Goal: Task Accomplishment & Management: Manage account settings

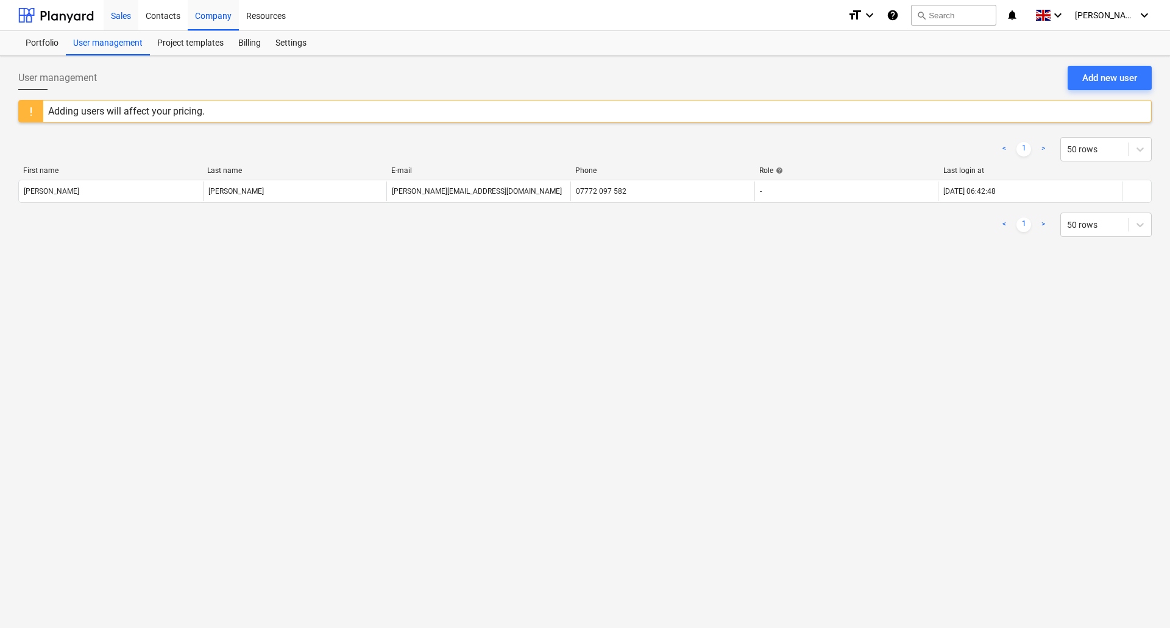
click at [115, 17] on div "Sales" at bounding box center [121, 14] width 35 height 31
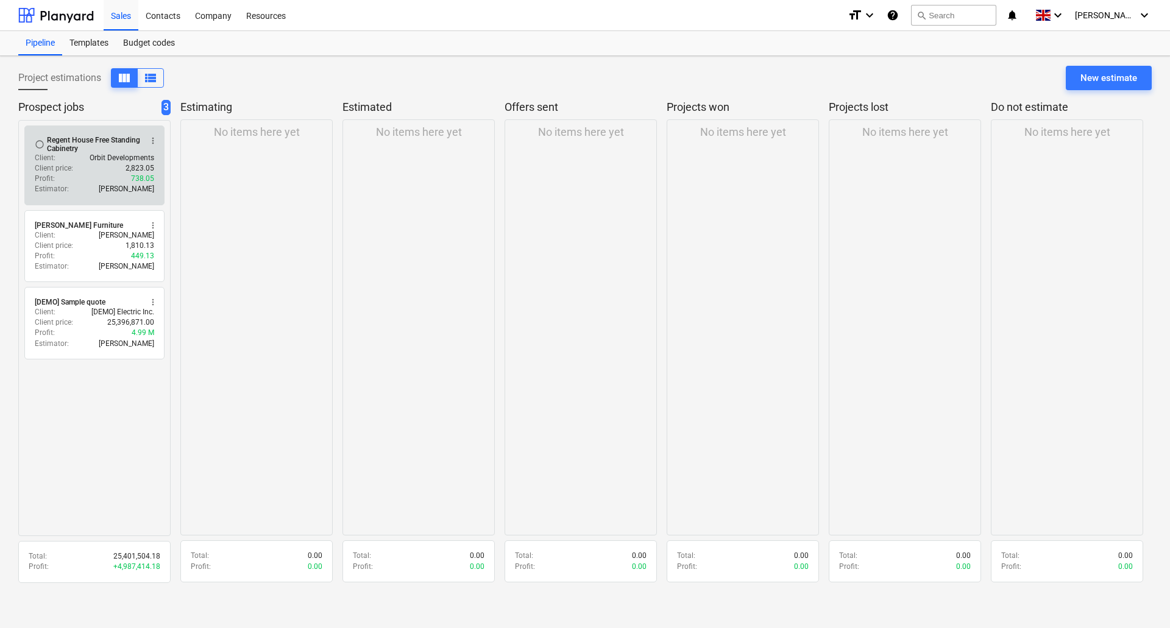
click at [94, 145] on div "Regent House Free Standing Cabinetry" at bounding box center [94, 144] width 94 height 17
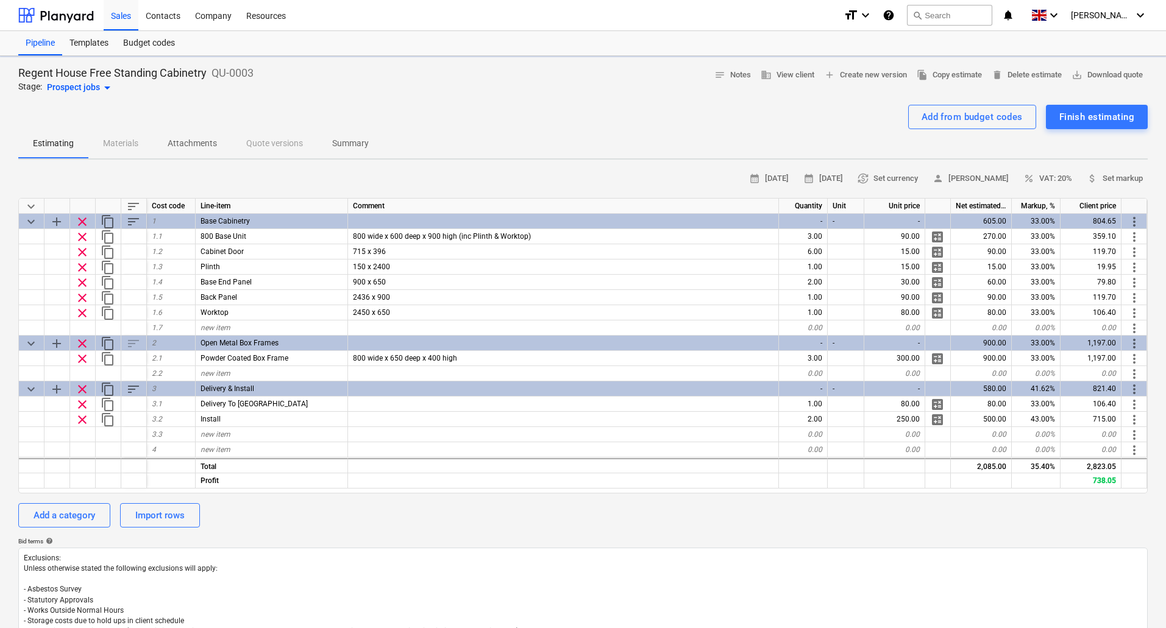
type textarea "x"
click at [114, 149] on div "Estimating Materials Attachments Quote versions Summary" at bounding box center [582, 143] width 1129 height 29
click at [126, 140] on div "Estimating Materials Attachments Quote versions Summary" at bounding box center [582, 143] width 1129 height 29
click at [222, 13] on div "Company" at bounding box center [213, 14] width 51 height 31
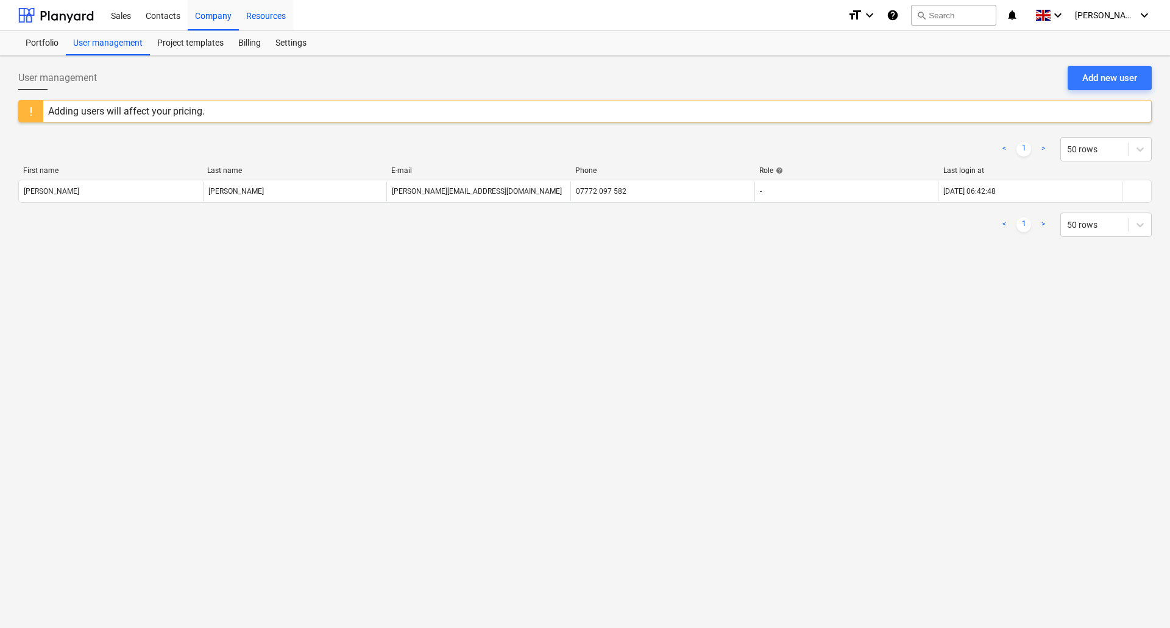
click at [272, 15] on div "Resources" at bounding box center [266, 14] width 54 height 31
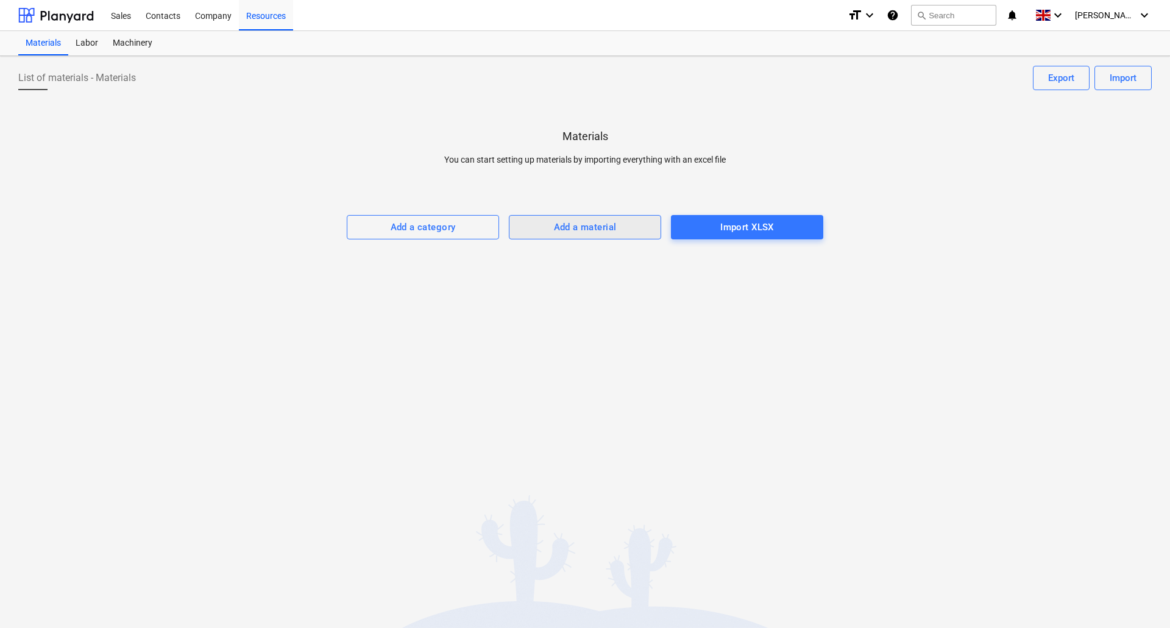
click at [603, 225] on div "Add a material" at bounding box center [585, 227] width 63 height 16
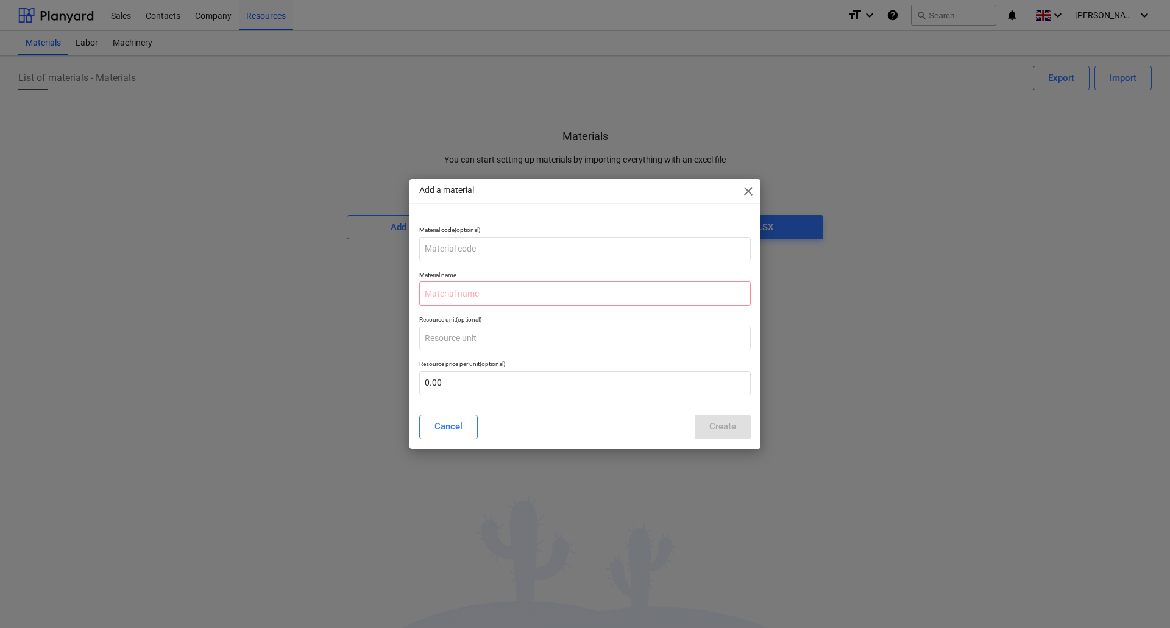
click at [321, 179] on div "Add a material close Material code (optional) Material name Resource unit (opti…" at bounding box center [585, 314] width 1170 height 628
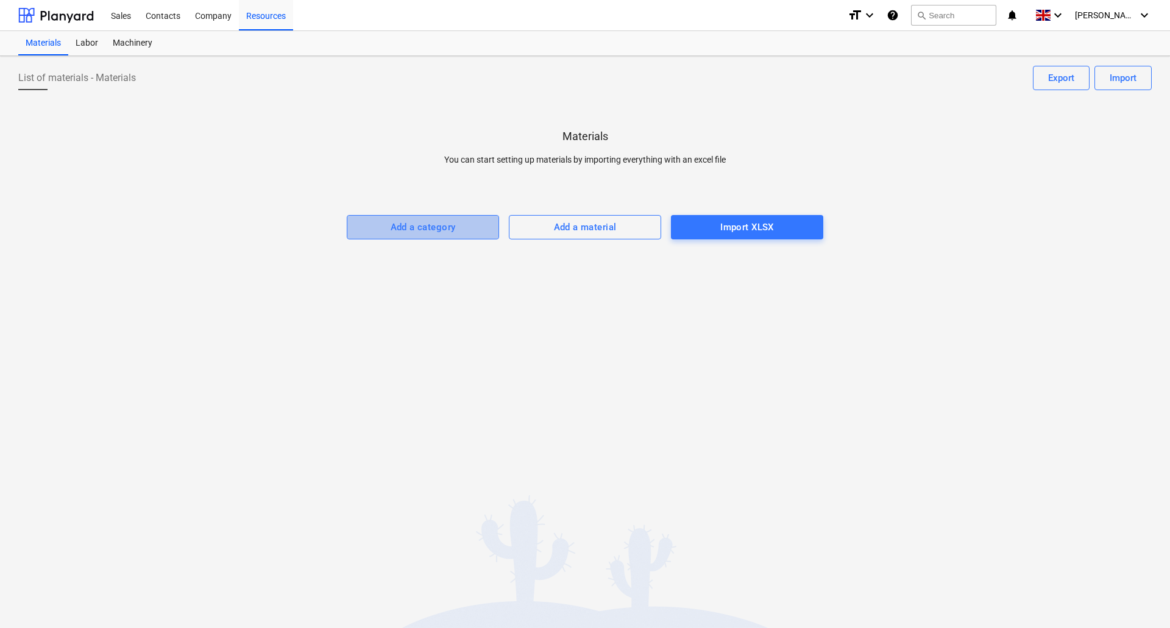
click at [411, 224] on div "Add a category" at bounding box center [423, 227] width 65 height 16
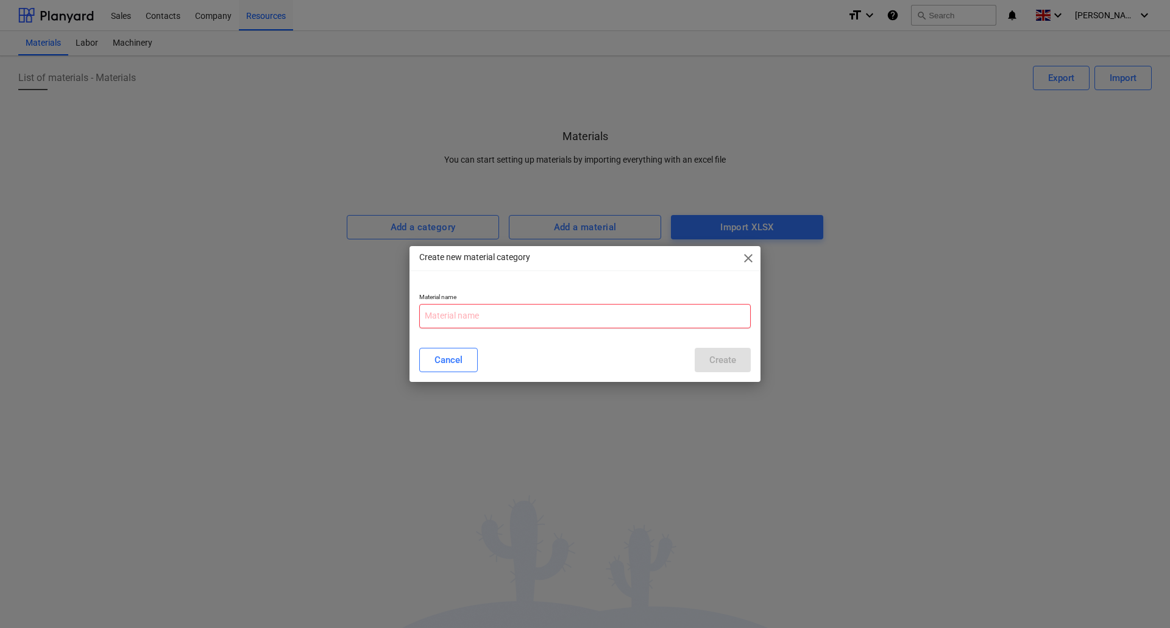
click at [429, 318] on input "text" at bounding box center [585, 316] width 332 height 24
type input "CHG Sanitary Ware - Ensuite"
click at [736, 360] on div "Create" at bounding box center [722, 360] width 27 height 16
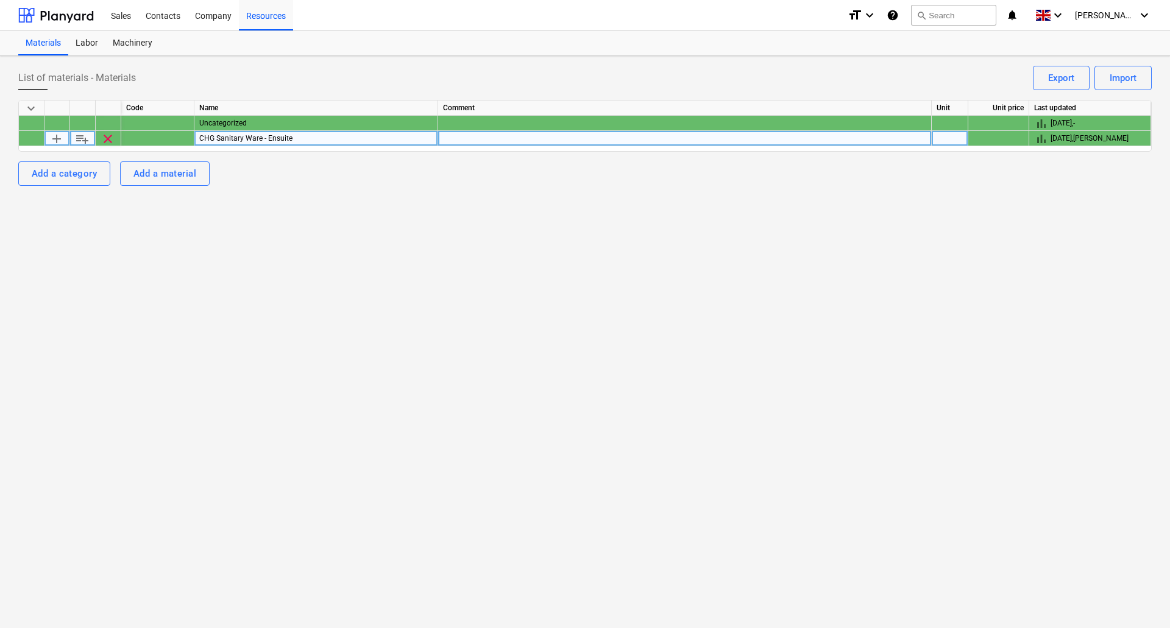
click at [86, 140] on span "playlist_add" at bounding box center [82, 139] width 15 height 15
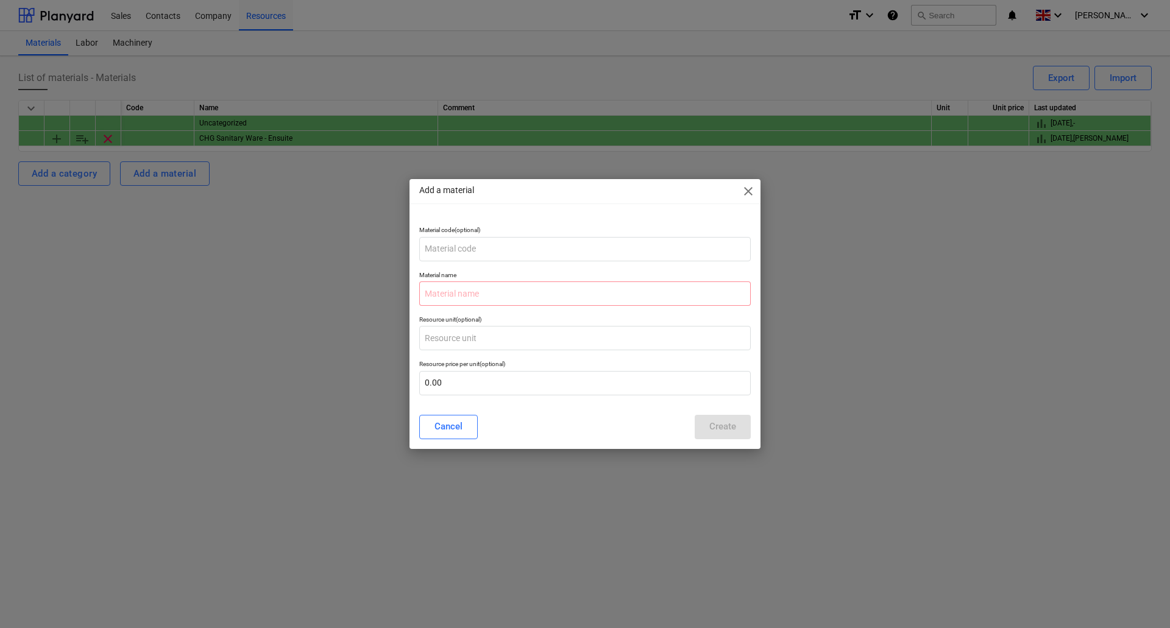
click at [757, 183] on div "Add a material close" at bounding box center [585, 191] width 351 height 24
click at [748, 187] on span "close" at bounding box center [748, 191] width 15 height 15
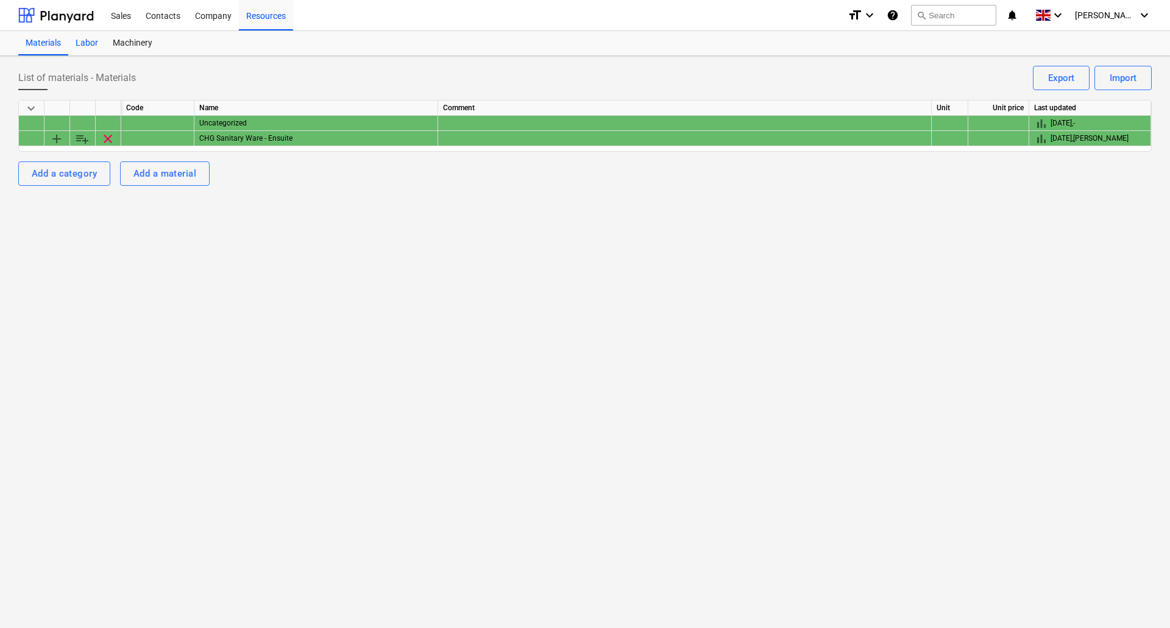
click at [98, 44] on div "Labor" at bounding box center [86, 43] width 37 height 24
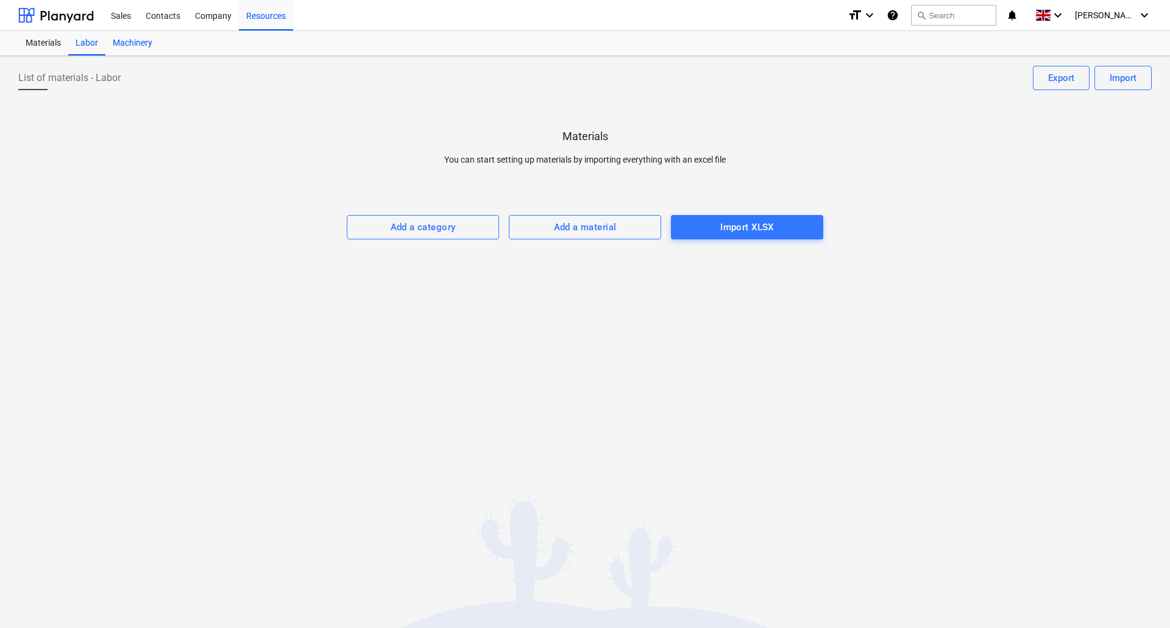
click at [136, 43] on div "Machinery" at bounding box center [132, 43] width 54 height 24
click at [49, 39] on div "Materials" at bounding box center [43, 43] width 50 height 24
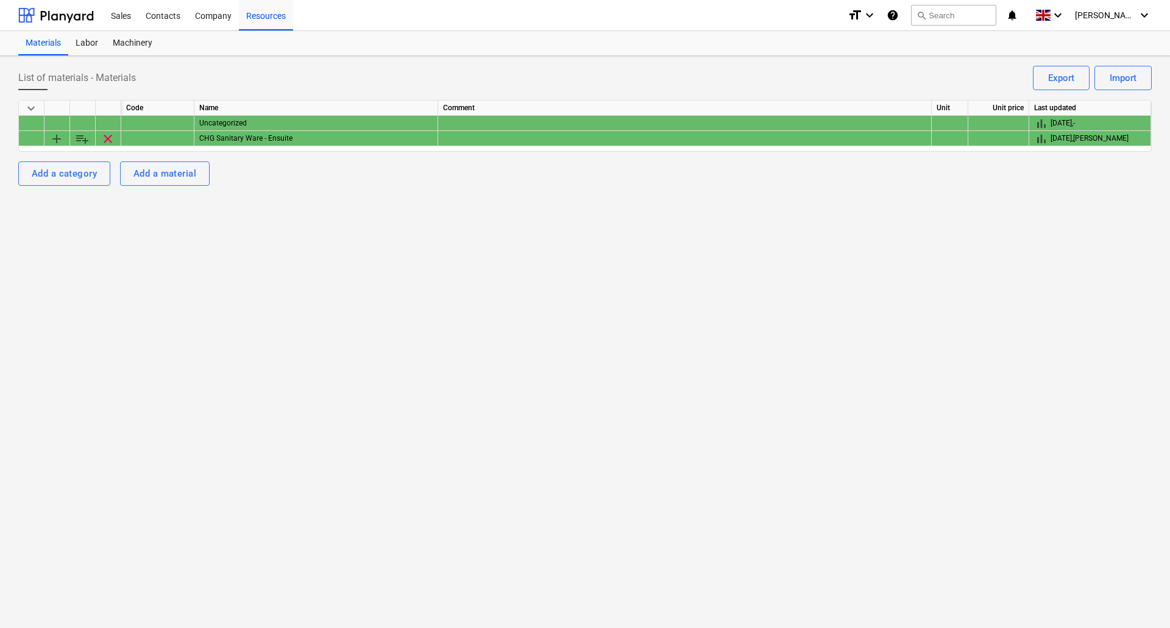
click at [34, 109] on span "keyboard_arrow_down" at bounding box center [31, 108] width 15 height 15
click at [35, 108] on span "keyboard_arrow_right" at bounding box center [31, 108] width 15 height 15
click at [91, 45] on div "Labor" at bounding box center [86, 43] width 37 height 24
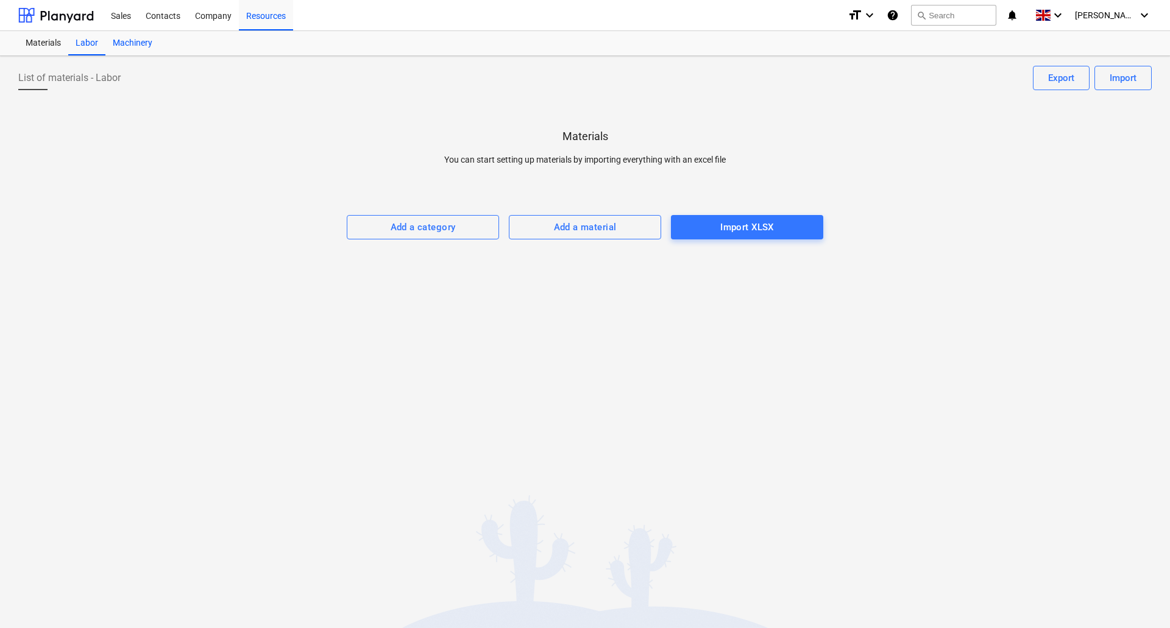
click at [134, 39] on div "Machinery" at bounding box center [132, 43] width 54 height 24
click at [89, 41] on div "Labor" at bounding box center [86, 43] width 37 height 24
click at [51, 42] on div "Materials" at bounding box center [43, 43] width 50 height 24
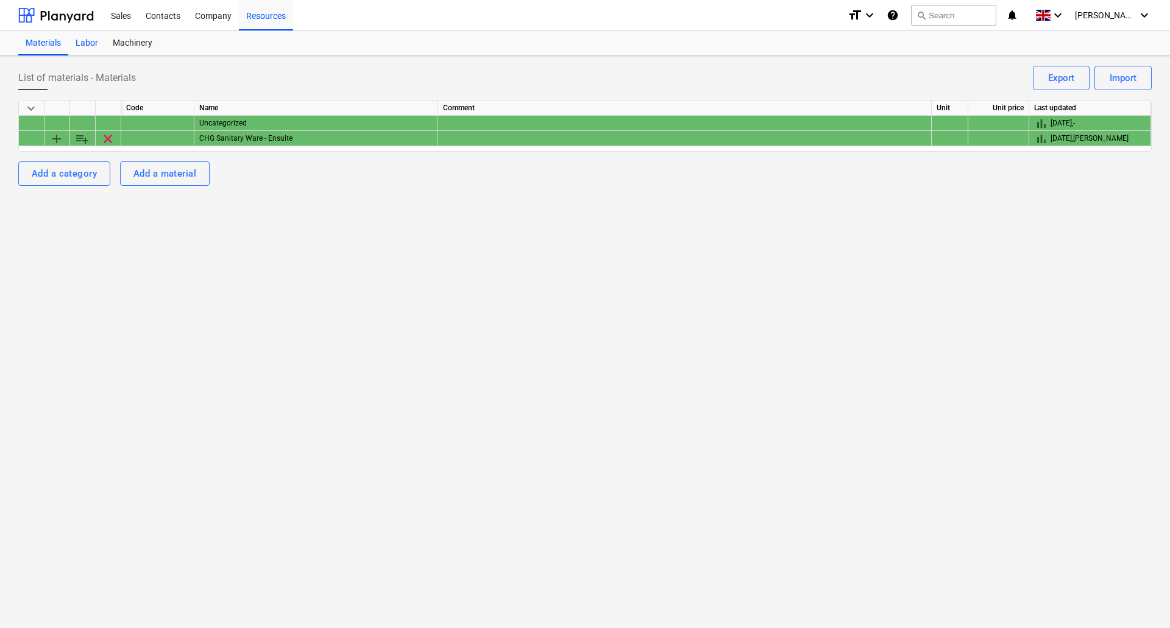
click at [91, 41] on div "Labor" at bounding box center [86, 43] width 37 height 24
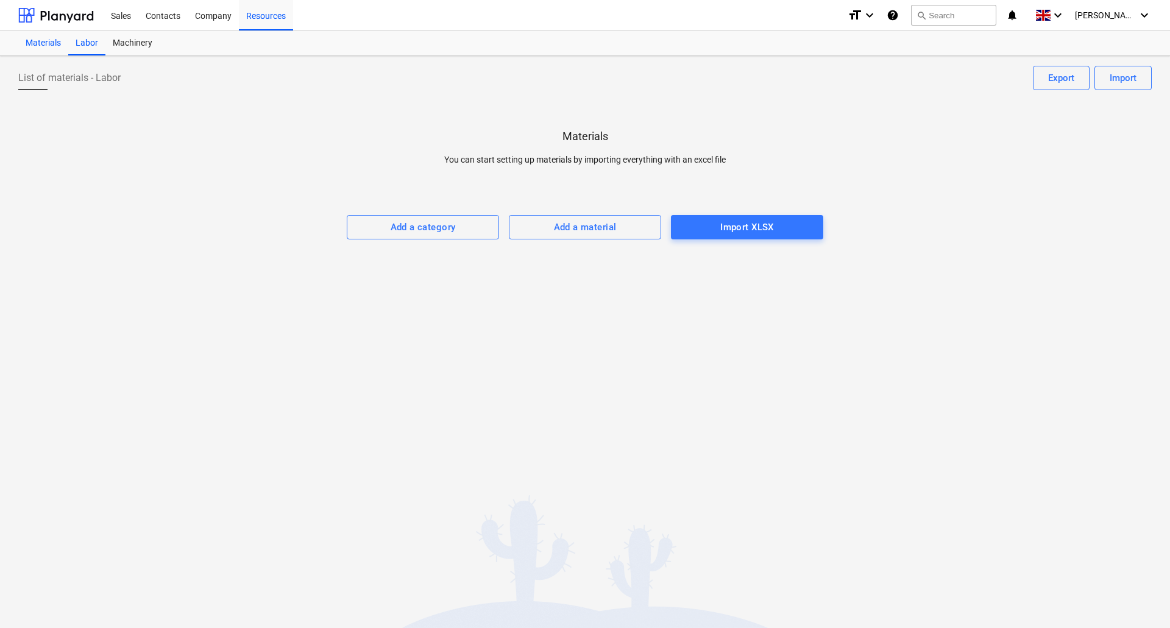
click at [32, 42] on div "Materials" at bounding box center [43, 43] width 50 height 24
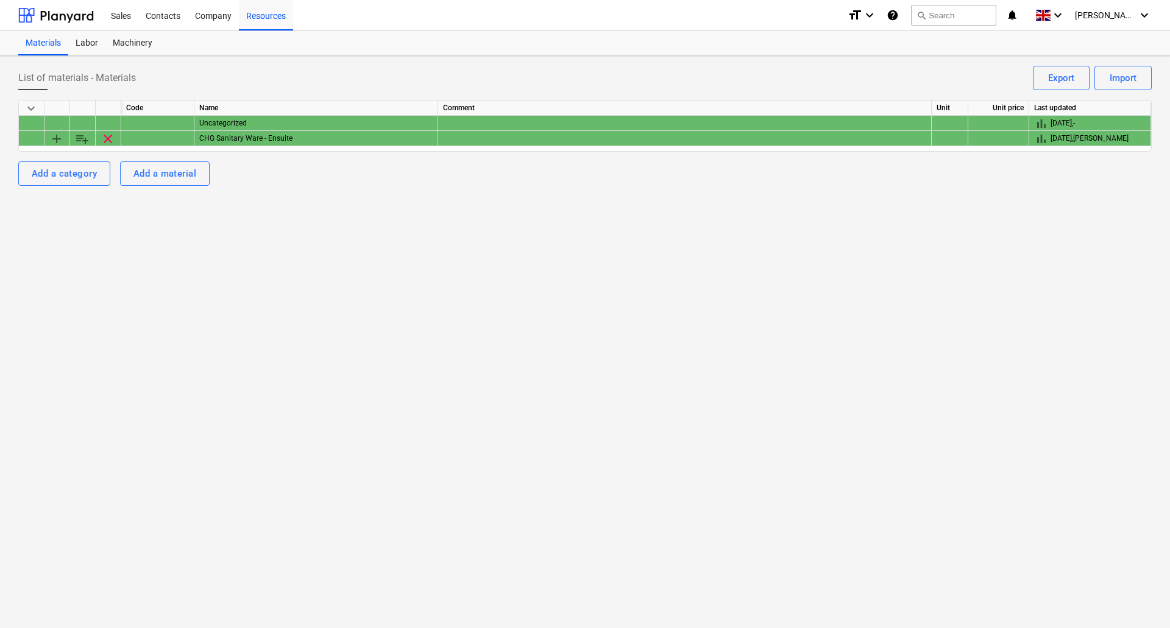
click at [258, 123] on div "Uncategorized" at bounding box center [316, 123] width 244 height 15
click at [277, 122] on div "Uncategorized" at bounding box center [316, 123] width 244 height 15
click at [319, 235] on div "List of materials - Materials Import Export keyboard_arrow_down Code Name Comme…" at bounding box center [585, 342] width 1170 height 572
click at [293, 122] on div "Uncategorized" at bounding box center [316, 123] width 244 height 15
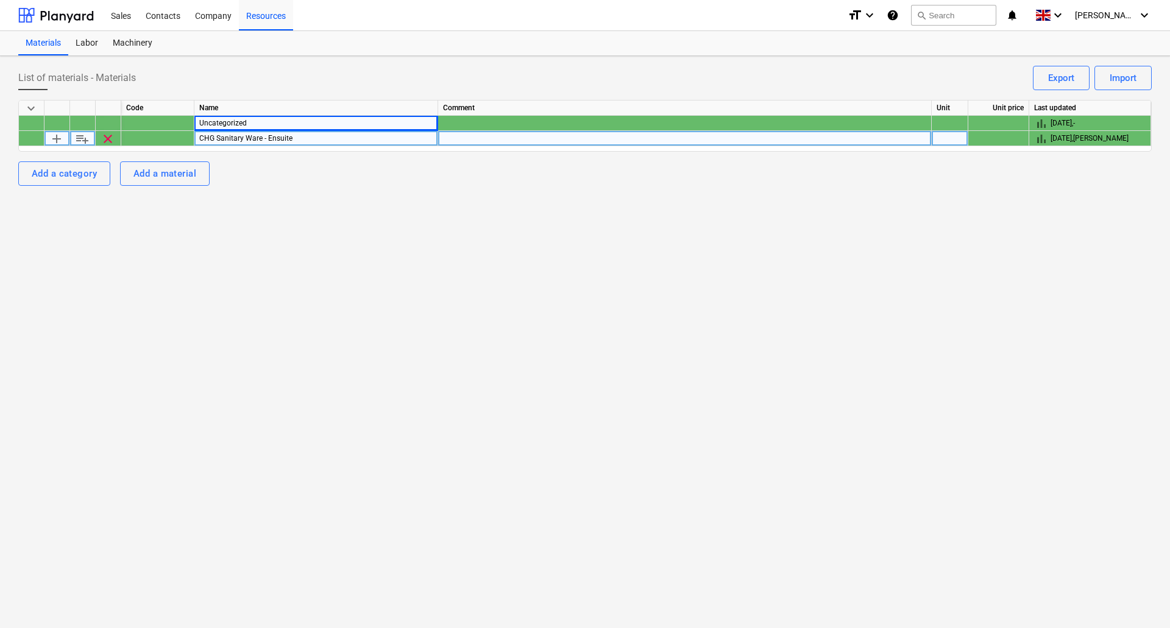
click at [290, 138] on div "CHG Sanitary Ware - Ensuite" at bounding box center [316, 138] width 244 height 15
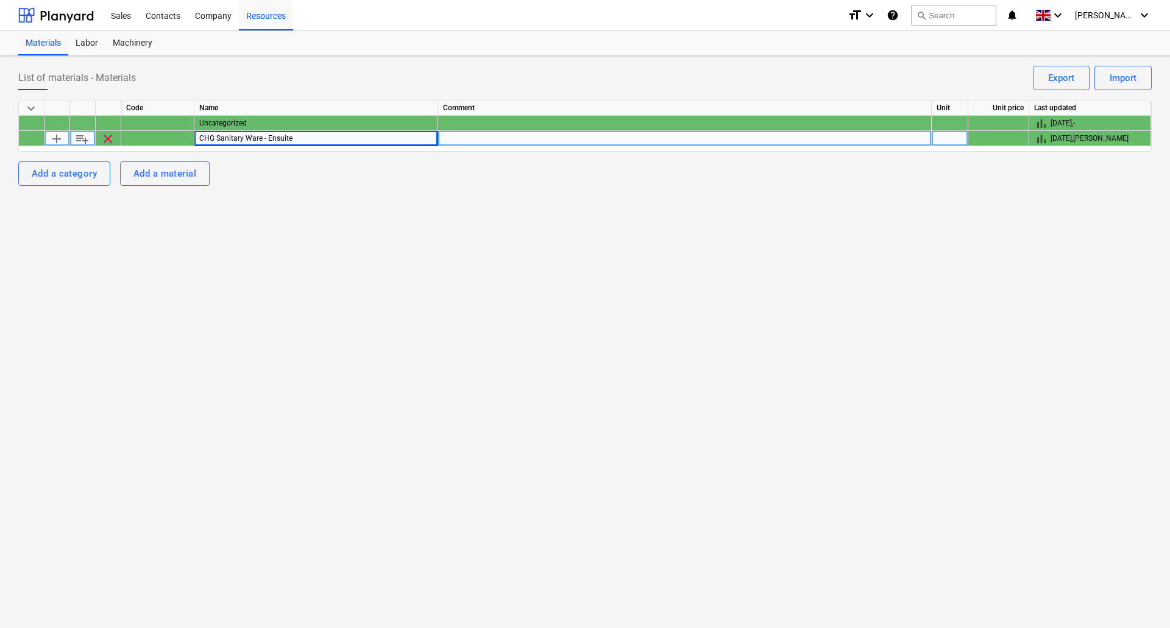
click at [332, 222] on div "List of materials - Materials Import Export keyboard_arrow_down Code Name Comme…" at bounding box center [585, 342] width 1170 height 572
click at [324, 141] on div "CHG Sanitary Ware - Ensuite" at bounding box center [316, 138] width 244 height 15
click at [329, 257] on div "List of materials - Materials Import Export keyboard_arrow_down Code Name Comme…" at bounding box center [585, 342] width 1170 height 572
click at [85, 139] on span "playlist_add" at bounding box center [82, 139] width 15 height 15
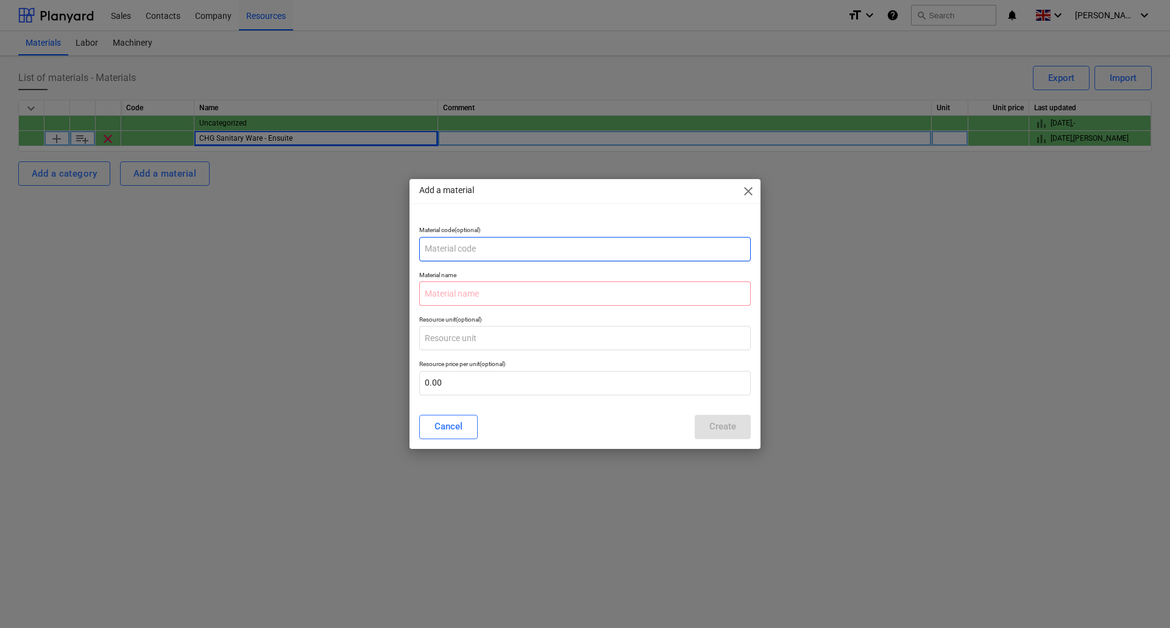
click at [475, 248] on input "text" at bounding box center [585, 249] width 332 height 24
type input "C21387"
click at [491, 294] on input "text" at bounding box center [585, 294] width 332 height 24
paste input "Armitage [PERSON_NAME] - Concept Sphere 45cm Semi-Countertop Washbasin - Ideal …"
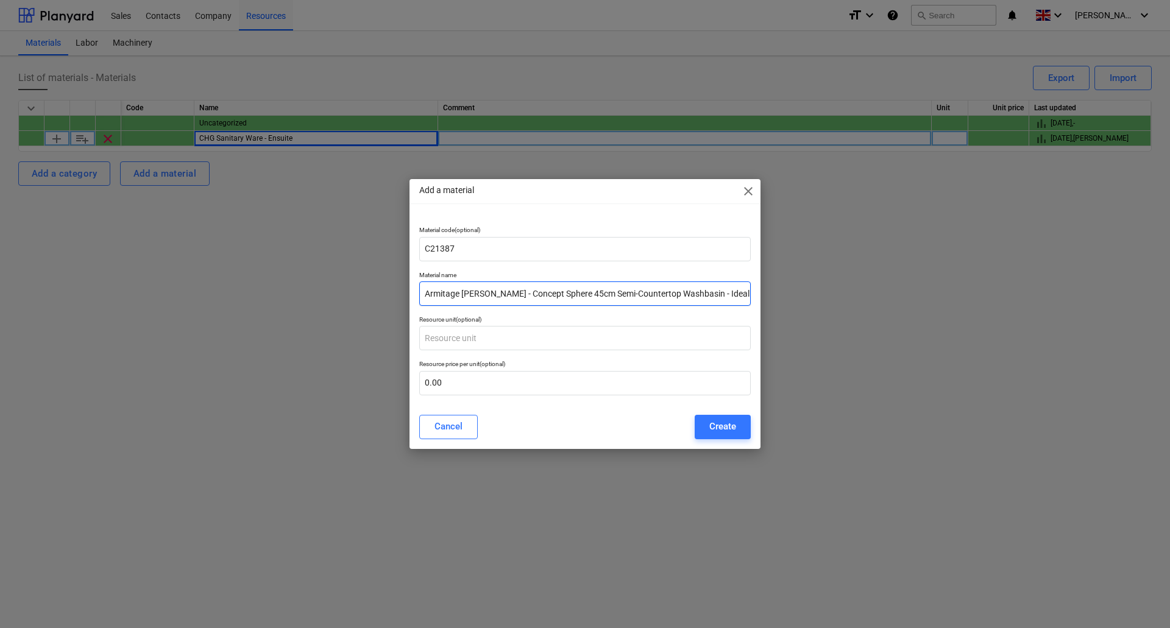
scroll to position [0, 41]
type input "Armitage [PERSON_NAME] - Concept Sphere 45cm Semi-Countertop Washbasin - Ideal …"
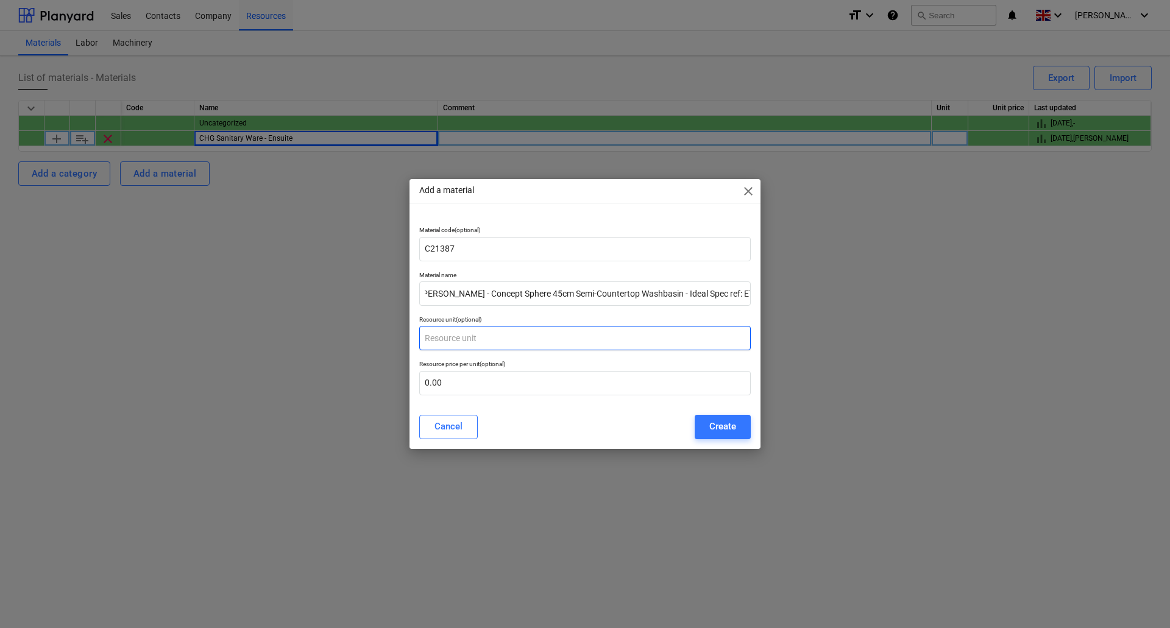
scroll to position [0, 0]
click at [520, 340] on input "text" at bounding box center [585, 338] width 332 height 24
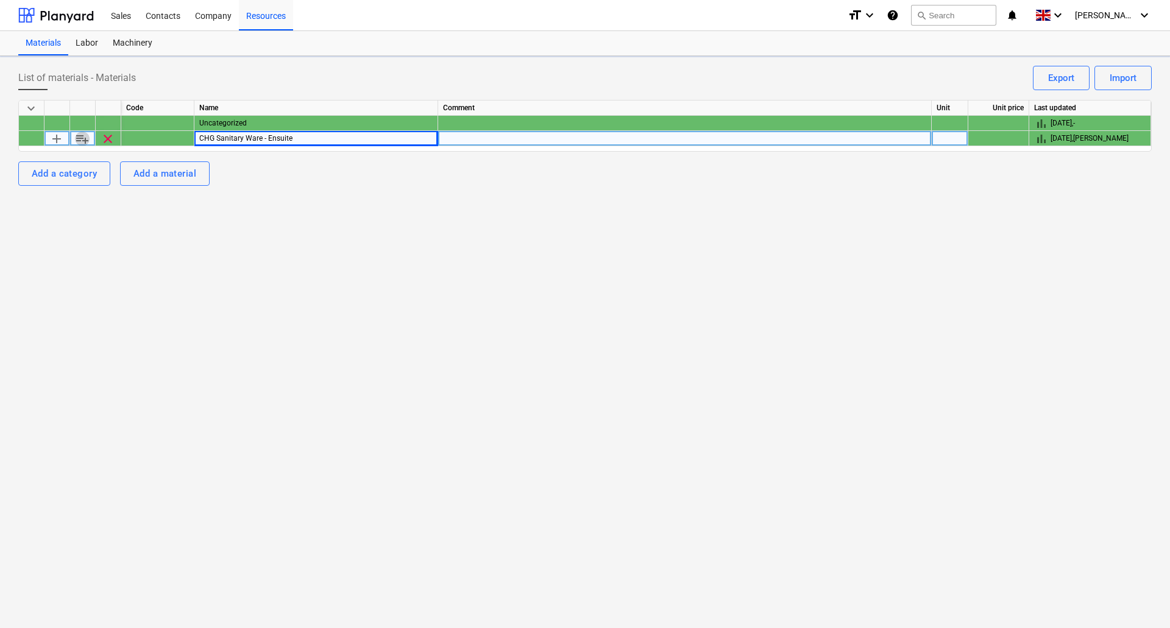
click at [85, 139] on span "playlist_add" at bounding box center [82, 139] width 15 height 15
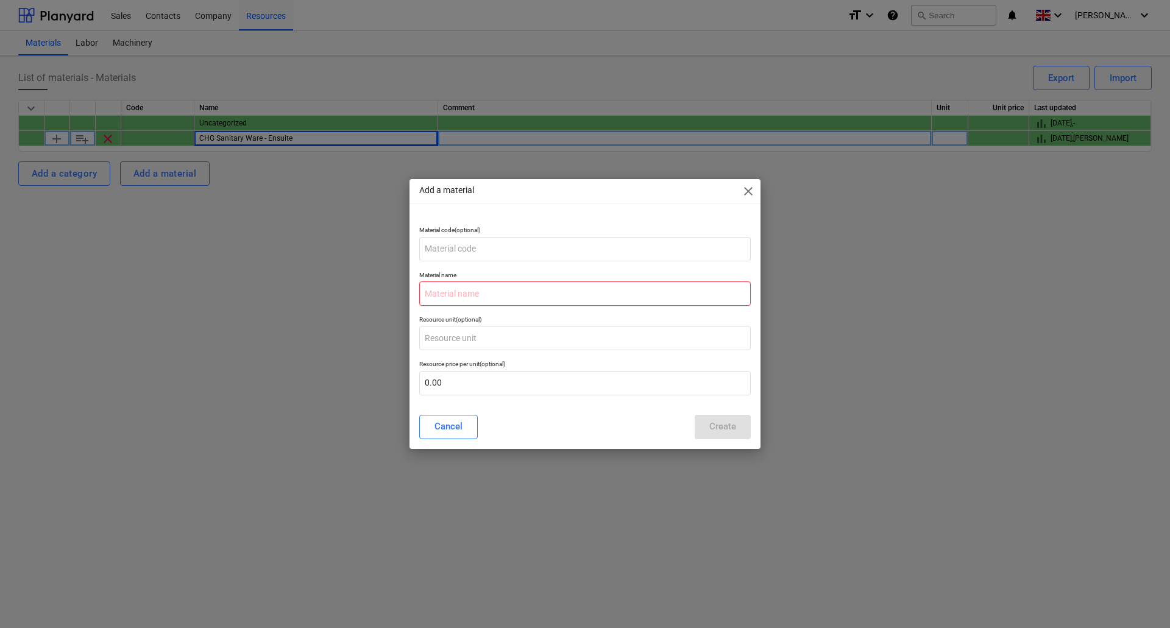
click at [513, 302] on input "text" at bounding box center [585, 294] width 332 height 24
paste input "Armitage [PERSON_NAME] - Concept Sphere 45cm Semi-Countertop Washbasin - Ideal …"
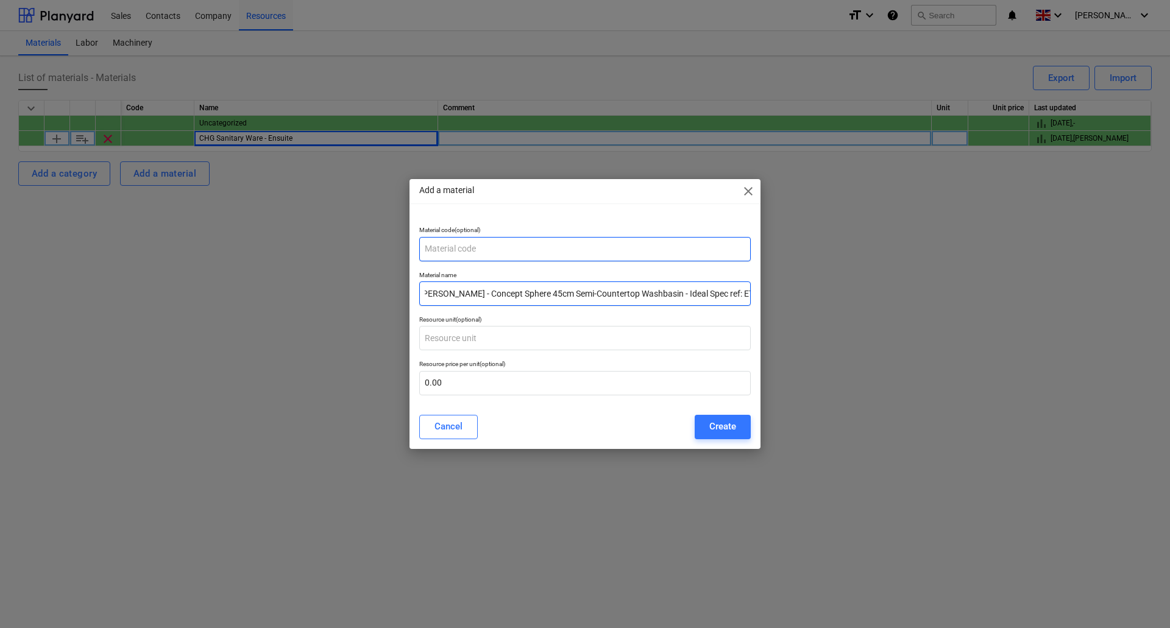
type input "Armitage [PERSON_NAME] - Concept Sphere 45cm Semi-Countertop Washbasin - Ideal …"
click at [485, 247] on input "text" at bounding box center [585, 249] width 332 height 24
type input "C21387"
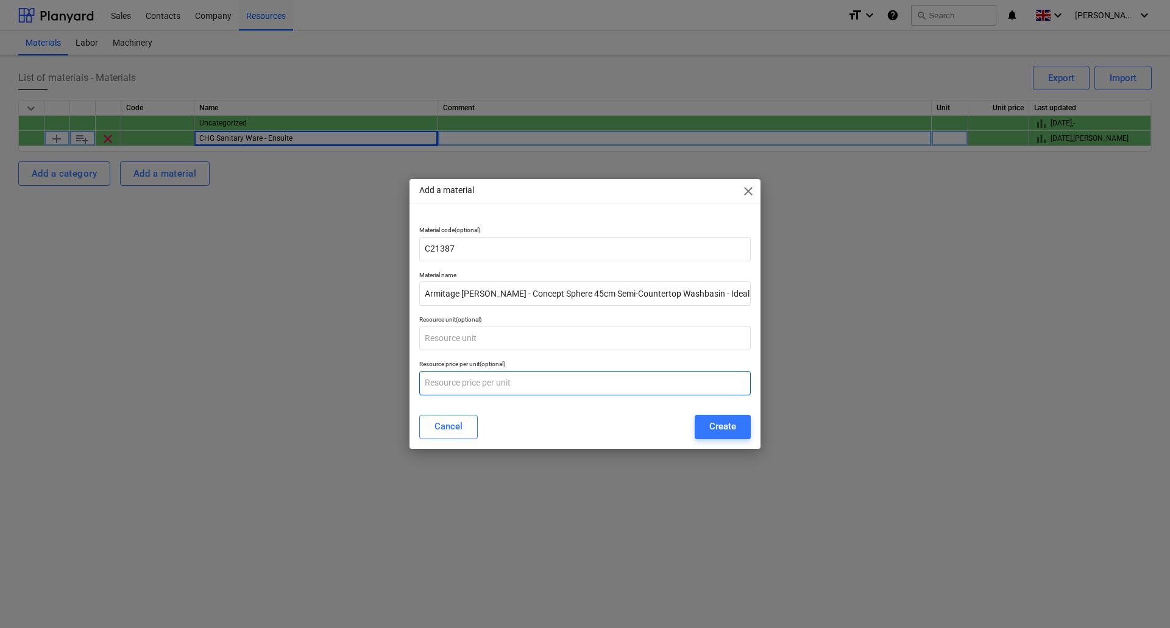
click at [455, 386] on input "text" at bounding box center [585, 383] width 332 height 24
click at [447, 385] on input "text" at bounding box center [585, 383] width 332 height 24
type input "123.84"
click at [702, 431] on button "Create" at bounding box center [723, 427] width 56 height 24
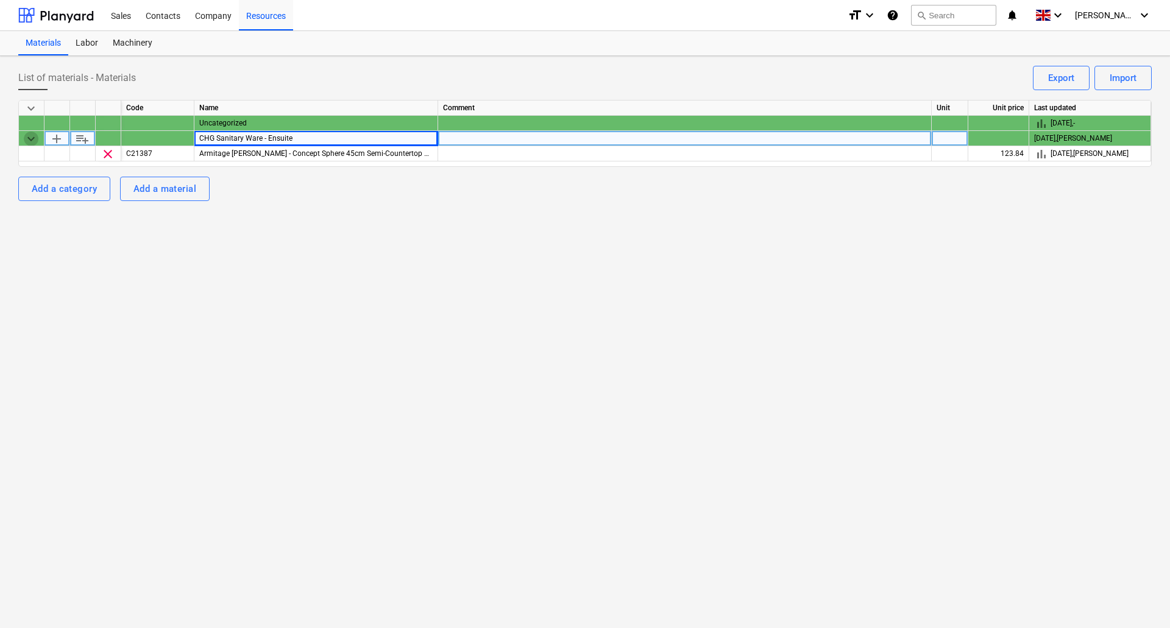
click at [34, 135] on span "keyboard_arrow_down" at bounding box center [31, 139] width 15 height 15
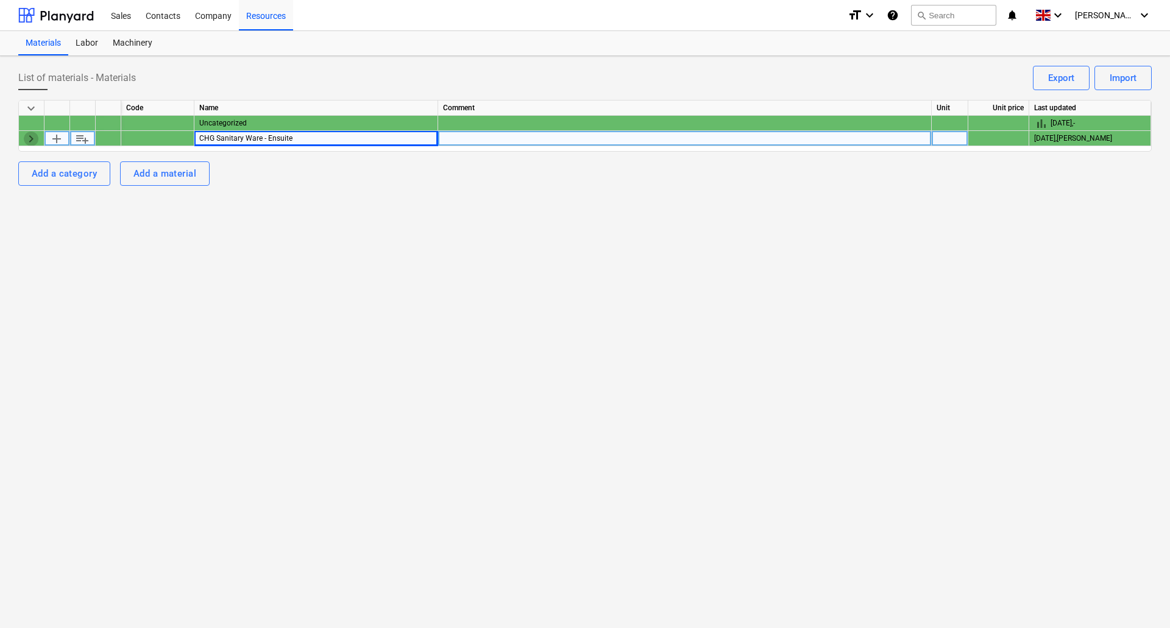
click at [34, 135] on span "keyboard_arrow_right" at bounding box center [31, 139] width 15 height 15
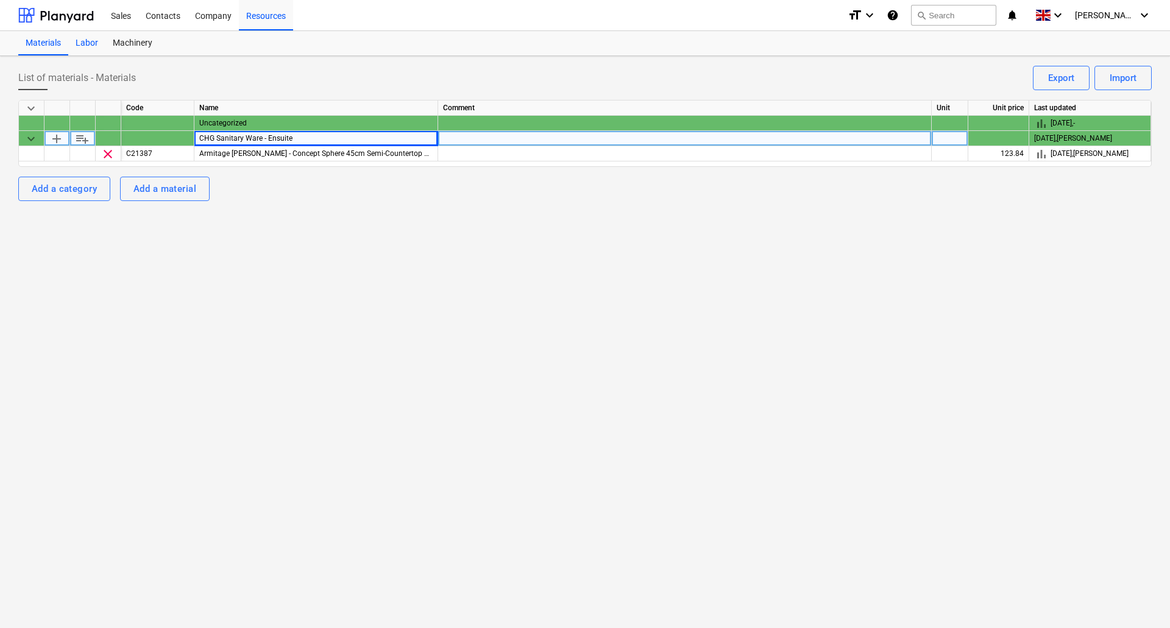
click at [82, 43] on div "Labor" at bounding box center [86, 43] width 37 height 24
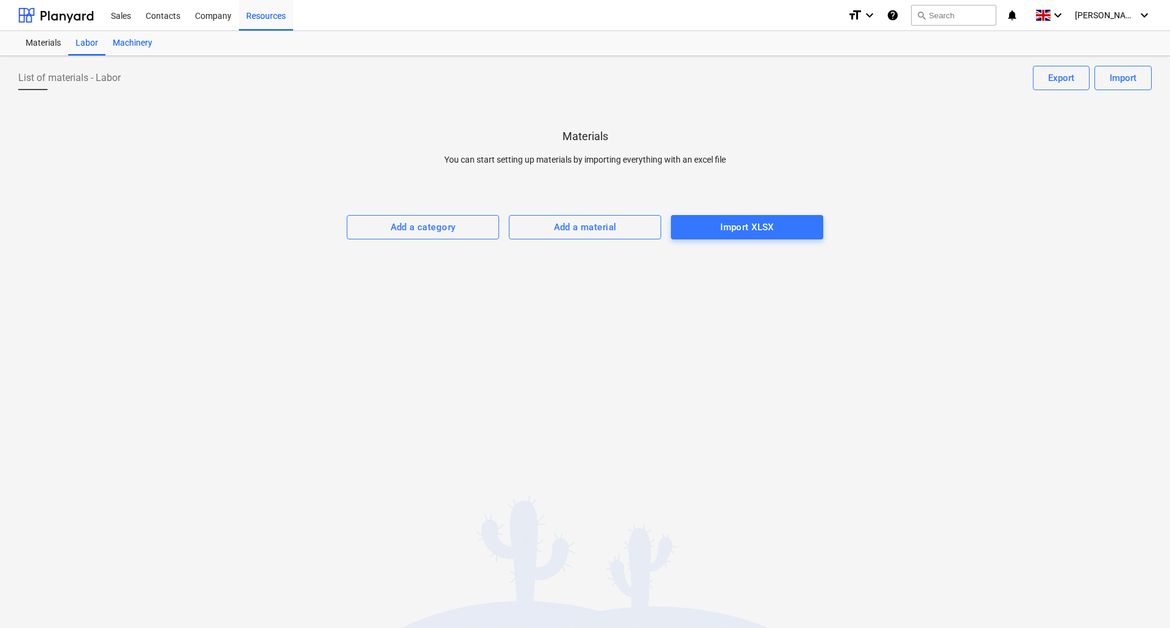
click at [129, 42] on div "Machinery" at bounding box center [132, 43] width 54 height 24
click at [30, 43] on div "Materials" at bounding box center [43, 43] width 50 height 24
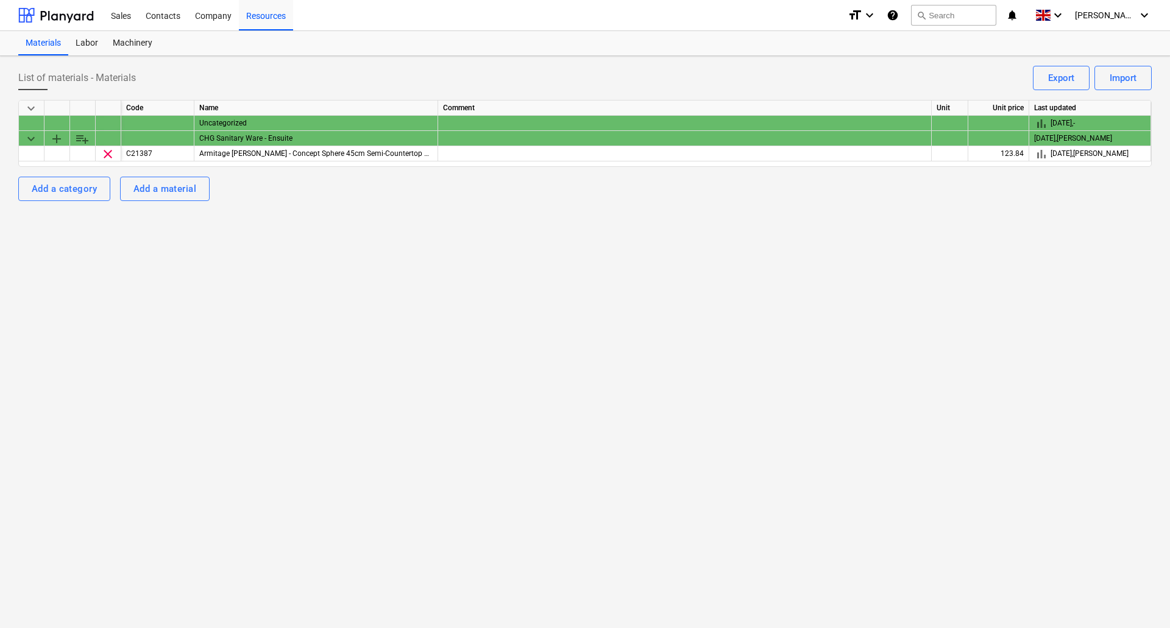
click at [243, 121] on div "Uncategorized" at bounding box center [316, 123] width 244 height 15
click at [285, 123] on div "Uncategorized" at bounding box center [316, 123] width 244 height 15
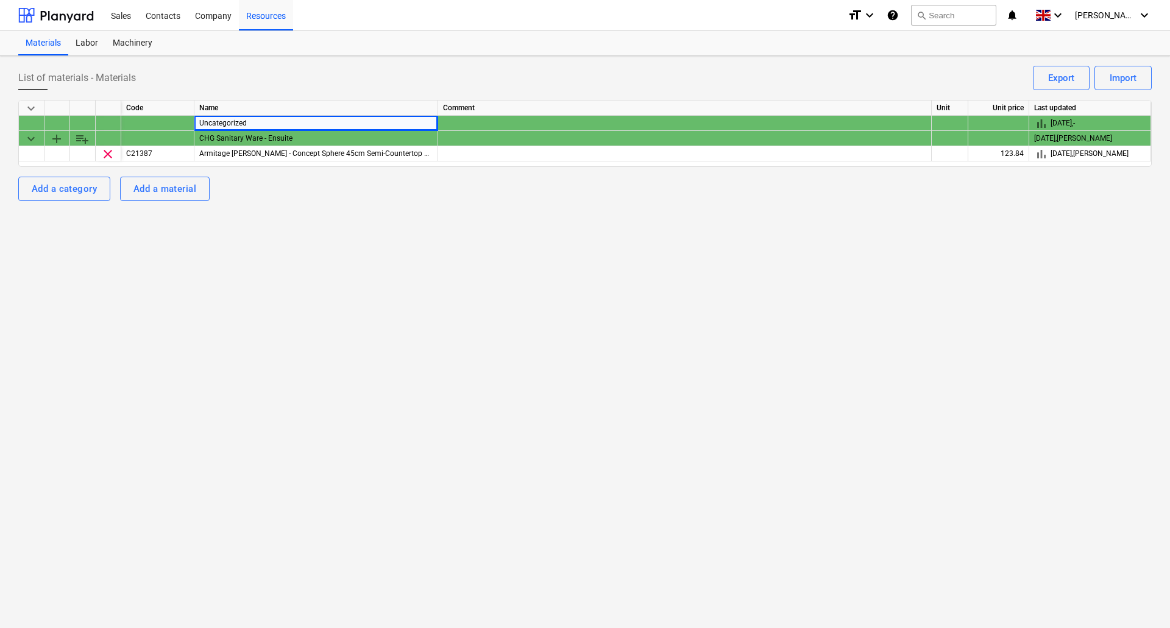
click at [285, 123] on div "Uncategorized" at bounding box center [316, 123] width 244 height 15
click at [316, 301] on div "List of materials - Materials Import Export keyboard_arrow_down Code Name Comme…" at bounding box center [585, 342] width 1170 height 572
click at [488, 321] on div "List of materials - Materials Import Export keyboard_arrow_down Code Name Comme…" at bounding box center [585, 342] width 1170 height 572
click at [581, 283] on div "List of materials - Materials Import Export keyboard_arrow_down Code Name Comme…" at bounding box center [585, 342] width 1170 height 572
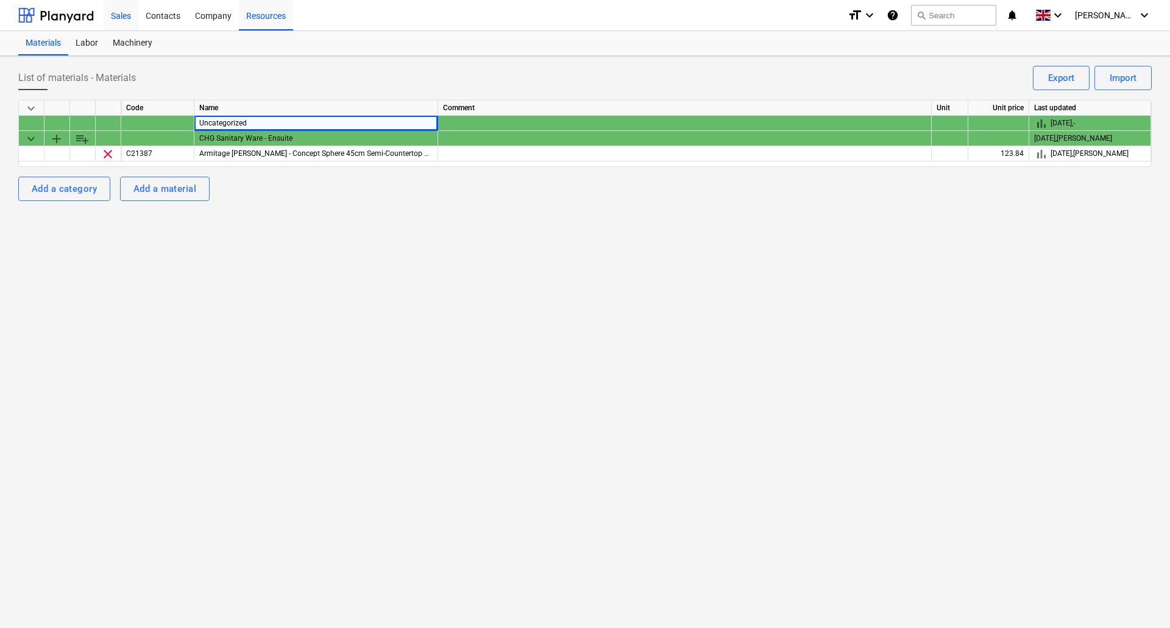
click at [126, 12] on div "Sales" at bounding box center [121, 14] width 35 height 31
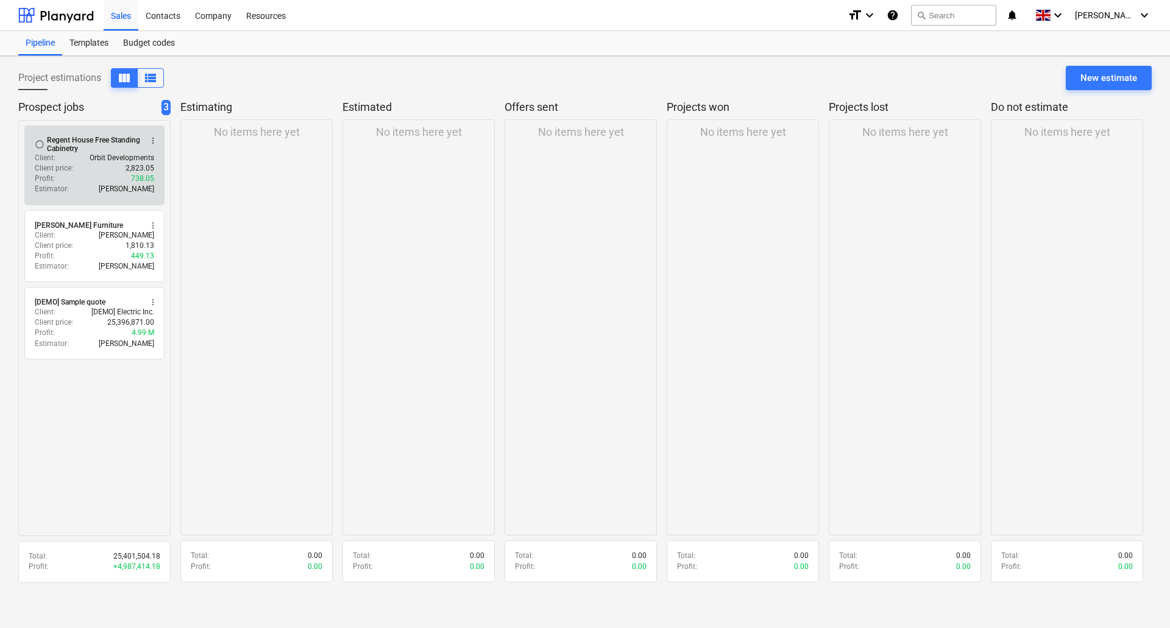
click at [89, 163] on div "Client : Orbit Developments" at bounding box center [94, 158] width 119 height 10
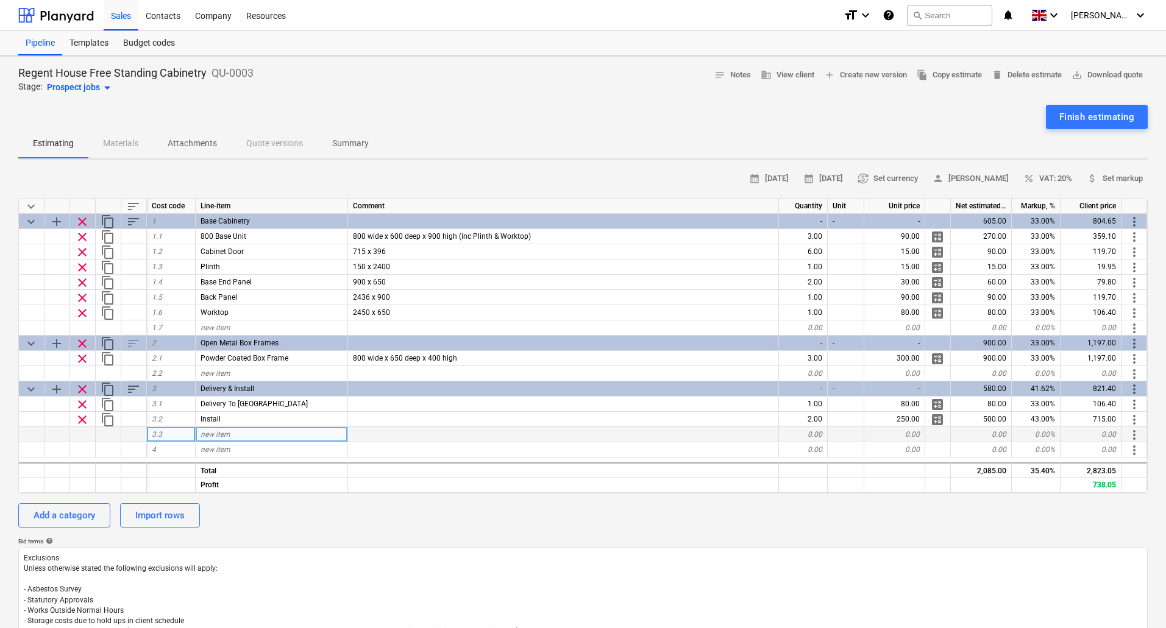
click at [224, 437] on span "new item" at bounding box center [216, 434] width 30 height 9
click at [80, 513] on div "Add a category" at bounding box center [65, 516] width 62 height 16
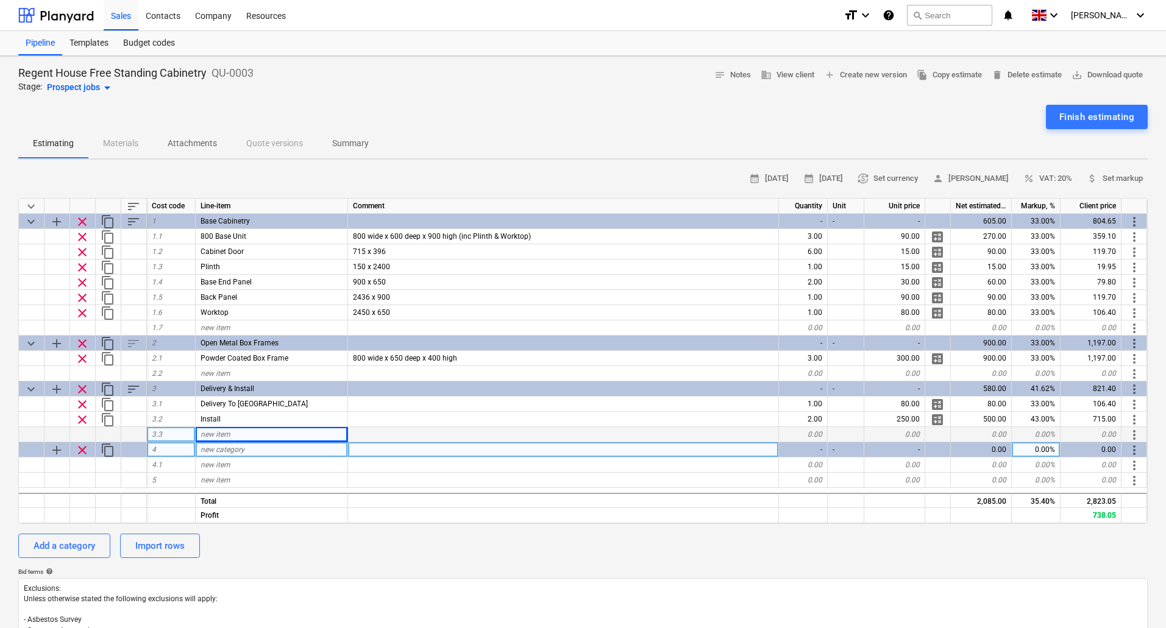
click at [77, 447] on span "clear" at bounding box center [82, 450] width 15 height 15
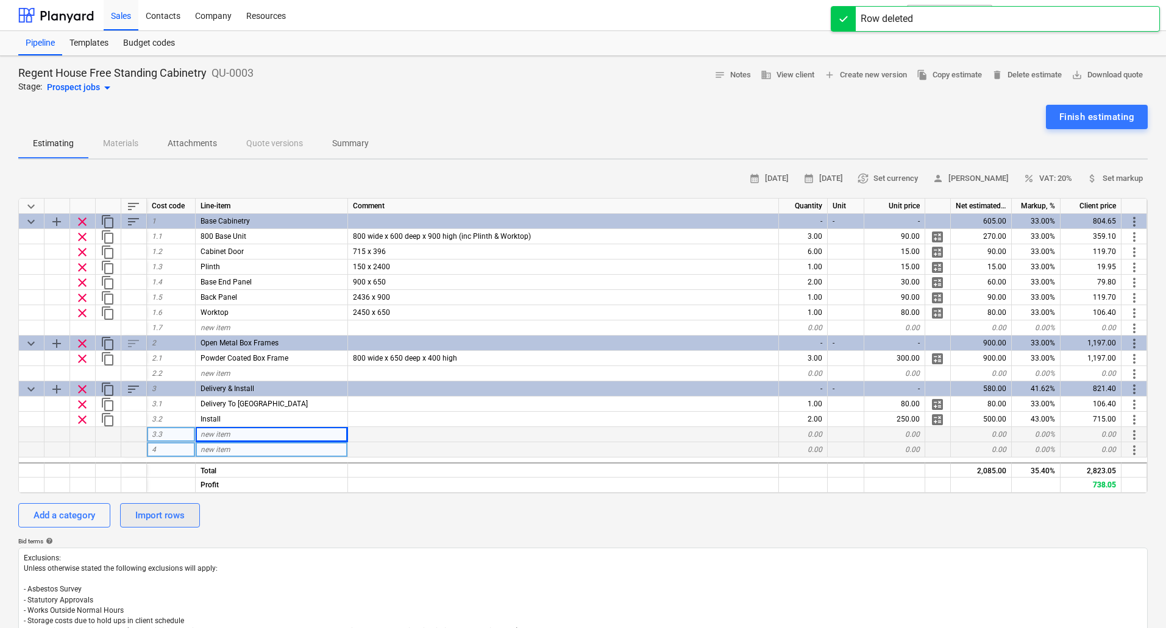
click at [167, 511] on div "Import rows" at bounding box center [159, 516] width 49 height 16
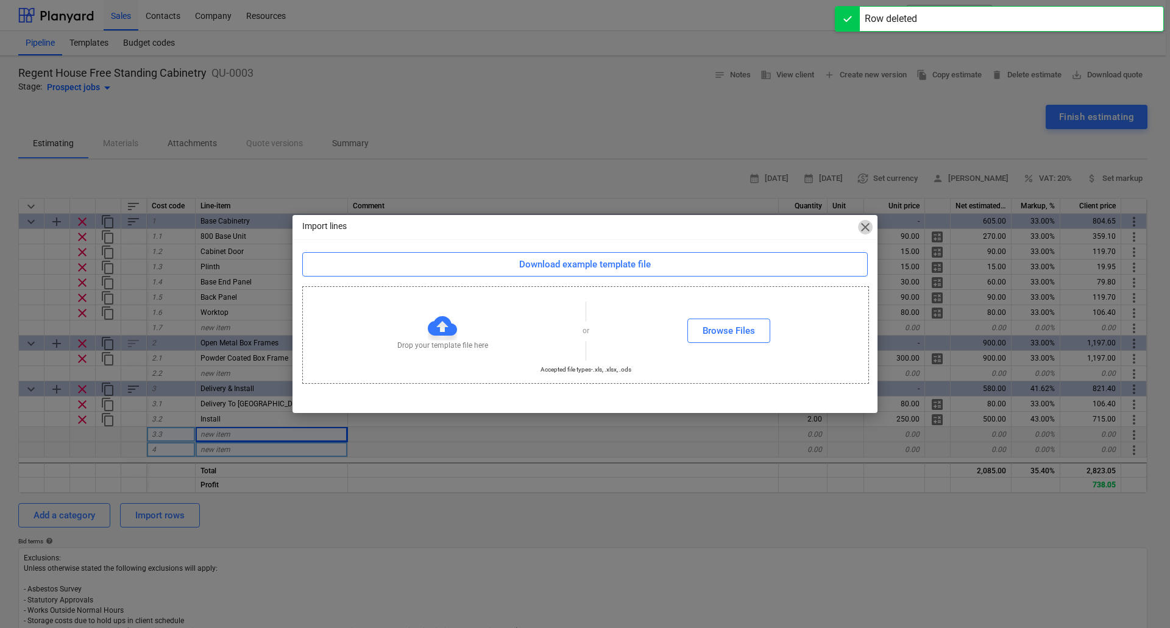
click at [869, 227] on span "close" at bounding box center [865, 227] width 15 height 15
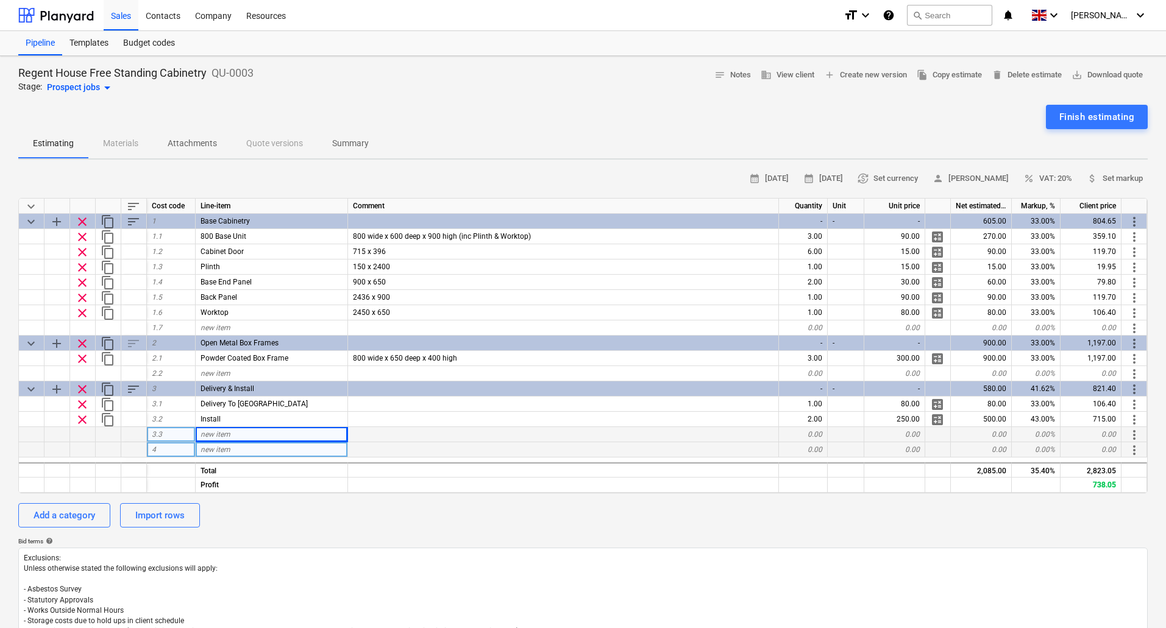
click at [251, 436] on div "new item" at bounding box center [272, 434] width 152 height 15
click at [123, 141] on div "Estimating Materials Attachments Quote versions Summary" at bounding box center [582, 143] width 1129 height 29
click at [124, 146] on div "Estimating Materials Attachments Quote versions Summary" at bounding box center [582, 143] width 1129 height 29
click at [229, 433] on span "new item" at bounding box center [216, 434] width 30 height 9
click at [276, 13] on div "Resources" at bounding box center [266, 14] width 54 height 31
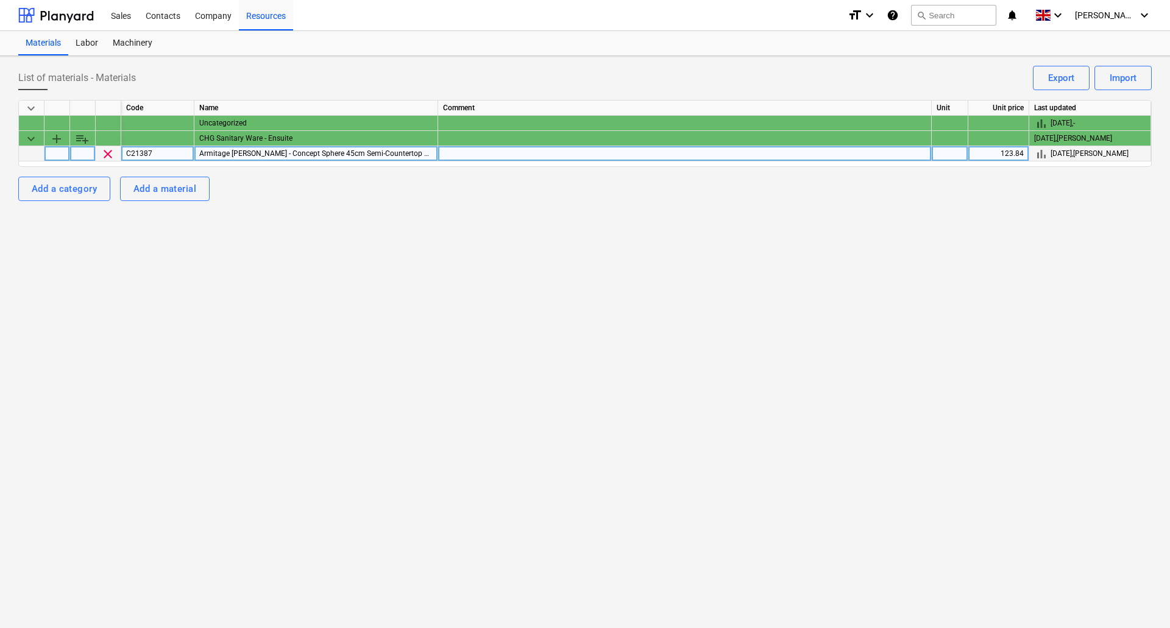
click at [418, 152] on div "Armitage [PERSON_NAME] - Concept Sphere 45cm Semi-Countertop Washbasin - Ideal …" at bounding box center [316, 153] width 244 height 15
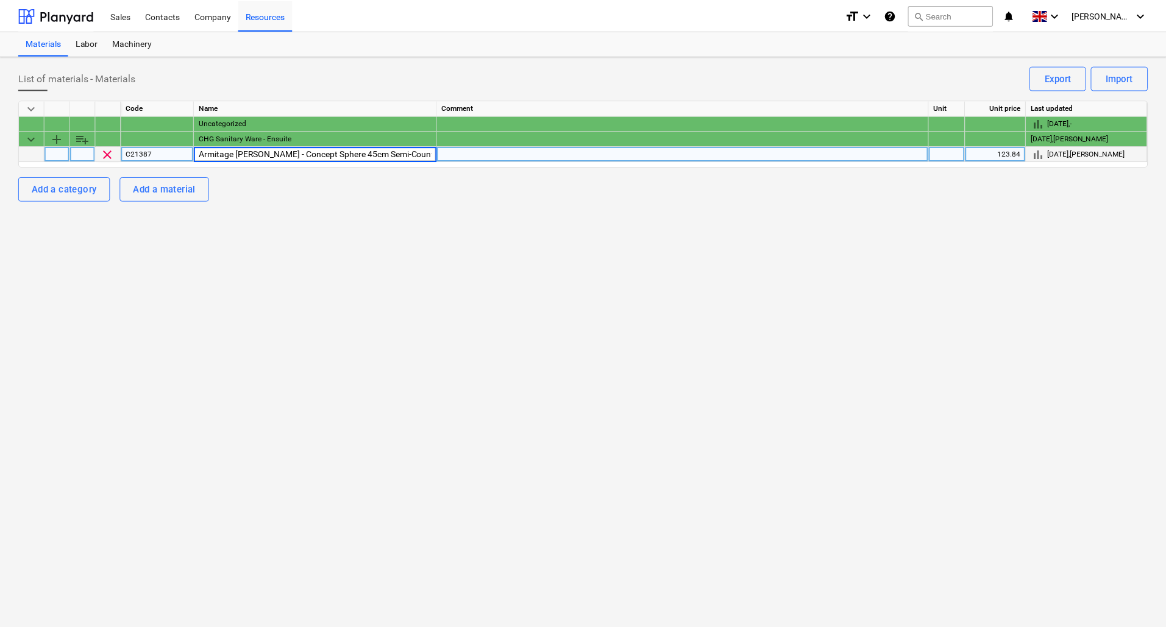
scroll to position [0, 134]
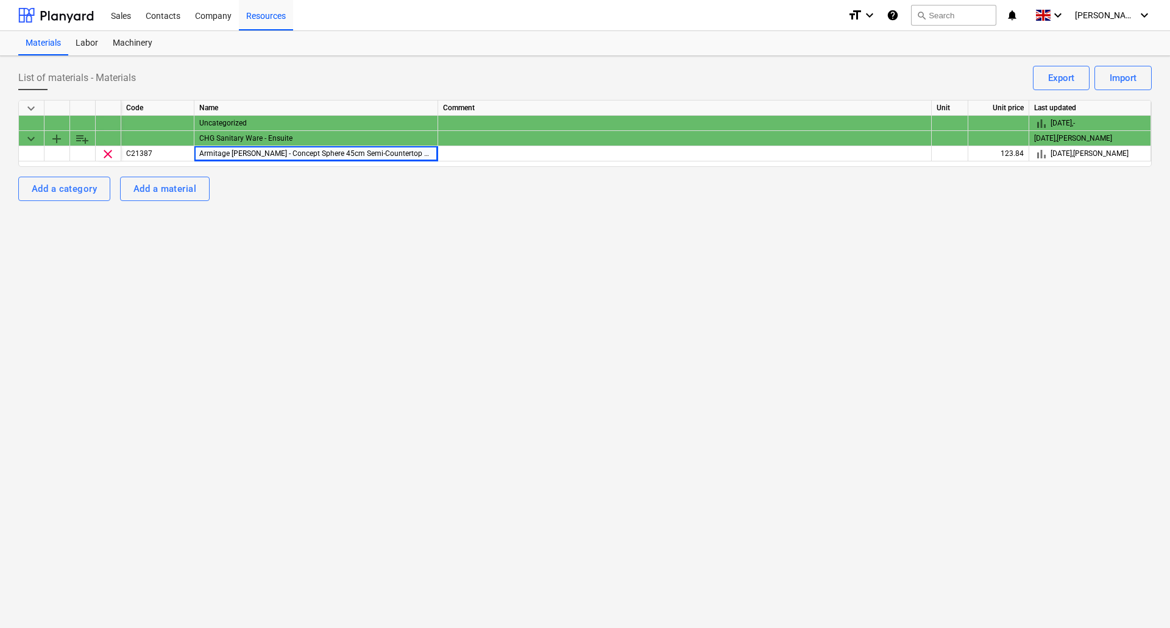
click at [402, 255] on div "List of materials - Materials Import Export keyboard_arrow_down Code Name Comme…" at bounding box center [585, 342] width 1170 height 572
click at [87, 38] on div "Labor" at bounding box center [86, 43] width 37 height 24
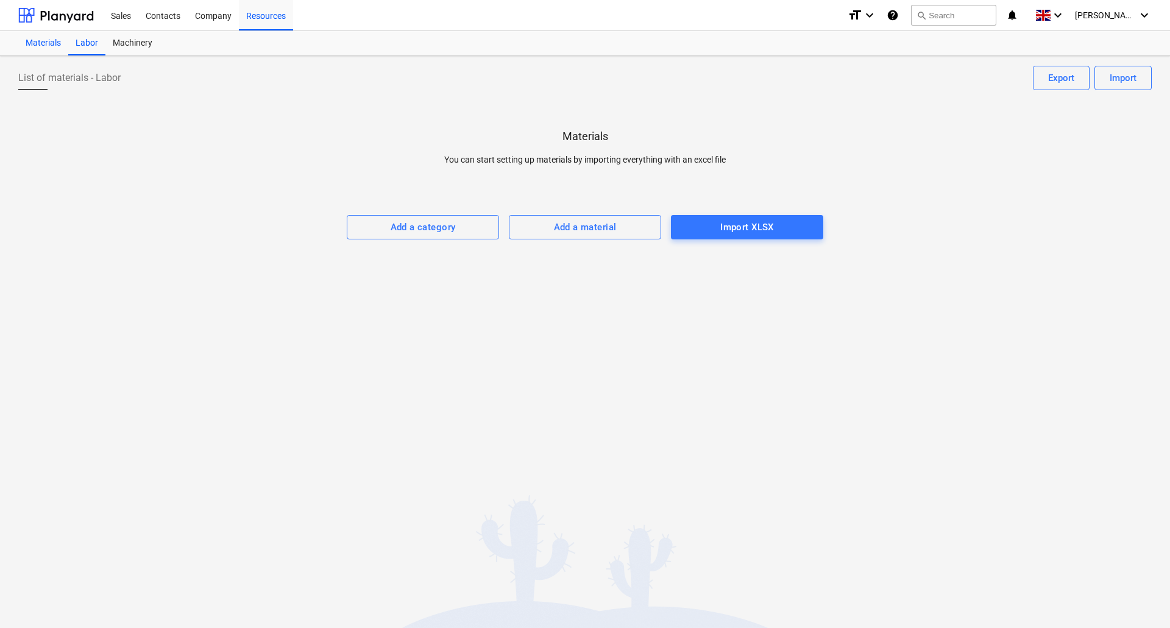
click at [41, 44] on div "Materials" at bounding box center [43, 43] width 50 height 24
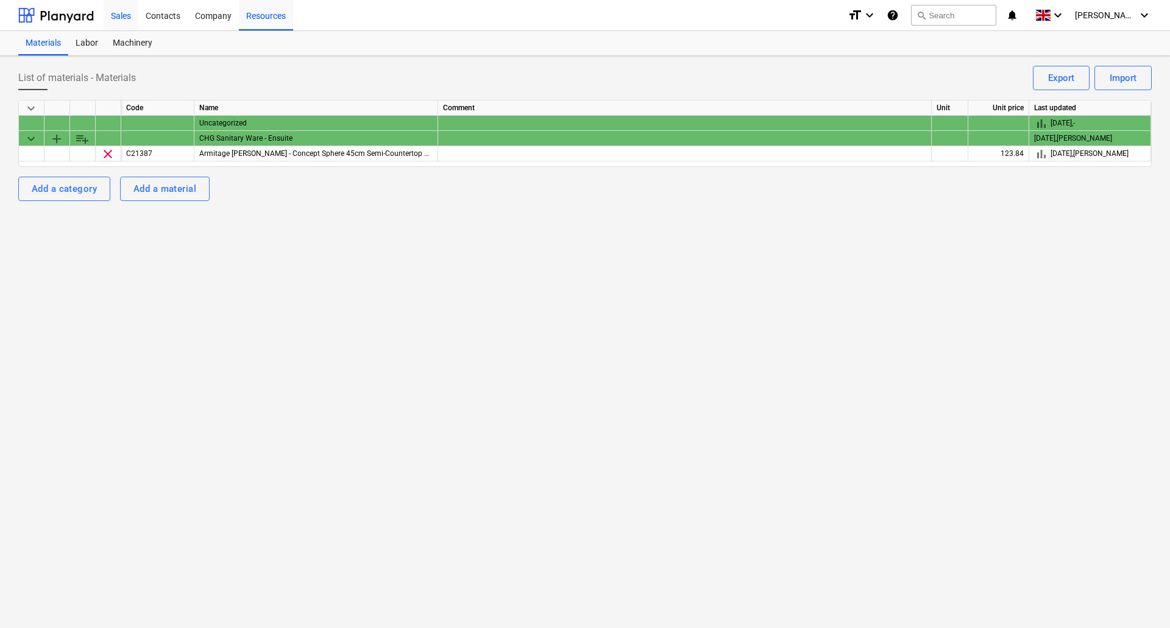
click at [129, 13] on div "Sales" at bounding box center [121, 14] width 35 height 31
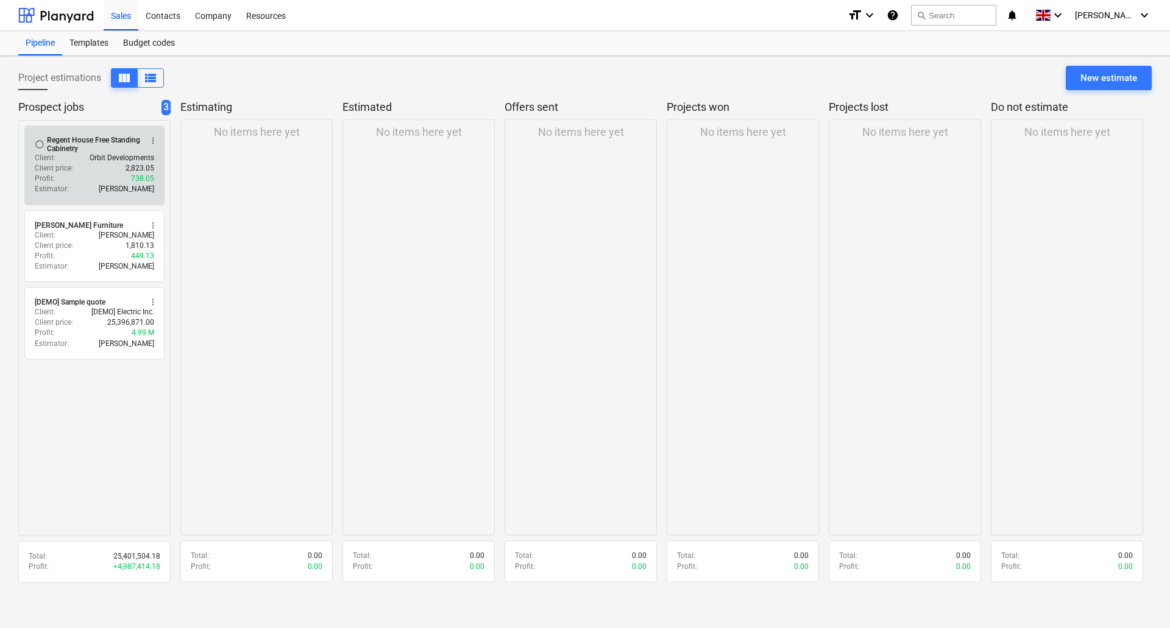
click at [108, 157] on p "Orbit Developments" at bounding box center [122, 158] width 65 height 10
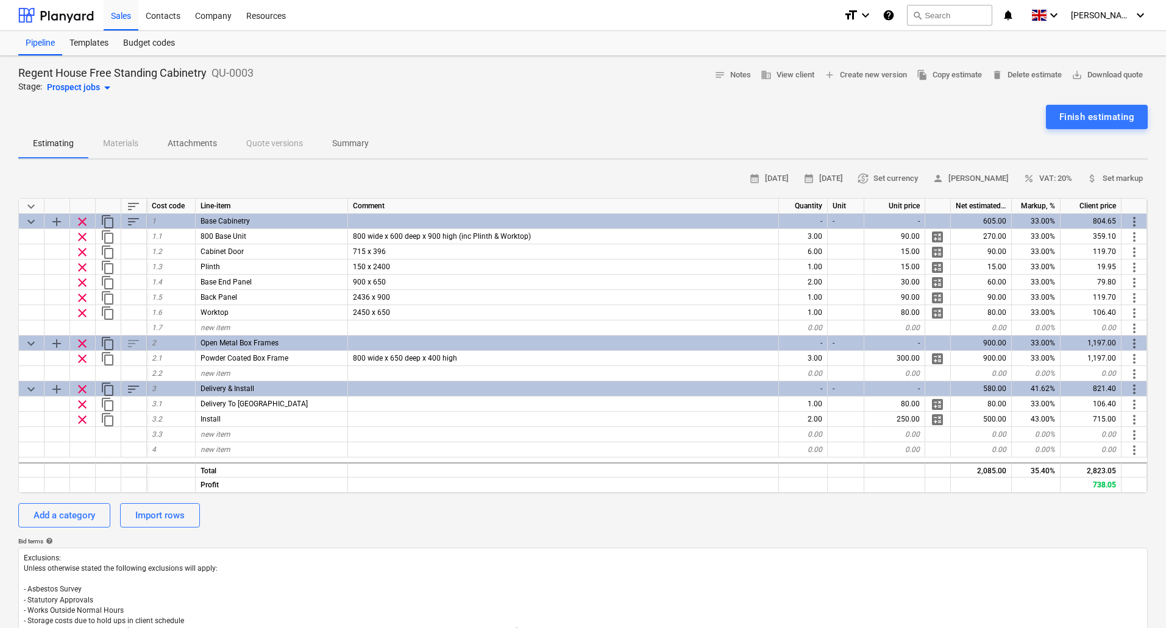
click at [119, 136] on div "Estimating Materials Attachments Quote versions Summary" at bounding box center [582, 143] width 1129 height 29
click at [119, 141] on div "Estimating Materials Attachments Quote versions Summary" at bounding box center [582, 143] width 1129 height 29
click at [205, 146] on p "Attachments" at bounding box center [192, 143] width 49 height 13
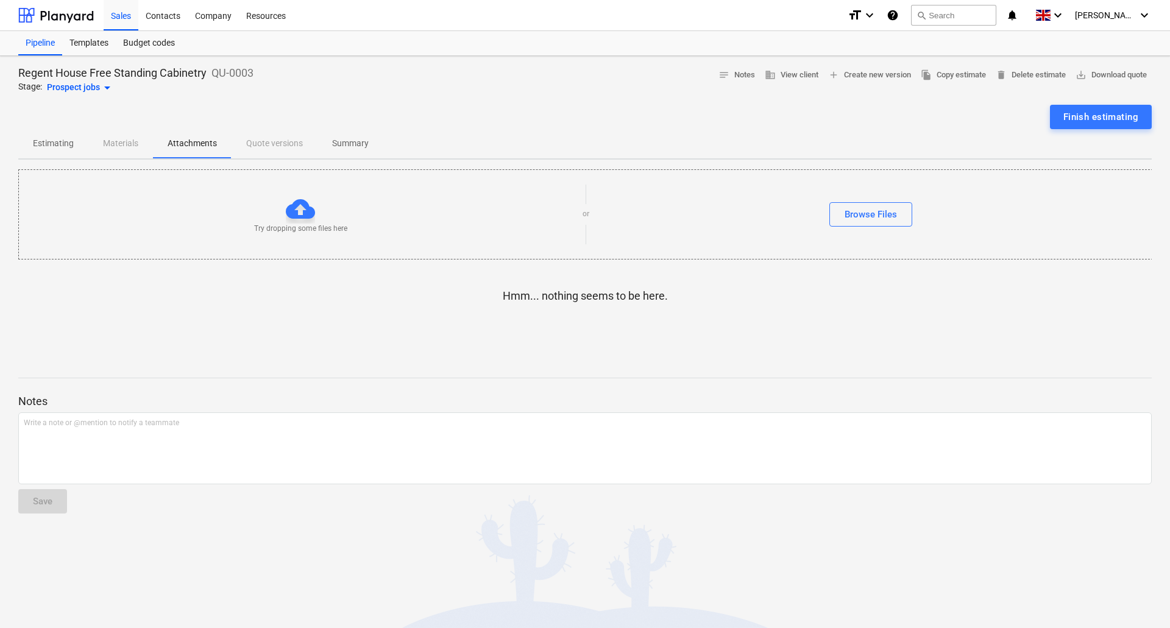
click at [121, 134] on div "Estimating Materials Attachments Quote versions Summary" at bounding box center [585, 143] width 1134 height 29
click at [123, 150] on div "Estimating Materials Attachments Quote versions Summary" at bounding box center [585, 143] width 1134 height 29
click at [46, 141] on p "Estimating" at bounding box center [53, 143] width 41 height 13
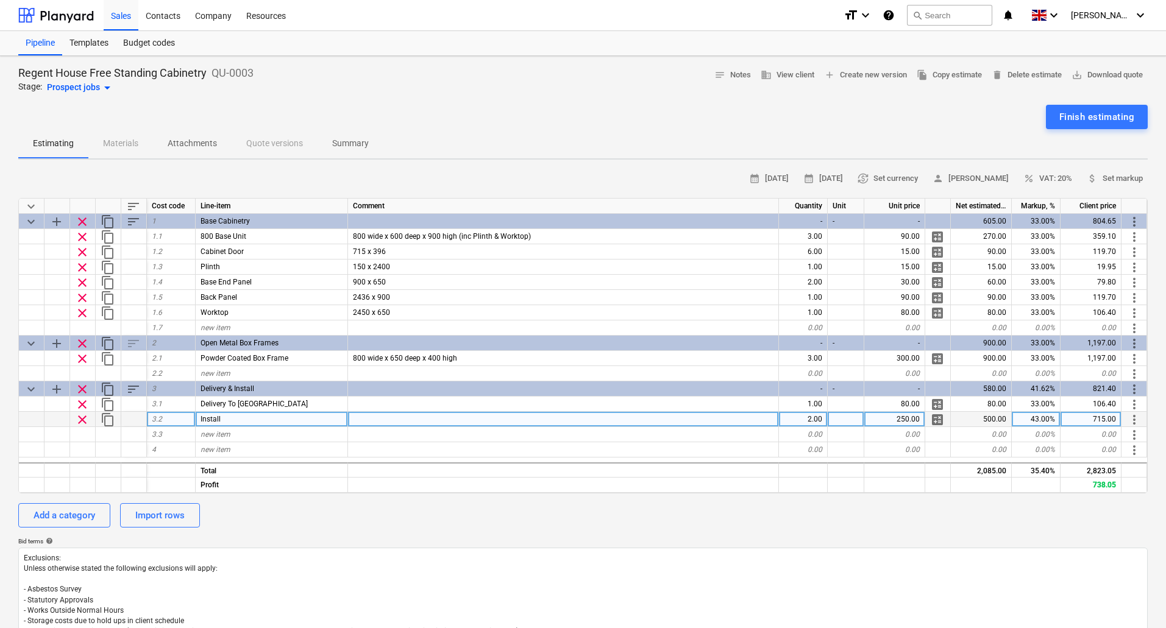
click at [939, 418] on span "calculate" at bounding box center [937, 420] width 15 height 15
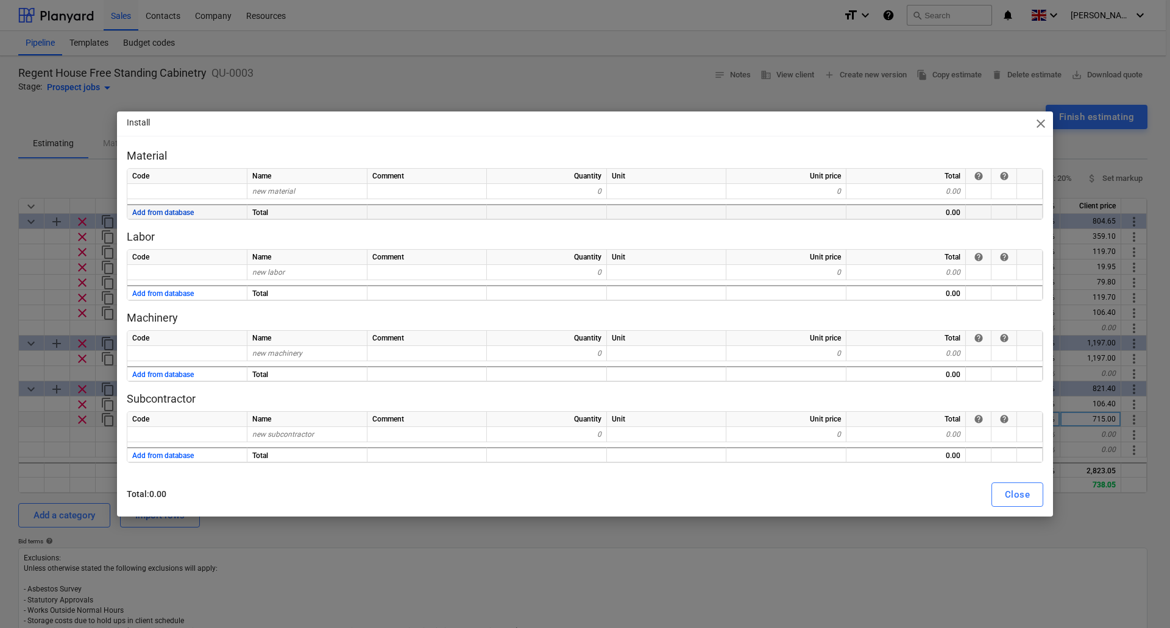
click at [190, 210] on button "Add from database" at bounding box center [163, 212] width 62 height 15
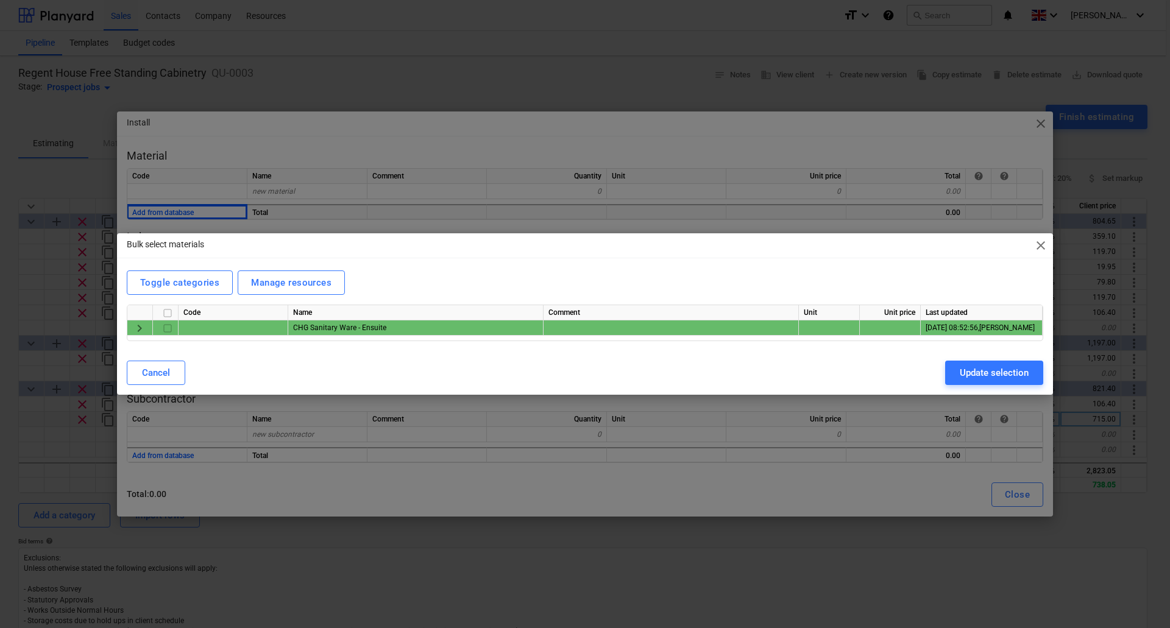
click at [324, 325] on div "CHG Sanitary Ware - Ensuite" at bounding box center [415, 328] width 255 height 15
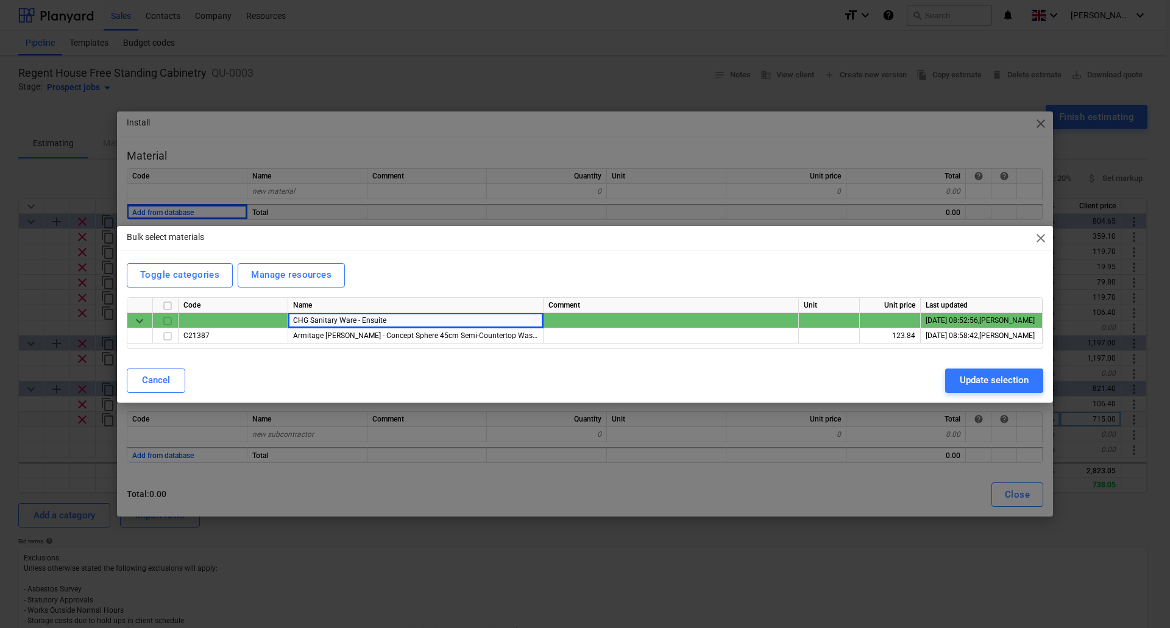
click at [296, 387] on div "Cancel Update selection" at bounding box center [585, 381] width 917 height 24
click at [186, 277] on div "Toggle categories" at bounding box center [179, 275] width 79 height 16
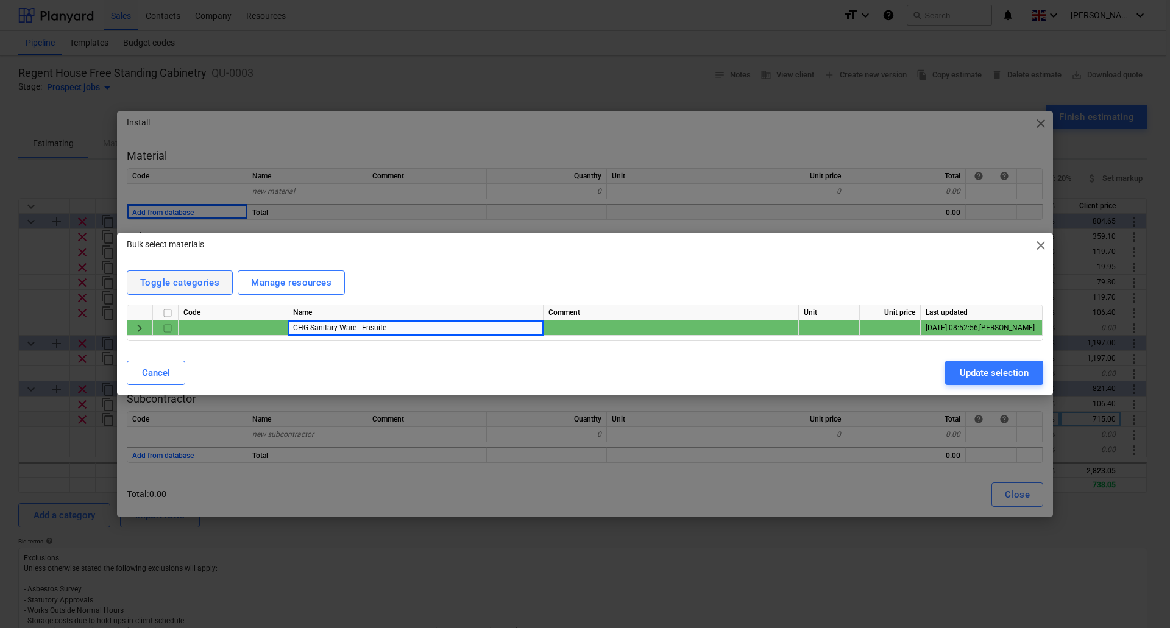
click at [187, 277] on div "Toggle categories" at bounding box center [179, 283] width 79 height 16
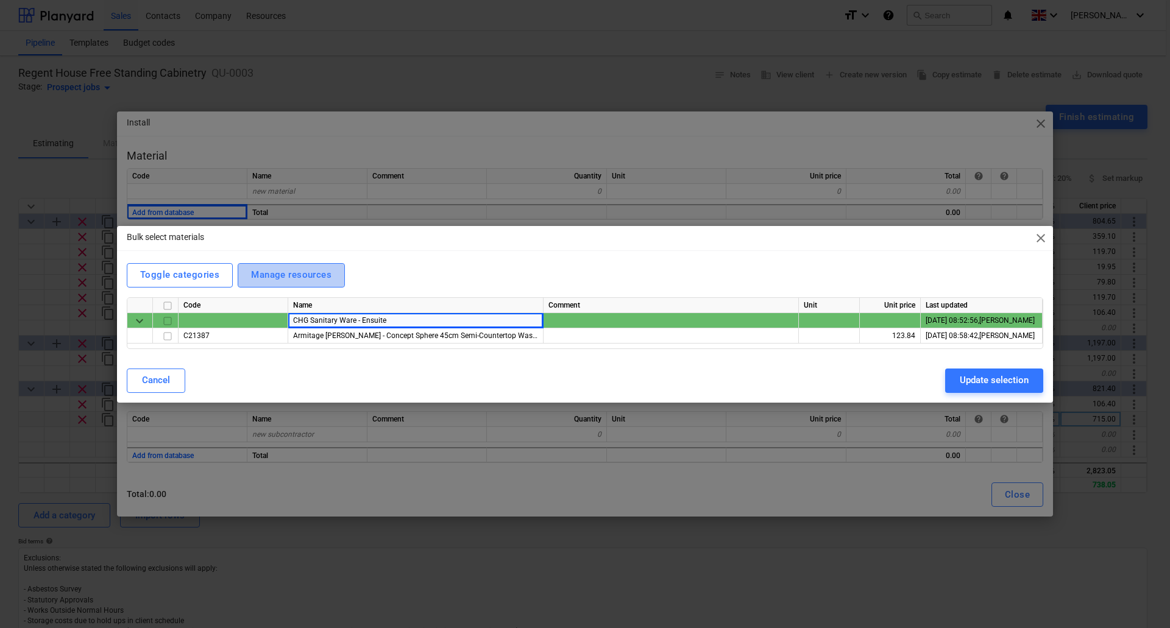
click at [279, 275] on div "Manage resources" at bounding box center [291, 275] width 80 height 16
click at [177, 274] on div "Toggle categories" at bounding box center [179, 275] width 79 height 16
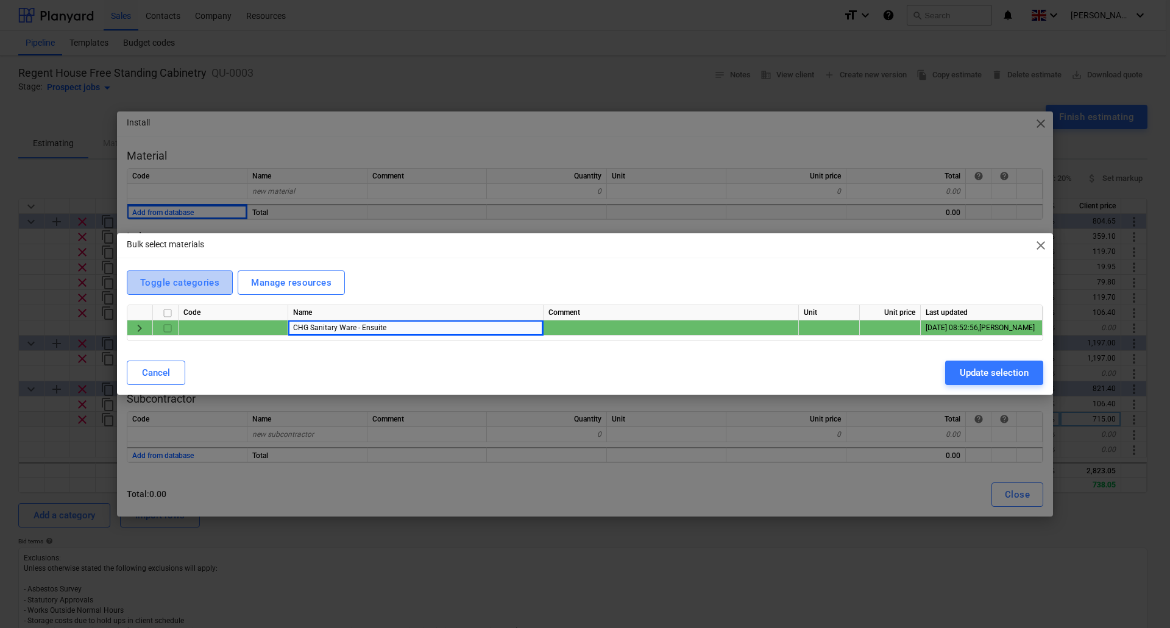
drag, startPoint x: 179, startPoint y: 272, endPoint x: 177, endPoint y: 279, distance: 6.9
click at [179, 274] on button "Toggle categories" at bounding box center [180, 283] width 106 height 24
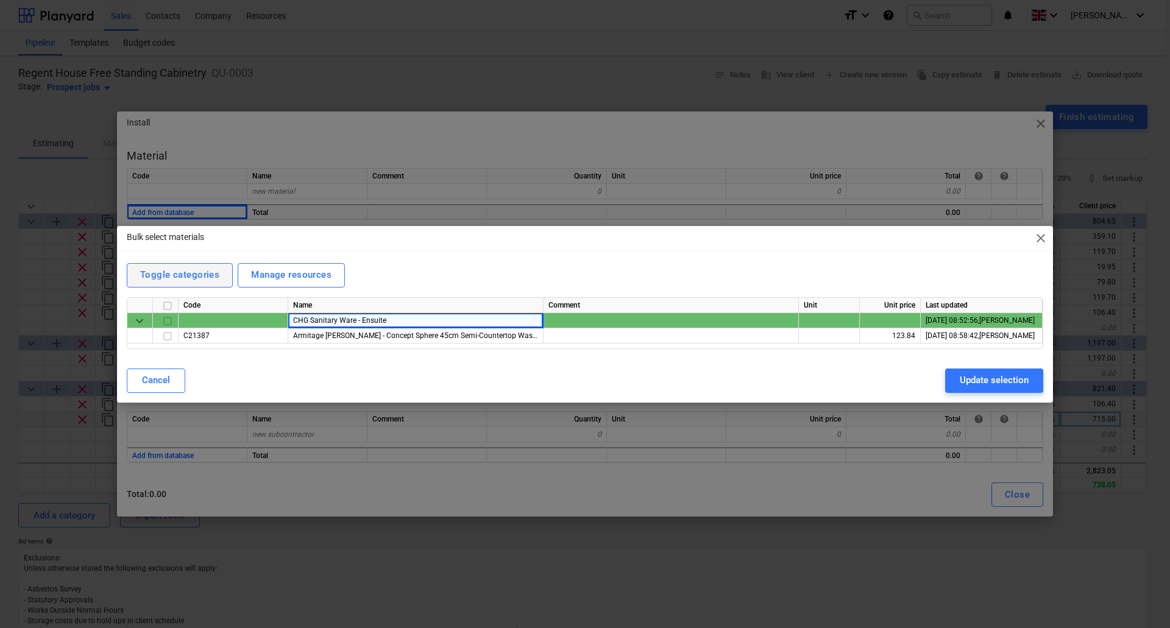
click at [180, 273] on div "Toggle categories" at bounding box center [179, 275] width 79 height 16
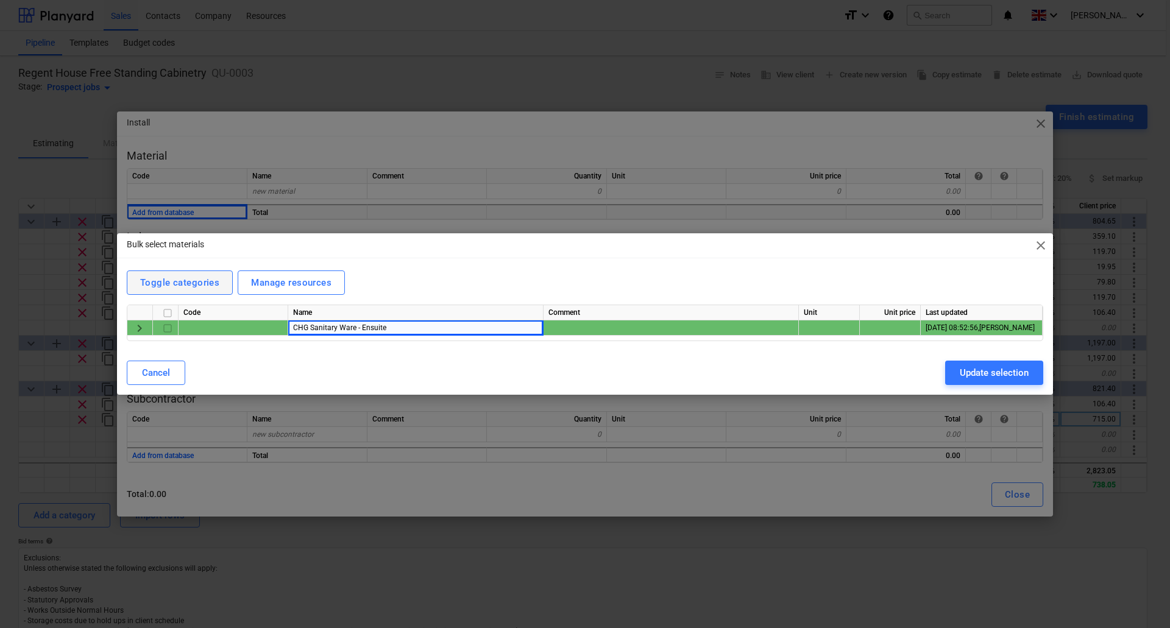
click at [180, 273] on button "Toggle categories" at bounding box center [180, 283] width 106 height 24
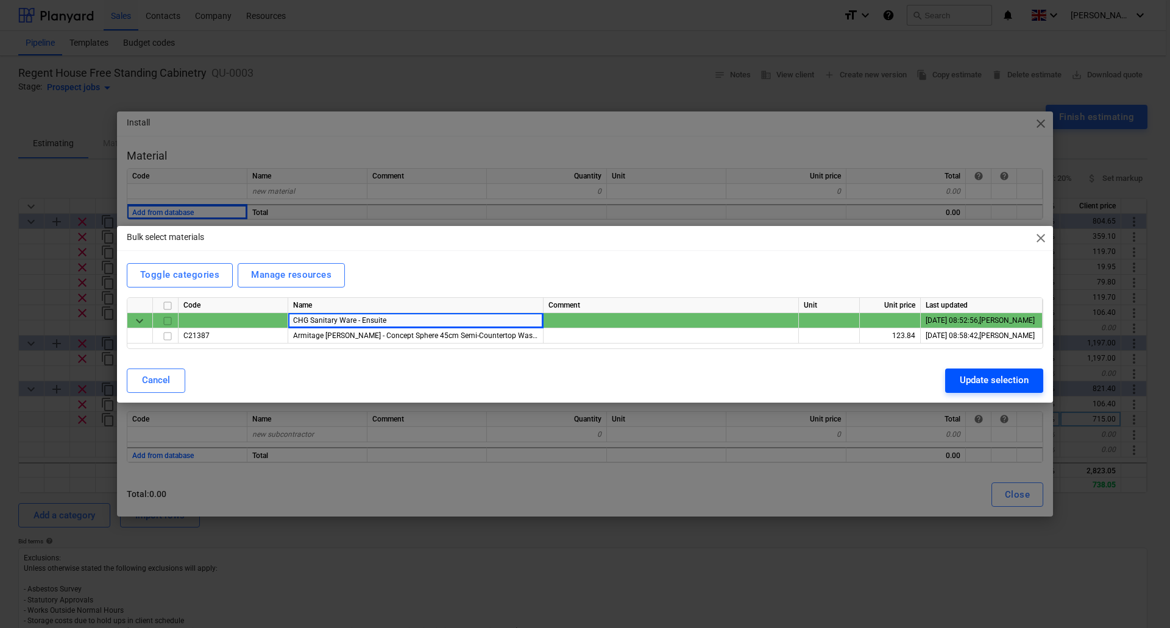
click at [1006, 381] on div "Update selection" at bounding box center [994, 380] width 69 height 16
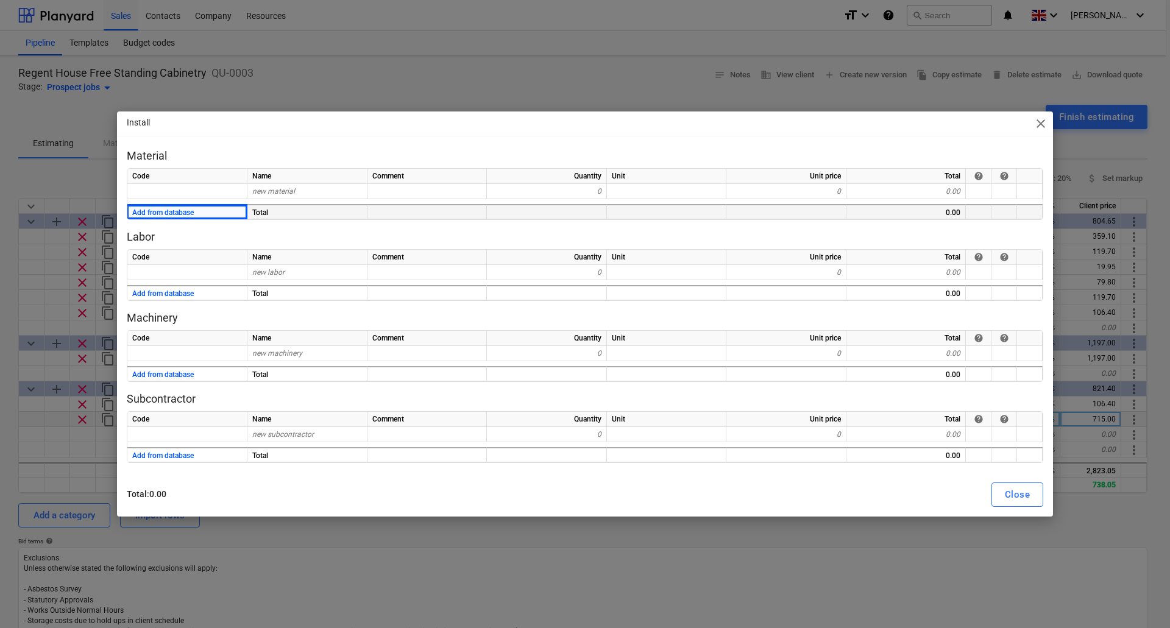
click at [196, 211] on div "Add from database" at bounding box center [187, 211] width 120 height 15
click at [160, 215] on button "Add from database" at bounding box center [163, 212] width 62 height 15
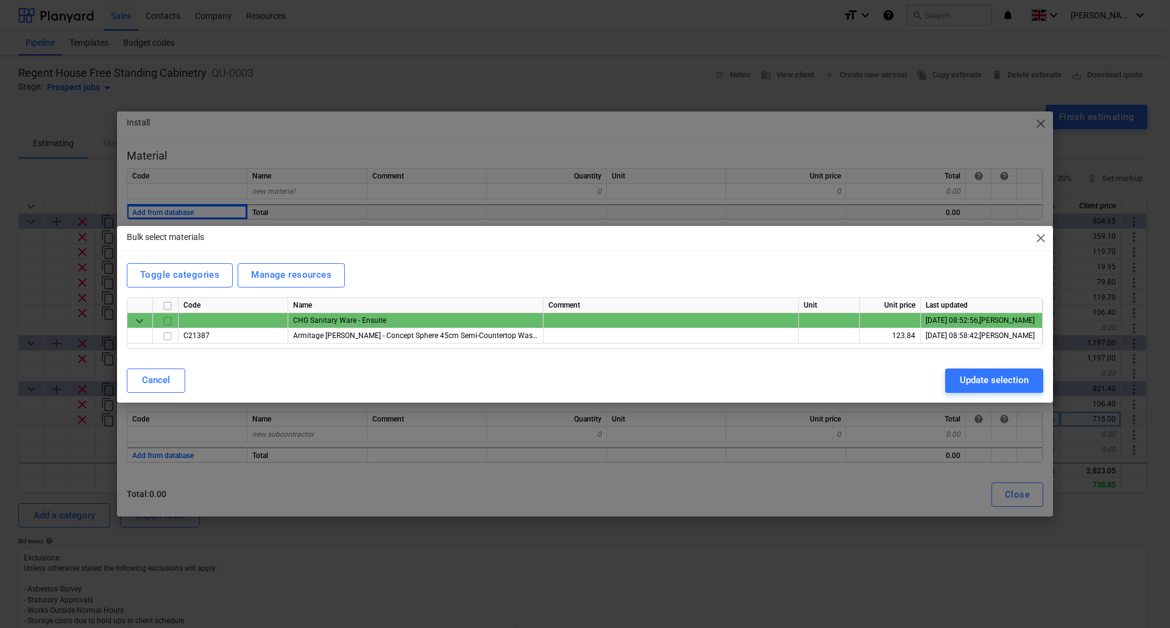
click at [398, 318] on div "CHG Sanitary Ware - Ensuite" at bounding box center [415, 320] width 255 height 15
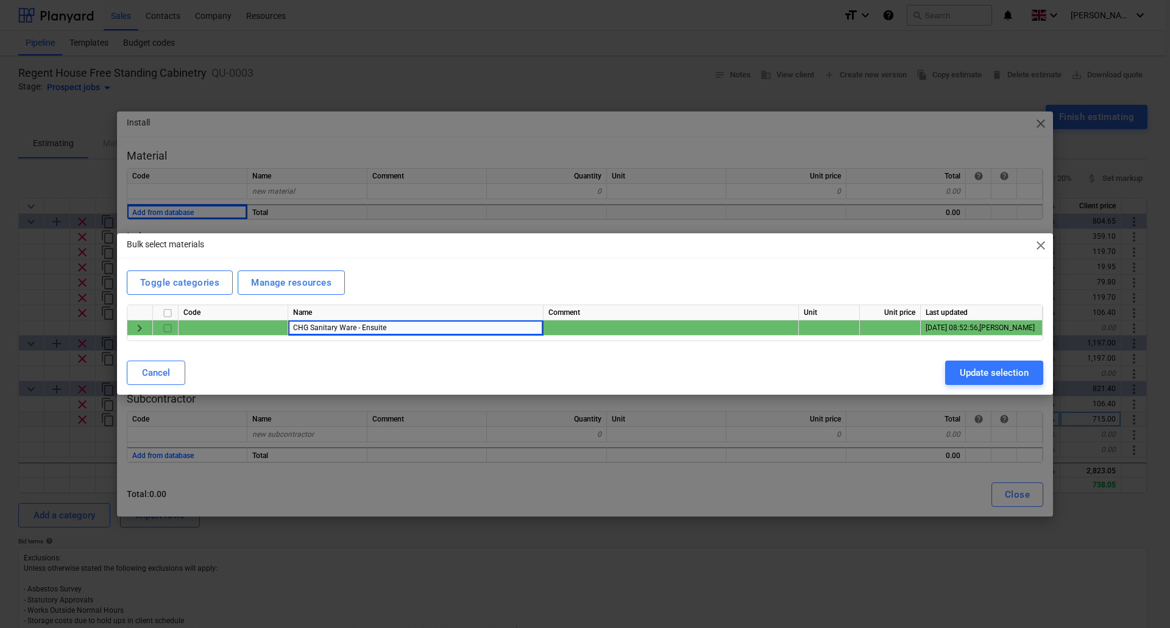
click at [400, 330] on div "CHG Sanitary Ware - Ensuite" at bounding box center [415, 328] width 255 height 15
type textarea "x"
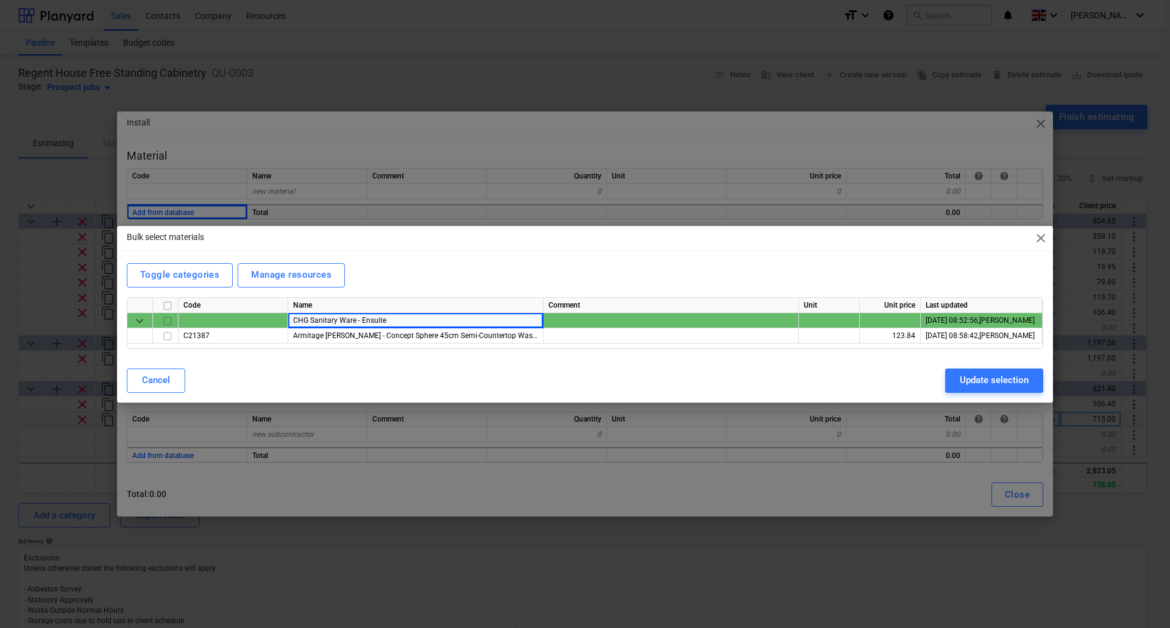
click at [171, 320] on input "checkbox" at bounding box center [167, 320] width 15 height 15
checkbox input "true"
click at [1002, 380] on div "Update selection" at bounding box center [994, 380] width 69 height 16
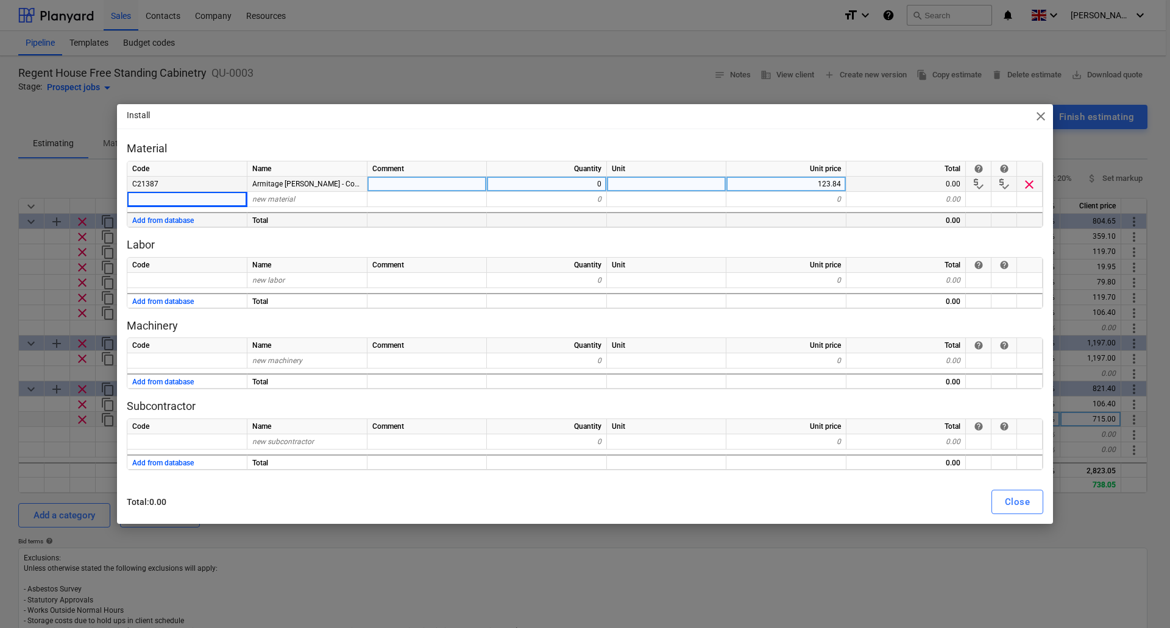
click at [934, 186] on div "0.00" at bounding box center [906, 184] width 119 height 15
click at [1030, 182] on span "clear" at bounding box center [1029, 184] width 15 height 15
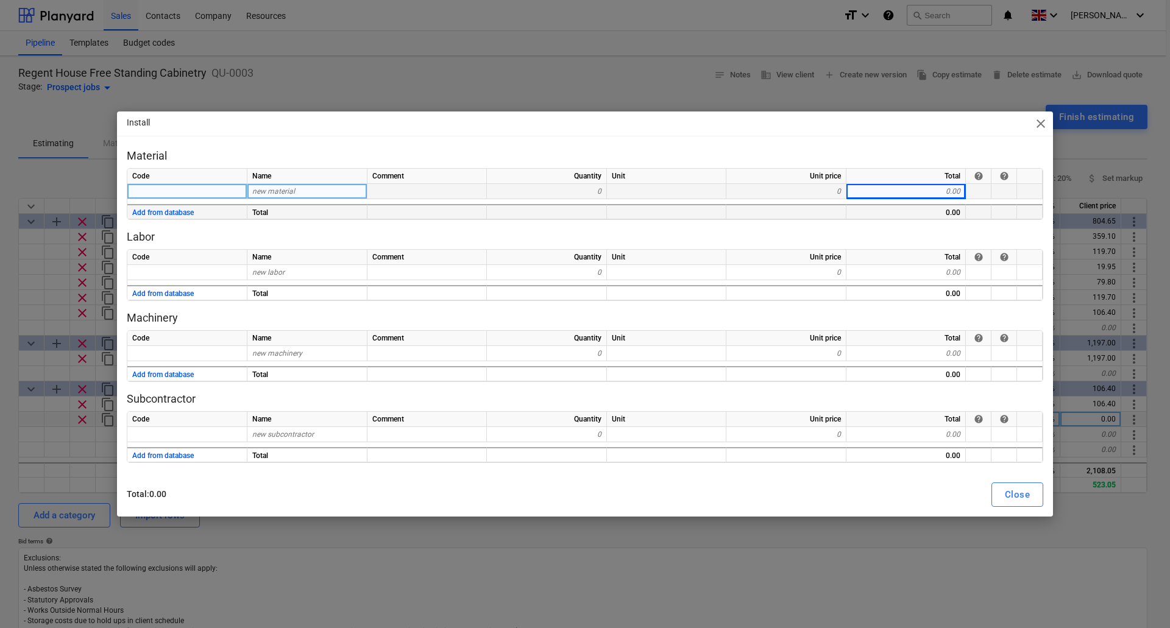
click at [1044, 123] on span "close" at bounding box center [1041, 123] width 15 height 15
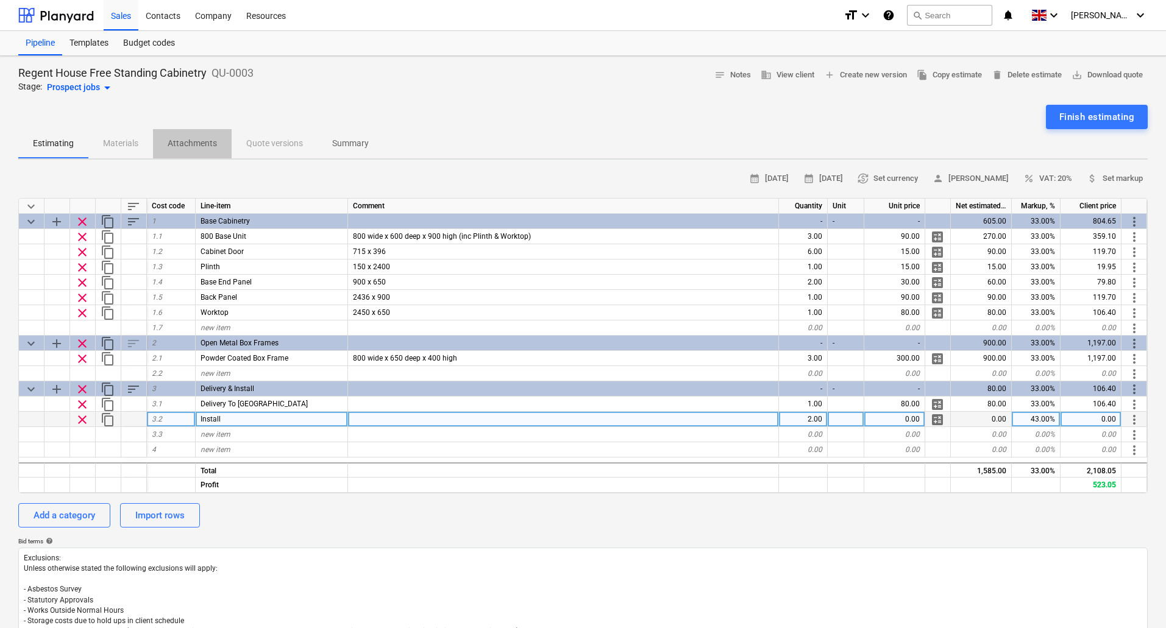
click at [188, 144] on p "Attachments" at bounding box center [192, 143] width 49 height 13
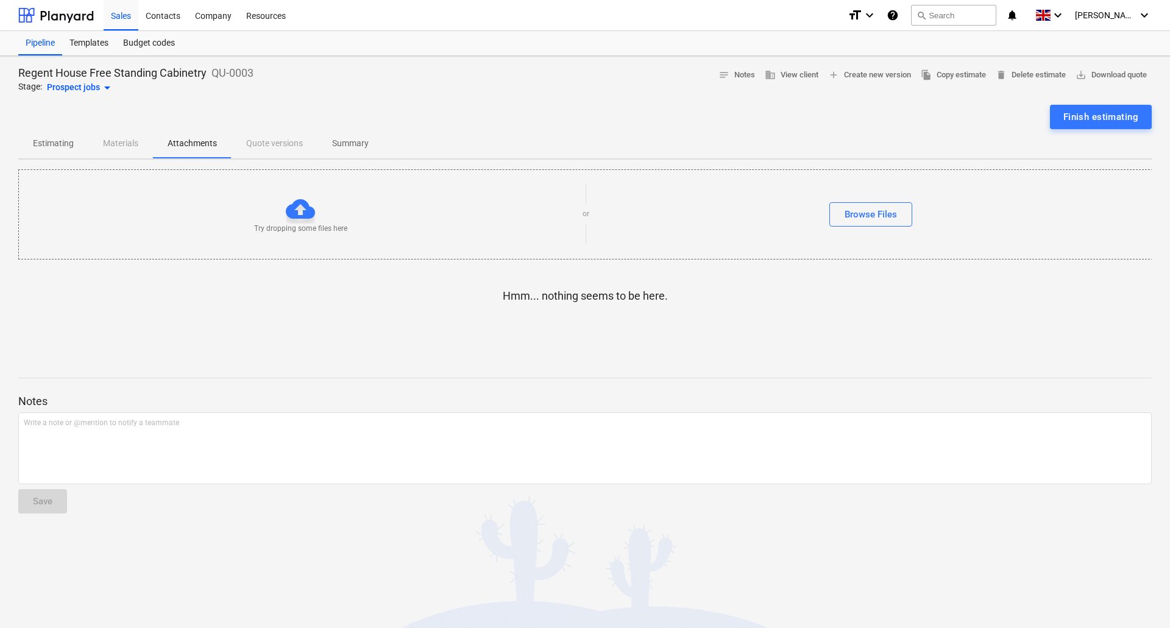
click at [122, 145] on div "Estimating Materials Attachments Quote versions Summary" at bounding box center [585, 143] width 1134 height 29
click at [54, 143] on p "Estimating" at bounding box center [53, 143] width 41 height 13
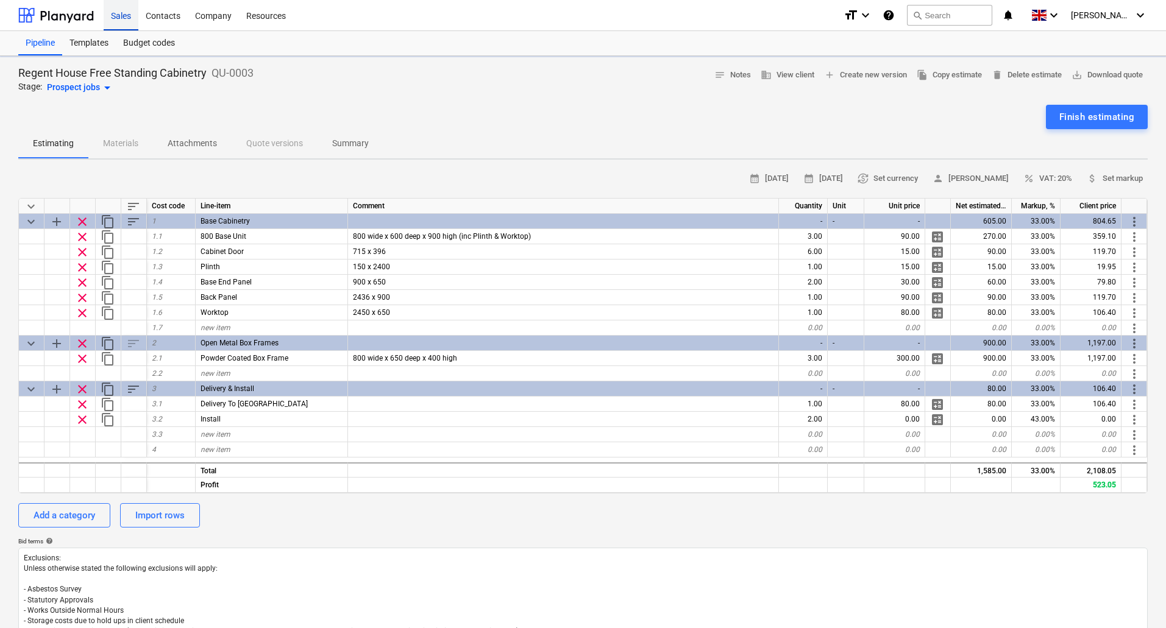
type textarea "x"
click at [126, 13] on div "Sales" at bounding box center [121, 14] width 35 height 31
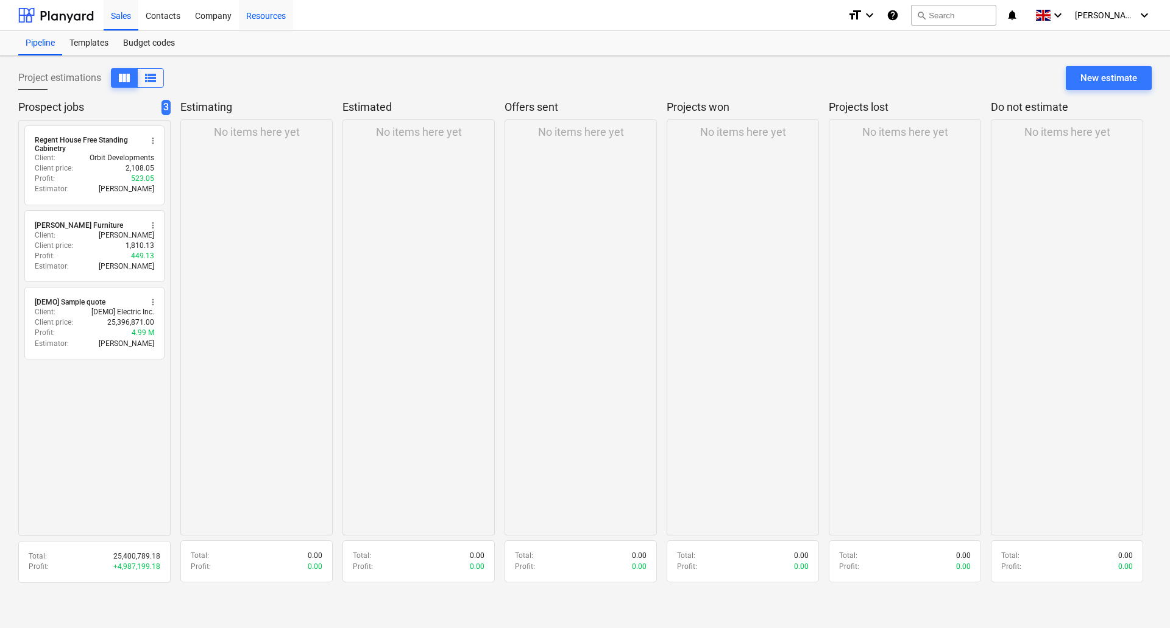
click at [268, 15] on div "Resources" at bounding box center [266, 14] width 54 height 31
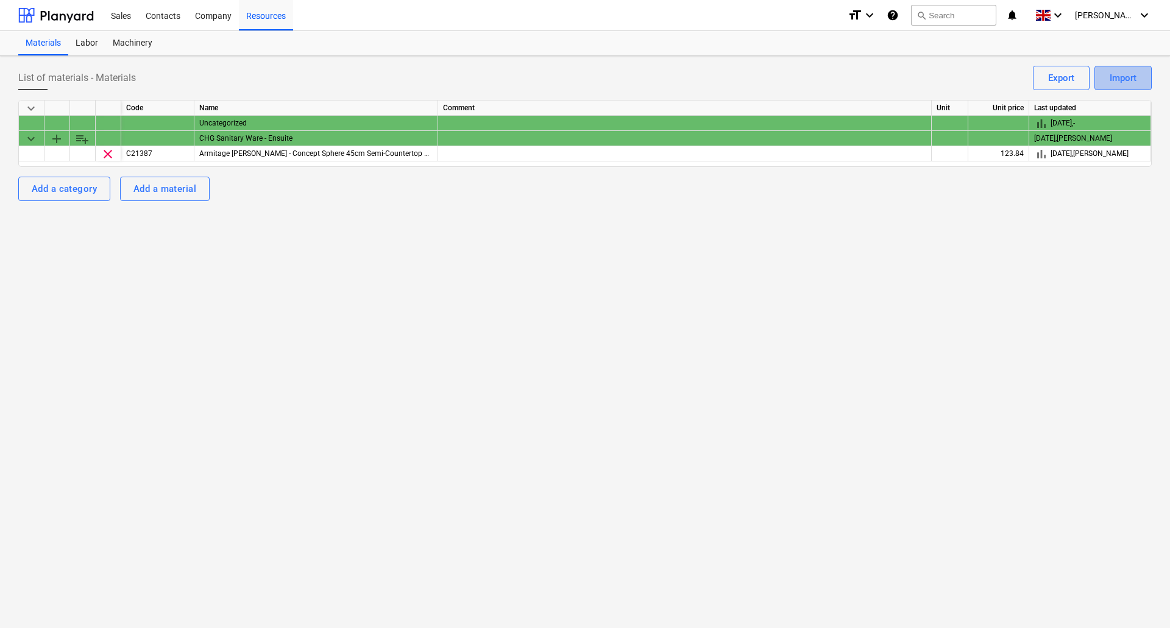
click at [1134, 79] on div "Import" at bounding box center [1123, 78] width 27 height 16
click at [1125, 80] on div "Import" at bounding box center [1123, 78] width 27 height 16
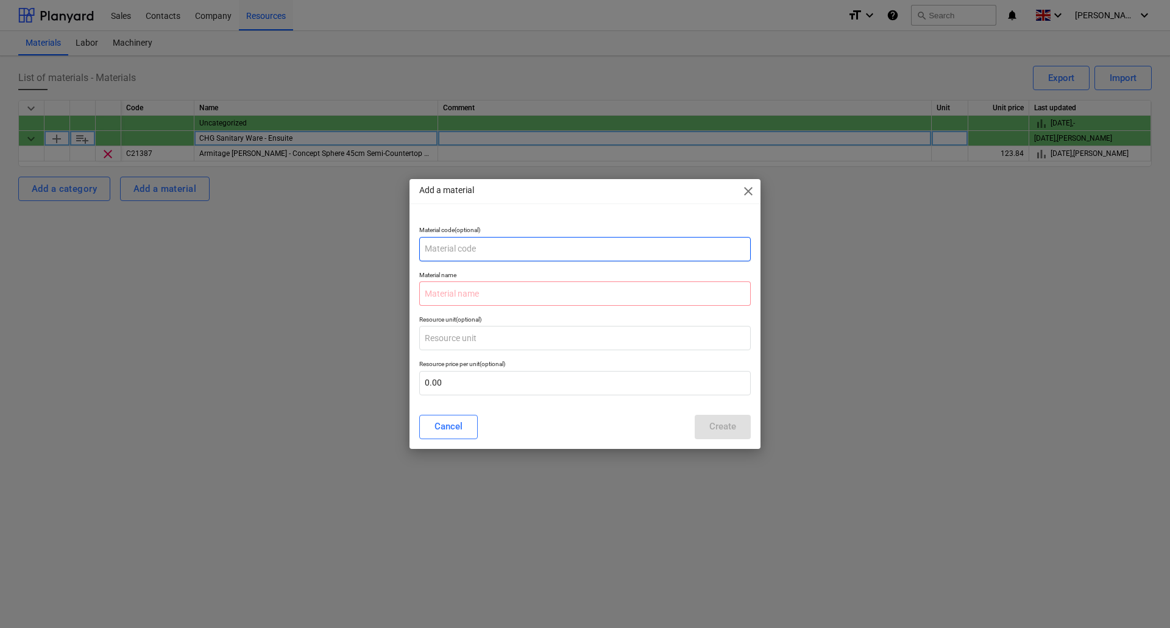
click at [516, 245] on input "text" at bounding box center [585, 249] width 332 height 24
paste input "C24909"
type input "C24909"
click at [472, 300] on input "text" at bounding box center [585, 294] width 332 height 24
paste input "Ideal Standard - Waste 1¼" brass anti theft swivel plug waste, 80mm slotted tail"
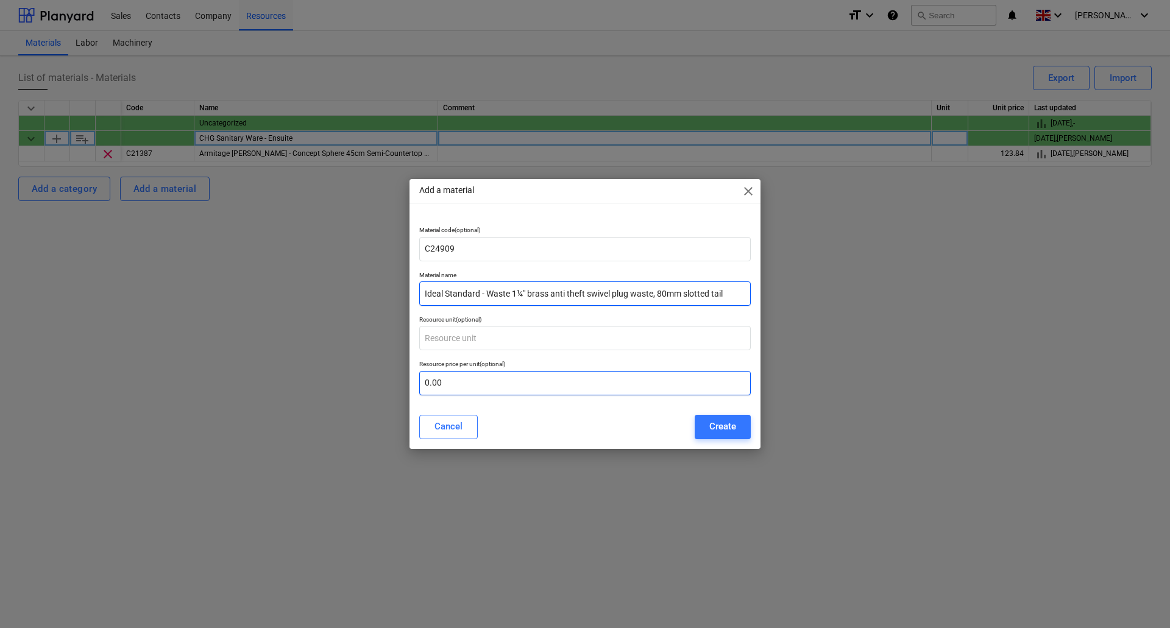
type input "Ideal Standard - Waste 1¼" brass anti theft swivel plug waste, 80mm slotted tail"
click at [445, 384] on input "text" at bounding box center [585, 383] width 332 height 24
type input "42.48"
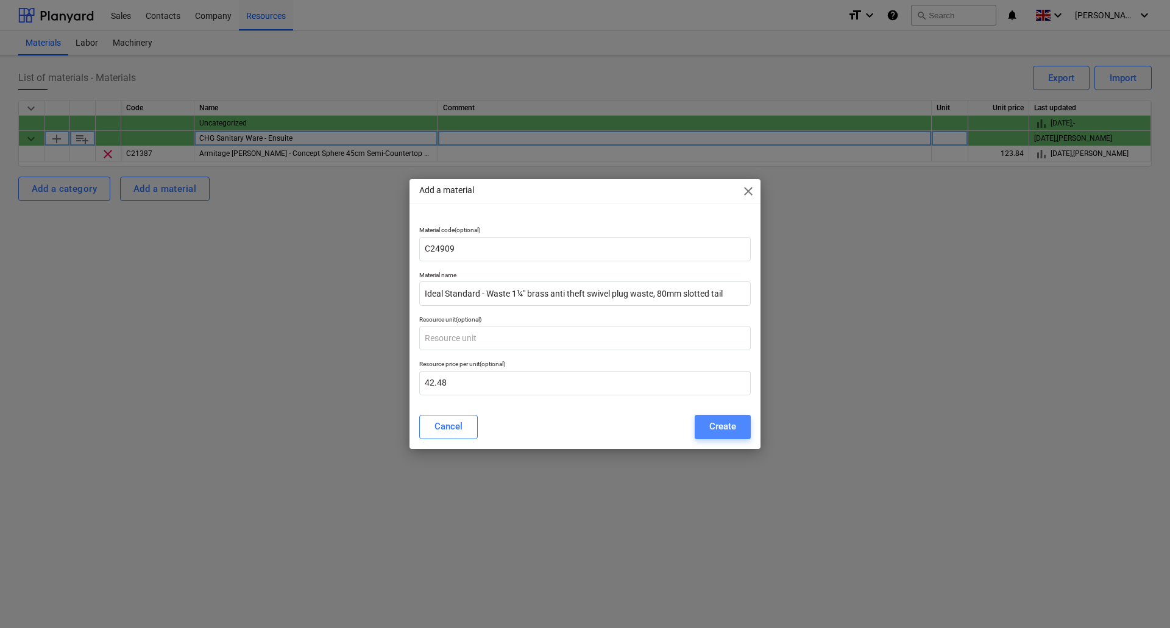
click at [716, 424] on div "Create" at bounding box center [722, 427] width 27 height 16
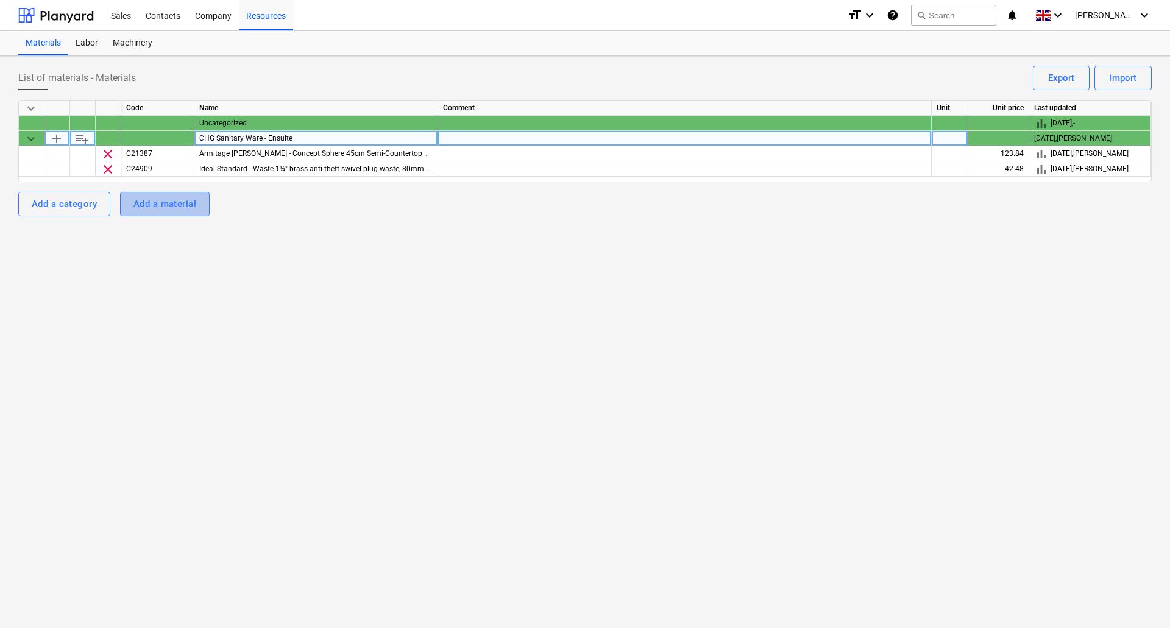
click at [171, 205] on div "Add a material" at bounding box center [164, 204] width 63 height 16
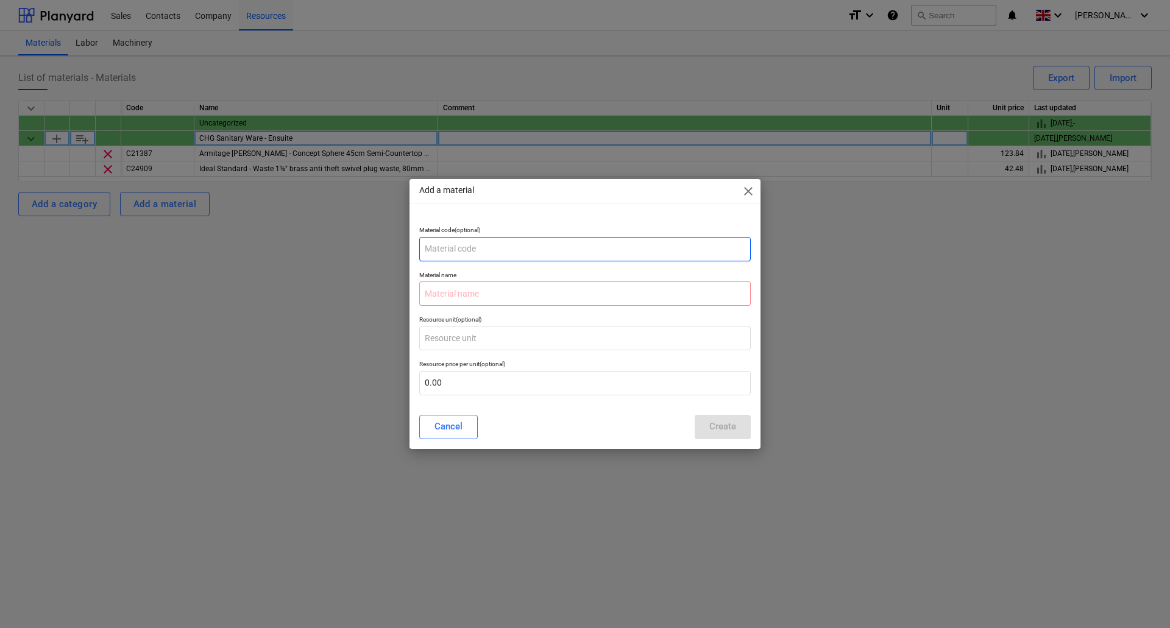
click at [495, 248] on input "text" at bounding box center [585, 249] width 332 height 24
paste input "C30588"
type input "C30588"
click at [464, 294] on input "text" at bounding box center [585, 294] width 332 height 24
click at [499, 291] on input "text" at bounding box center [585, 294] width 332 height 24
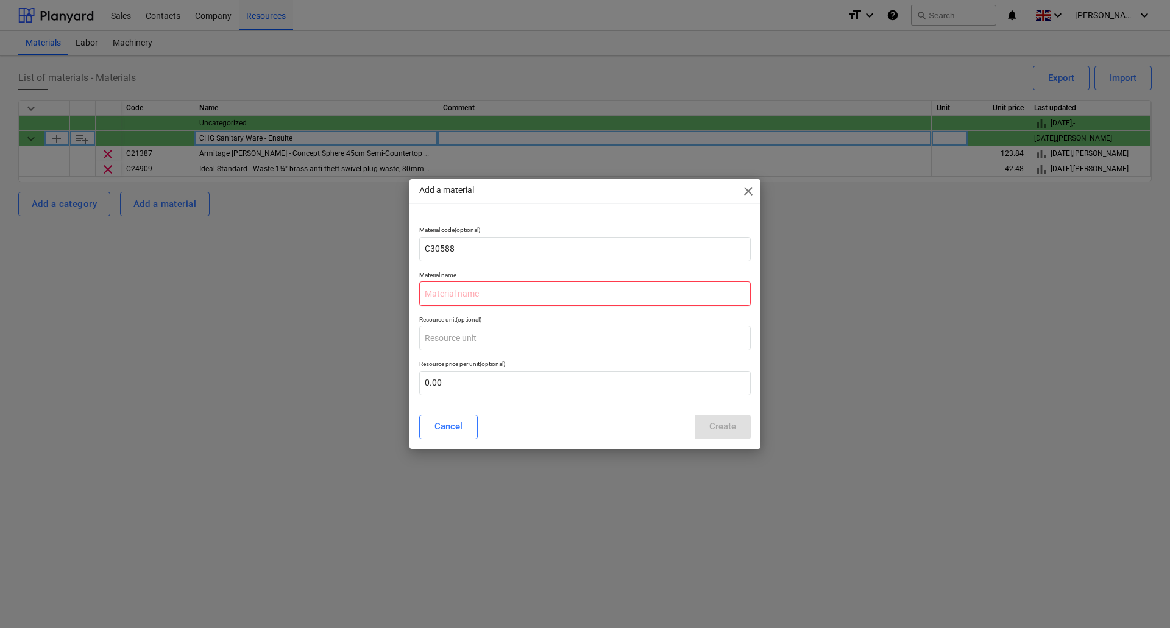
click at [433, 289] on input "text" at bounding box center [585, 294] width 332 height 24
paste input ""Ideal Standard 1 1/4 Plastic Bottle Trap, 75mm Seal, multi-purpose outlet (IBS…"
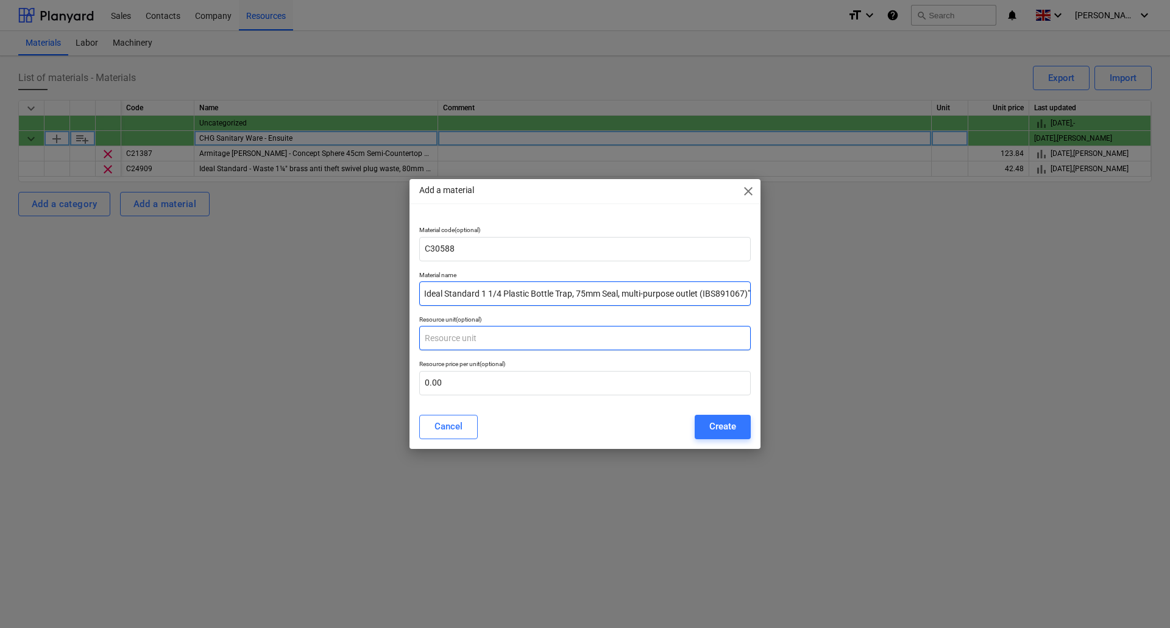
type input ""Ideal Standard 1 1/4 Plastic Bottle Trap, 75mm Seal, multi-purpose outlet (IBS…"
click at [491, 332] on input "text" at bounding box center [585, 338] width 332 height 24
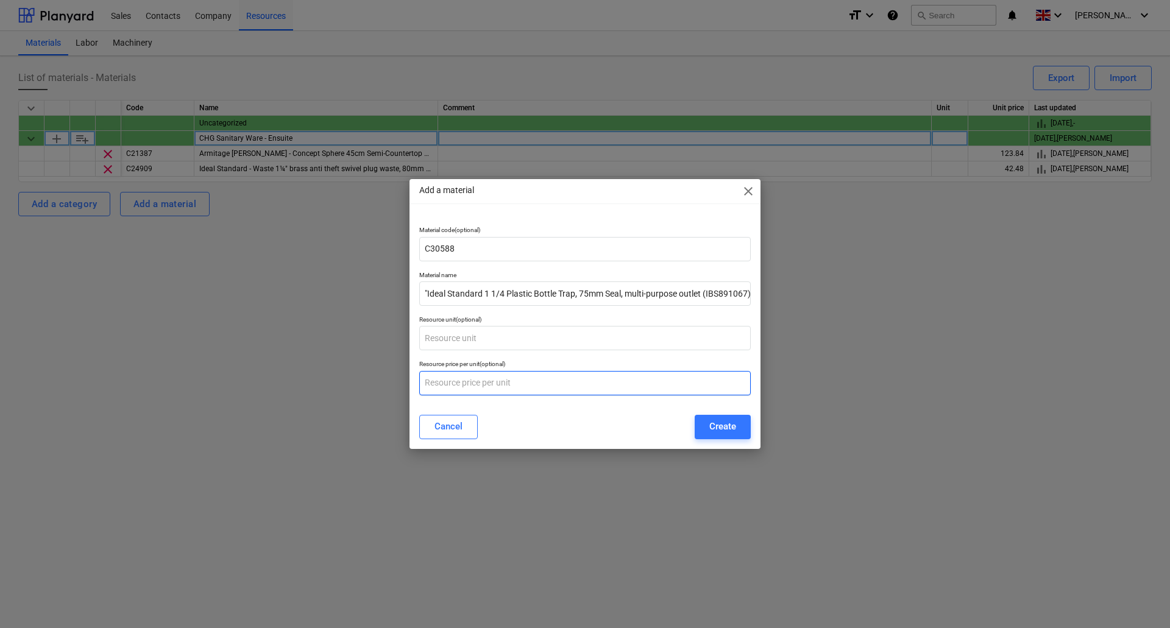
click at [461, 385] on input "text" at bounding box center [585, 383] width 332 height 24
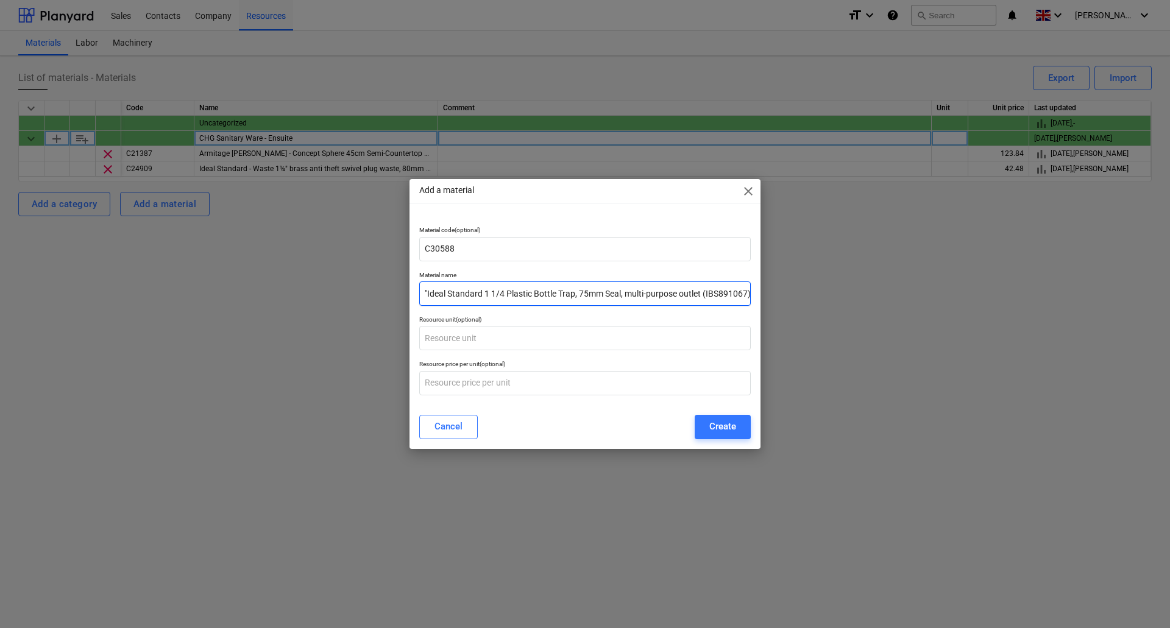
type input "0.00"
click at [430, 292] on input ""Ideal Standard 1 1/4 Plastic Bottle Trap, 75mm Seal, multi-purpose outlet (IBS…" at bounding box center [585, 294] width 332 height 24
click at [427, 291] on input ""Ideal Standard 1 1/4 Plastic Bottle Trap, 75mm Seal, multi-purpose outlet (IBS…" at bounding box center [585, 294] width 332 height 24
type input "Ideal Standard 1 1/4 Plastic Bottle Trap, 75mm Seal, multi-purpose outlet (IBS8…"
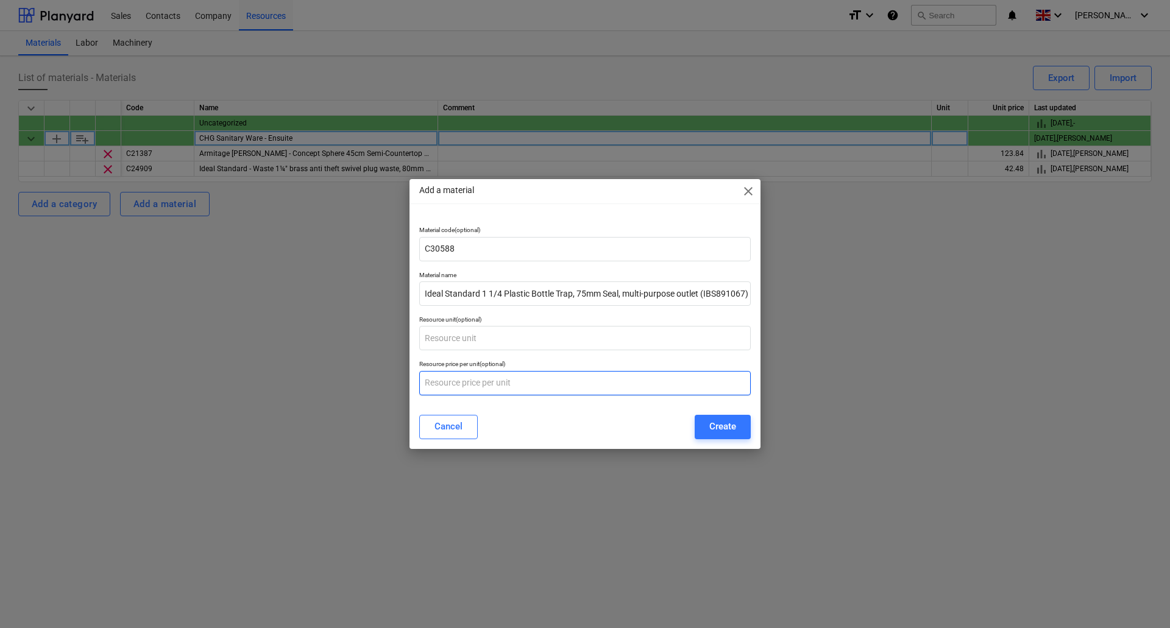
click at [439, 388] on input "text" at bounding box center [585, 383] width 332 height 24
type input "27.63"
click at [721, 427] on div "Create" at bounding box center [722, 427] width 27 height 16
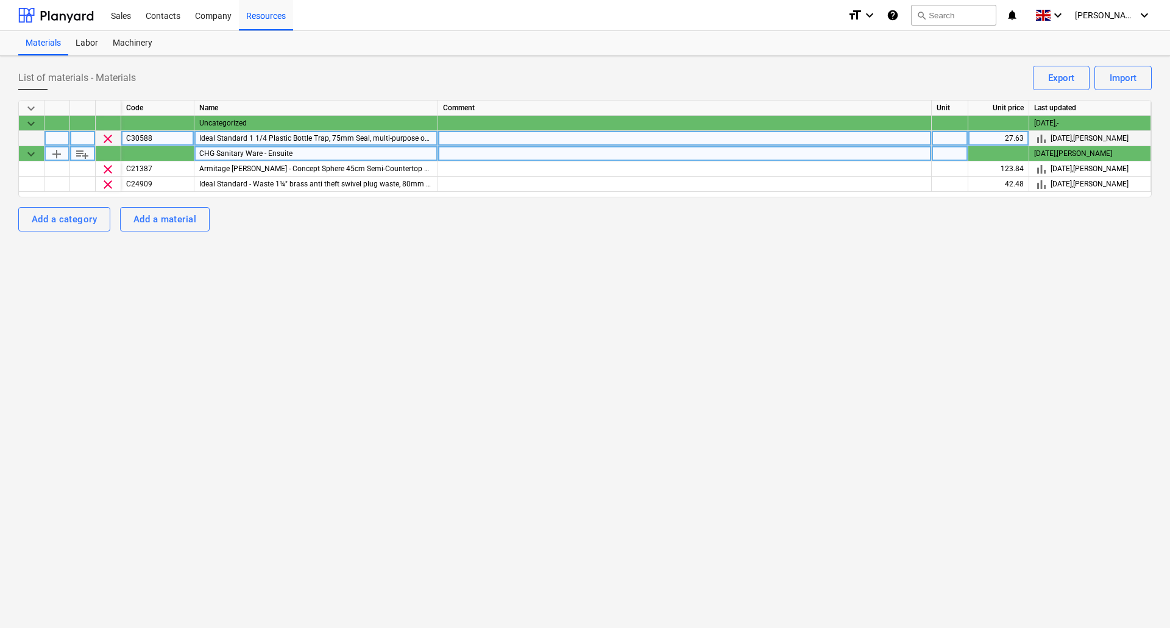
click at [82, 154] on span "playlist_add" at bounding box center [82, 154] width 15 height 15
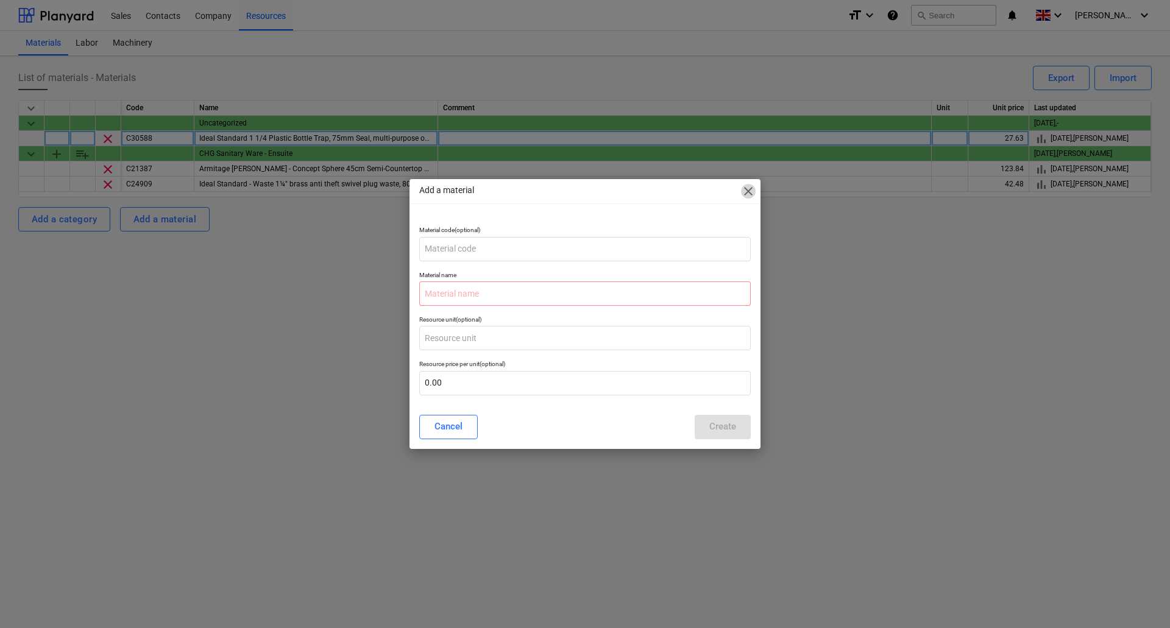
click at [750, 187] on span "close" at bounding box center [748, 191] width 15 height 15
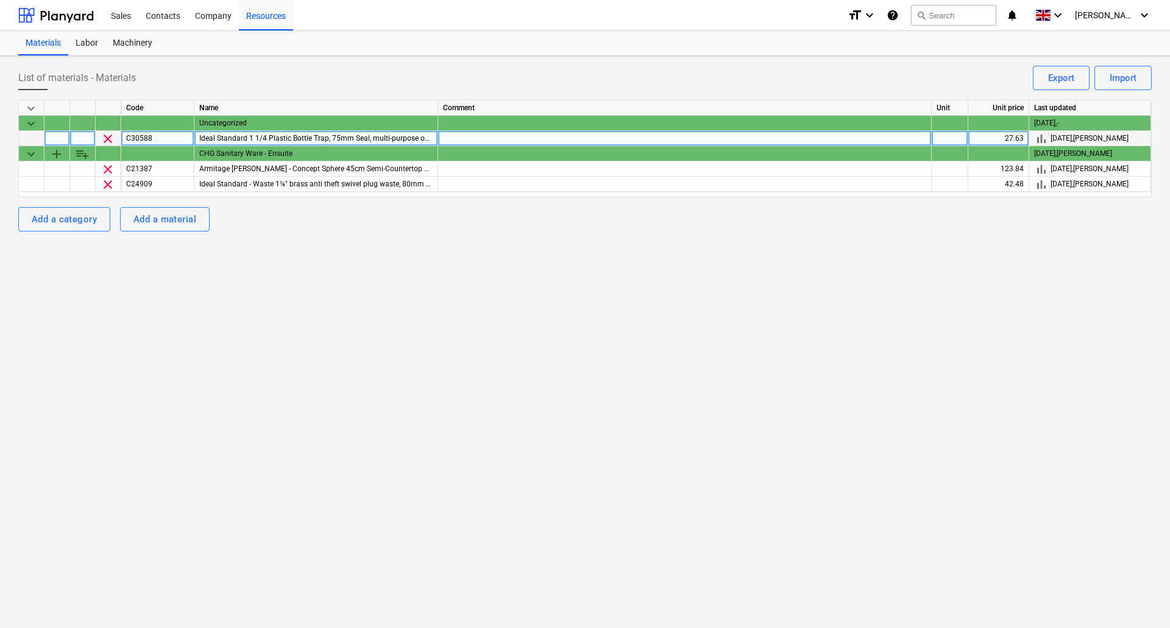
click at [160, 139] on div "C30588" at bounding box center [157, 138] width 73 height 15
click at [83, 135] on div at bounding box center [83, 138] width 26 height 15
click at [86, 136] on div at bounding box center [83, 138] width 26 height 15
click at [108, 136] on span "clear" at bounding box center [108, 139] width 15 height 15
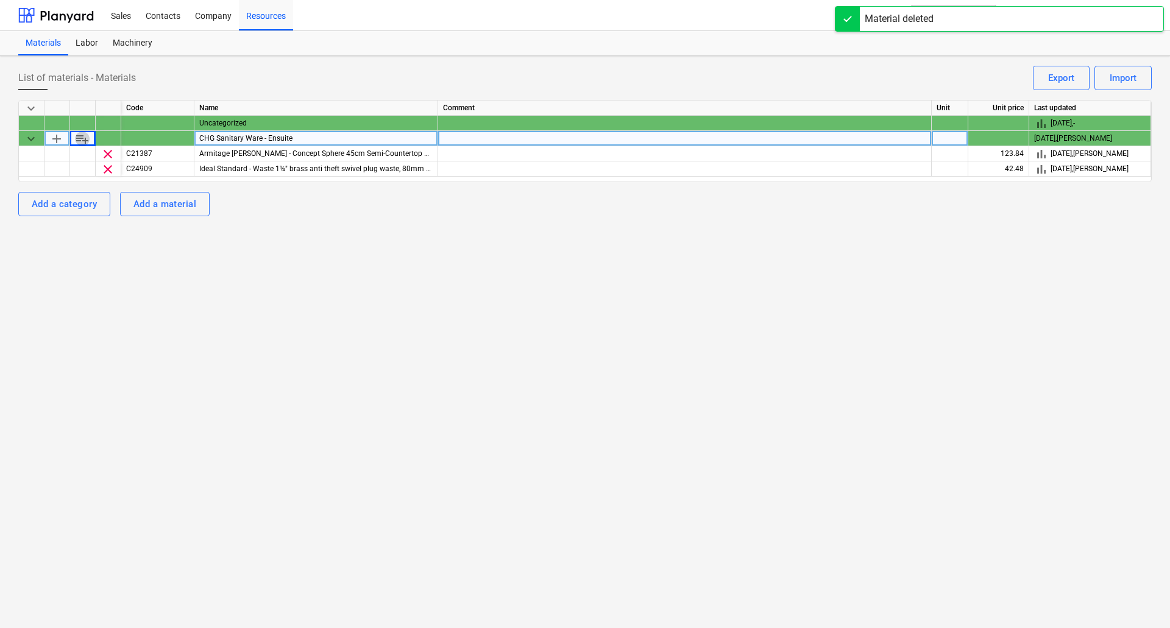
click at [84, 137] on span "playlist_add" at bounding box center [82, 139] width 15 height 15
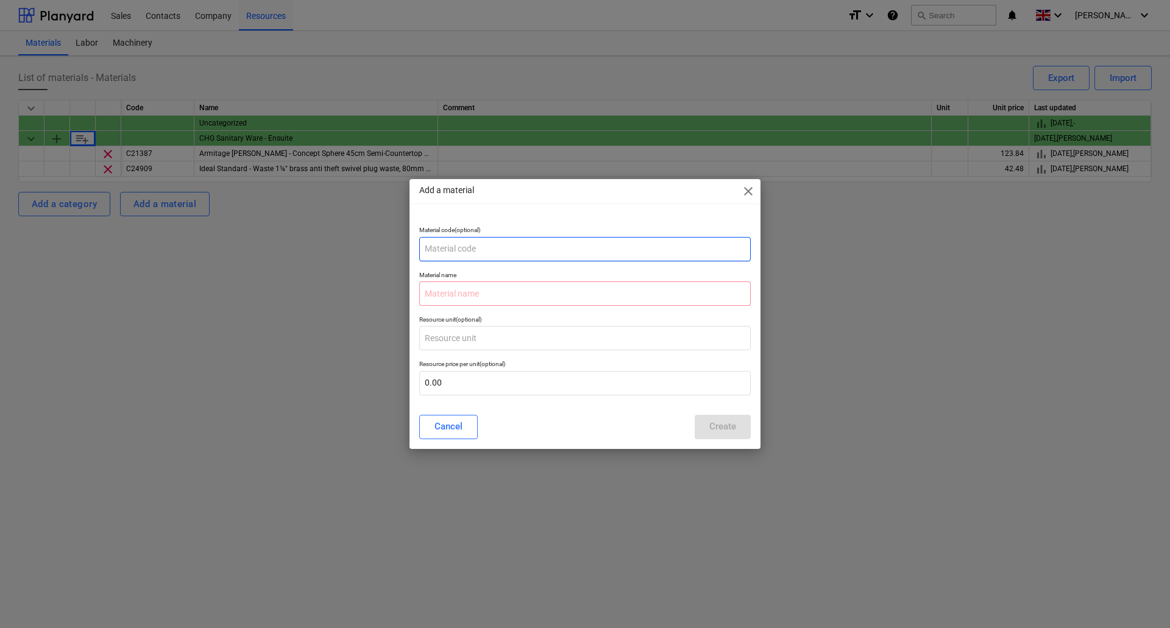
click at [507, 243] on input "text" at bounding box center [585, 249] width 332 height 24
paste input "C30588"
type input "C30588"
click at [463, 293] on input "text" at bounding box center [585, 294] width 332 height 24
paste input ""Ideal Standard 1 1/4 Plastic Bottle Trap, 75mm Seal, multi-purpose outlet (IBS…"
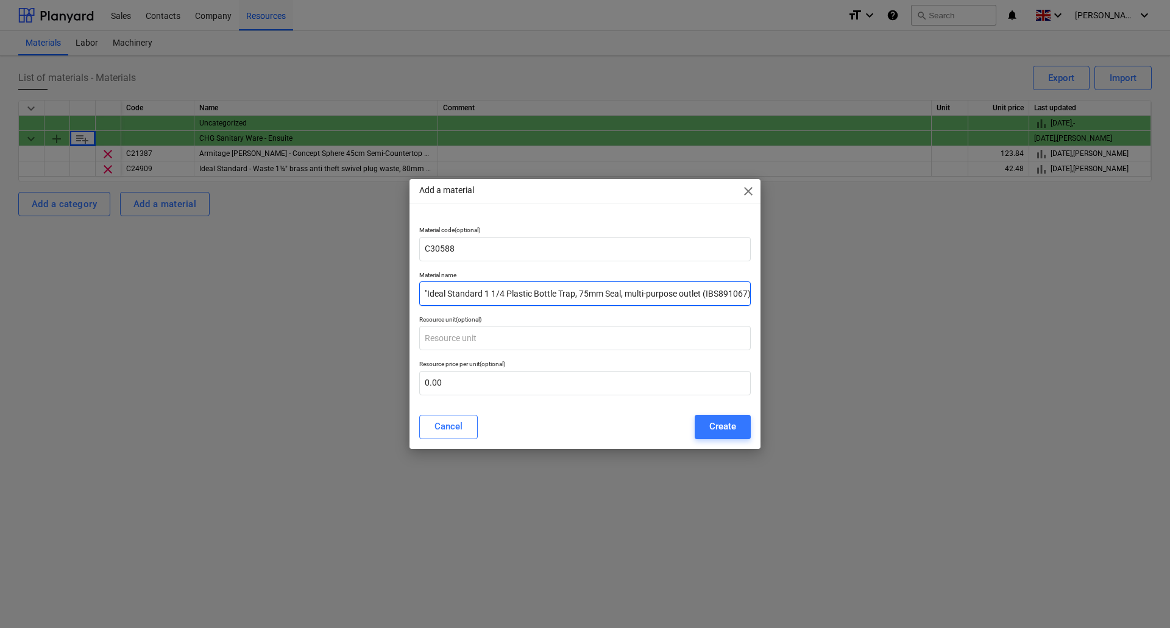
scroll to position [0, 4]
type input ""Ideal Standard 1 1/4 Plastic Bottle Trap, 75mm Seal, multi-purpose outlet (IBS…"
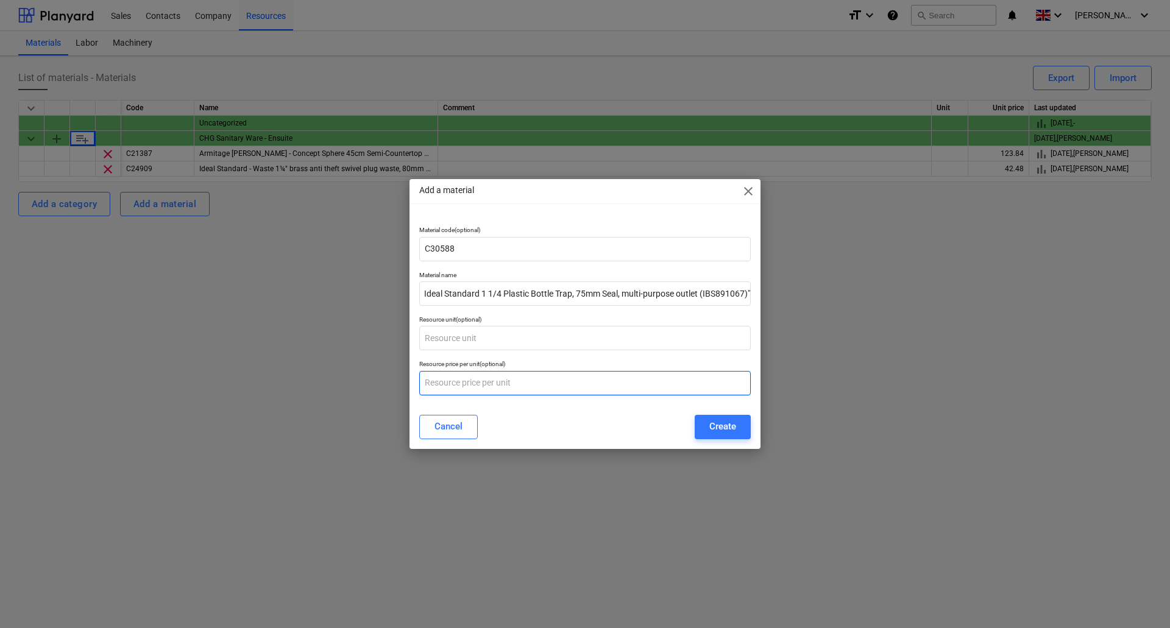
scroll to position [0, 0]
click at [454, 380] on input "text" at bounding box center [585, 383] width 332 height 24
type input "27.63"
click at [727, 432] on div "Create" at bounding box center [722, 427] width 27 height 16
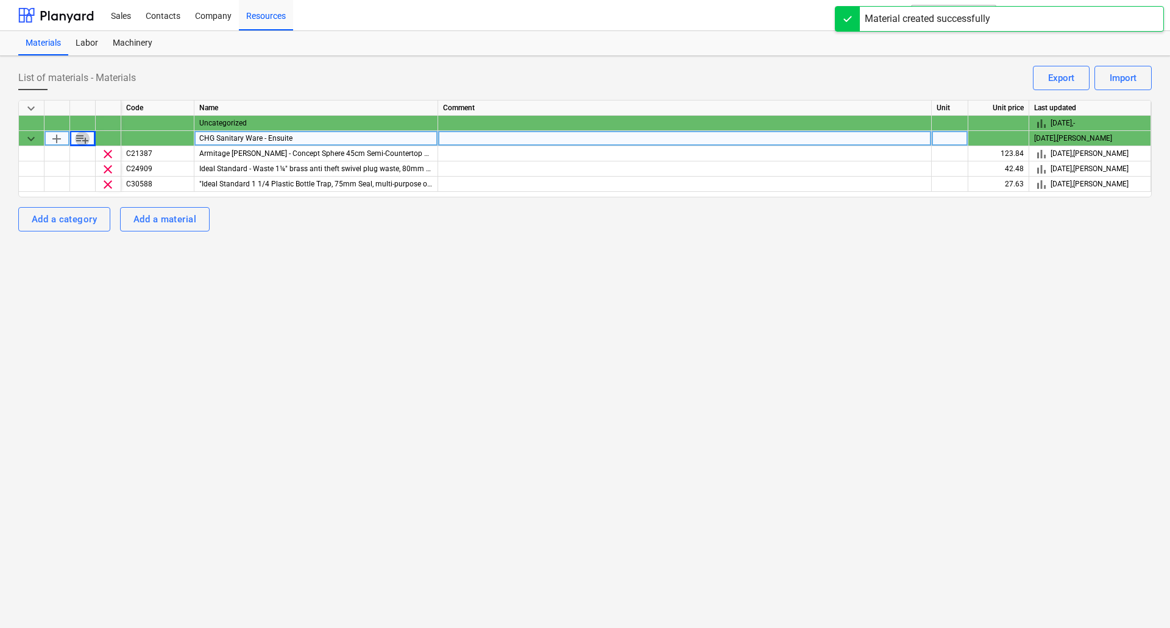
click at [85, 137] on span "playlist_add" at bounding box center [82, 139] width 15 height 15
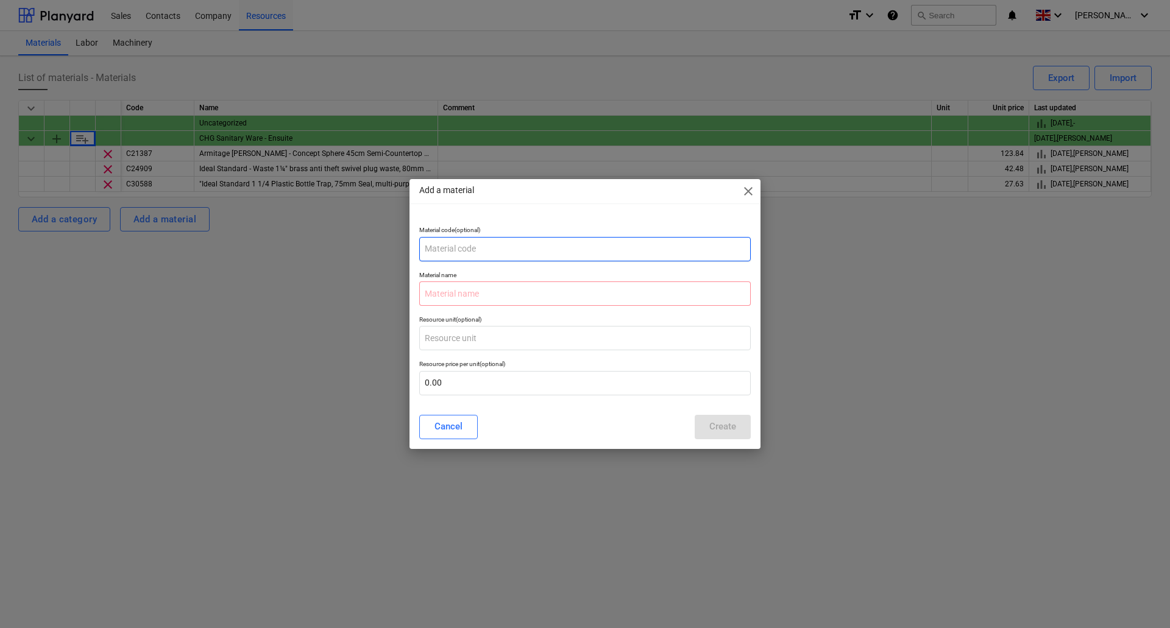
click at [491, 252] on input "text" at bounding box center [585, 249] width 332 height 24
paste input "c16651"
click at [430, 249] on input "c16651" at bounding box center [585, 249] width 332 height 24
type input "C16651"
click at [490, 300] on input "text" at bounding box center [585, 294] width 332 height 24
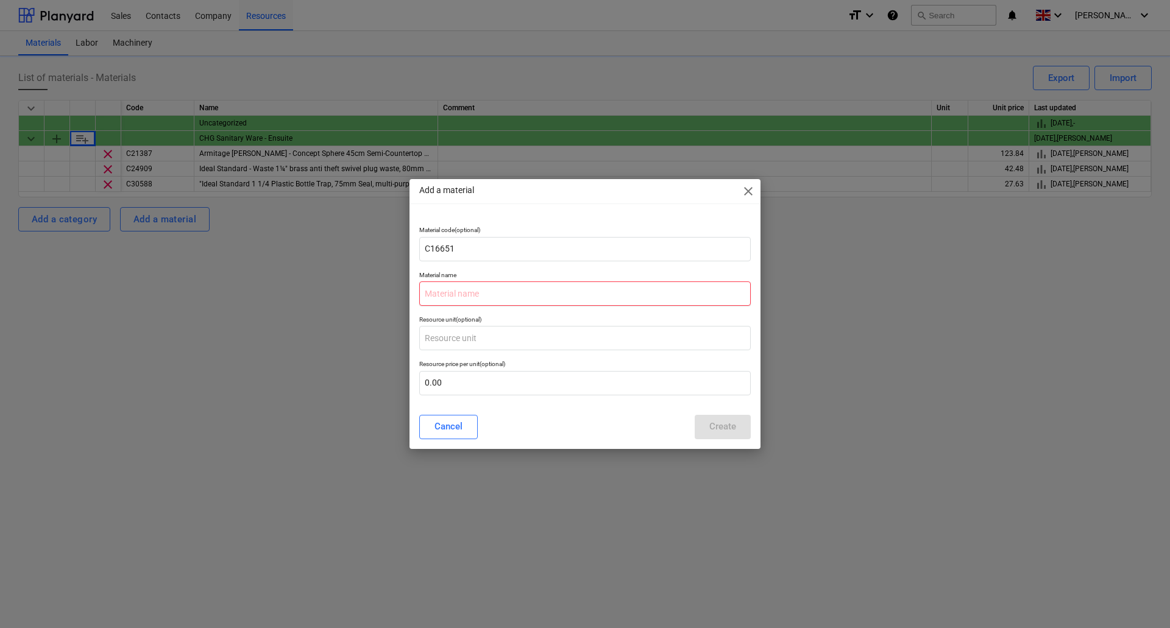
click at [472, 299] on input "text" at bounding box center [585, 294] width 332 height 24
paste input ""Delabie - SECURITHERM BIOCLIP thermostatic basin mixer Ref. H9605610 Single ho…"
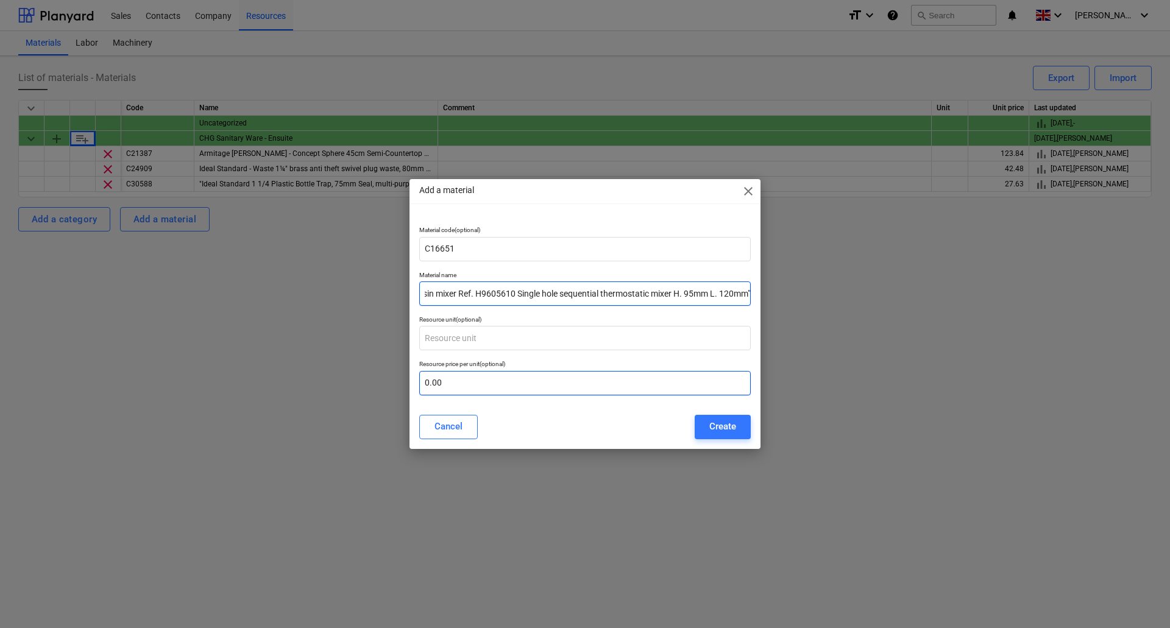
type input ""Delabie - SECURITHERM BIOCLIP thermostatic basin mixer Ref. H9605610 Single ho…"
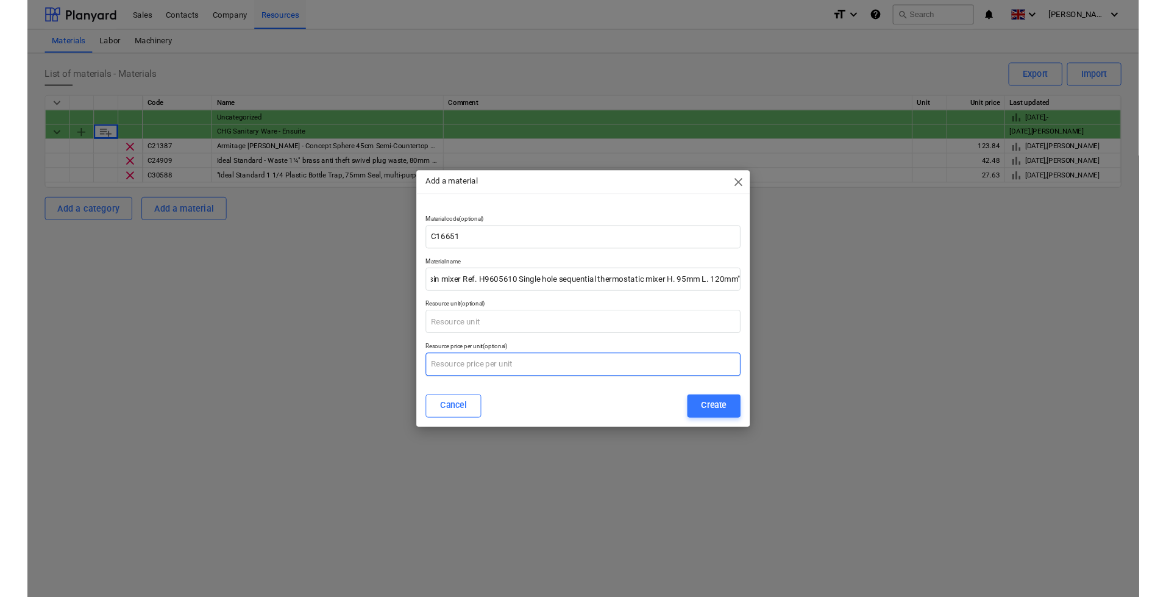
scroll to position [0, 0]
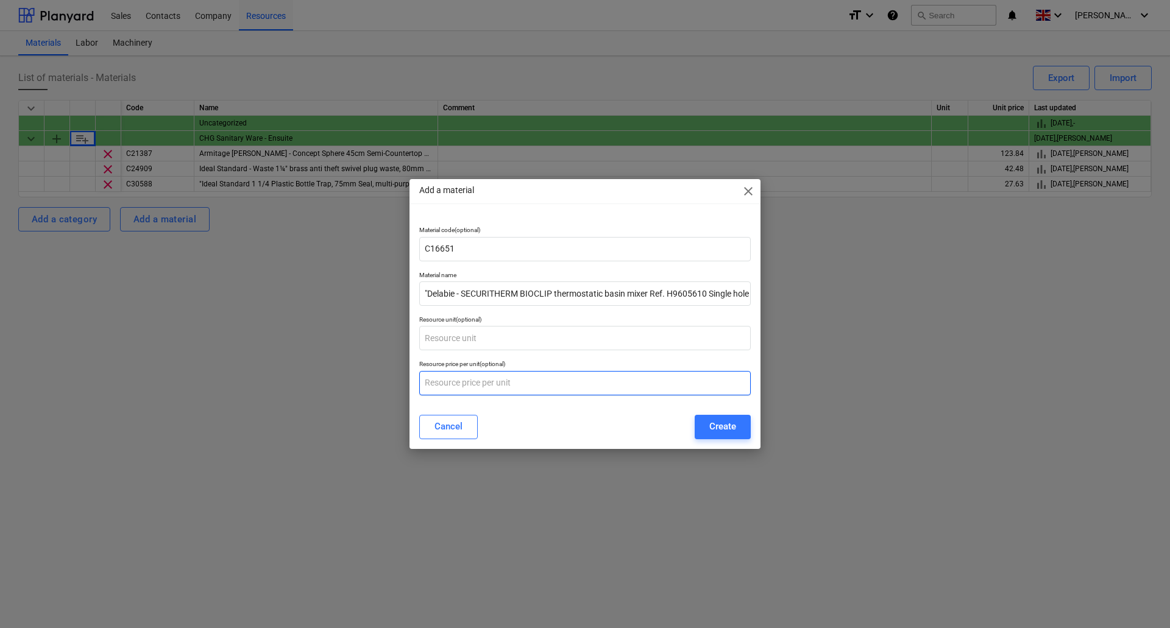
click at [459, 372] on input "text" at bounding box center [585, 383] width 332 height 24
type input "349.37"
click at [725, 430] on div "Create" at bounding box center [722, 427] width 27 height 16
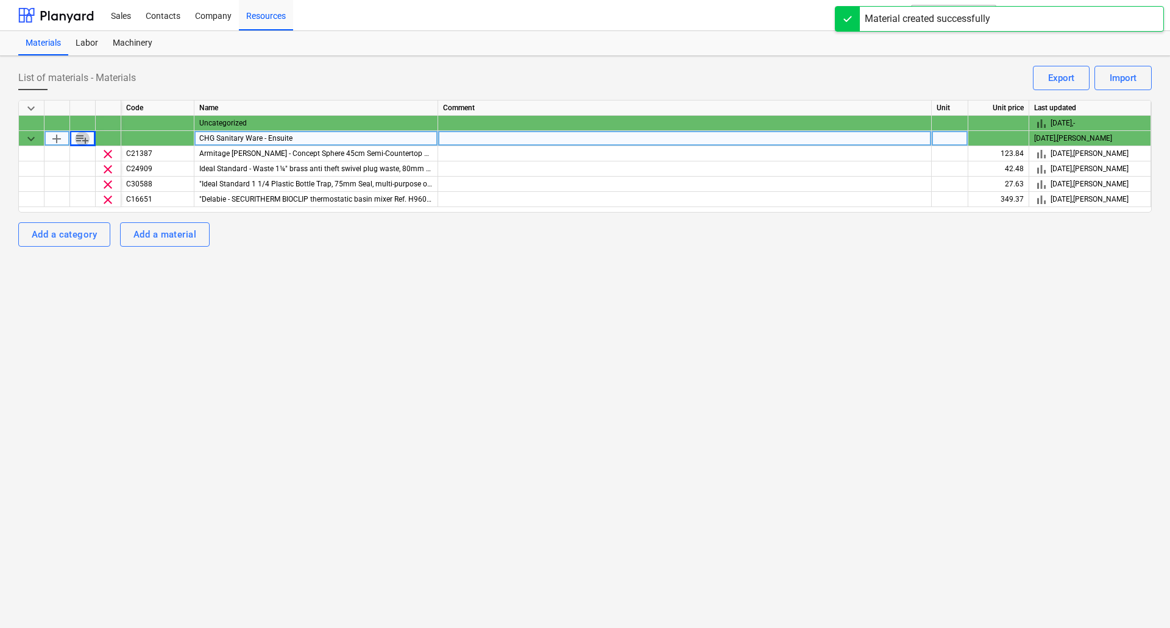
click at [88, 141] on span "playlist_add" at bounding box center [82, 139] width 15 height 15
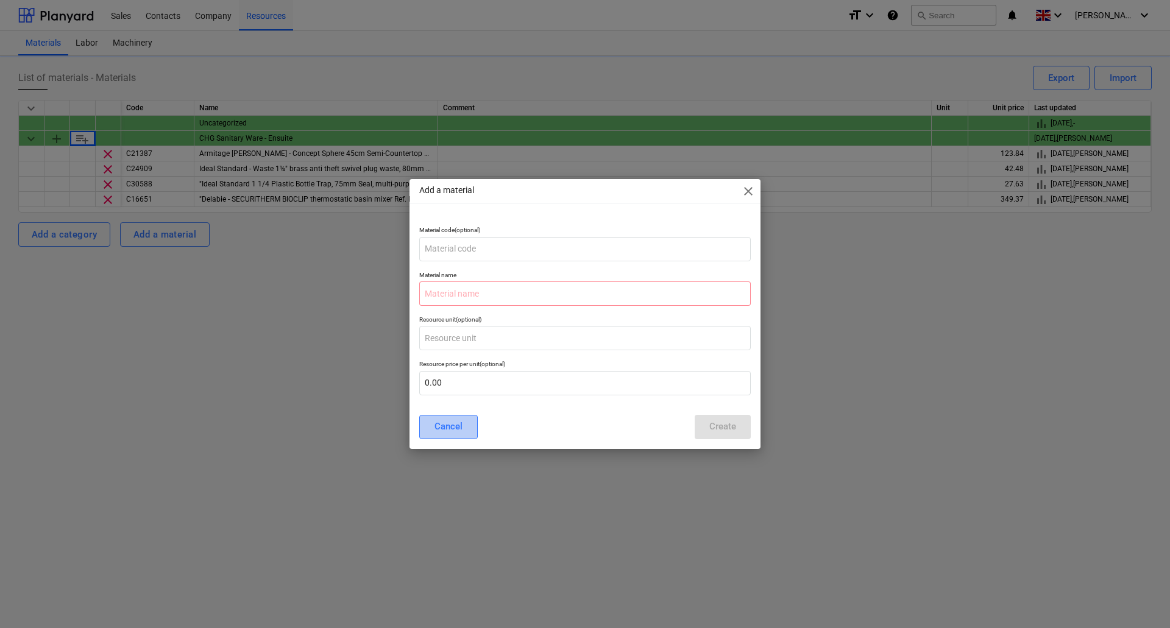
click at [446, 422] on div "Cancel" at bounding box center [449, 427] width 28 height 16
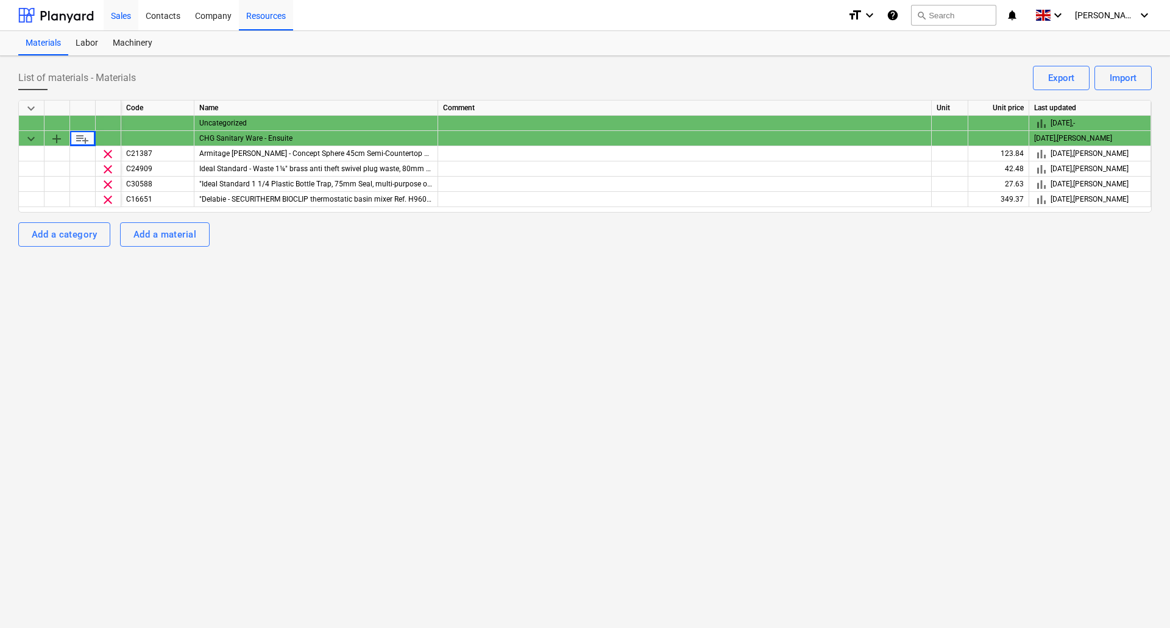
click at [116, 17] on div "Sales" at bounding box center [121, 14] width 35 height 31
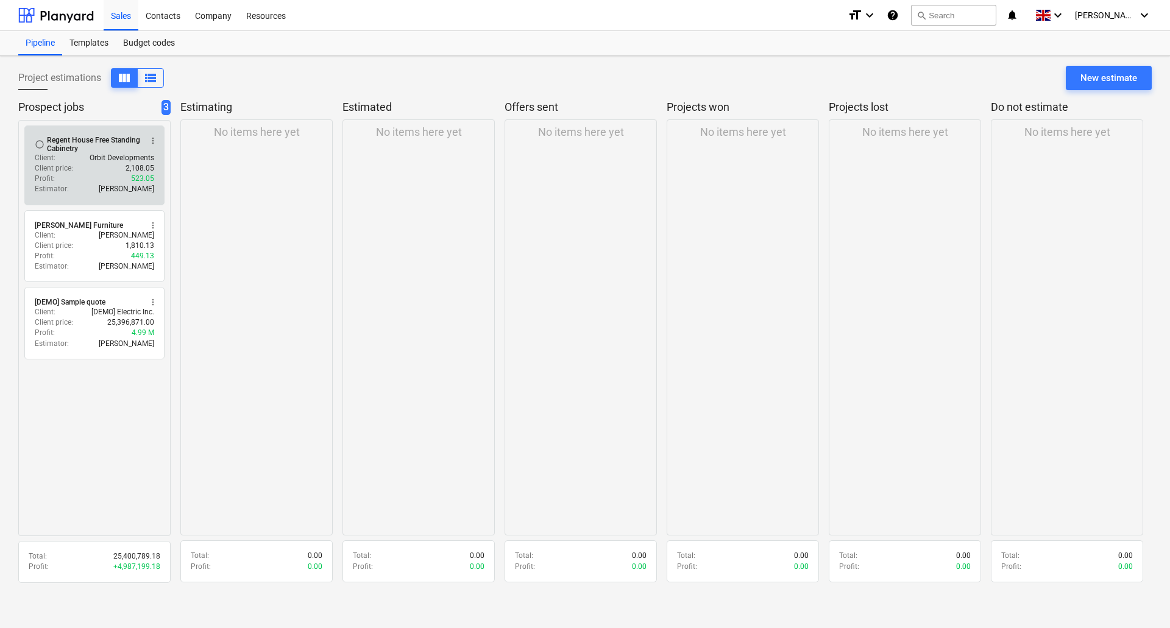
click at [70, 144] on div "Regent House Free Standing Cabinetry" at bounding box center [94, 144] width 94 height 17
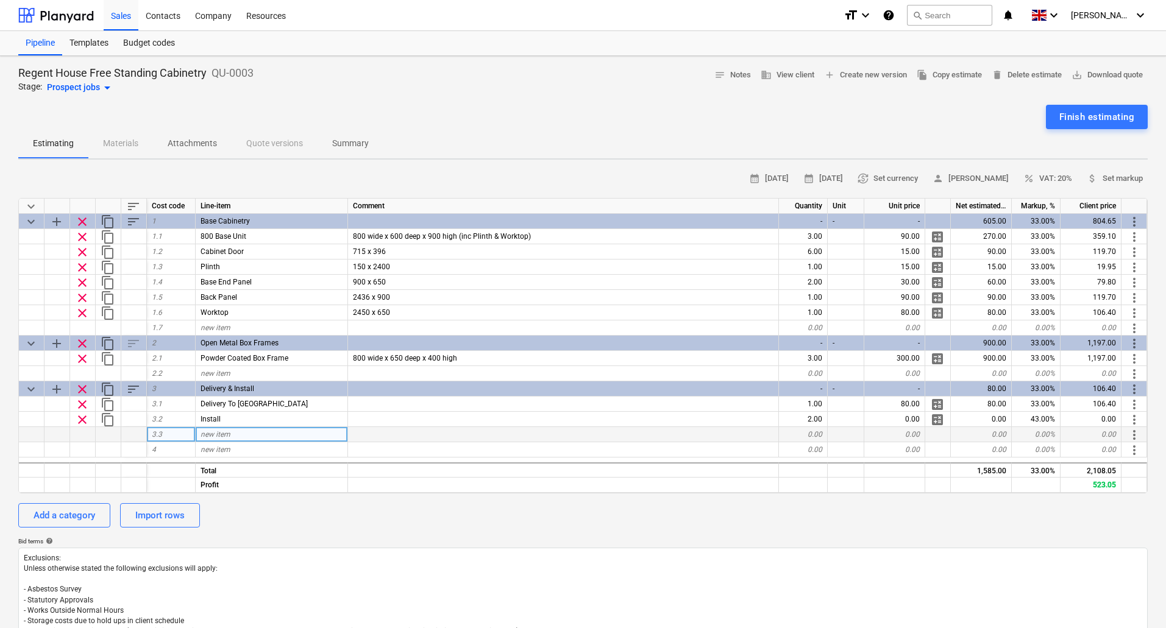
click at [242, 432] on div "new item" at bounding box center [272, 434] width 152 height 15
click at [242, 437] on input at bounding box center [272, 434] width 152 height 15
click at [60, 515] on div "Add a category" at bounding box center [65, 516] width 62 height 16
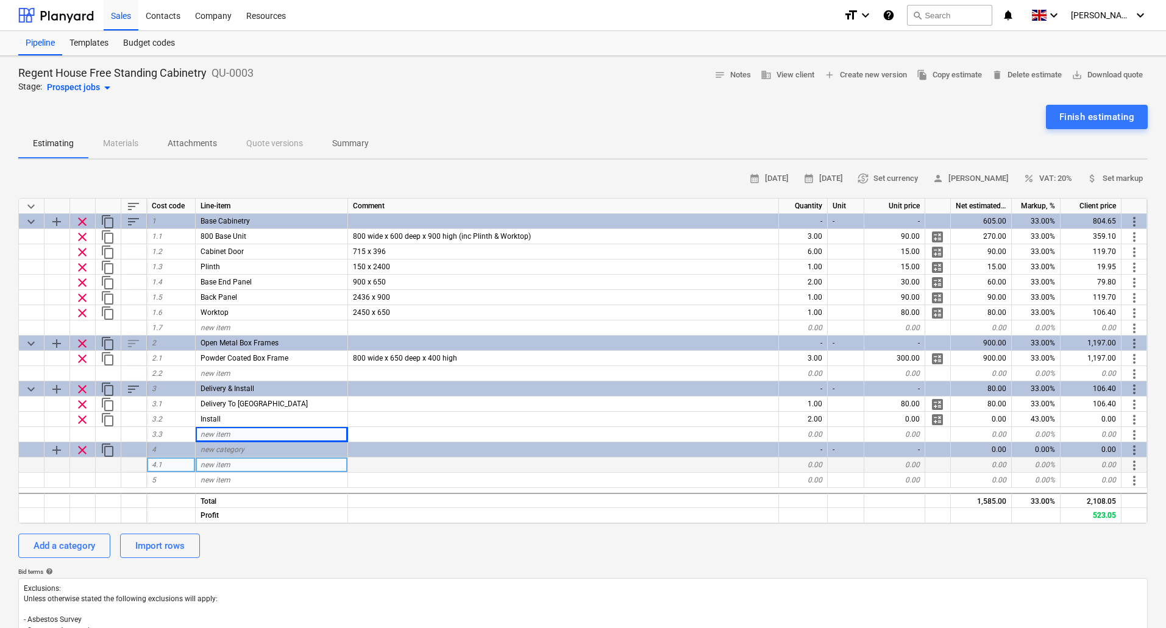
click at [280, 462] on div "new item" at bounding box center [272, 465] width 152 height 15
type input "fff"
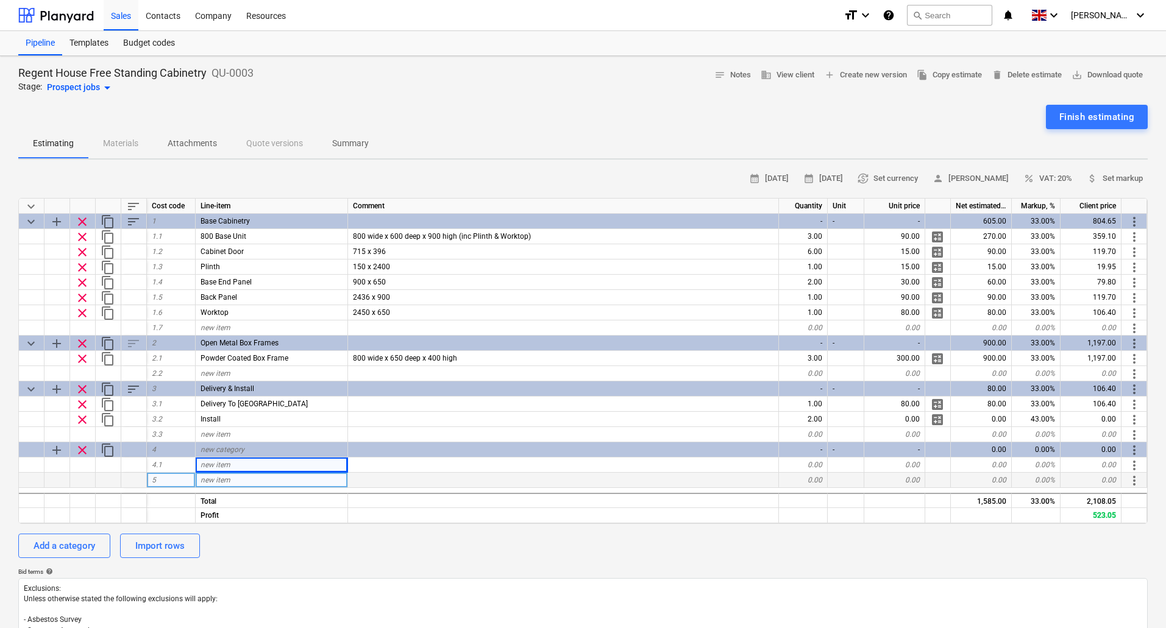
click at [313, 474] on div "new item" at bounding box center [272, 480] width 152 height 15
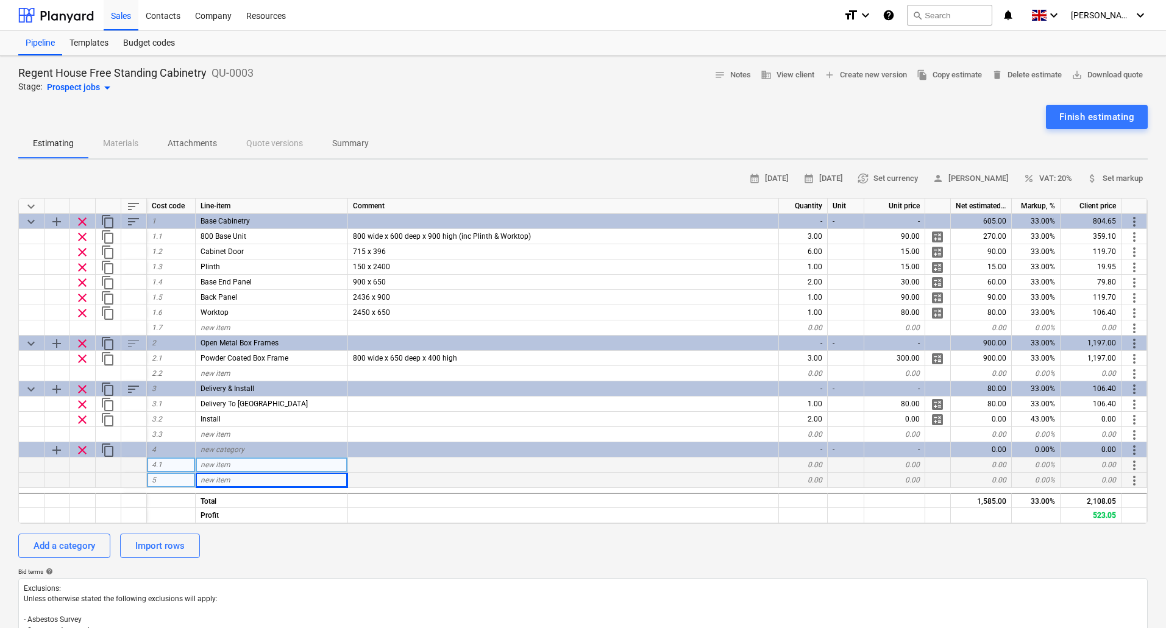
click at [889, 466] on div "0.00" at bounding box center [894, 465] width 61 height 15
click at [816, 464] on div "0.00" at bounding box center [803, 465] width 49 height 15
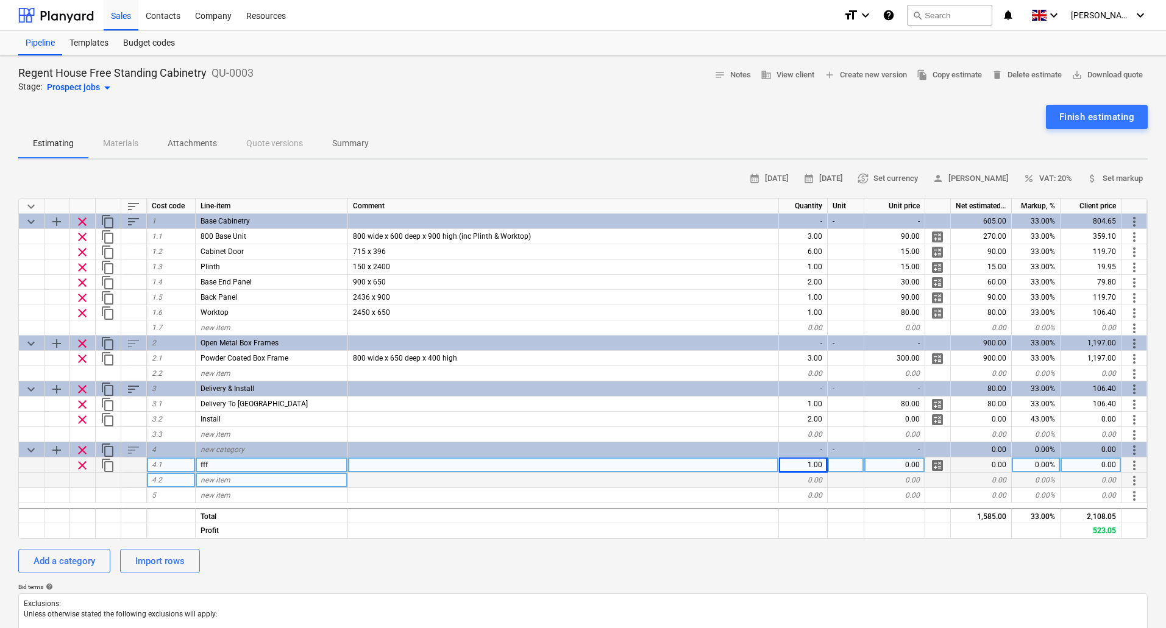
click at [939, 467] on span "calculate" at bounding box center [937, 465] width 15 height 15
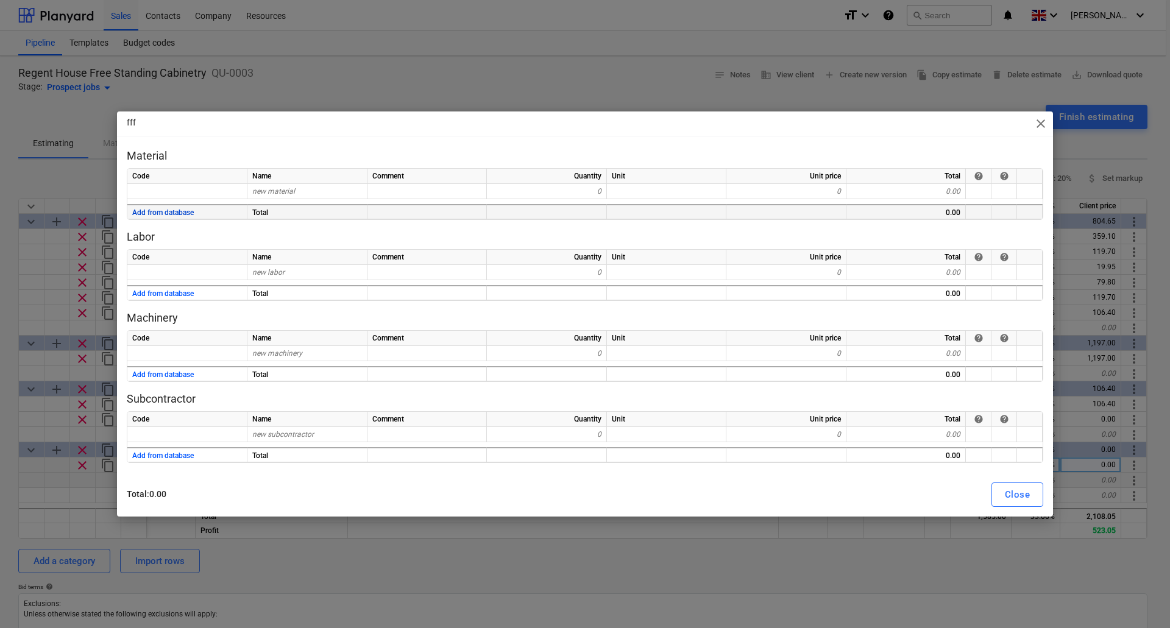
click at [171, 214] on button "Add from database" at bounding box center [163, 212] width 62 height 15
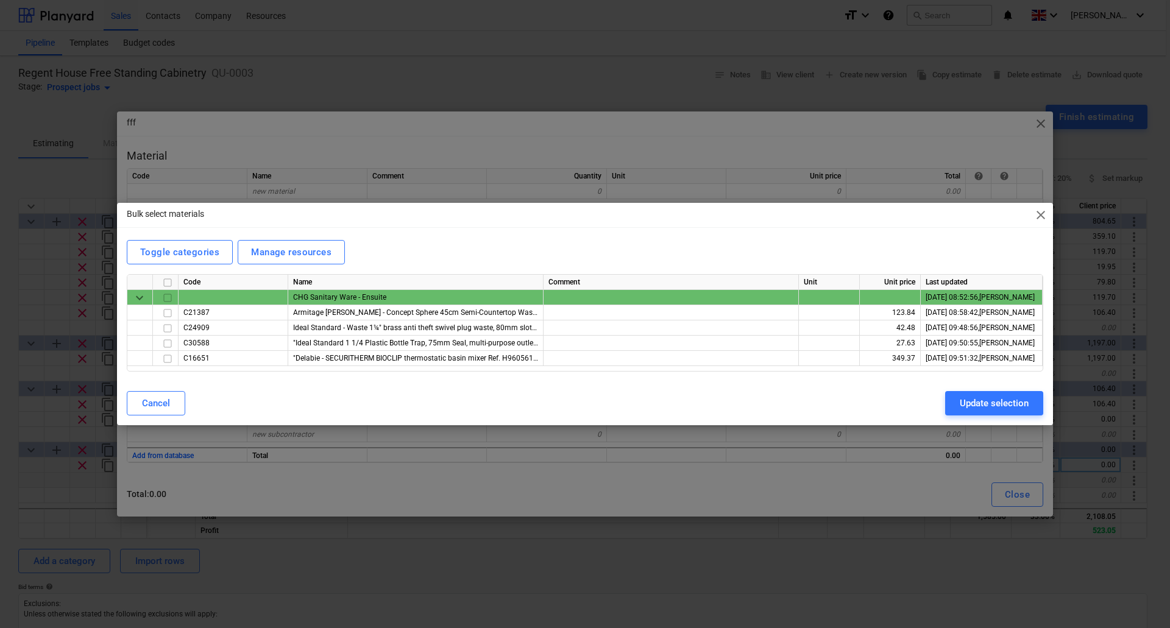
click at [169, 294] on input "checkbox" at bounding box center [167, 298] width 15 height 15
checkbox input "true"
click at [1000, 402] on div "Update selection" at bounding box center [994, 404] width 69 height 16
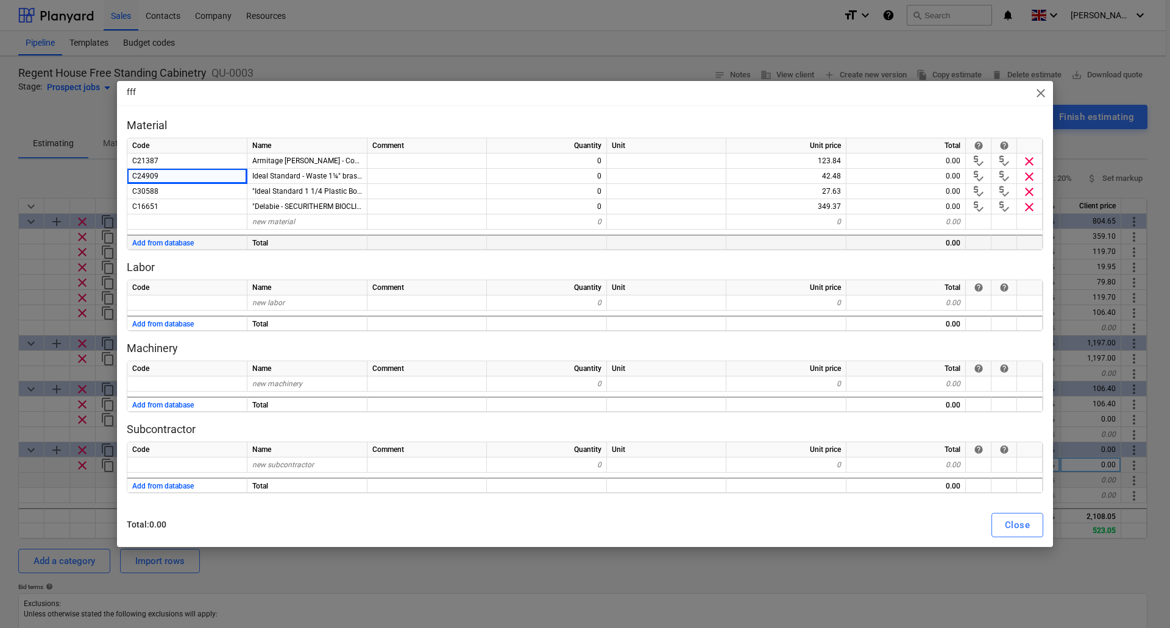
click at [1038, 91] on span "close" at bounding box center [1041, 93] width 15 height 15
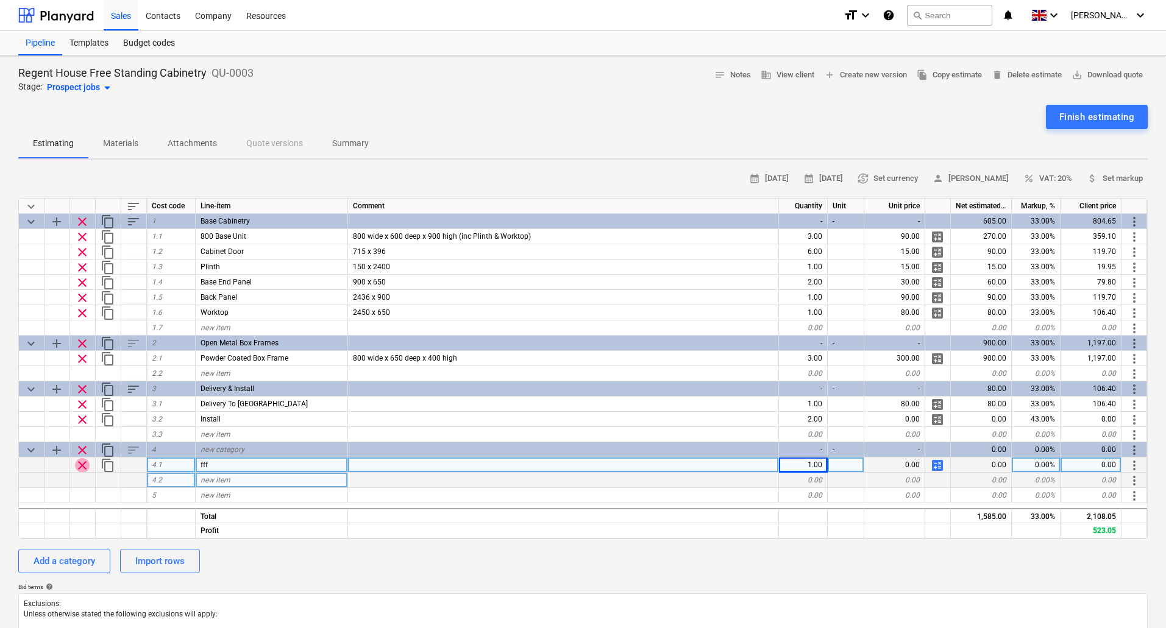
click at [79, 464] on span "clear" at bounding box center [82, 465] width 15 height 15
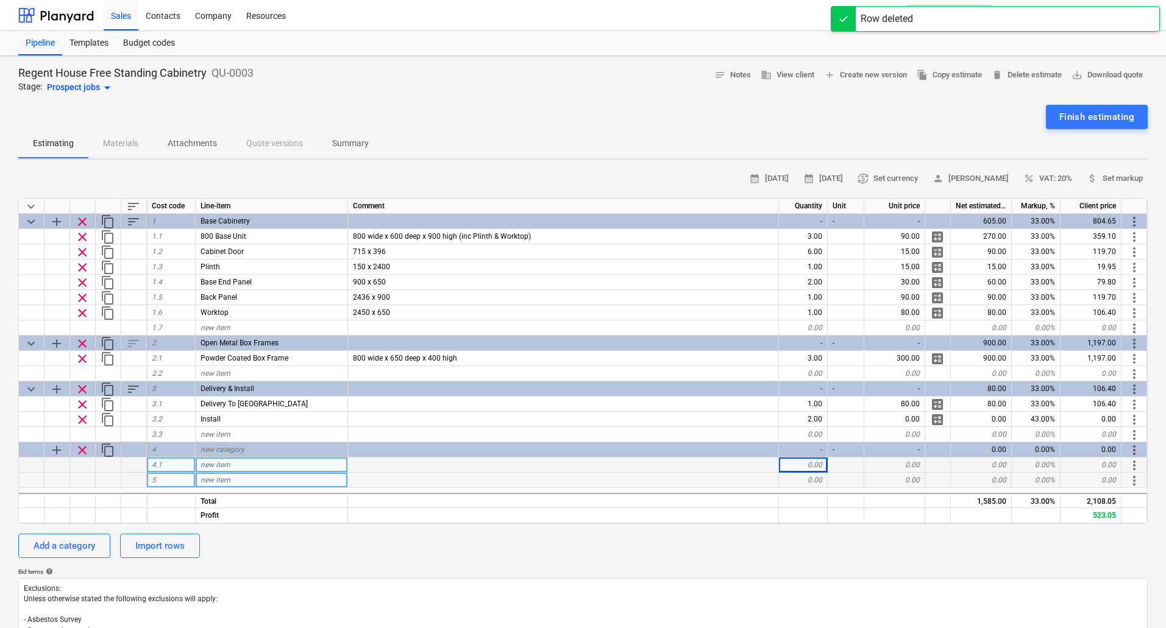
click at [118, 140] on div "Estimating Materials Attachments Quote versions Summary" at bounding box center [582, 143] width 1129 height 29
click at [275, 13] on div "Resources" at bounding box center [266, 14] width 54 height 31
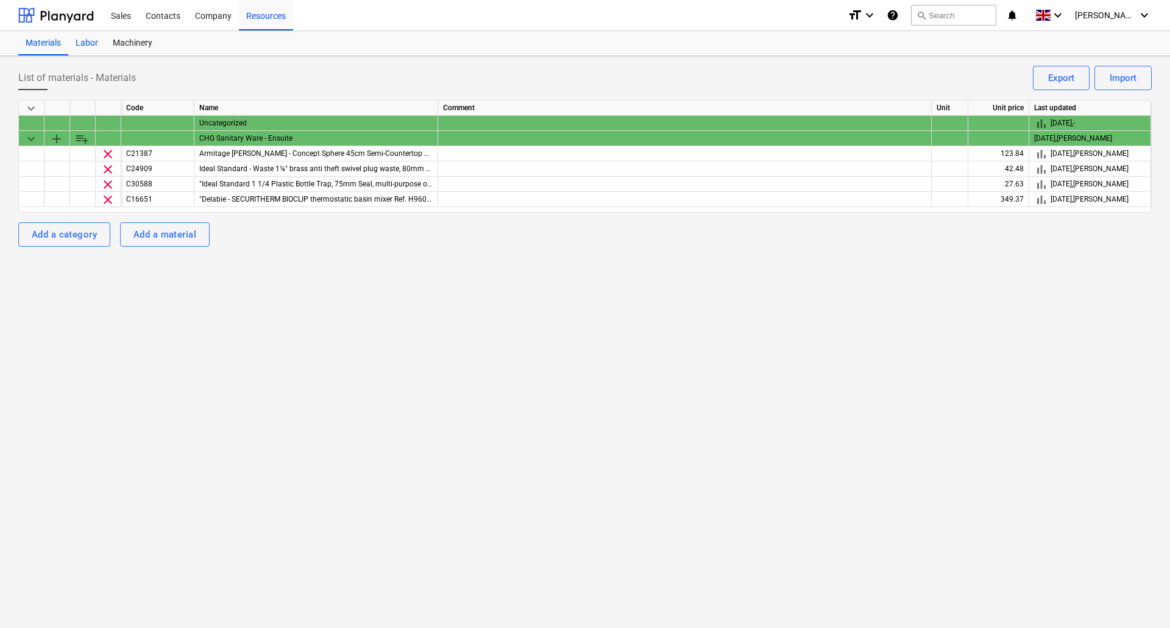
click at [94, 44] on div "Labor" at bounding box center [86, 43] width 37 height 24
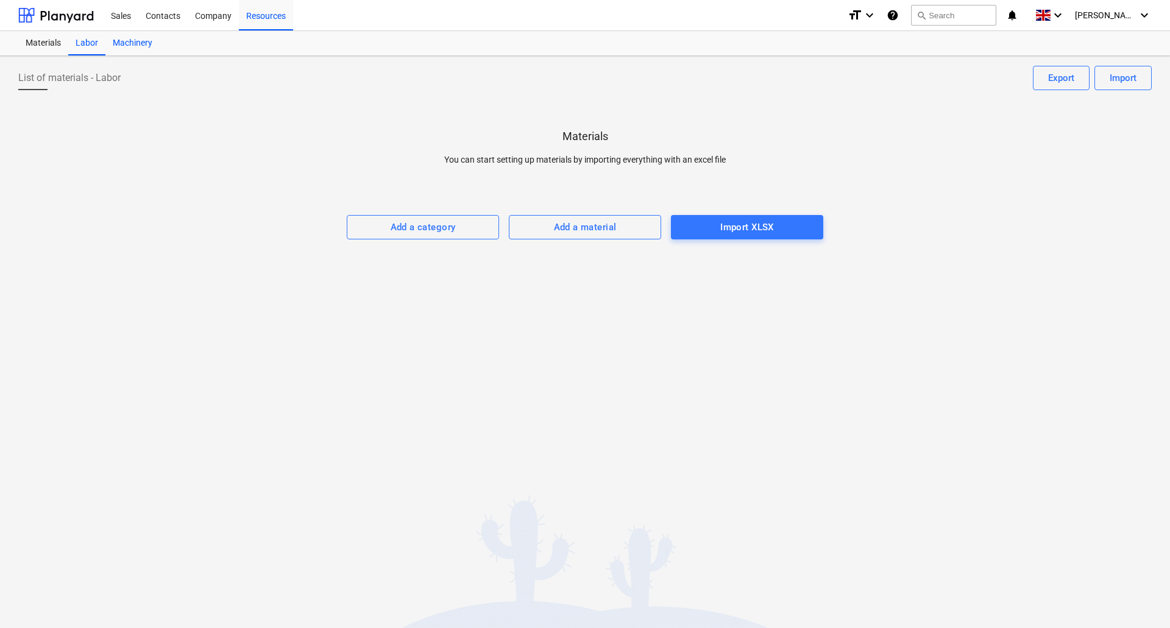
click at [135, 43] on div "Machinery" at bounding box center [132, 43] width 54 height 24
click at [68, 44] on div "Labor" at bounding box center [86, 43] width 37 height 24
click at [38, 41] on div "Materials" at bounding box center [43, 43] width 50 height 24
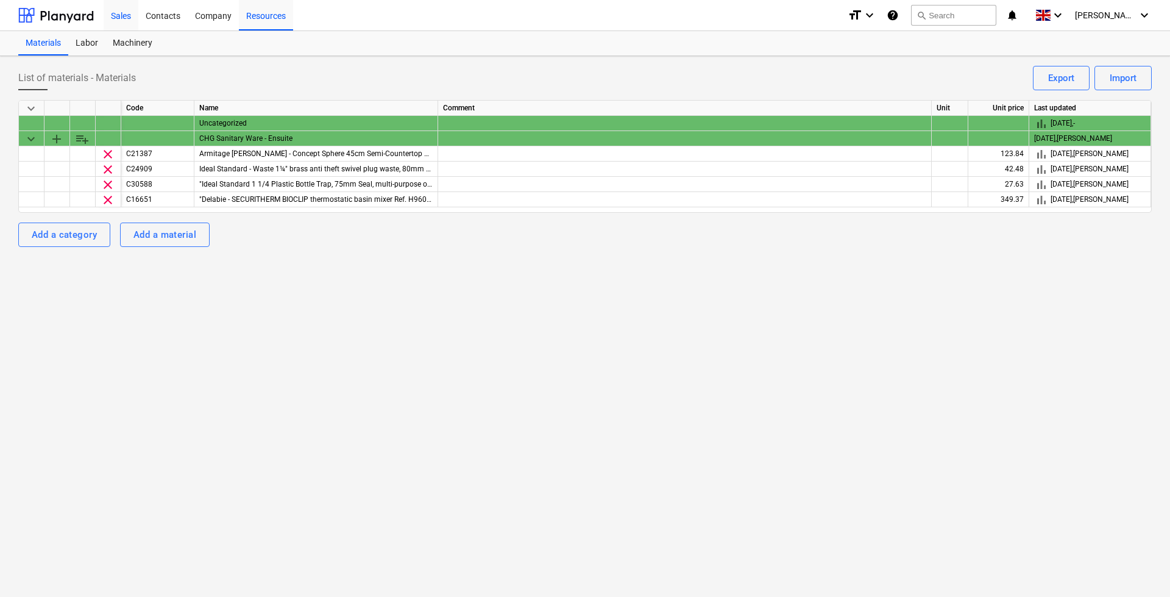
click at [118, 17] on div "Sales" at bounding box center [121, 14] width 35 height 31
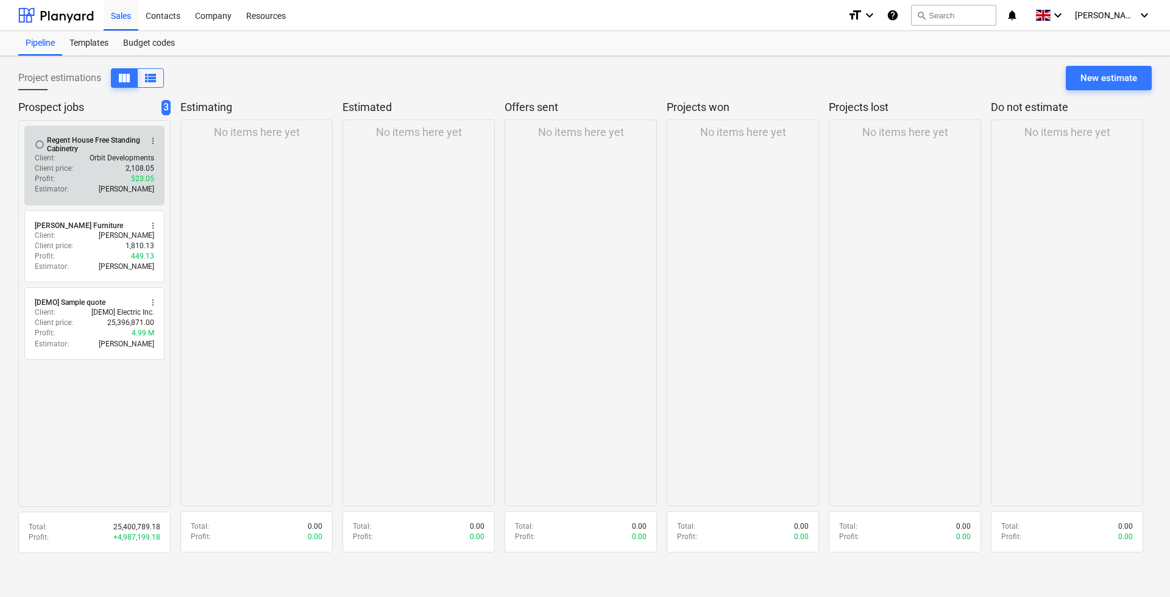
click at [96, 138] on div "Regent House Free Standing Cabinetry" at bounding box center [94, 144] width 94 height 17
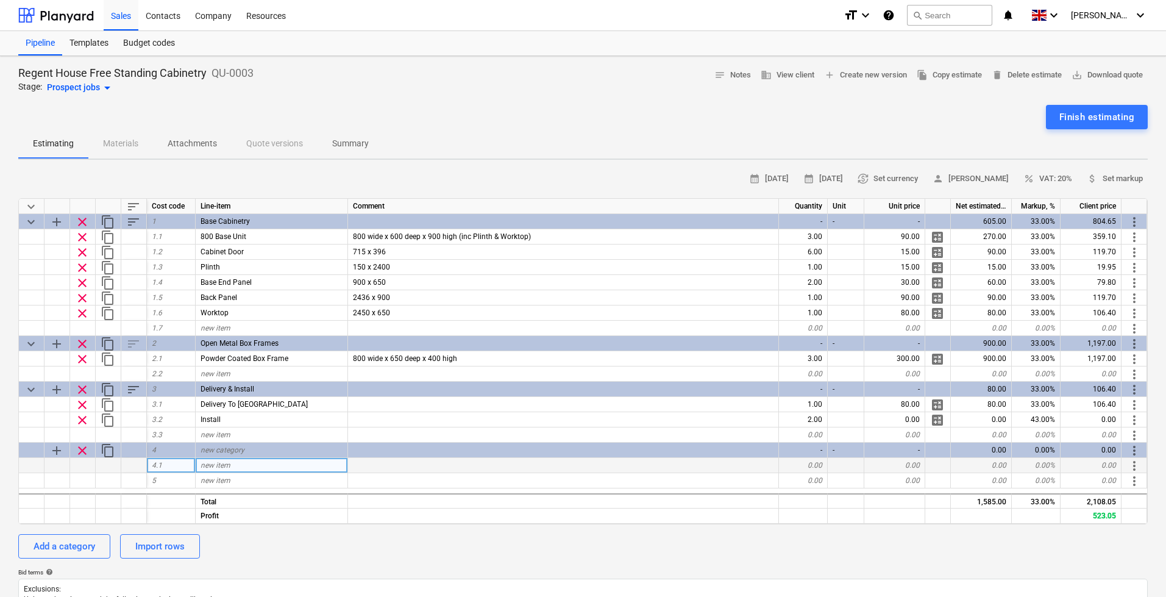
click at [233, 466] on div "new item" at bounding box center [272, 465] width 152 height 15
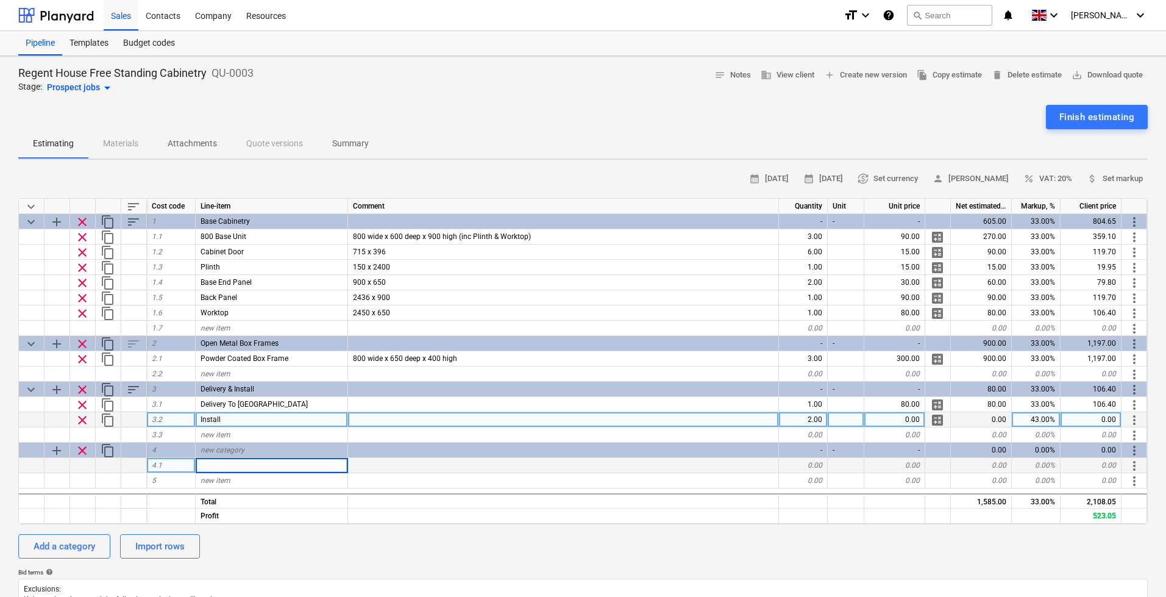
click at [936, 421] on span "calculate" at bounding box center [937, 420] width 15 height 15
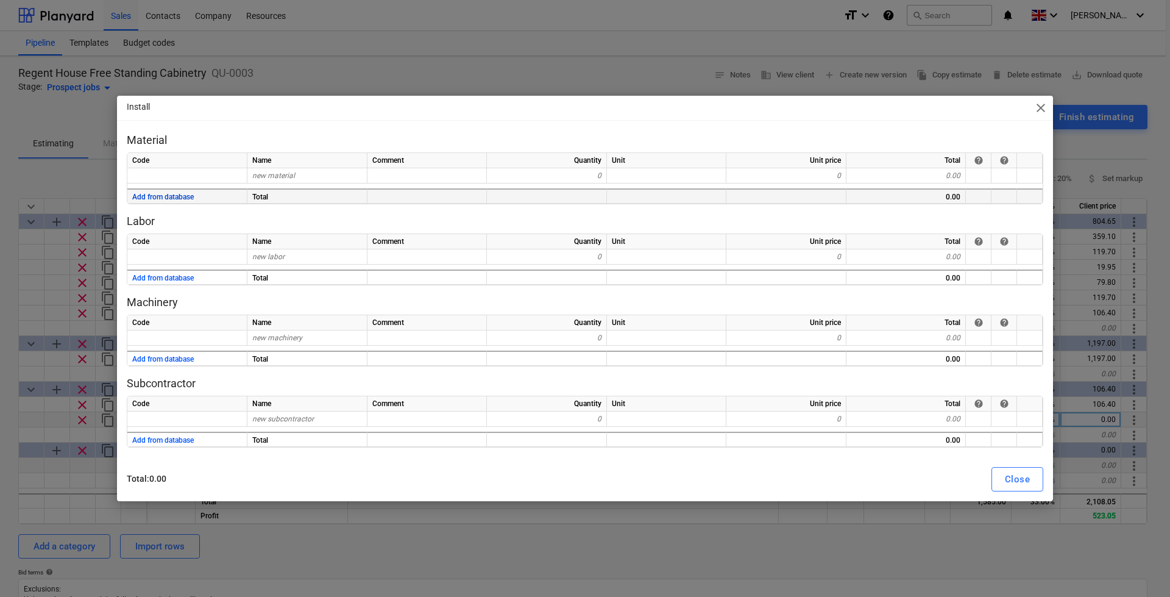
click at [182, 196] on button "Add from database" at bounding box center [163, 197] width 62 height 15
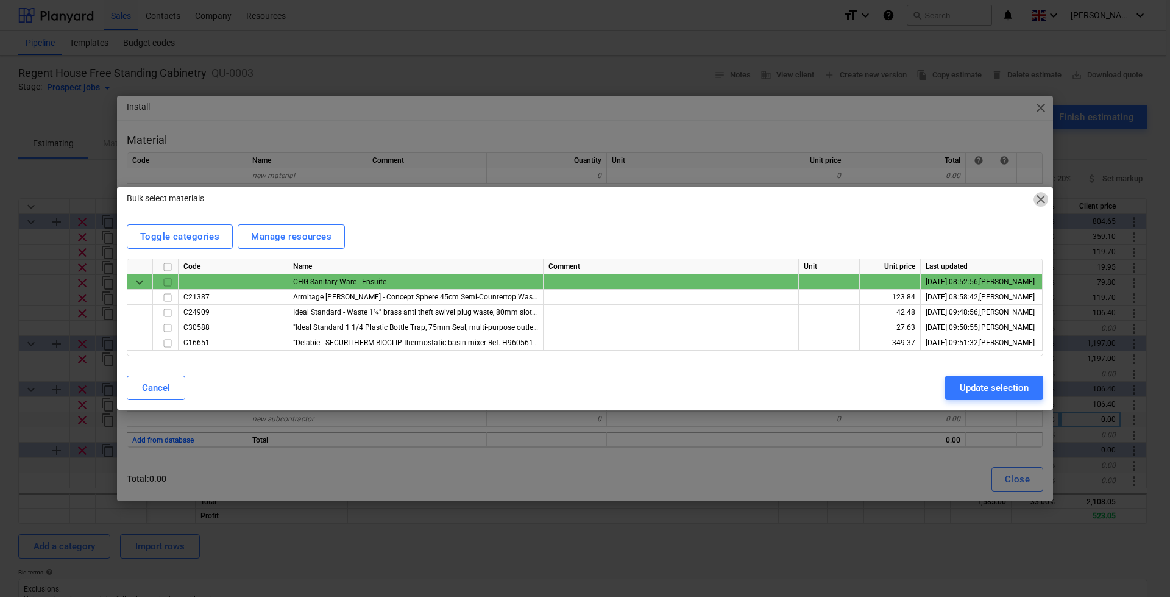
click at [1040, 200] on span "close" at bounding box center [1041, 199] width 15 height 15
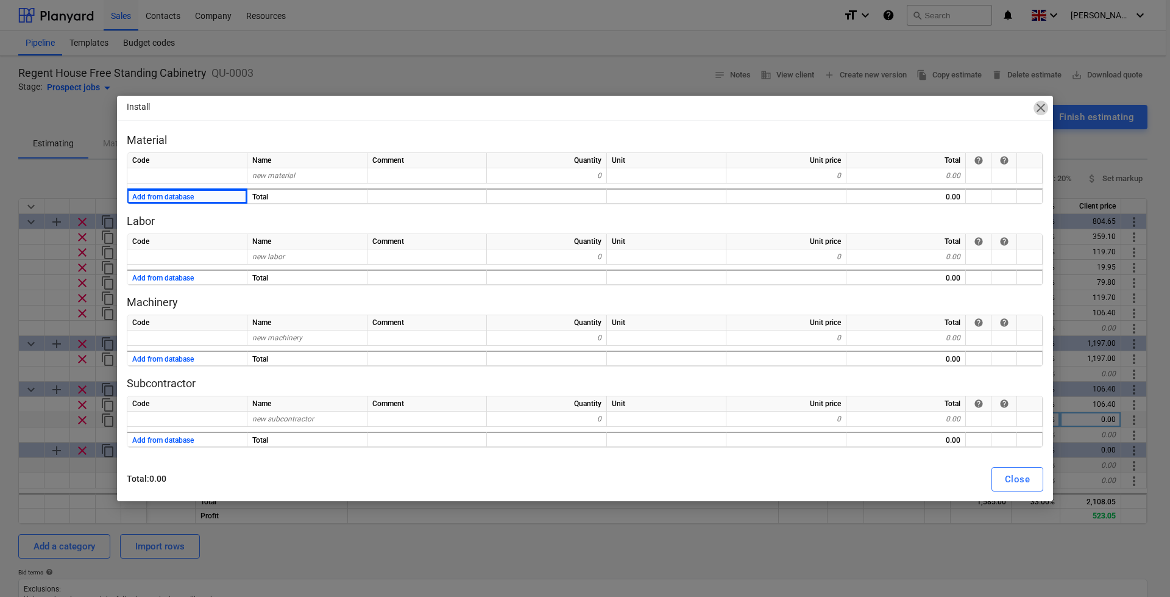
click at [1044, 107] on span "close" at bounding box center [1041, 108] width 15 height 15
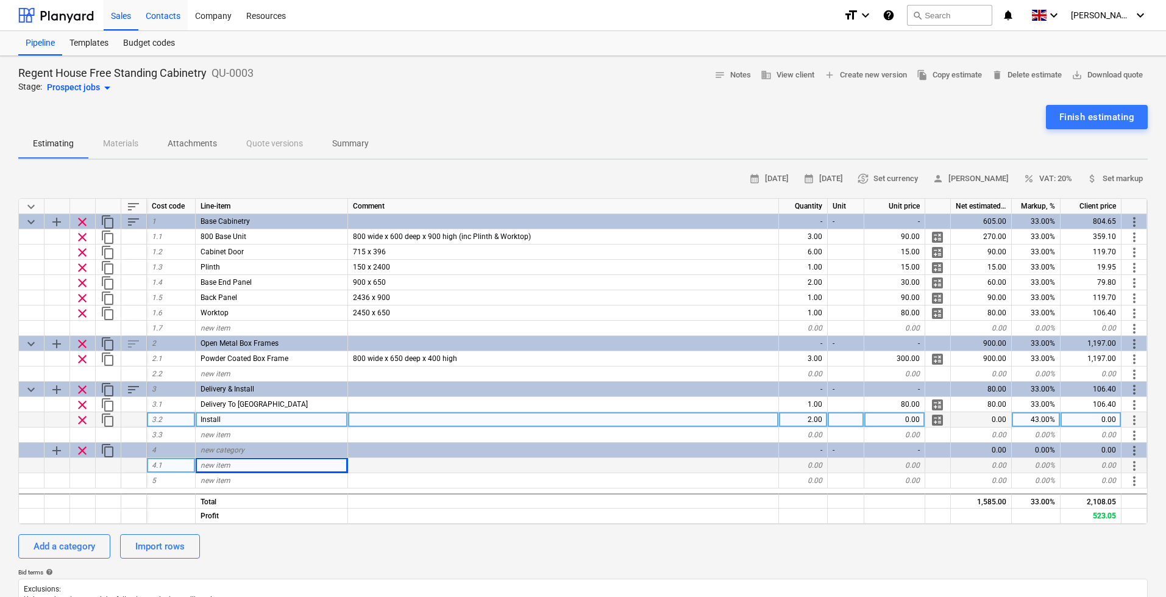
click at [169, 15] on div "Contacts" at bounding box center [162, 14] width 49 height 31
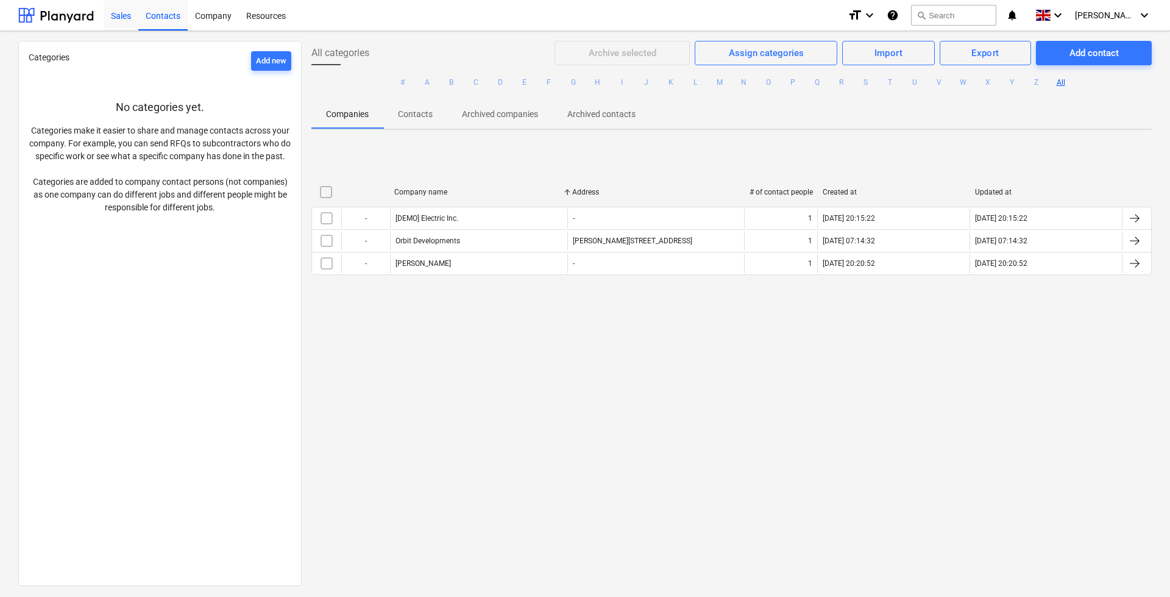
click at [123, 12] on div "Sales" at bounding box center [121, 14] width 35 height 31
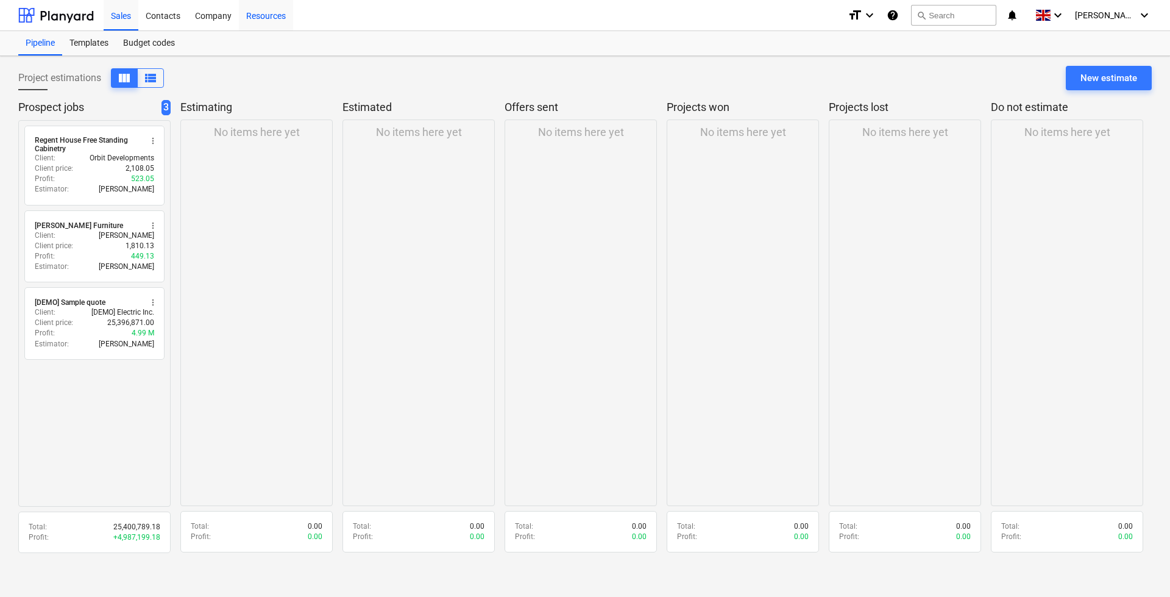
click at [258, 16] on div "Resources" at bounding box center [266, 14] width 54 height 31
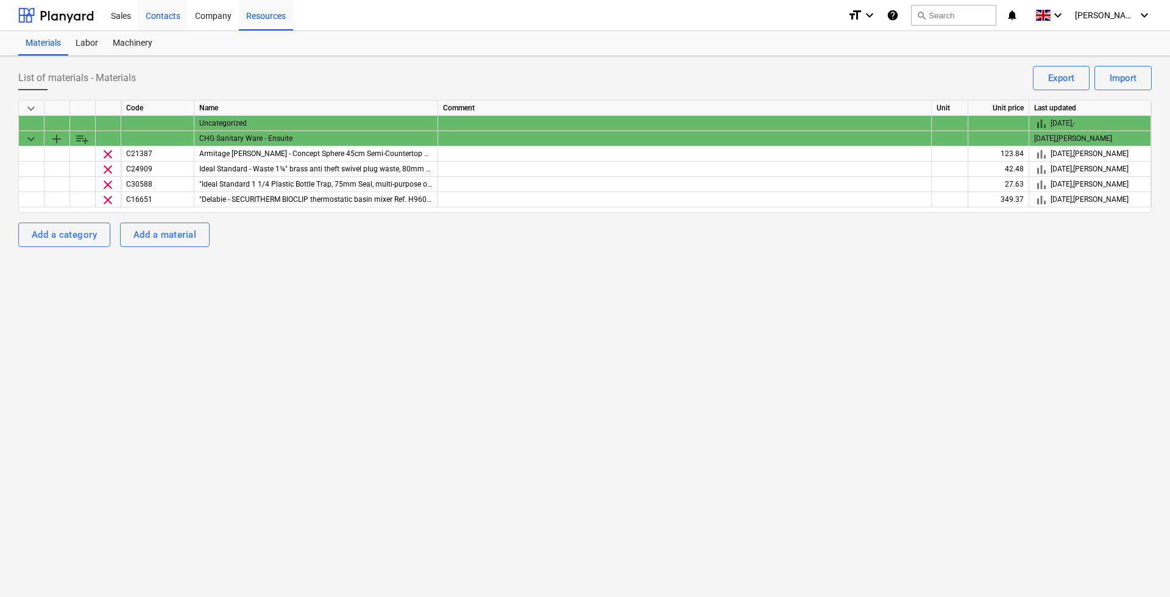
click at [154, 16] on div "Contacts" at bounding box center [162, 14] width 49 height 31
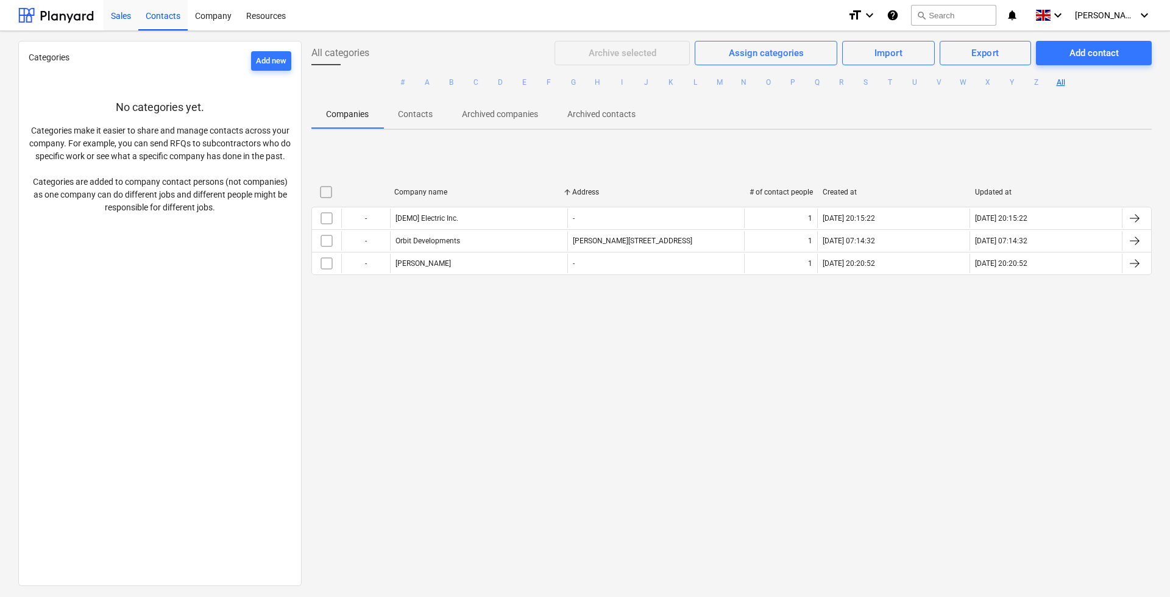
drag, startPoint x: 122, startPoint y: 13, endPoint x: 121, endPoint y: 21, distance: 8.6
click at [123, 13] on div "Sales" at bounding box center [121, 14] width 35 height 31
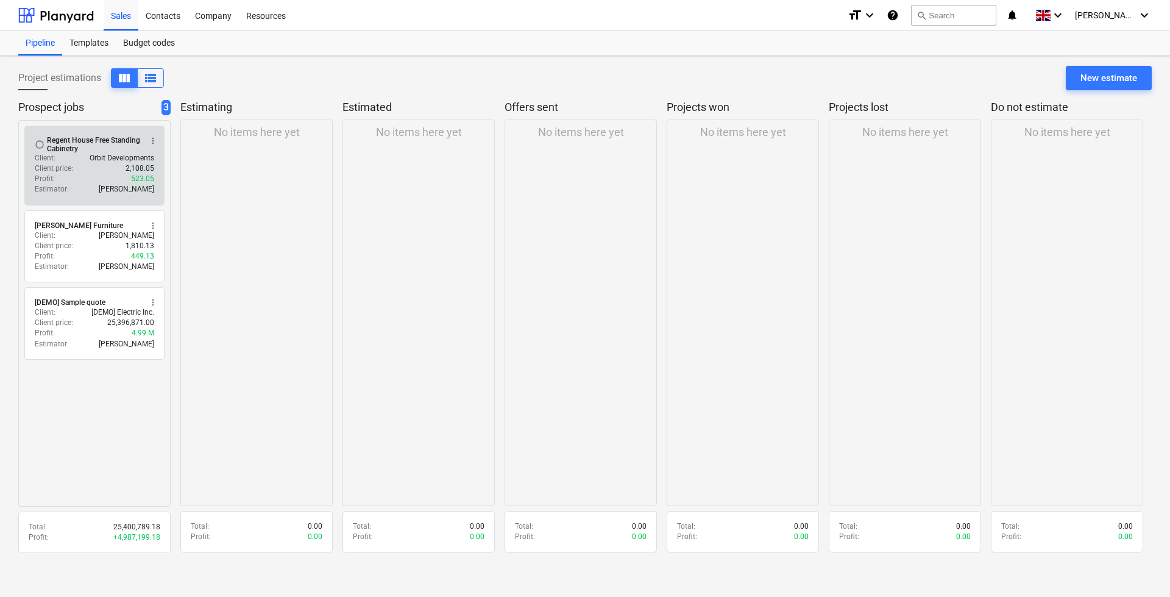
click at [79, 163] on div "Client : Orbit Developments" at bounding box center [94, 158] width 119 height 10
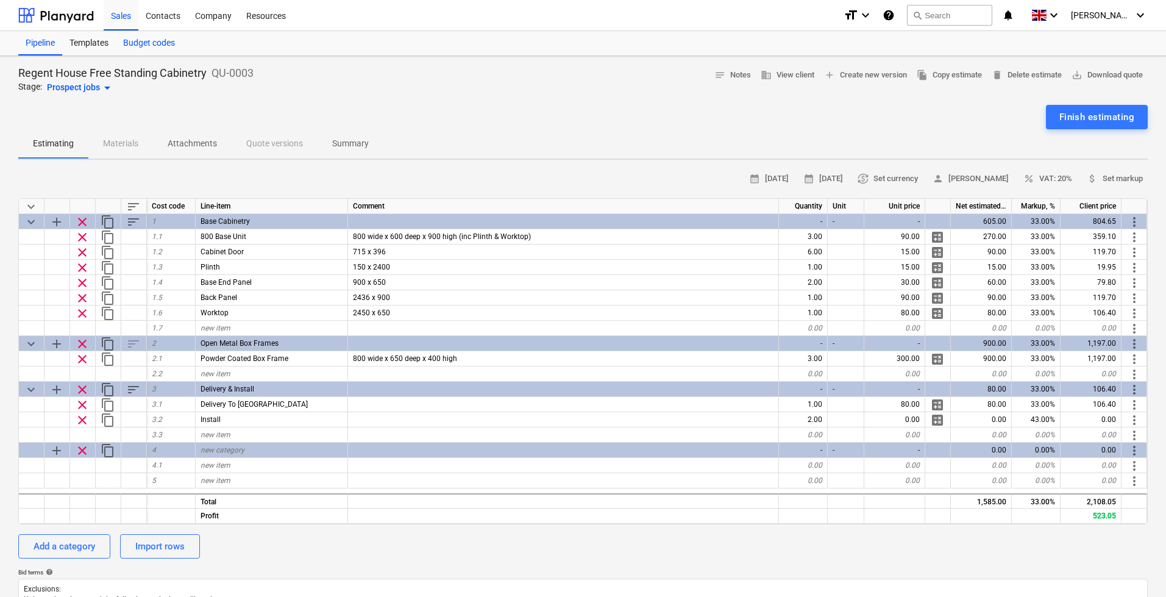
click at [152, 44] on div "Budget codes" at bounding box center [149, 43] width 66 height 24
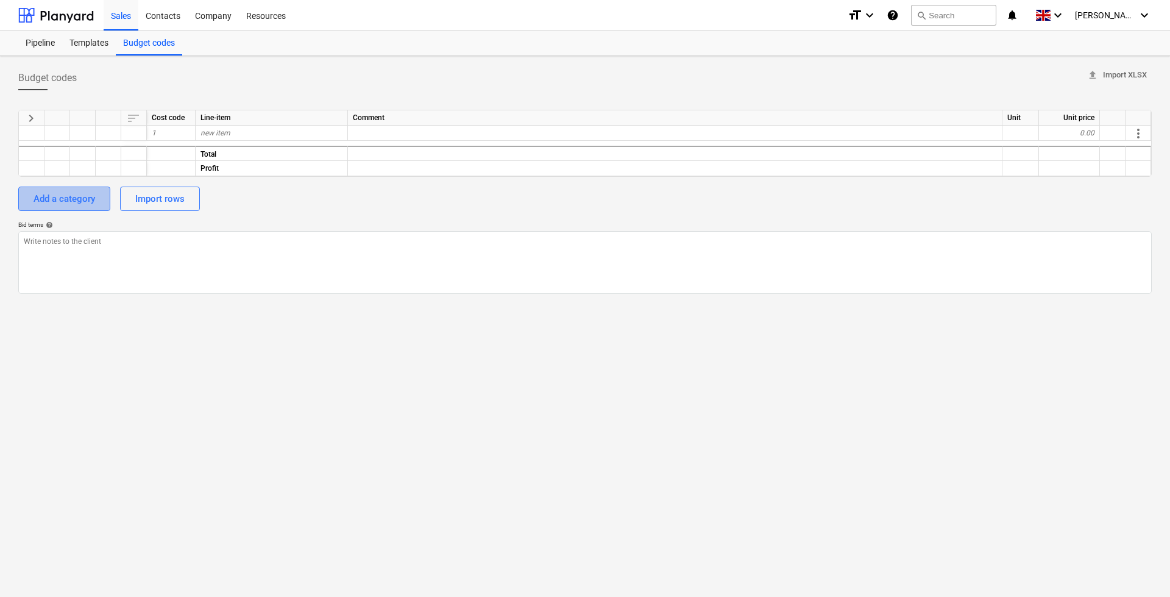
click at [80, 194] on div "Add a category" at bounding box center [65, 199] width 62 height 16
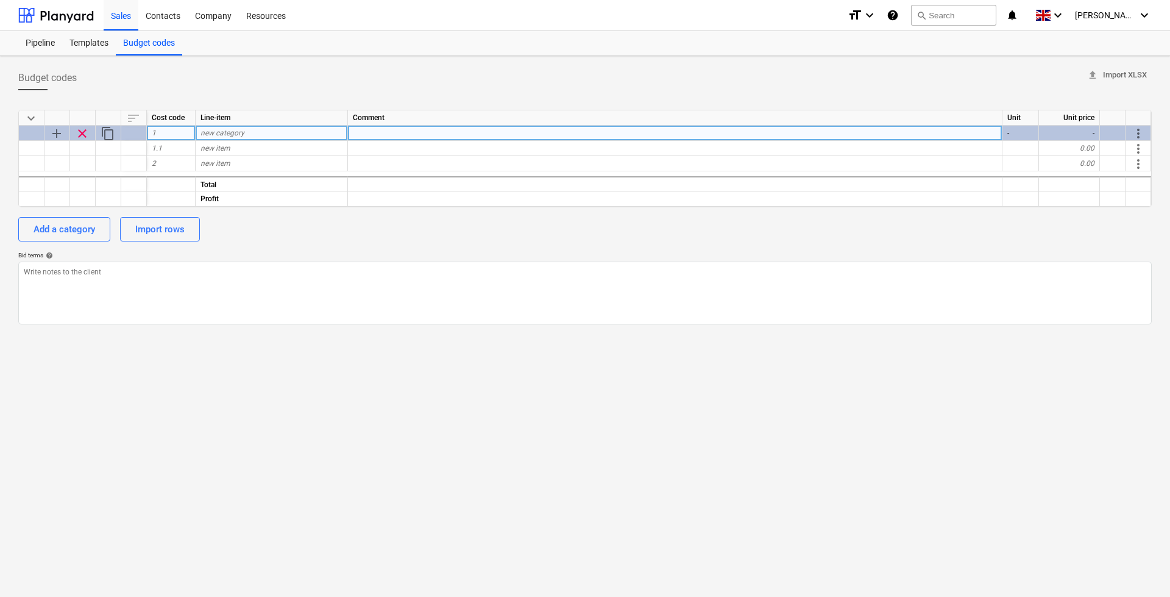
click at [235, 133] on span "new category" at bounding box center [223, 133] width 44 height 9
type input "sjdkshsfkhsf"
click at [239, 148] on div "new item" at bounding box center [272, 148] width 152 height 15
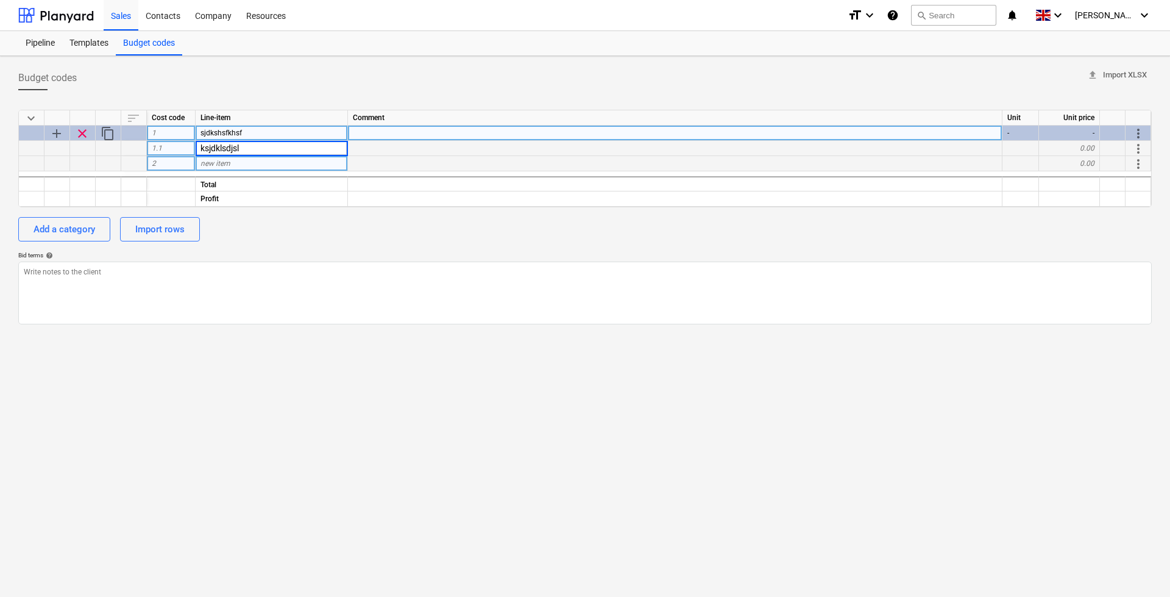
type input "ksjdklsdjslk"
click at [243, 163] on div "new item" at bounding box center [272, 163] width 152 height 15
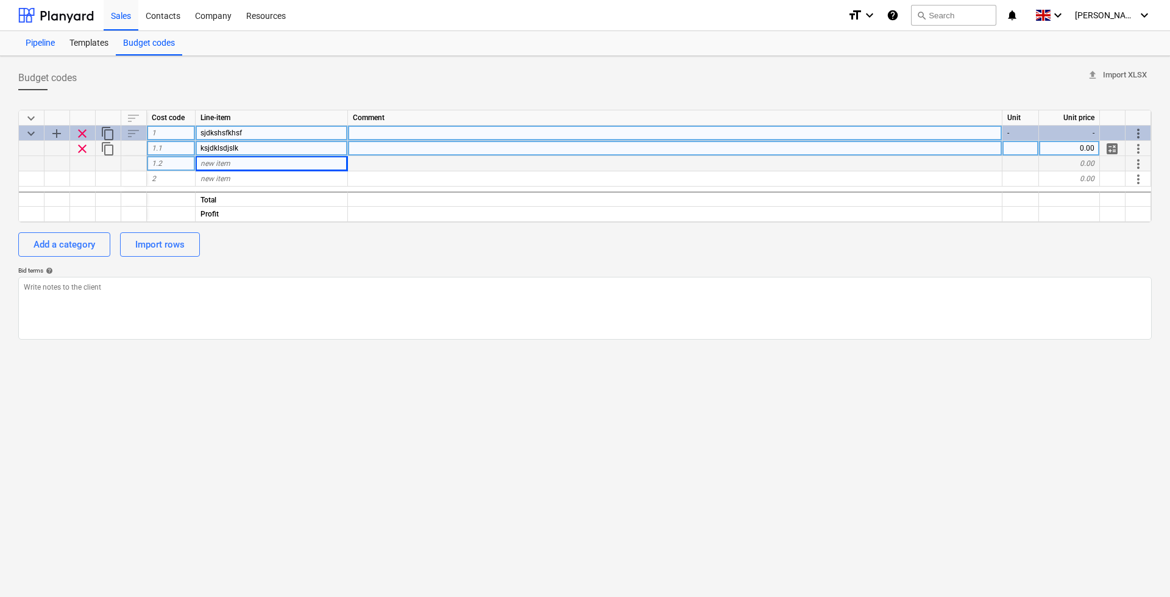
click at [43, 44] on div "Pipeline" at bounding box center [40, 43] width 44 height 24
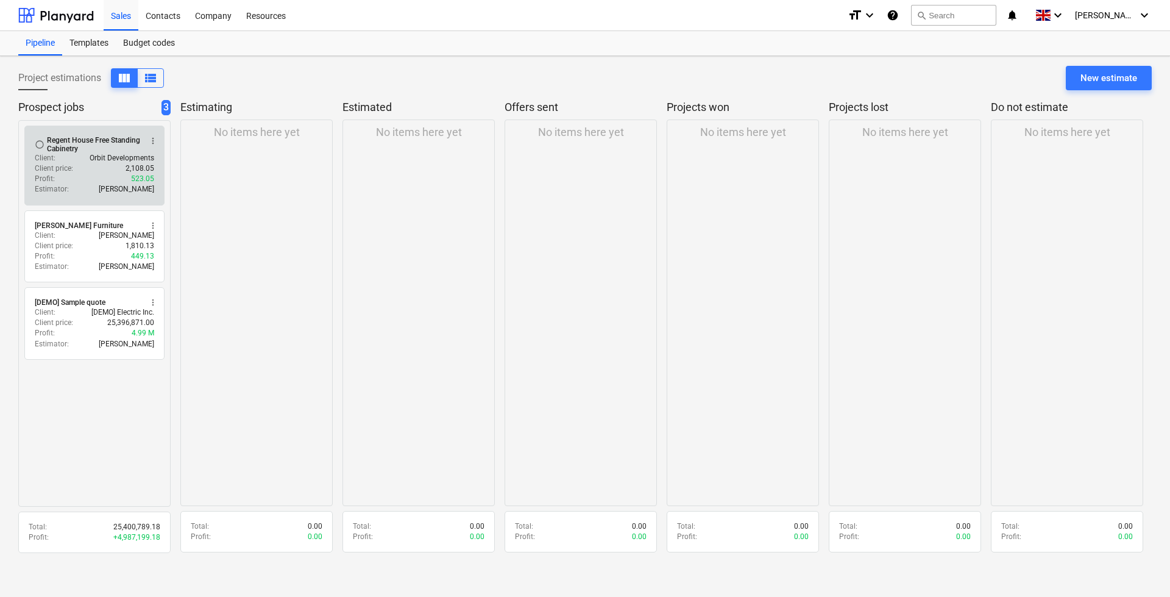
click at [85, 156] on div "Client : Orbit Developments" at bounding box center [94, 158] width 119 height 10
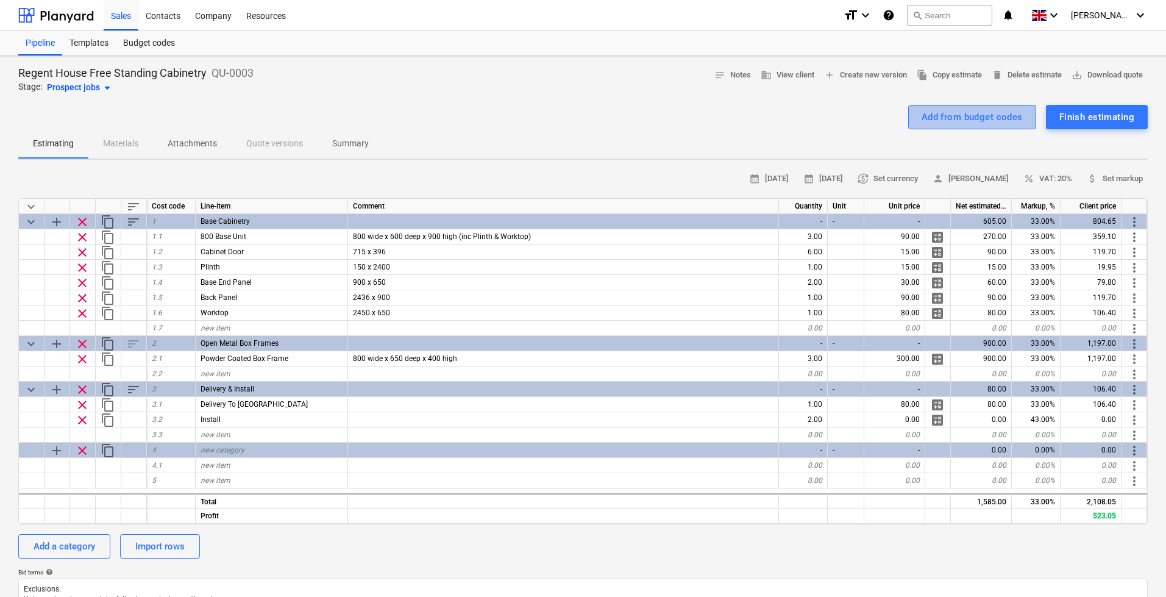
click at [958, 117] on div "Add from budget codes" at bounding box center [972, 117] width 101 height 16
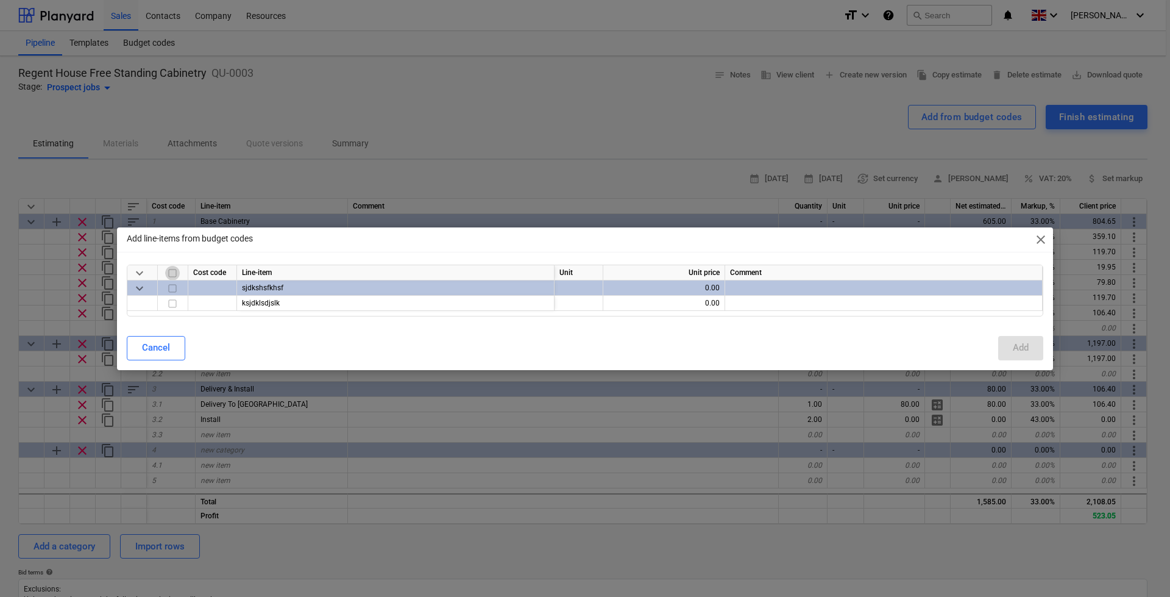
click at [174, 270] on input "checkbox" at bounding box center [172, 272] width 15 height 15
click at [174, 272] on input "checkbox" at bounding box center [172, 272] width 15 height 15
checkbox input "false"
click at [1039, 242] on span "close" at bounding box center [1041, 239] width 15 height 15
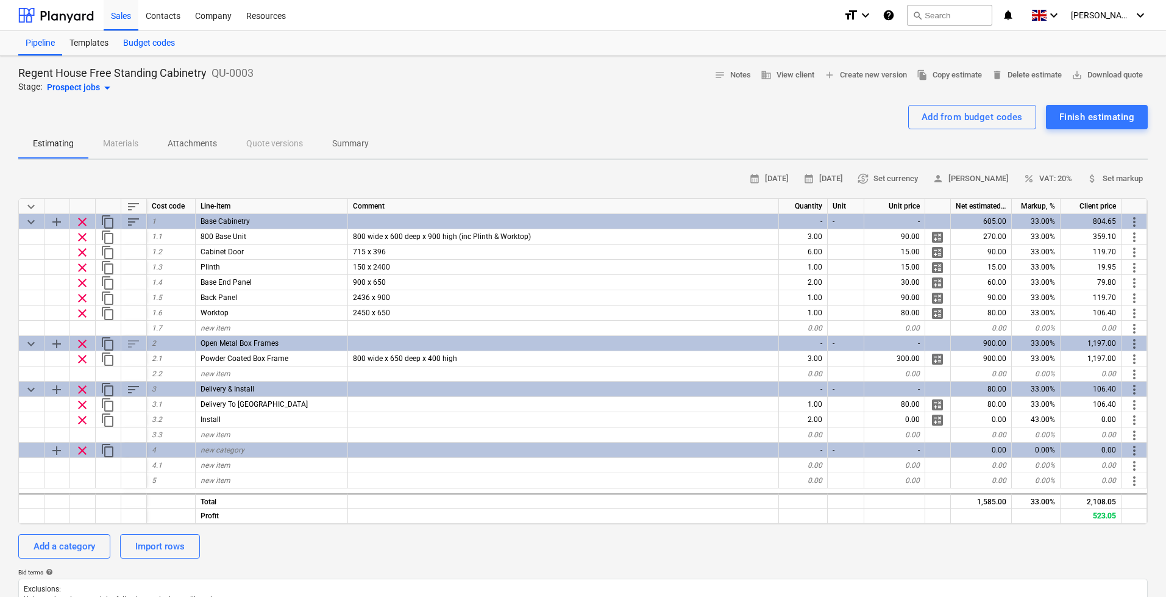
click at [138, 44] on div "Budget codes" at bounding box center [149, 43] width 66 height 24
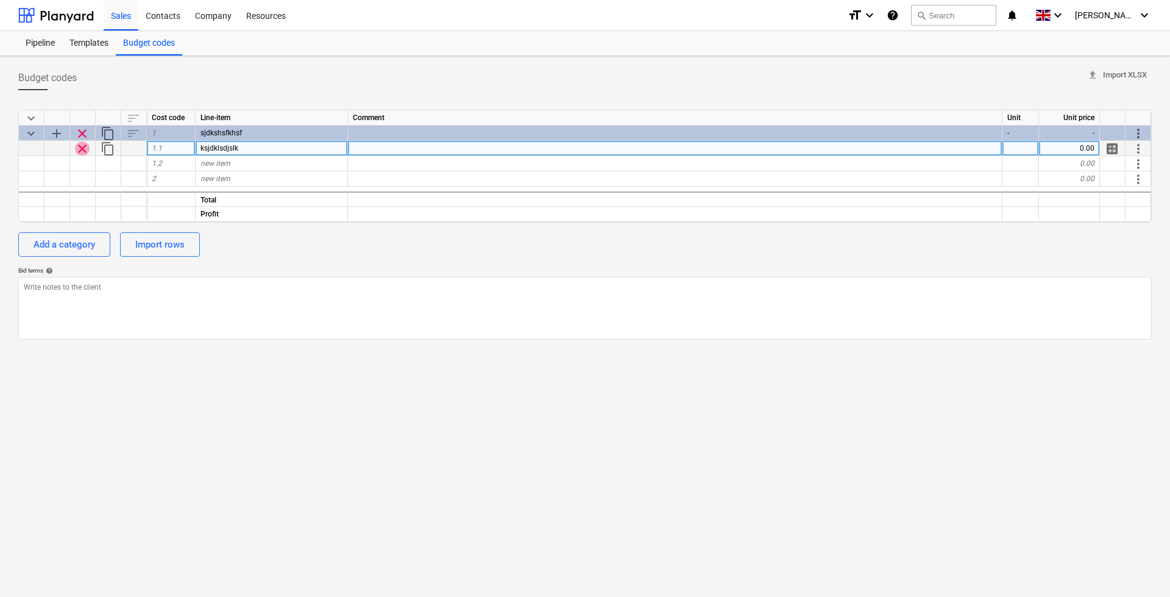
click at [86, 145] on span "clear" at bounding box center [82, 148] width 15 height 15
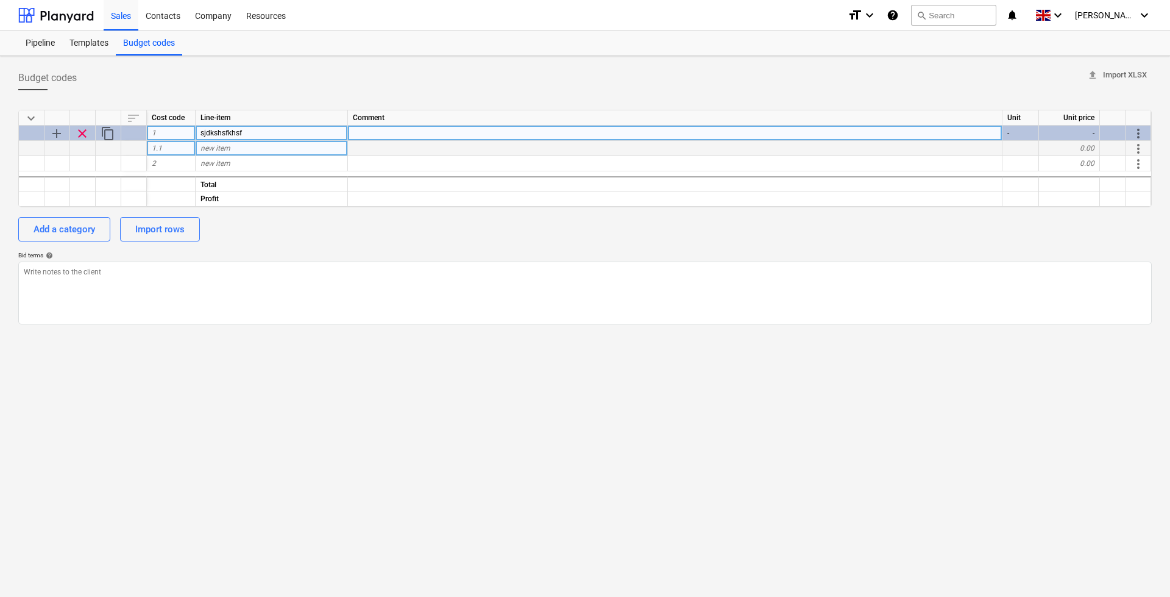
click at [93, 132] on div "clear" at bounding box center [83, 133] width 26 height 15
click at [83, 133] on span "clear" at bounding box center [82, 133] width 15 height 15
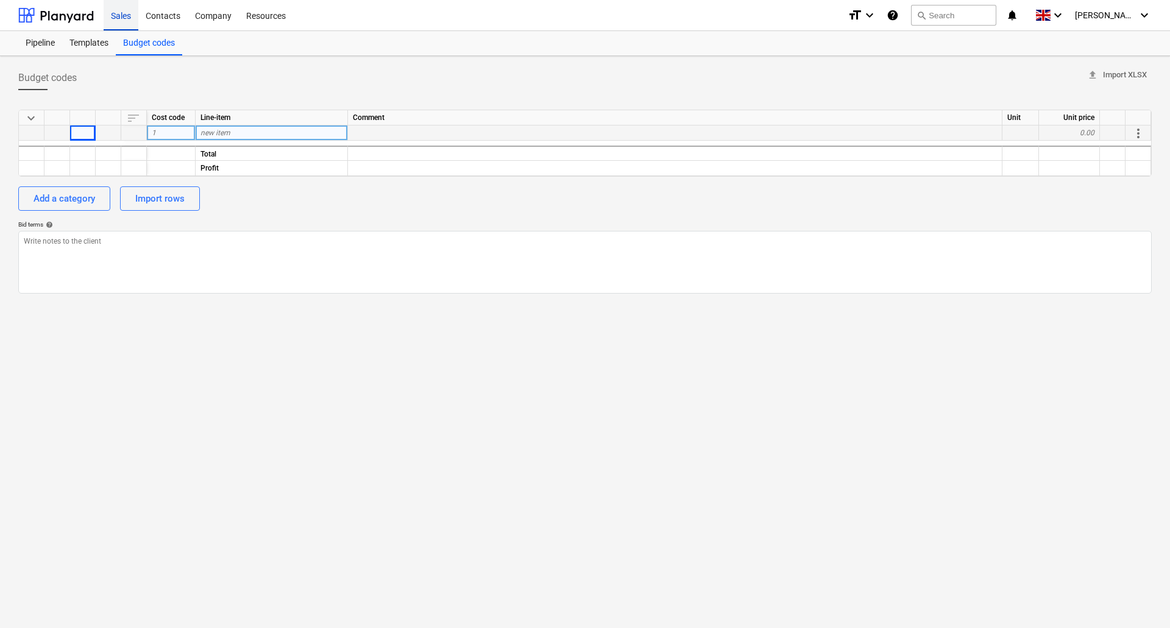
click at [123, 14] on div "Sales" at bounding box center [121, 14] width 35 height 31
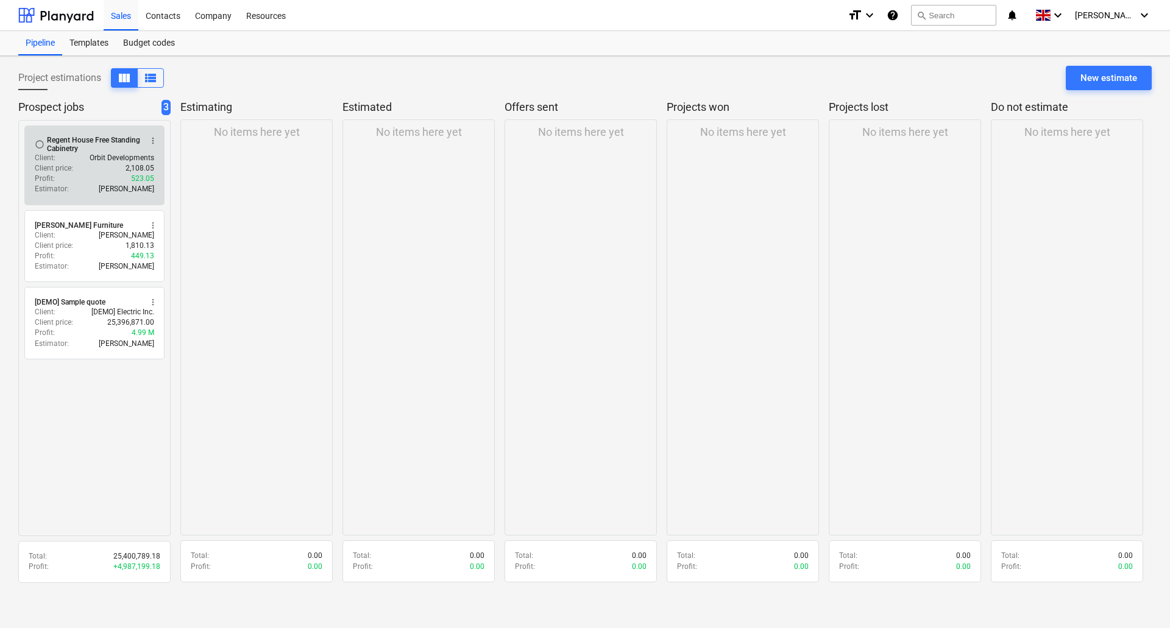
click at [90, 149] on div "Regent House Free Standing Cabinetry" at bounding box center [94, 144] width 94 height 17
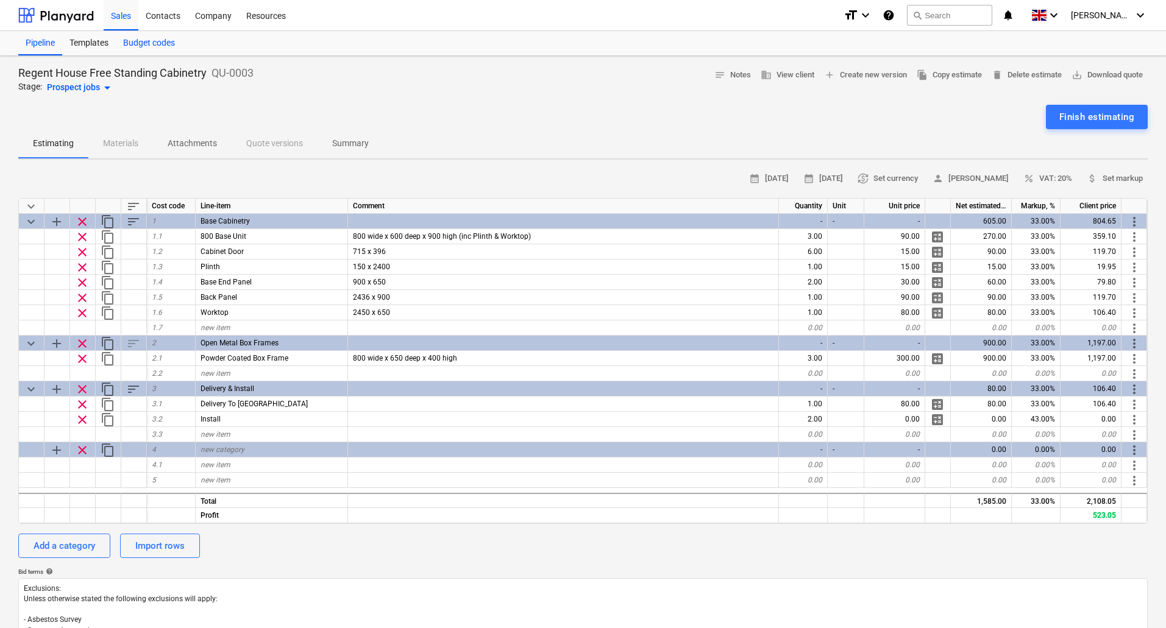
click at [168, 39] on div "Budget codes" at bounding box center [149, 43] width 66 height 24
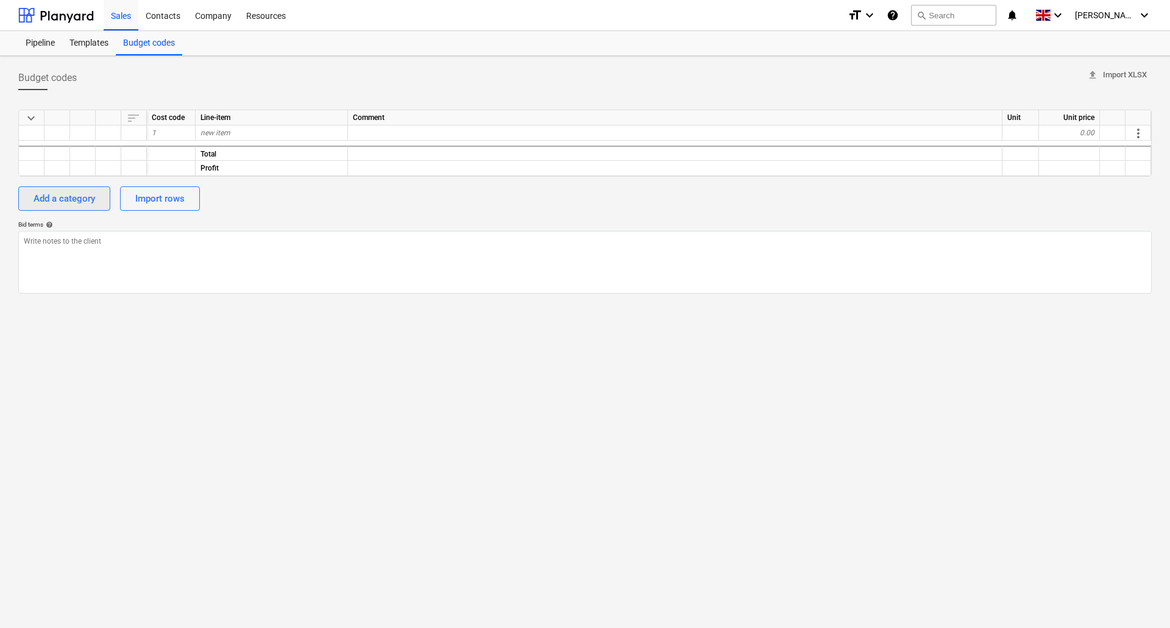
click at [77, 196] on div "Add a category" at bounding box center [65, 199] width 62 height 16
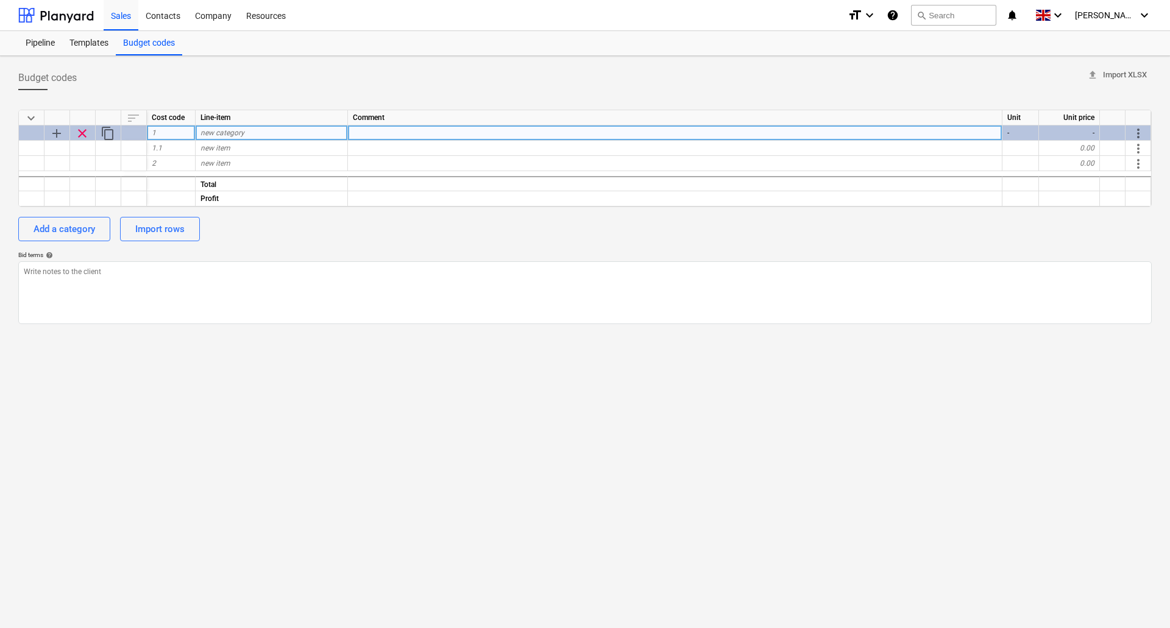
click at [217, 132] on span "new category" at bounding box center [223, 133] width 44 height 9
type input "CHG"
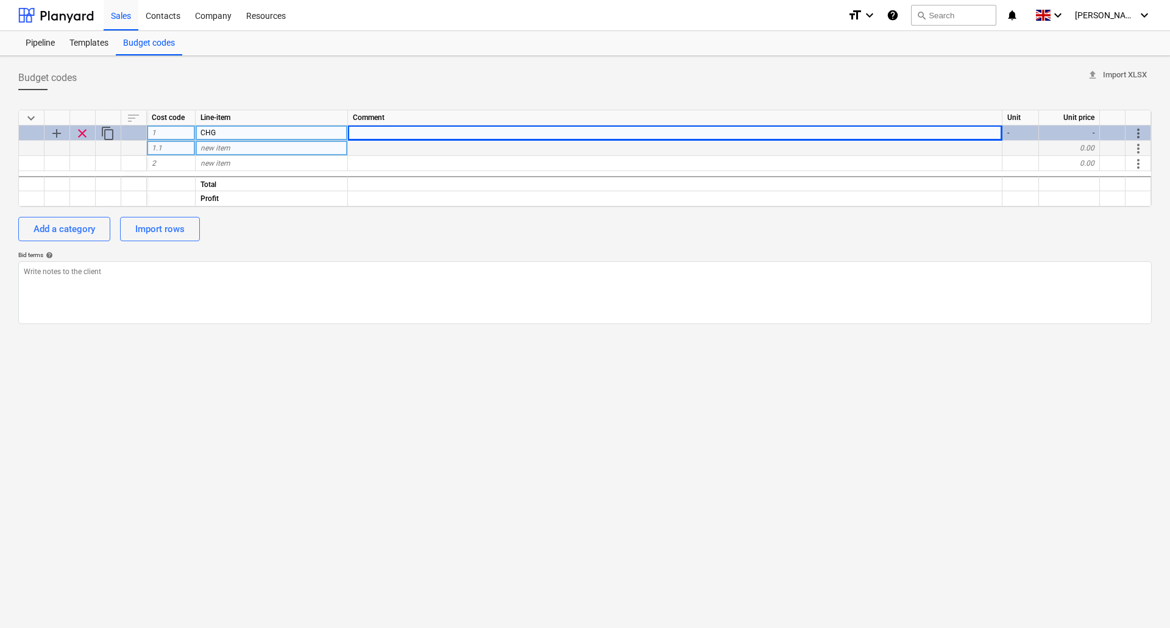
click at [246, 148] on div "new item" at bounding box center [272, 148] width 152 height 15
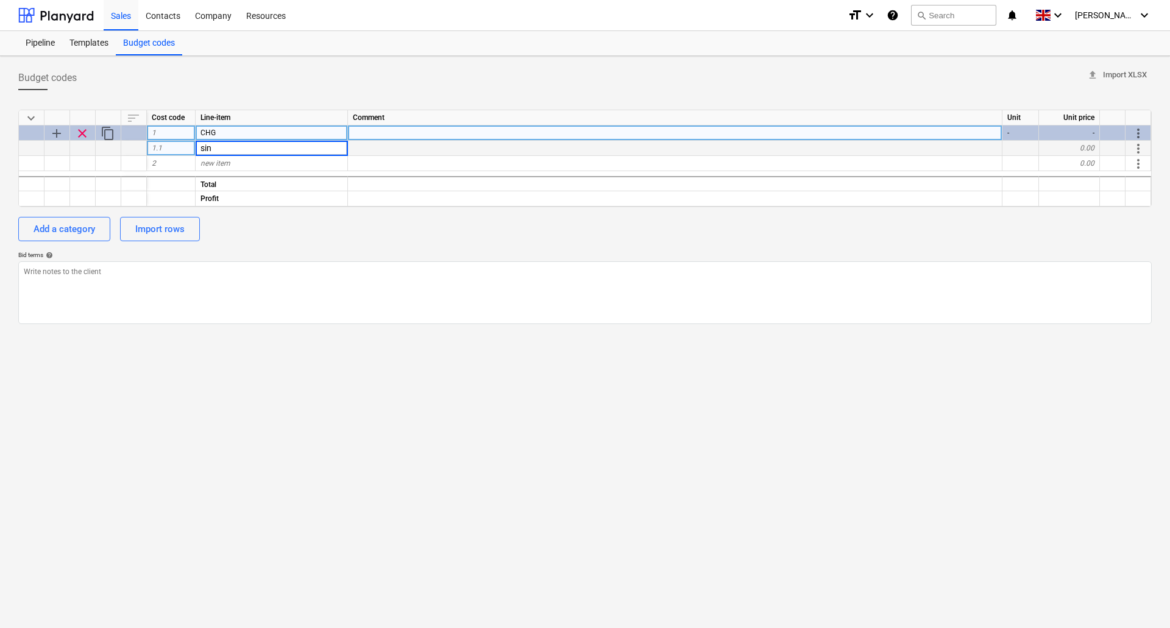
type input "sink"
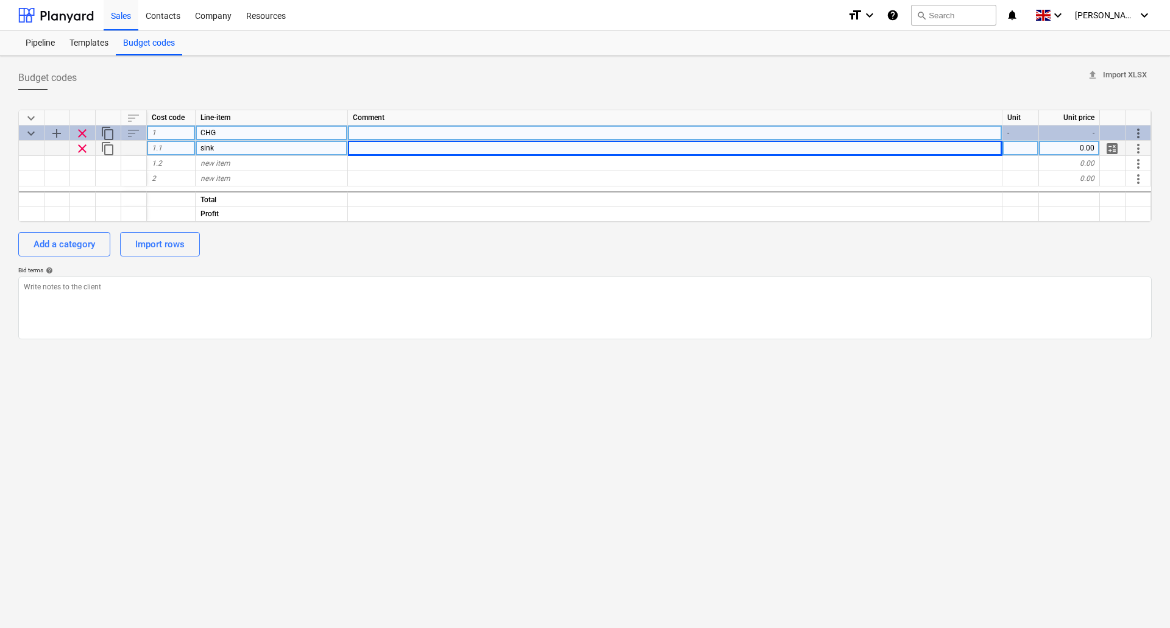
click at [1115, 152] on span "calculate" at bounding box center [1112, 148] width 15 height 15
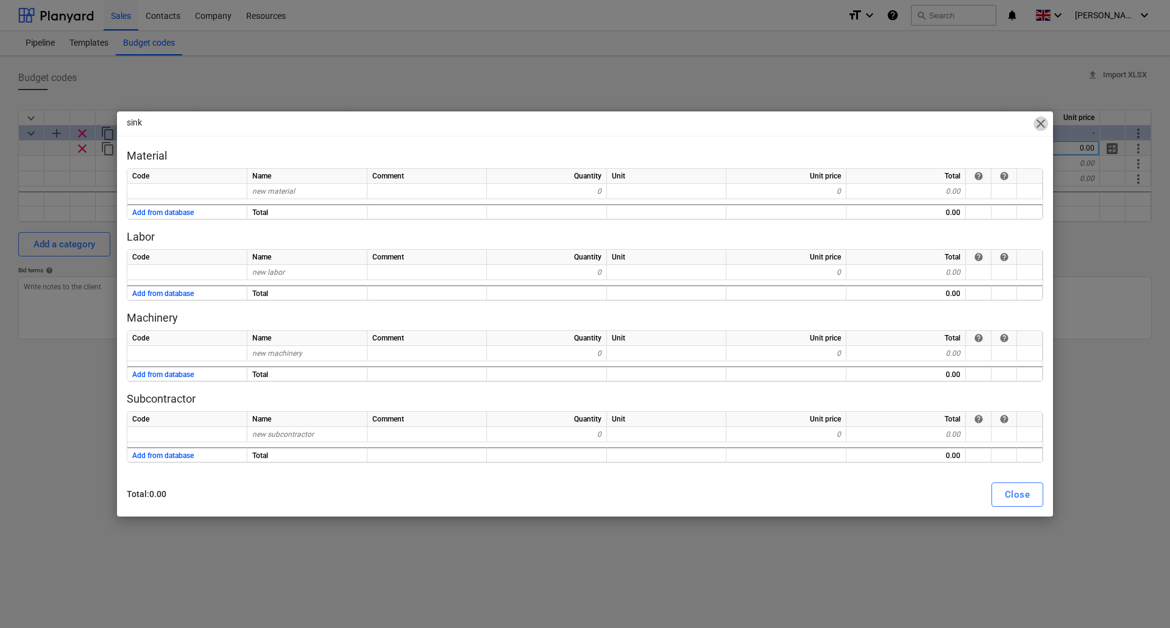
click at [1038, 126] on span "close" at bounding box center [1041, 123] width 15 height 15
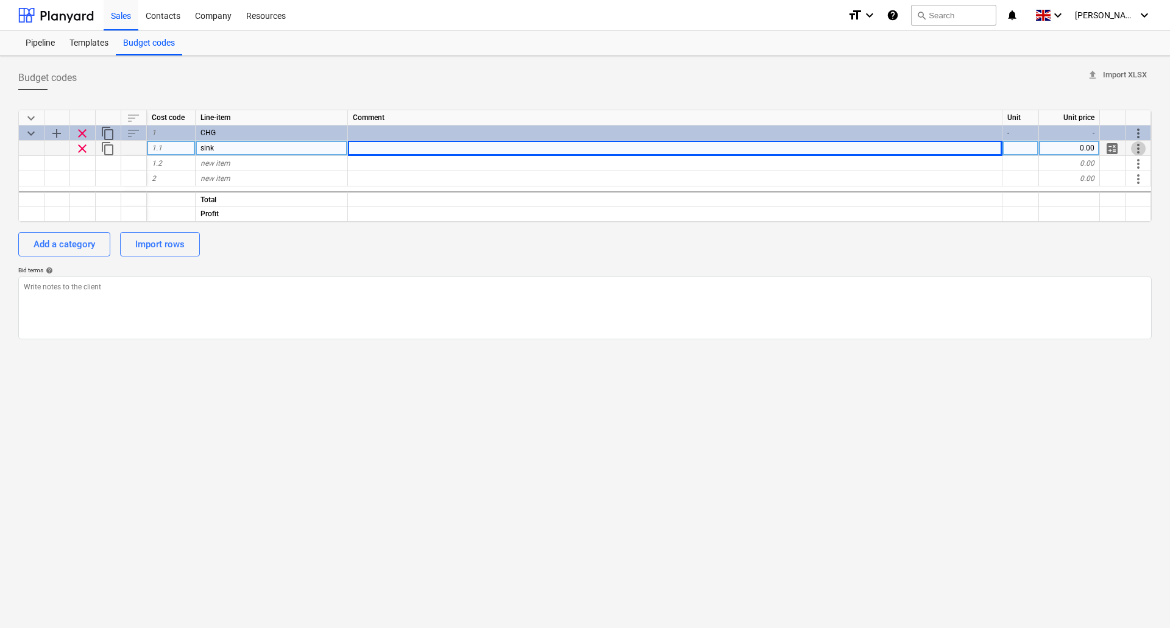
click at [1141, 149] on span "more_vert" at bounding box center [1138, 148] width 15 height 15
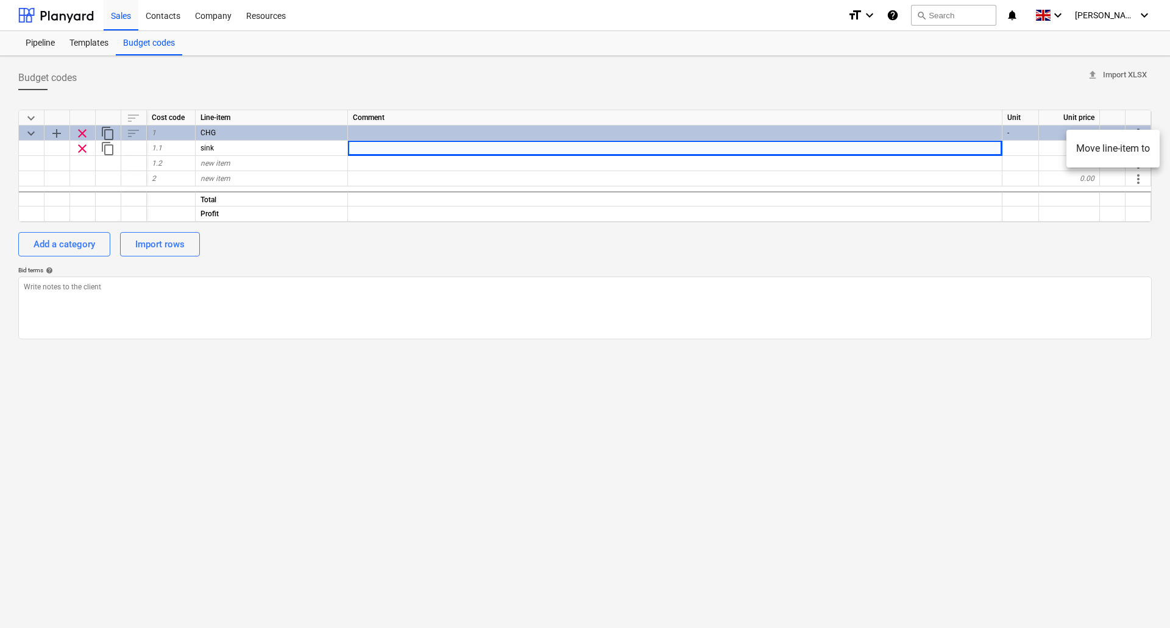
drag, startPoint x: 967, startPoint y: 93, endPoint x: 914, endPoint y: 72, distance: 56.6
click at [967, 93] on div at bounding box center [585, 314] width 1170 height 628
click at [116, 18] on div "Sales" at bounding box center [121, 14] width 35 height 31
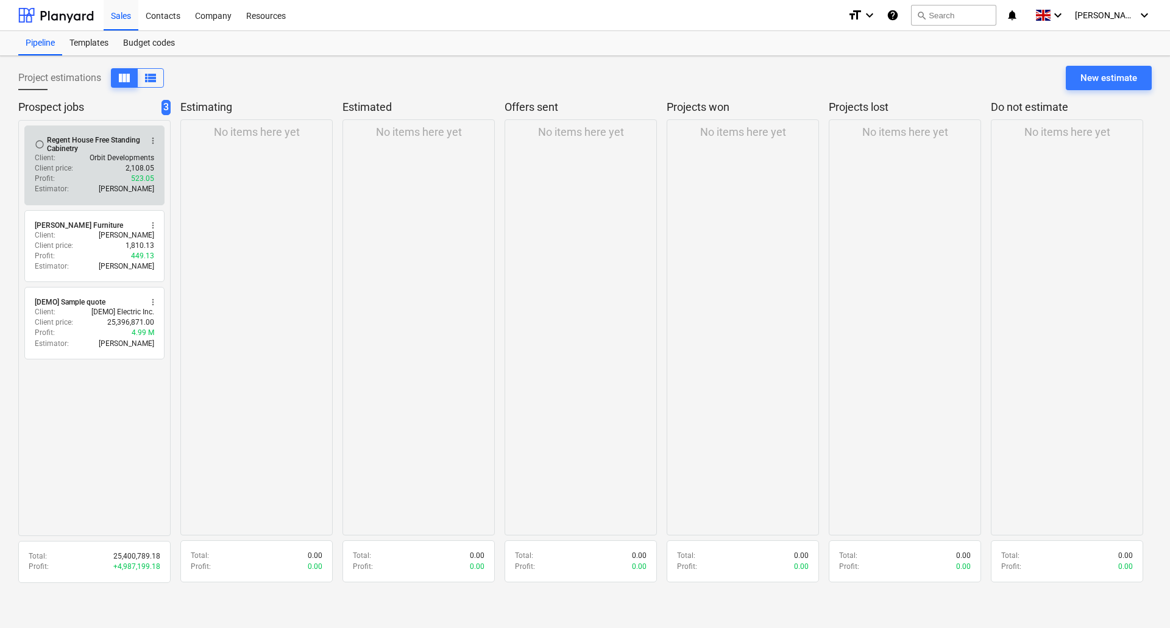
click at [71, 150] on div "Regent House Free Standing Cabinetry" at bounding box center [94, 144] width 94 height 17
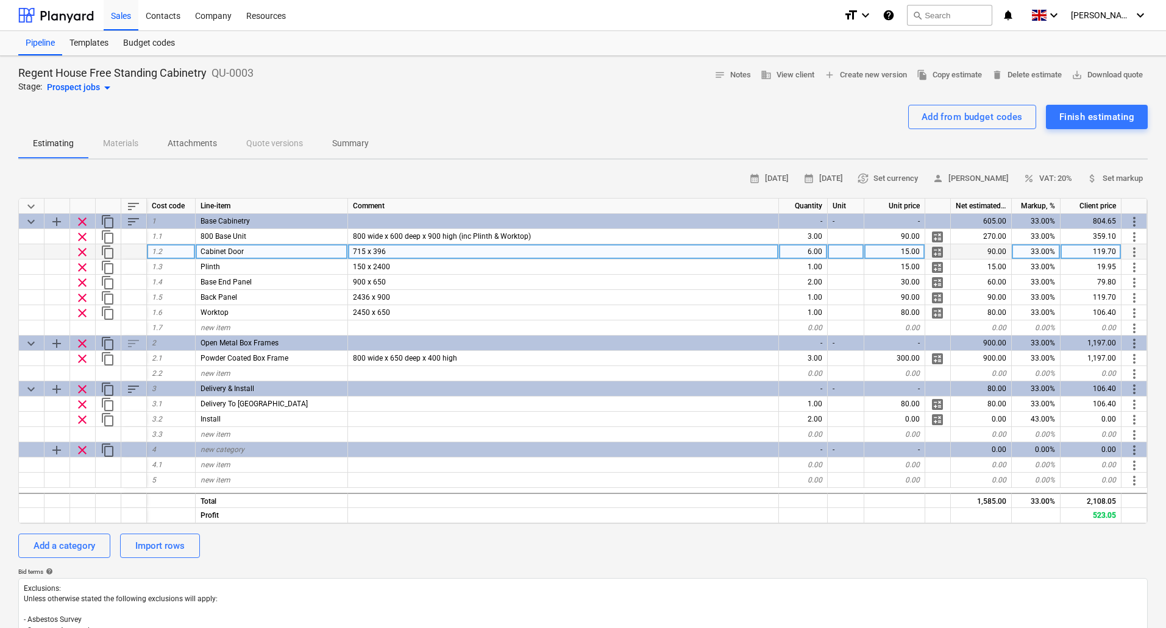
click at [1134, 249] on span "more_vert" at bounding box center [1134, 252] width 15 height 15
click at [1134, 249] on li "Move line-item to" at bounding box center [1113, 252] width 93 height 28
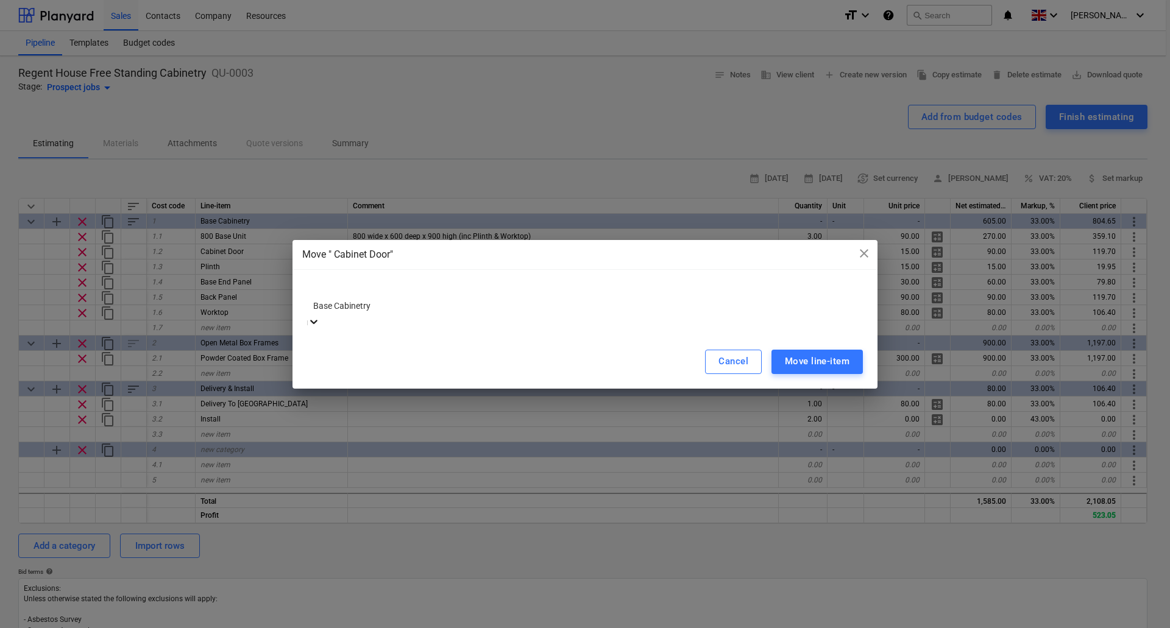
click at [318, 320] on icon at bounding box center [313, 322] width 7 height 4
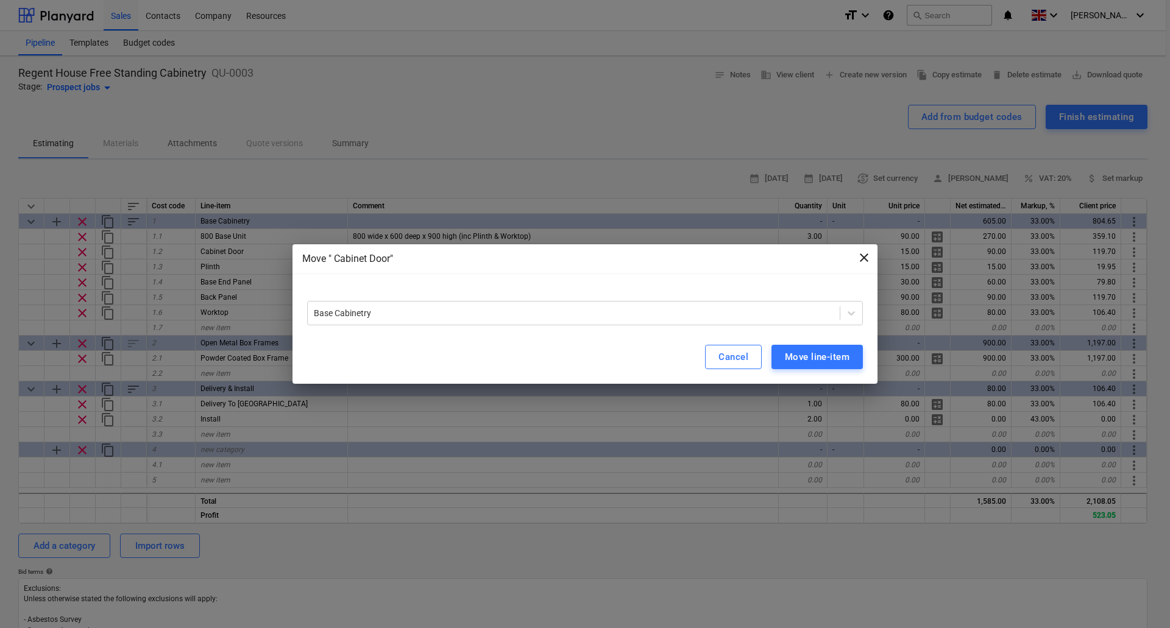
click at [863, 262] on span "close" at bounding box center [864, 258] width 15 height 15
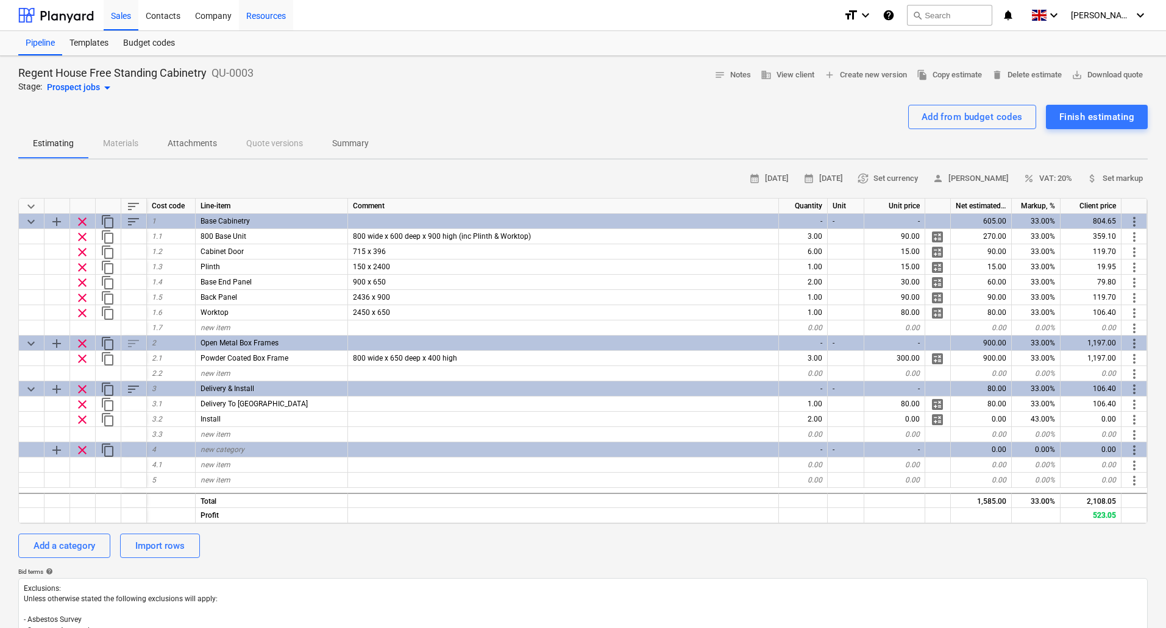
click at [265, 14] on div "Resources" at bounding box center [266, 14] width 54 height 31
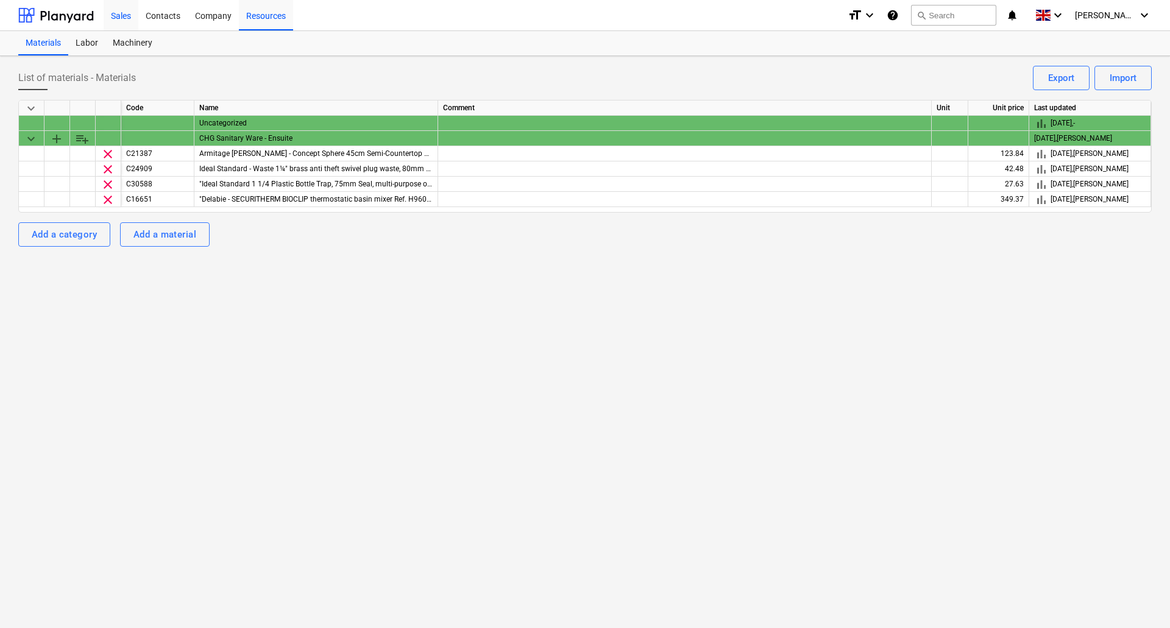
click at [119, 16] on div "Sales" at bounding box center [121, 14] width 35 height 31
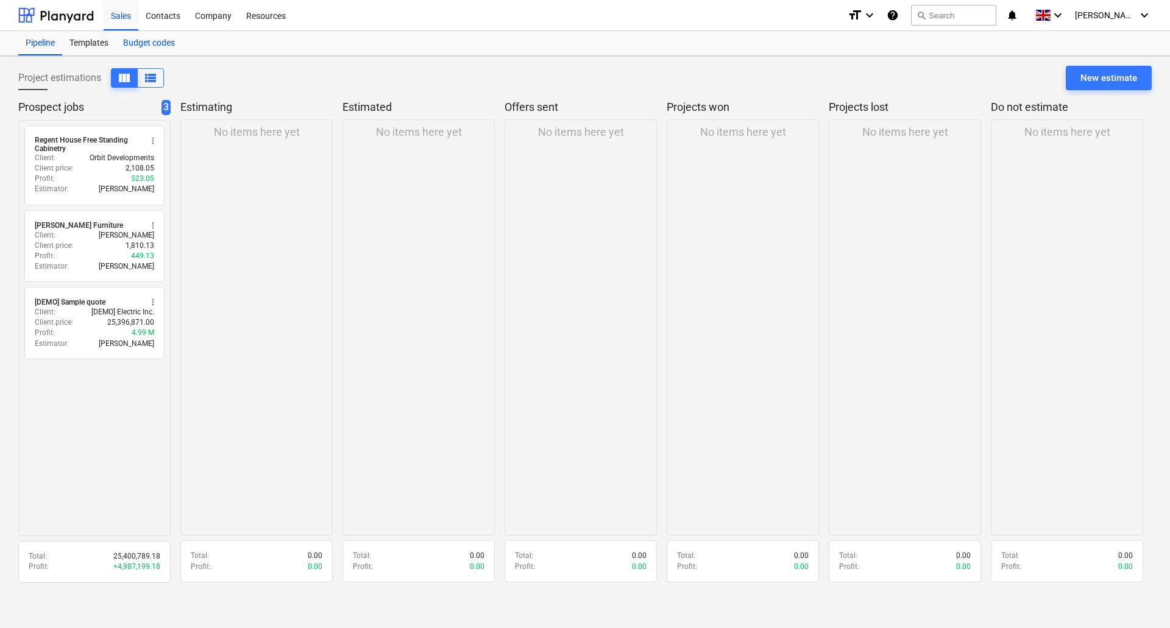
click at [145, 44] on div "Budget codes" at bounding box center [149, 43] width 66 height 24
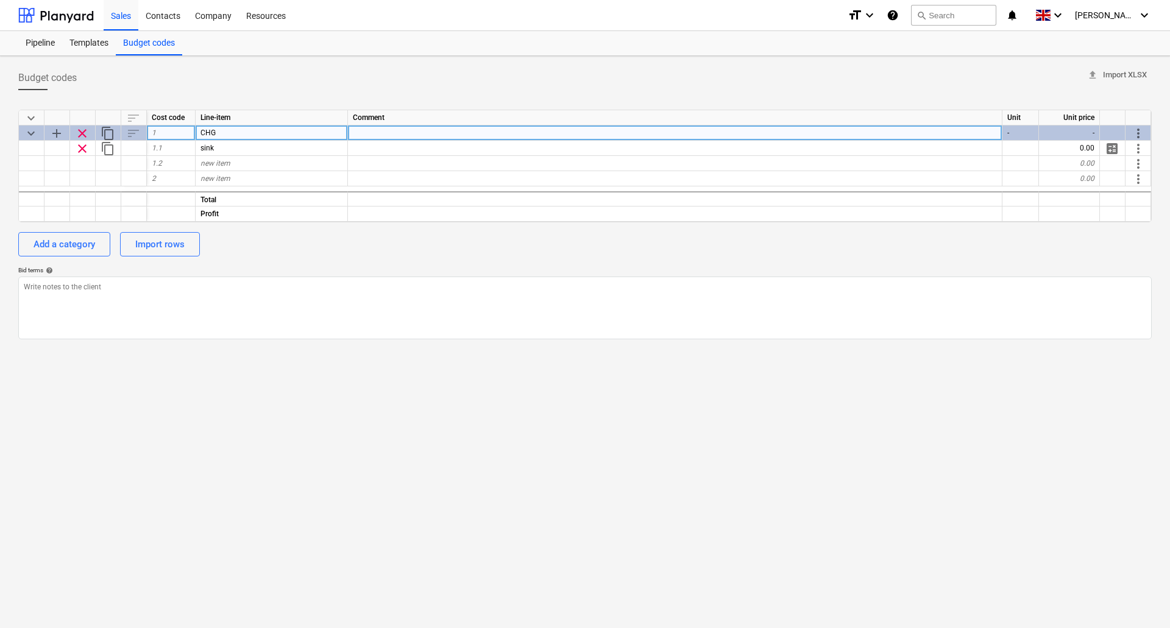
click at [239, 130] on div "CHG" at bounding box center [272, 133] width 152 height 15
click at [239, 130] on input "CHG" at bounding box center [272, 133] width 152 height 15
click at [254, 133] on input "CHG" at bounding box center [272, 133] width 152 height 15
type input "C"
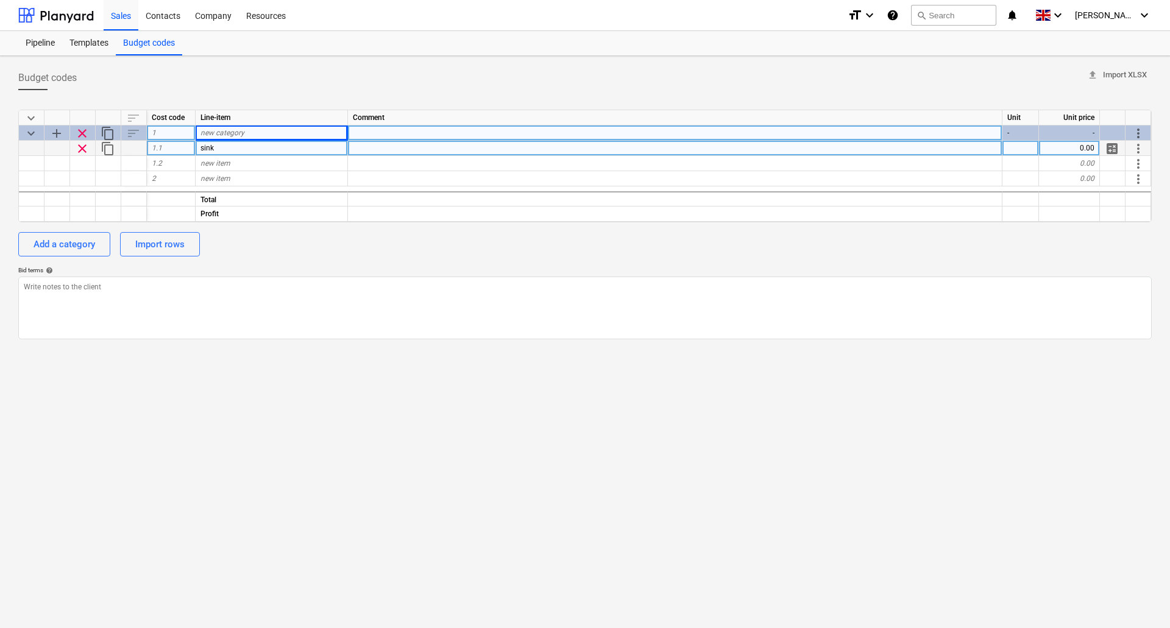
click at [84, 131] on span "clear" at bounding box center [82, 133] width 15 height 15
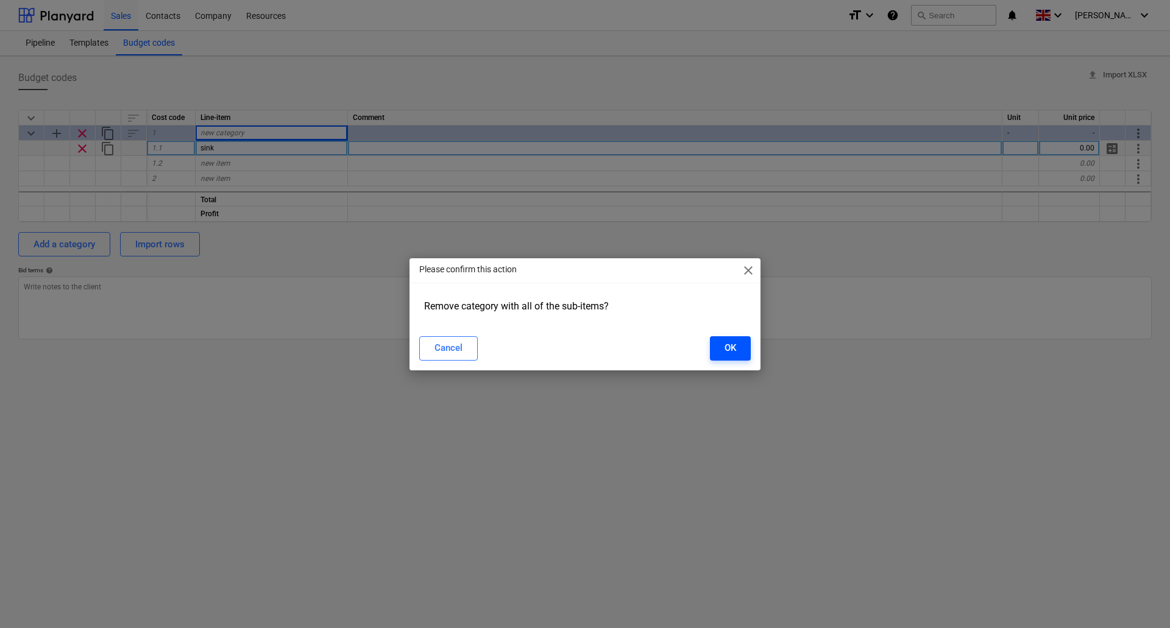
click at [730, 349] on div "OK" at bounding box center [731, 348] width 12 height 16
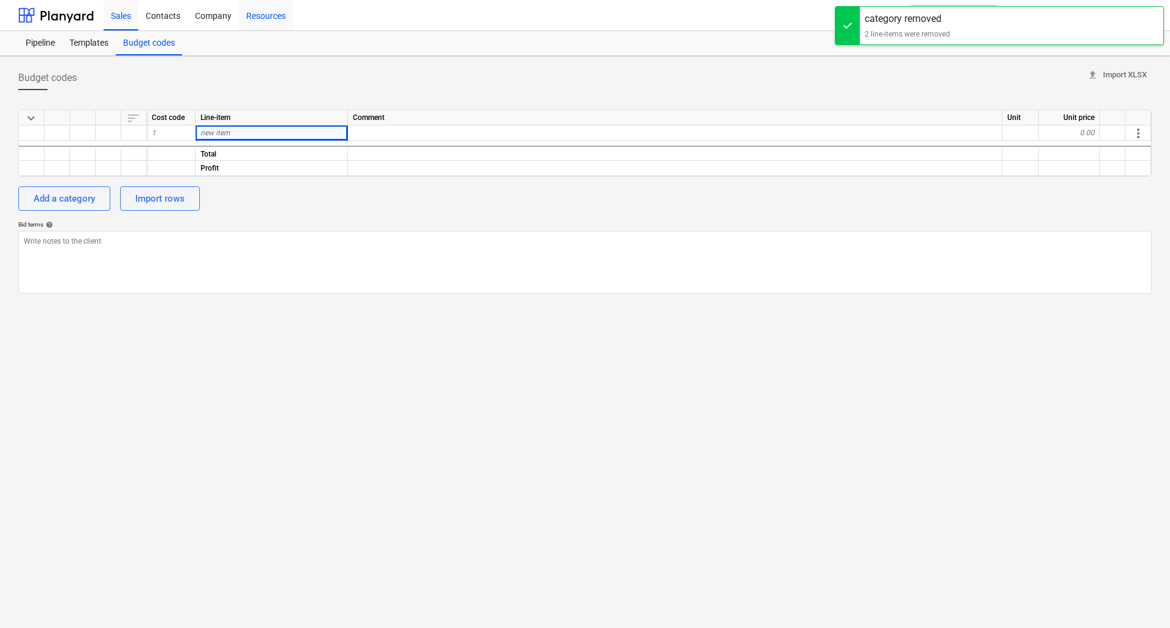
click at [274, 14] on div "Resources" at bounding box center [266, 14] width 54 height 31
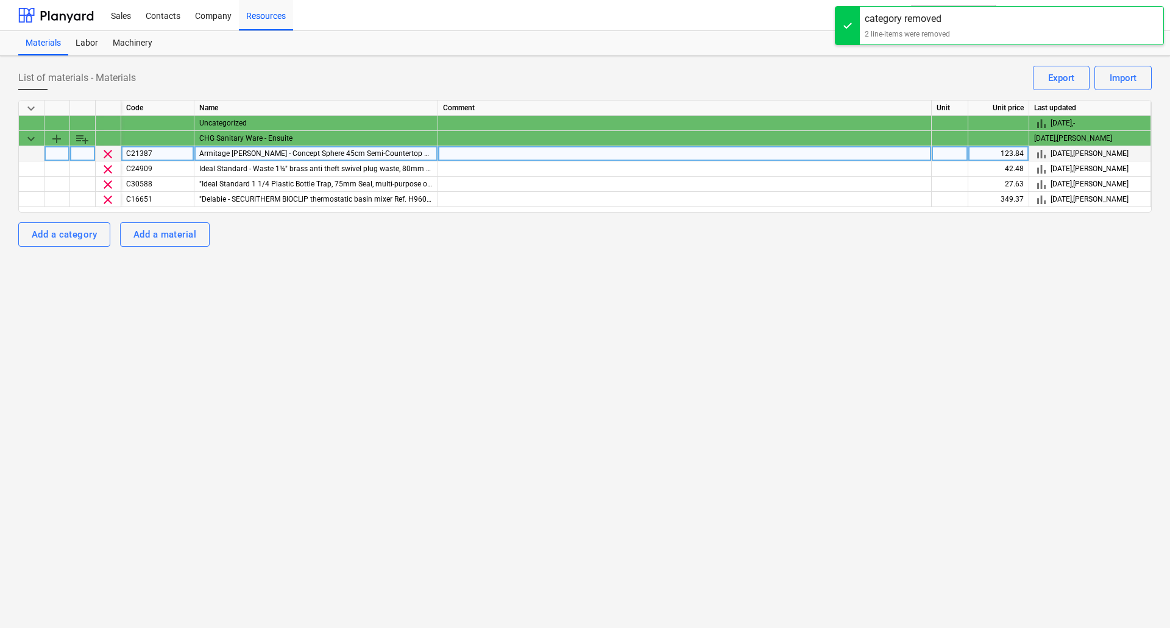
click at [108, 154] on span "clear" at bounding box center [108, 154] width 15 height 15
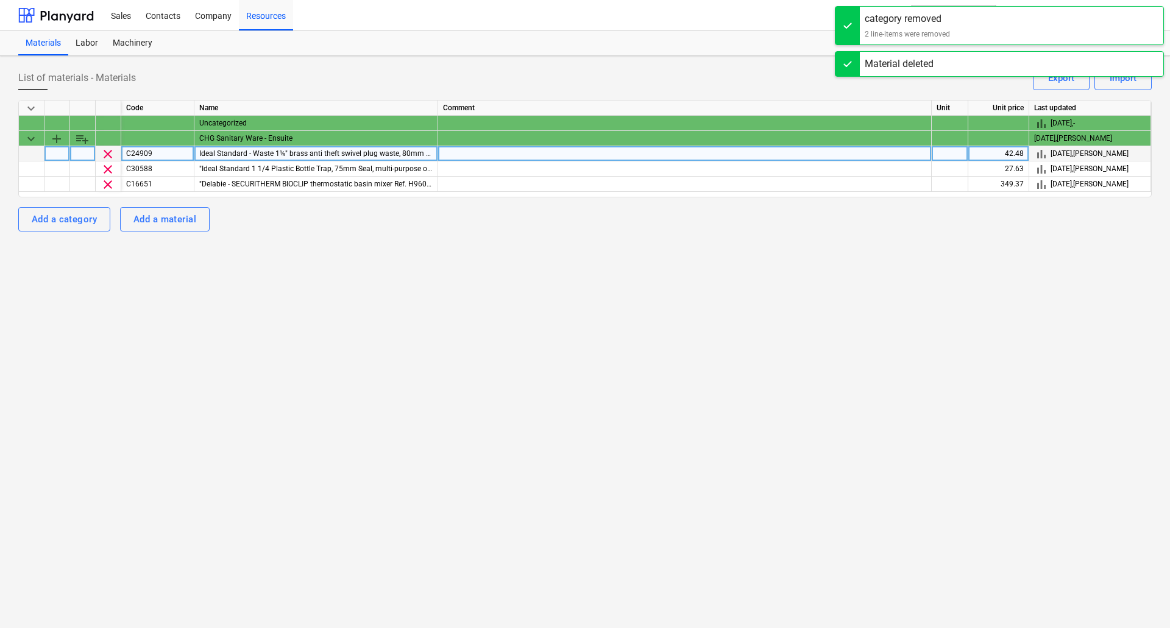
click at [110, 158] on span "clear" at bounding box center [108, 154] width 15 height 15
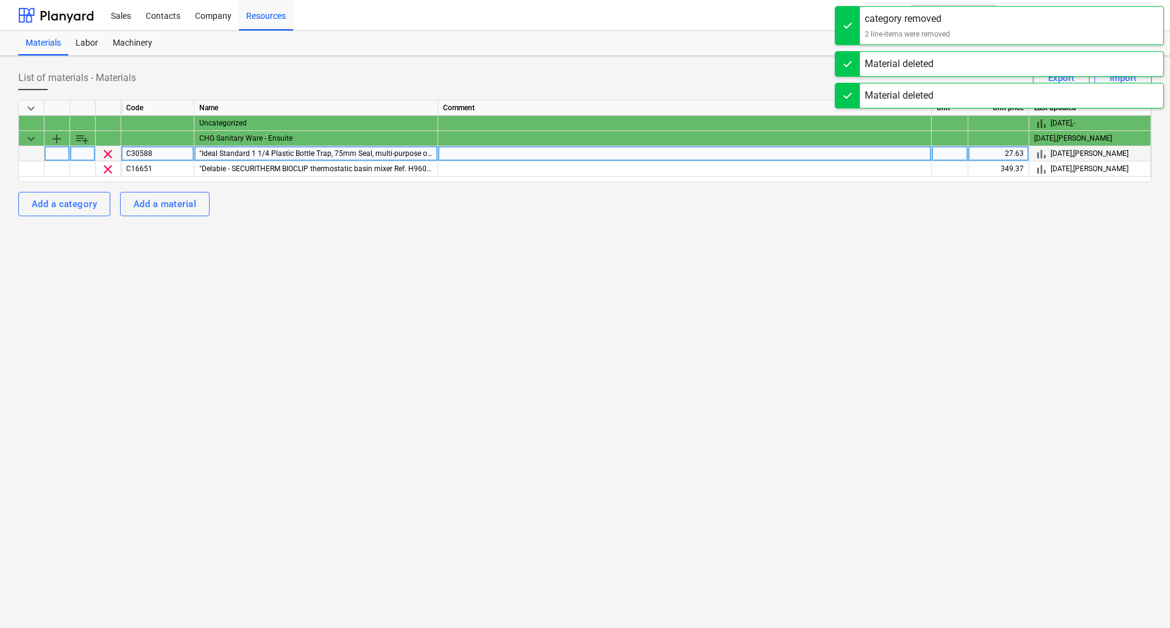
click at [109, 158] on span "clear" at bounding box center [108, 154] width 15 height 15
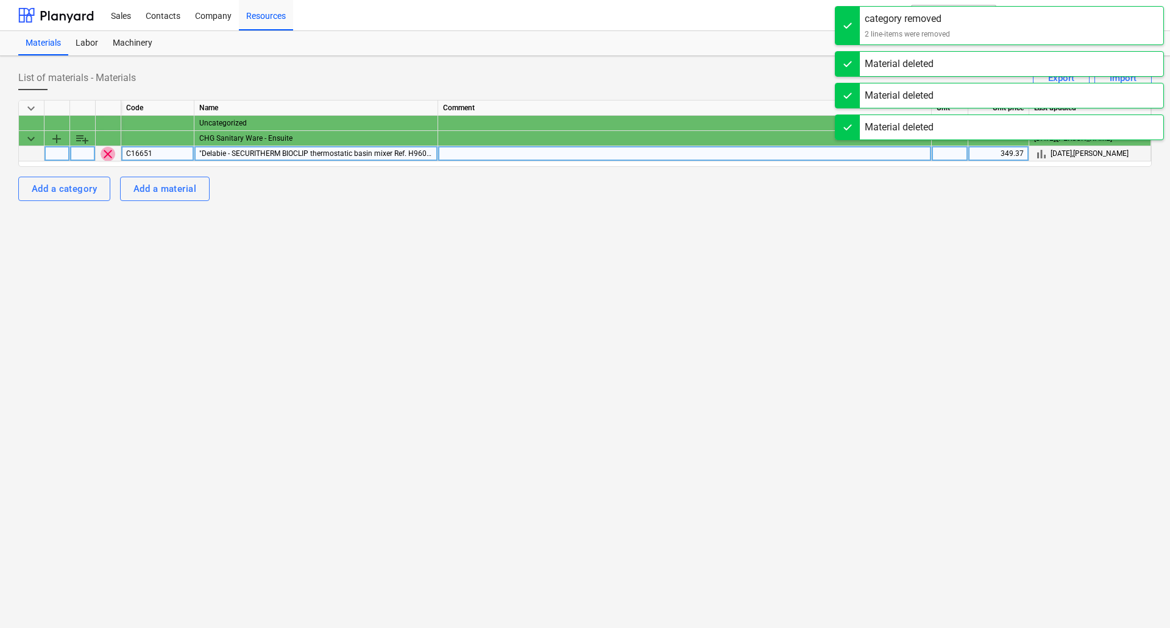
click at [109, 158] on span "clear" at bounding box center [108, 154] width 15 height 15
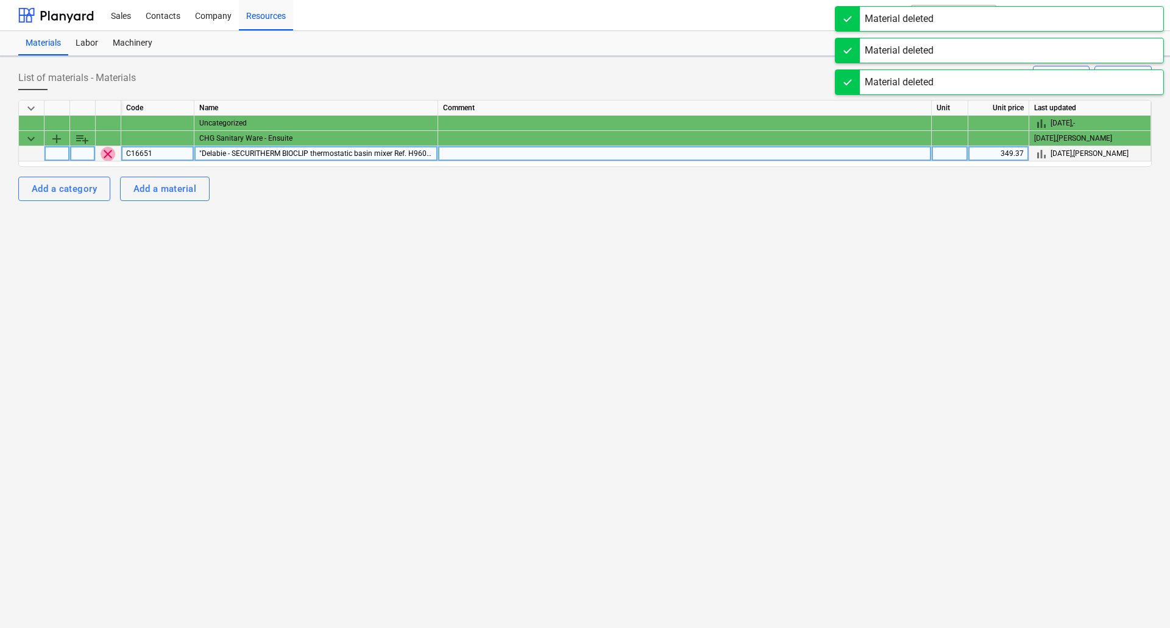
click at [109, 158] on span "clear" at bounding box center [108, 154] width 15 height 15
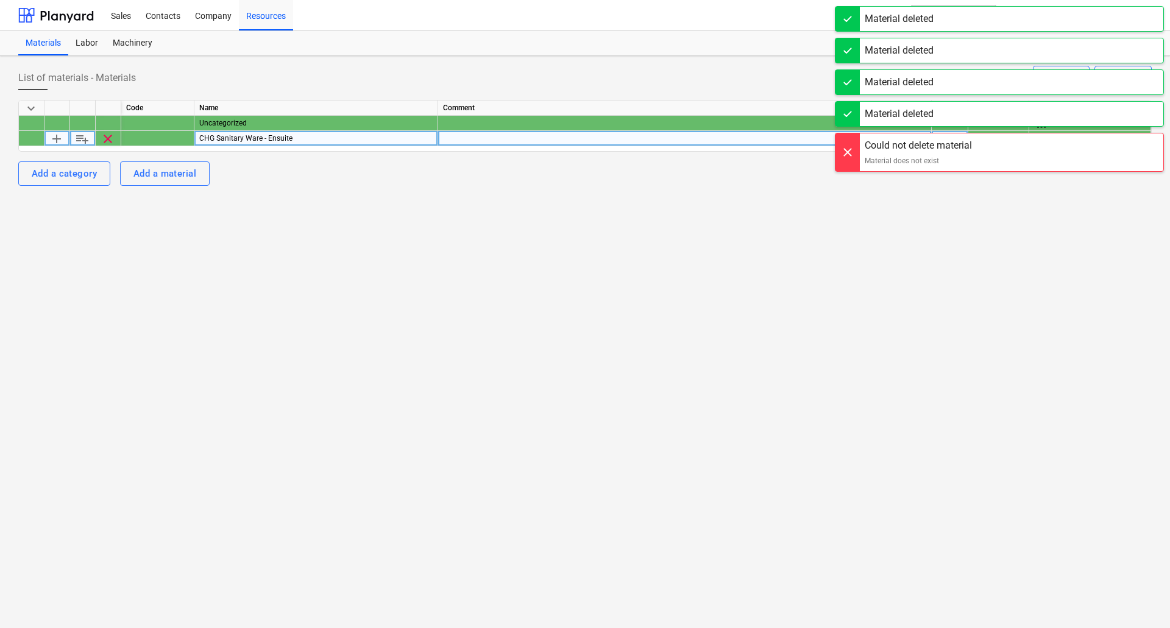
click at [109, 140] on span "clear" at bounding box center [108, 139] width 15 height 15
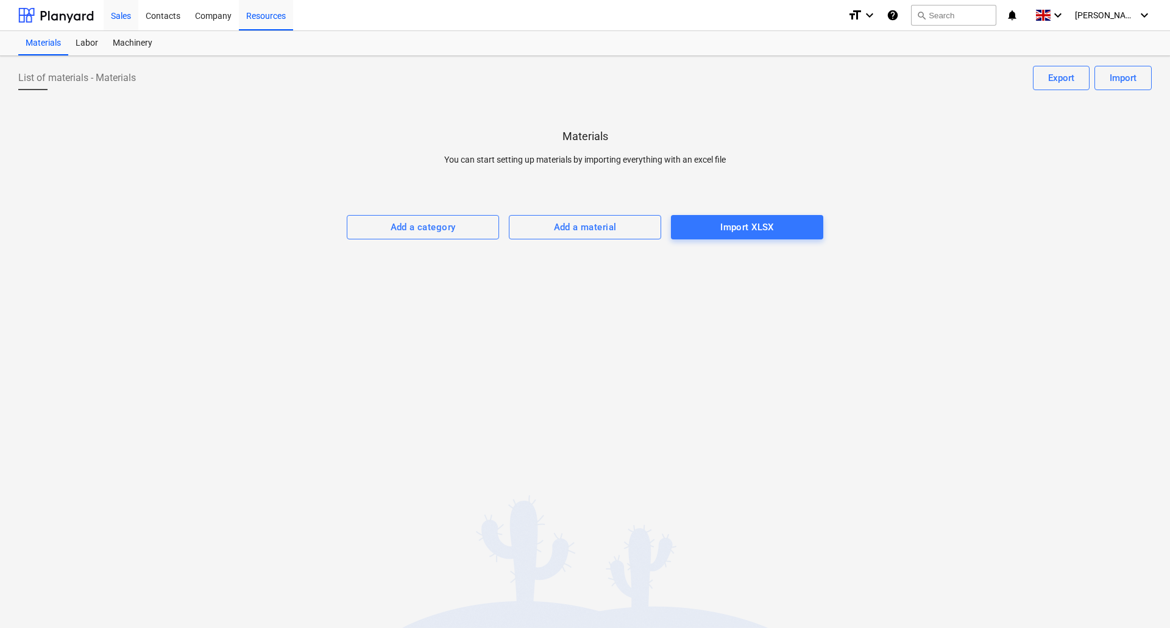
click at [124, 14] on div "Sales" at bounding box center [121, 14] width 35 height 31
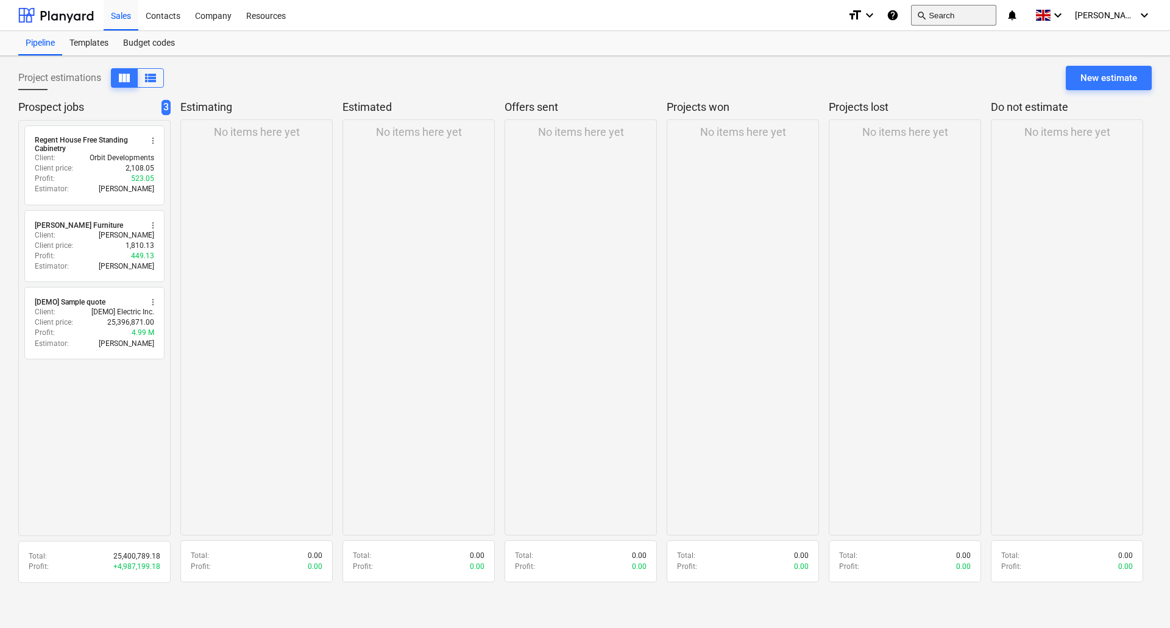
click at [941, 14] on button "search Search" at bounding box center [953, 15] width 85 height 21
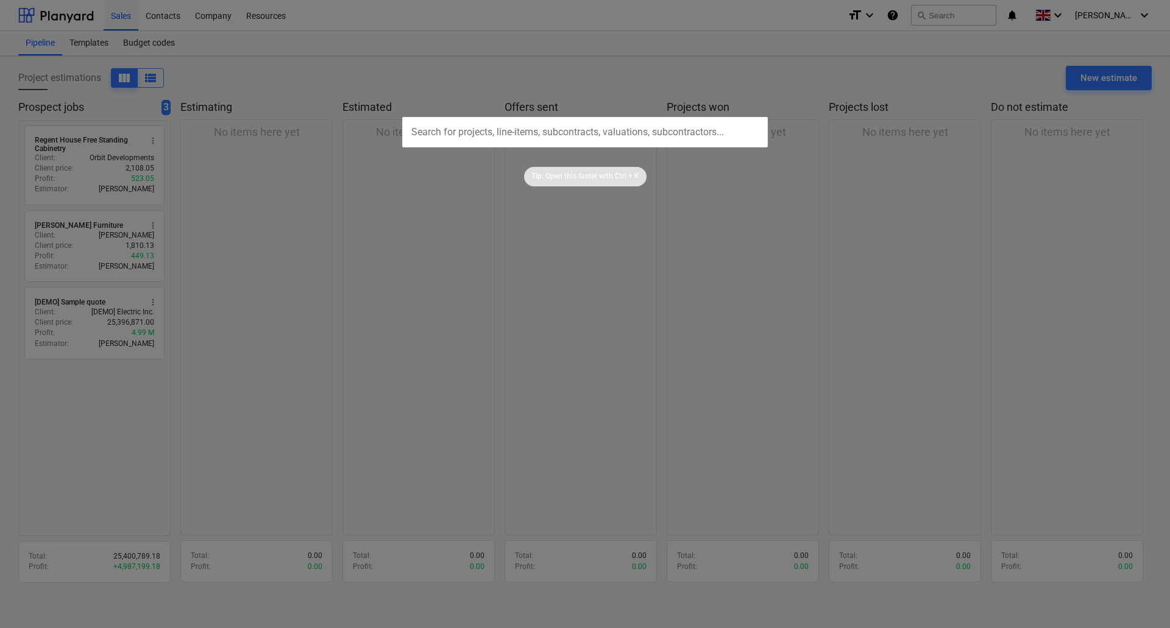
click at [613, 38] on div at bounding box center [585, 314] width 1170 height 628
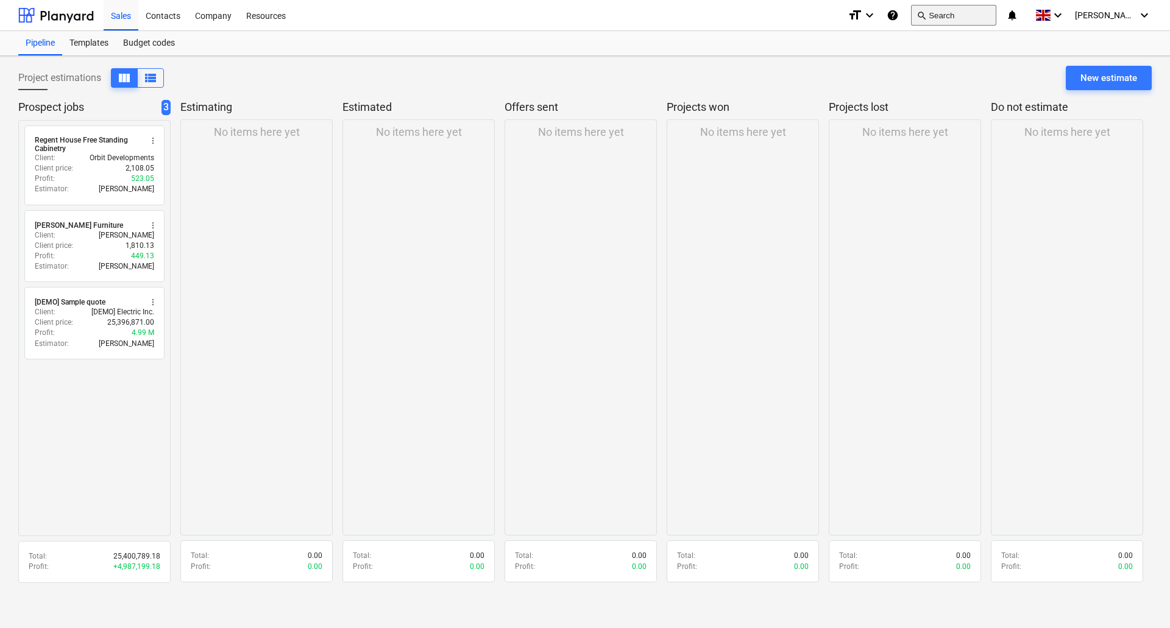
click at [967, 12] on button "search Search" at bounding box center [953, 15] width 85 height 21
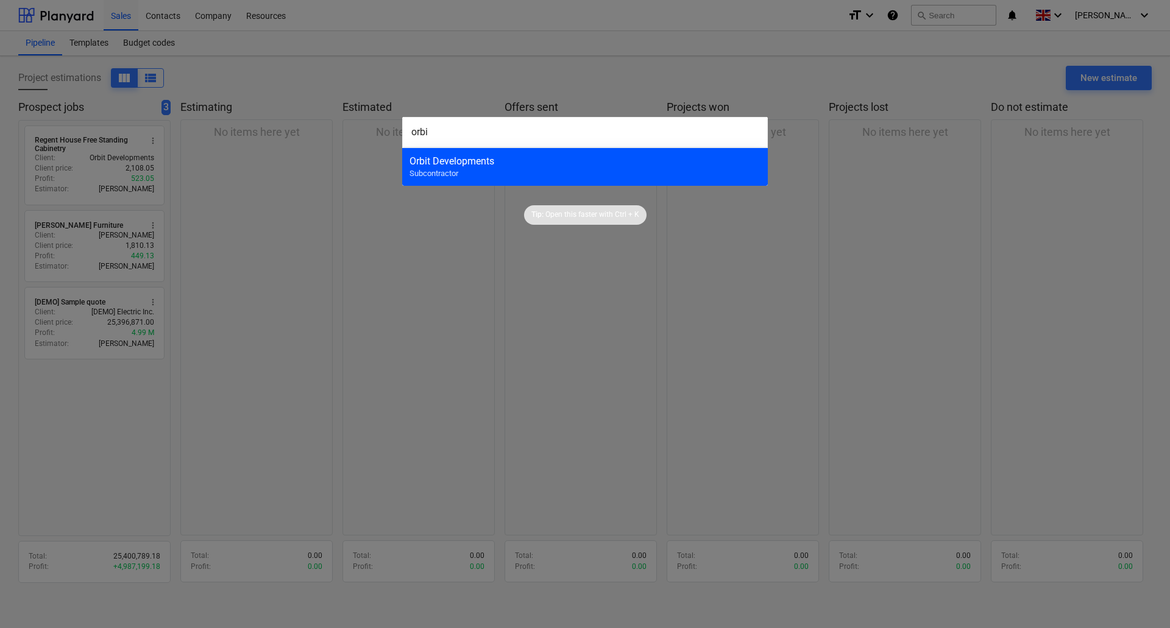
type input "orbi"
click at [484, 165] on div "Orbit Developments" at bounding box center [585, 161] width 351 height 12
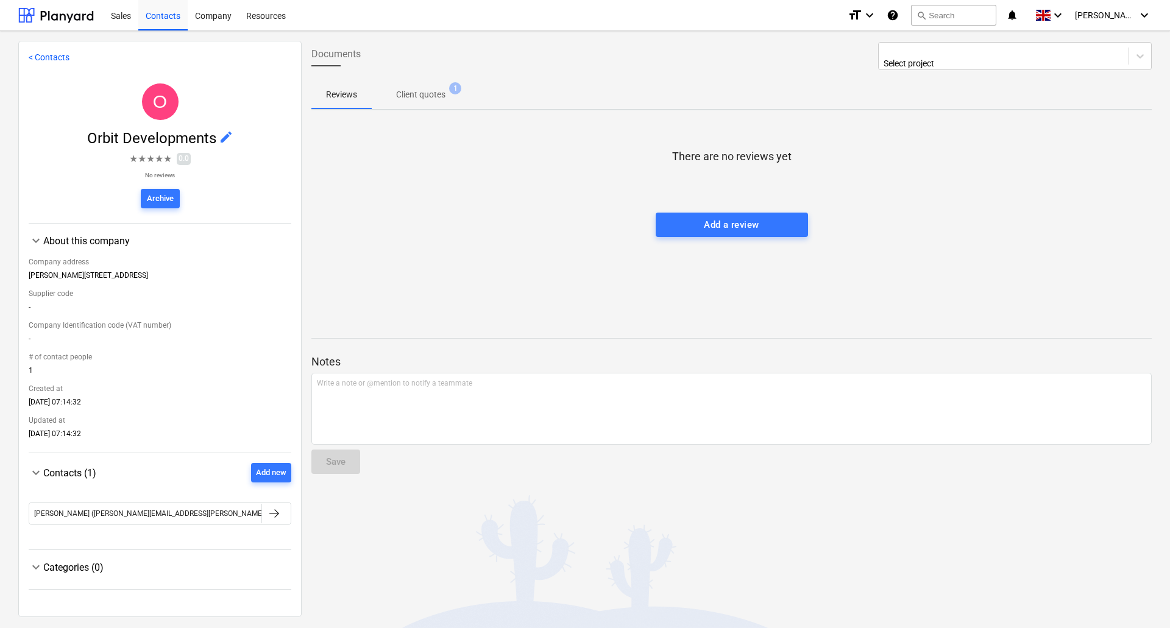
click at [34, 570] on span "keyboard_arrow_down" at bounding box center [36, 567] width 15 height 15
click at [34, 571] on span "keyboard_arrow_right" at bounding box center [36, 567] width 15 height 15
click at [421, 88] on p "Client quotes" at bounding box center [420, 94] width 49 height 13
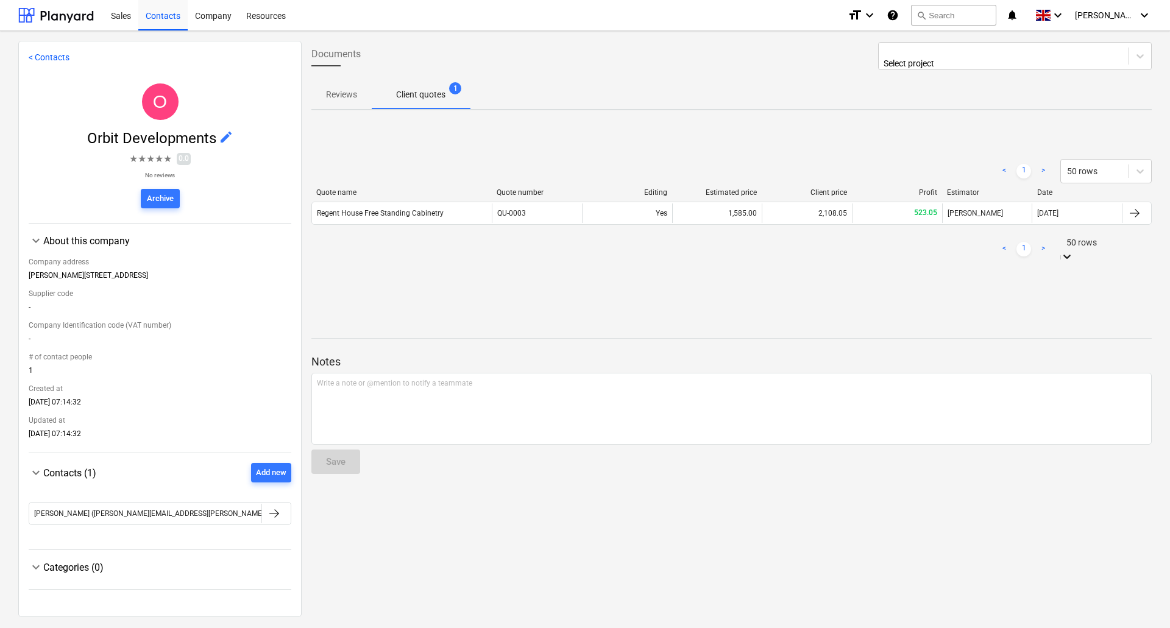
click at [1073, 251] on icon at bounding box center [1067, 257] width 12 height 12
click at [121, 18] on div "Sales" at bounding box center [121, 14] width 35 height 31
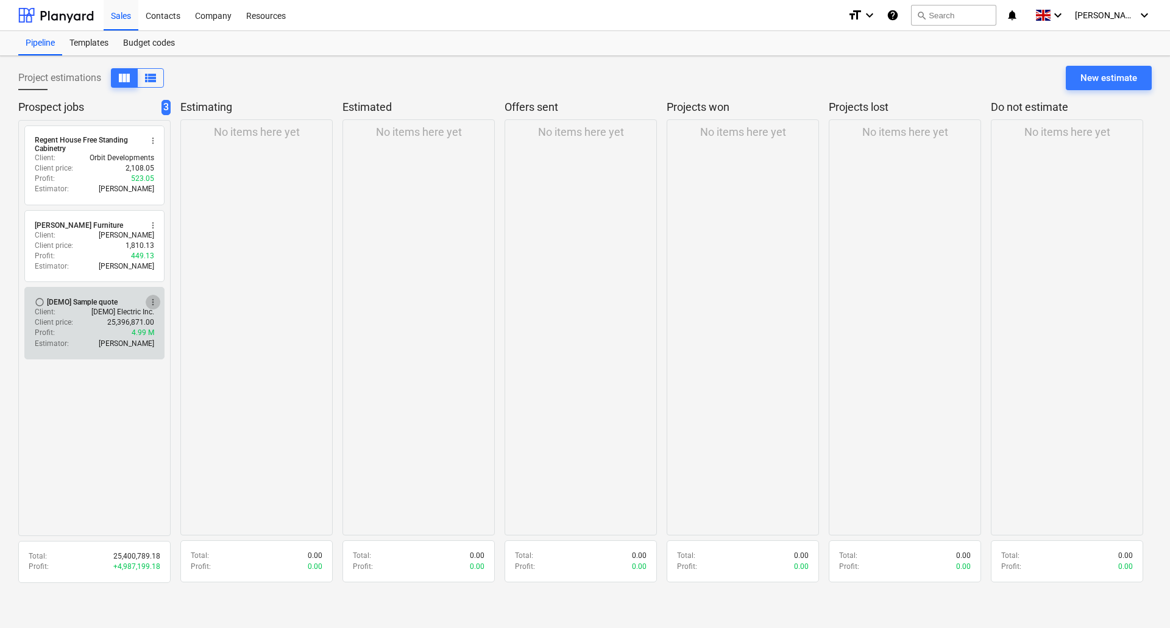
click at [152, 300] on span "more_vert" at bounding box center [153, 302] width 10 height 10
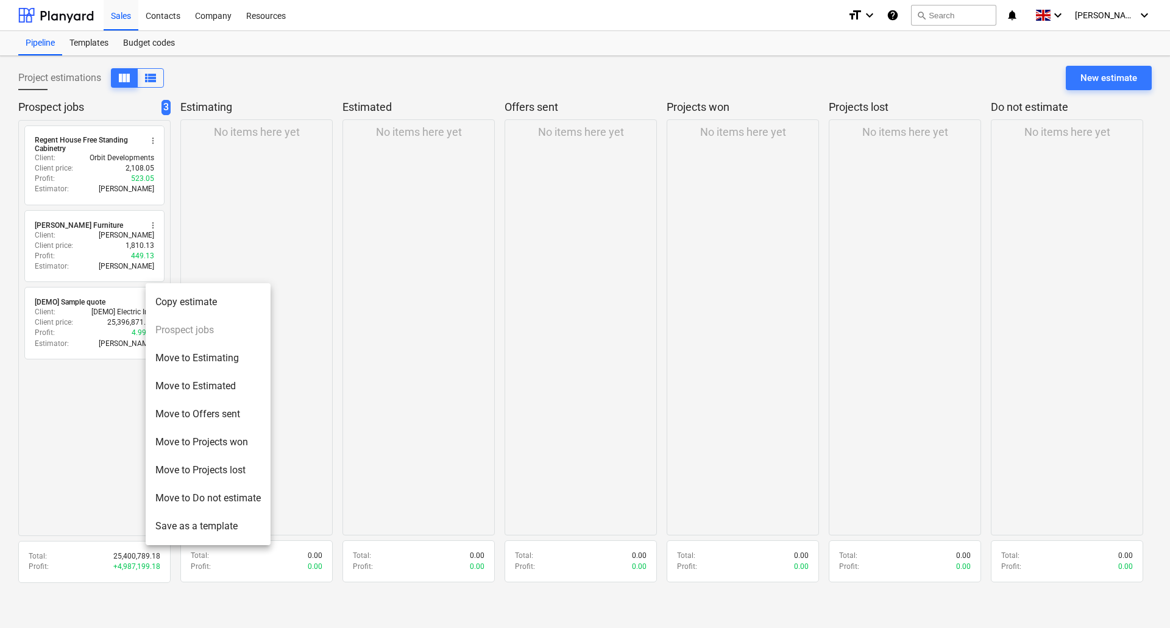
click at [47, 302] on div at bounding box center [585, 314] width 1170 height 628
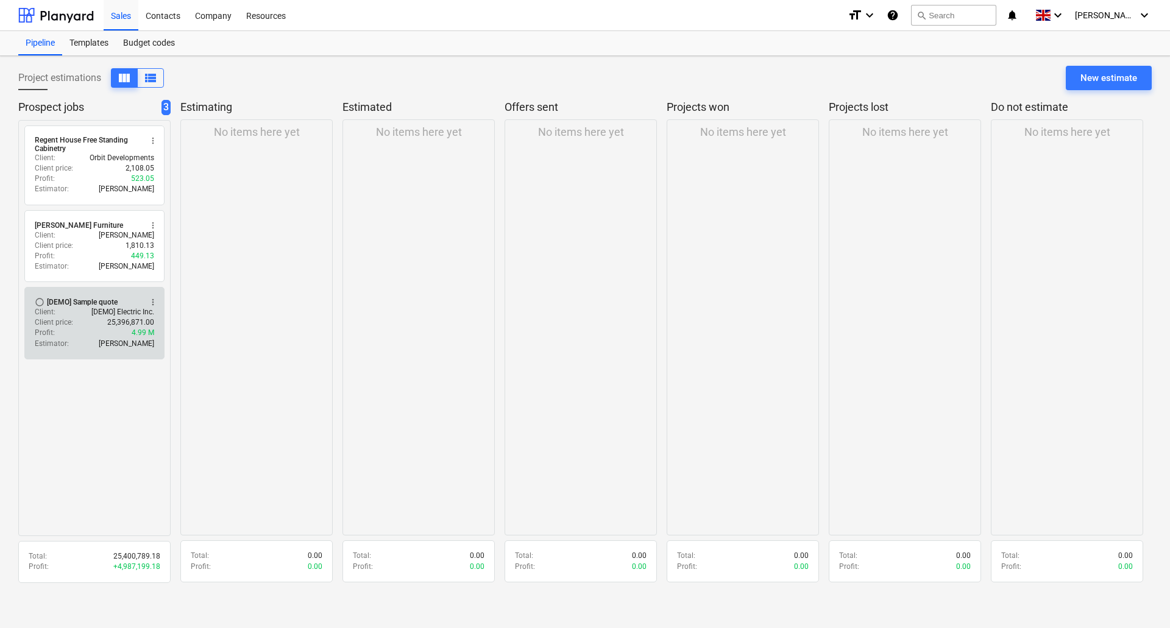
click at [66, 302] on div "[DEMO] Sample quote" at bounding box center [82, 302] width 71 height 10
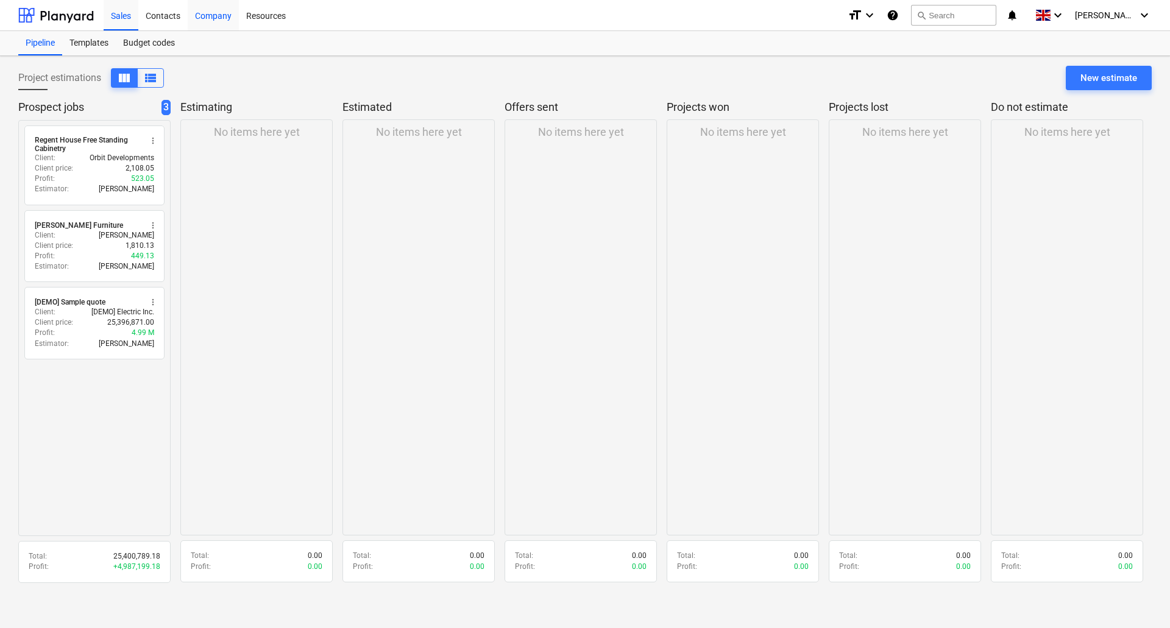
click at [217, 13] on div "Company" at bounding box center [213, 14] width 51 height 31
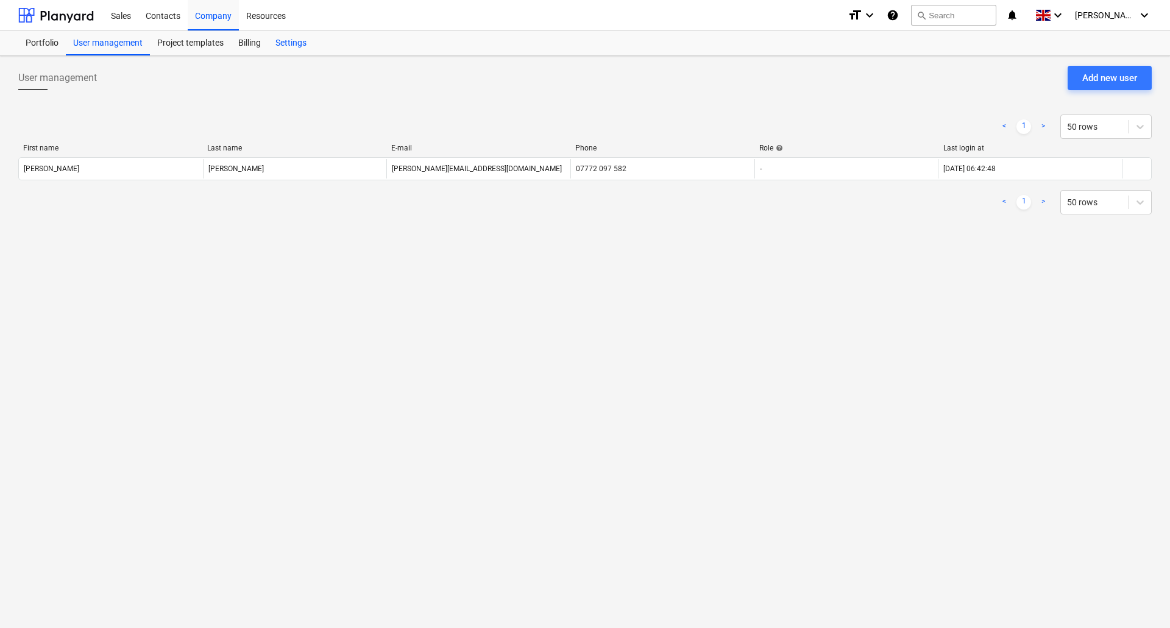
click at [299, 43] on div "Settings" at bounding box center [291, 43] width 46 height 24
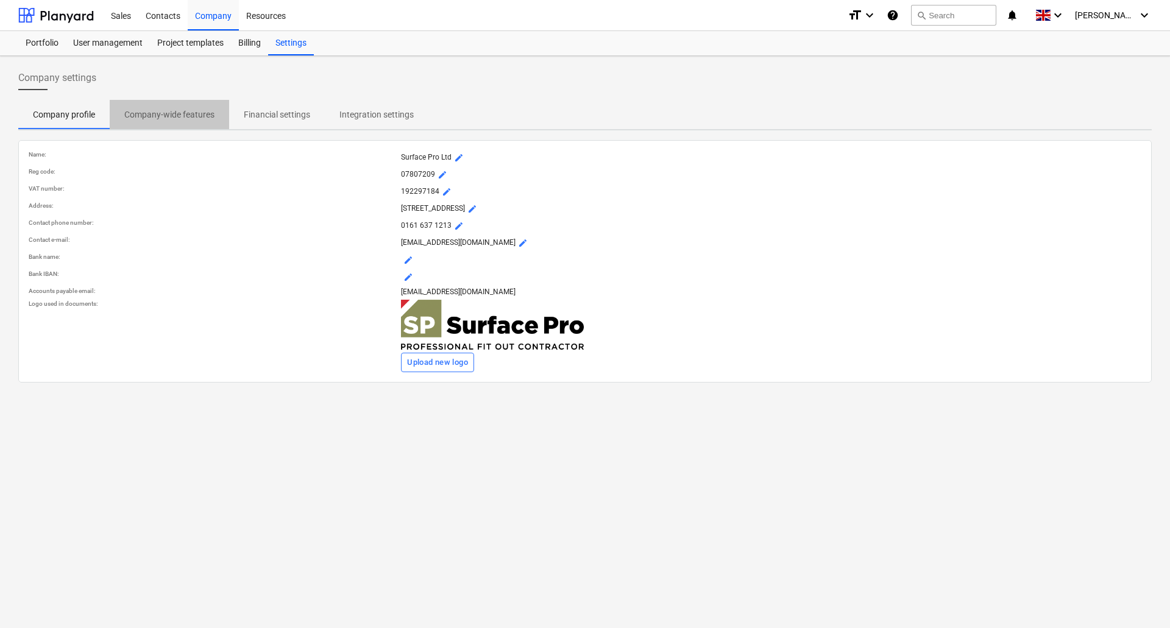
click at [171, 119] on p "Company-wide features" at bounding box center [169, 114] width 90 height 13
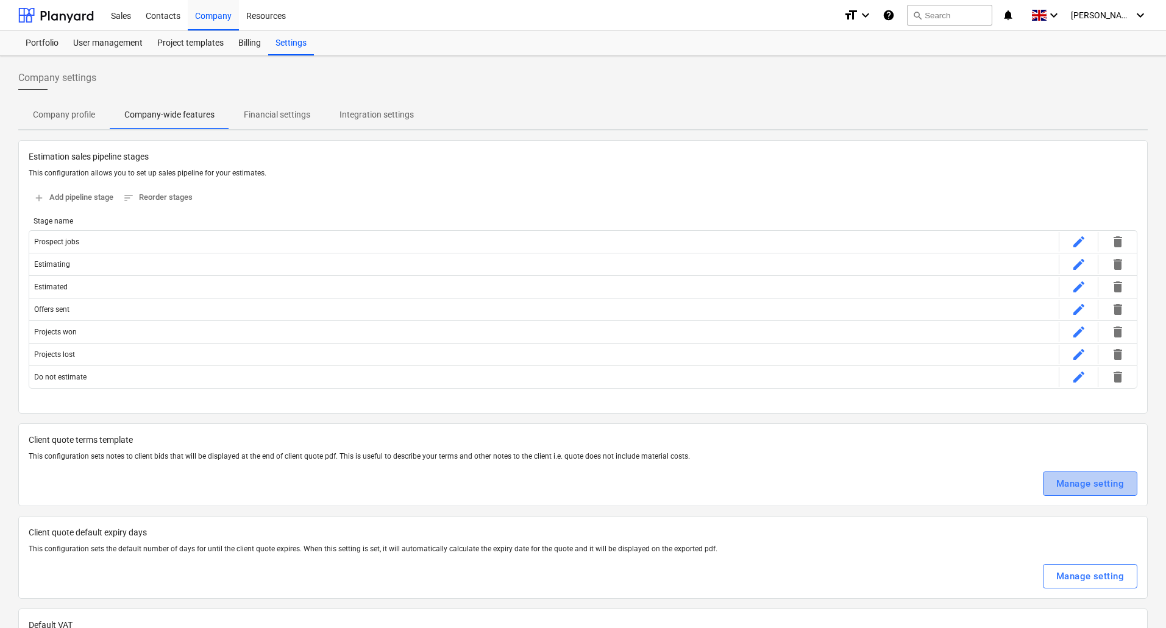
click at [1081, 487] on div "Manage setting" at bounding box center [1090, 484] width 68 height 16
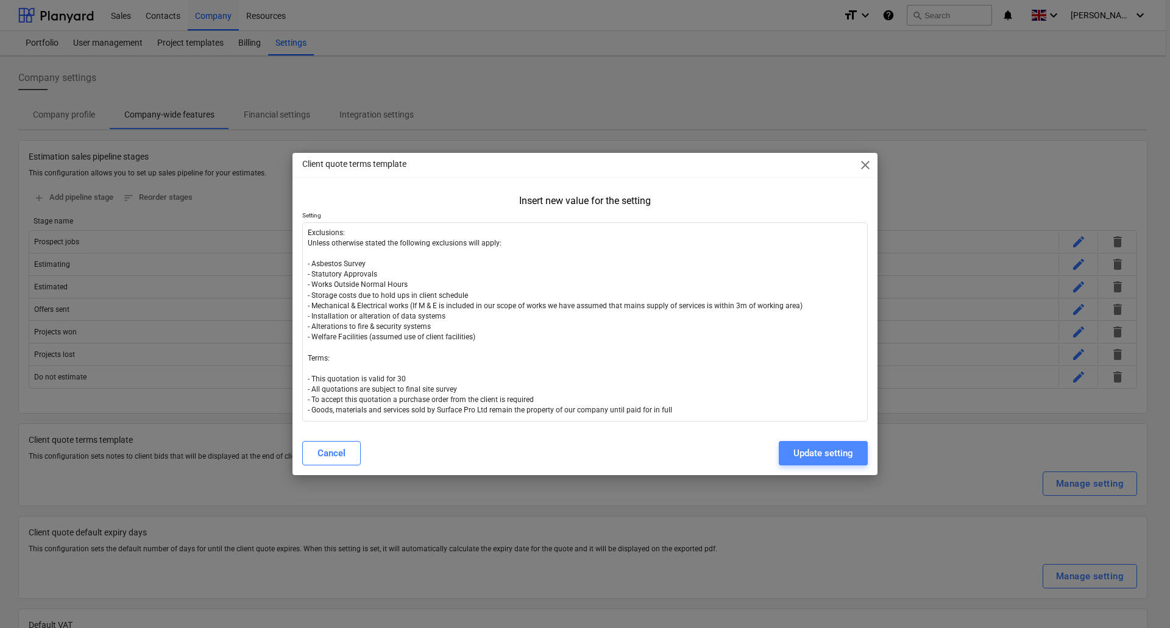
click at [839, 455] on div "Update setting" at bounding box center [824, 454] width 60 height 16
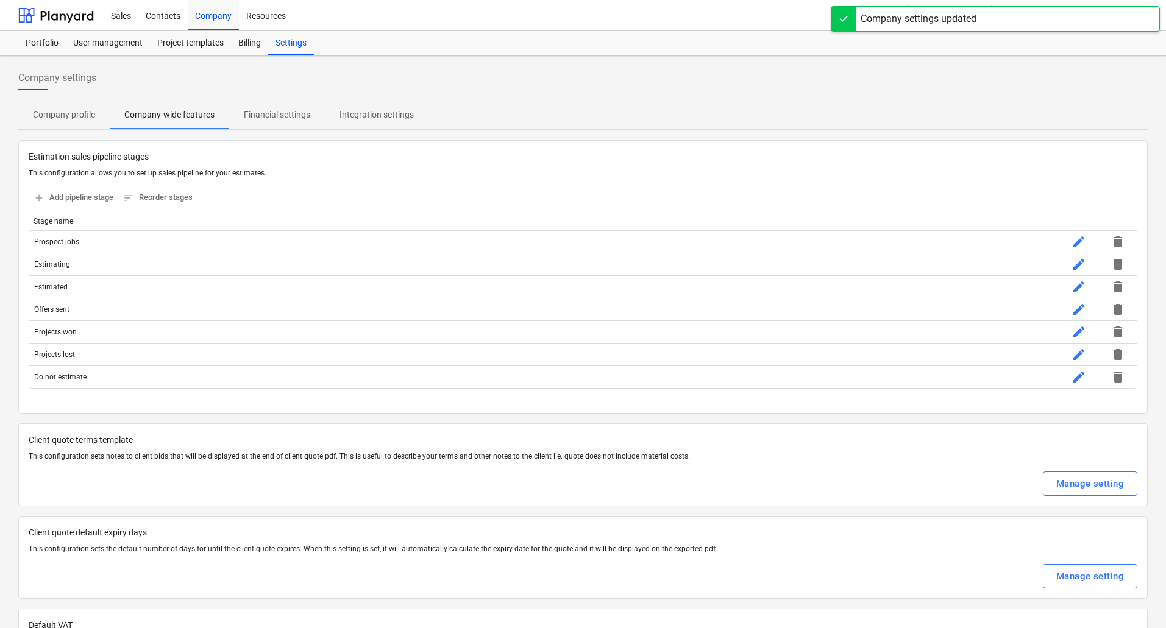
scroll to position [183, 0]
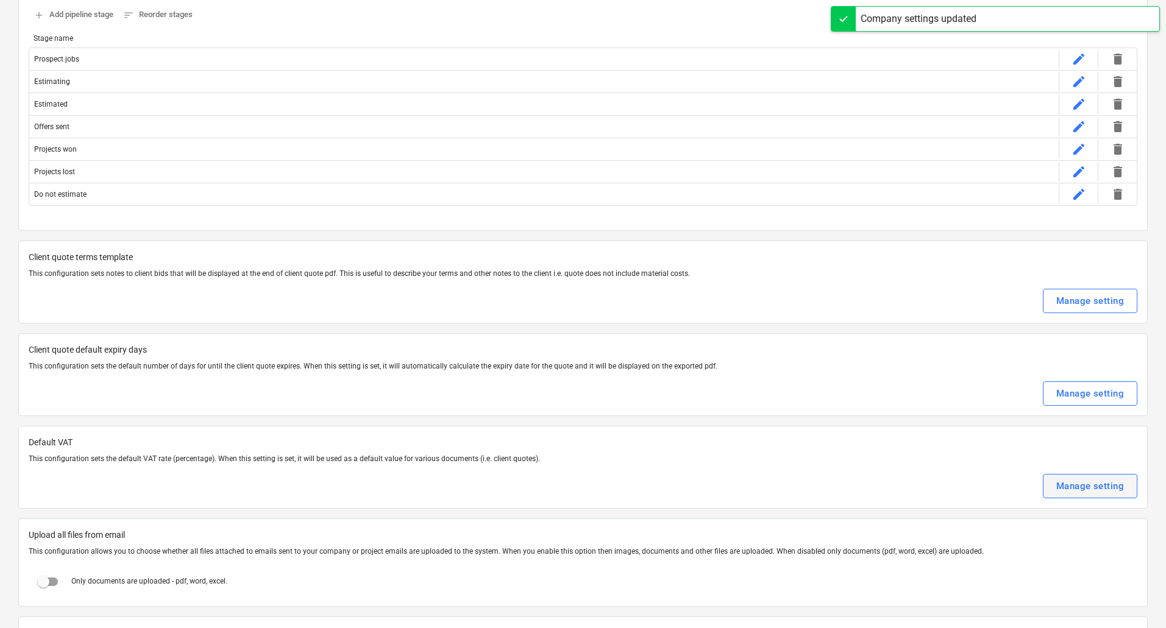
click at [1108, 487] on div "Manage setting" at bounding box center [1090, 486] width 68 height 16
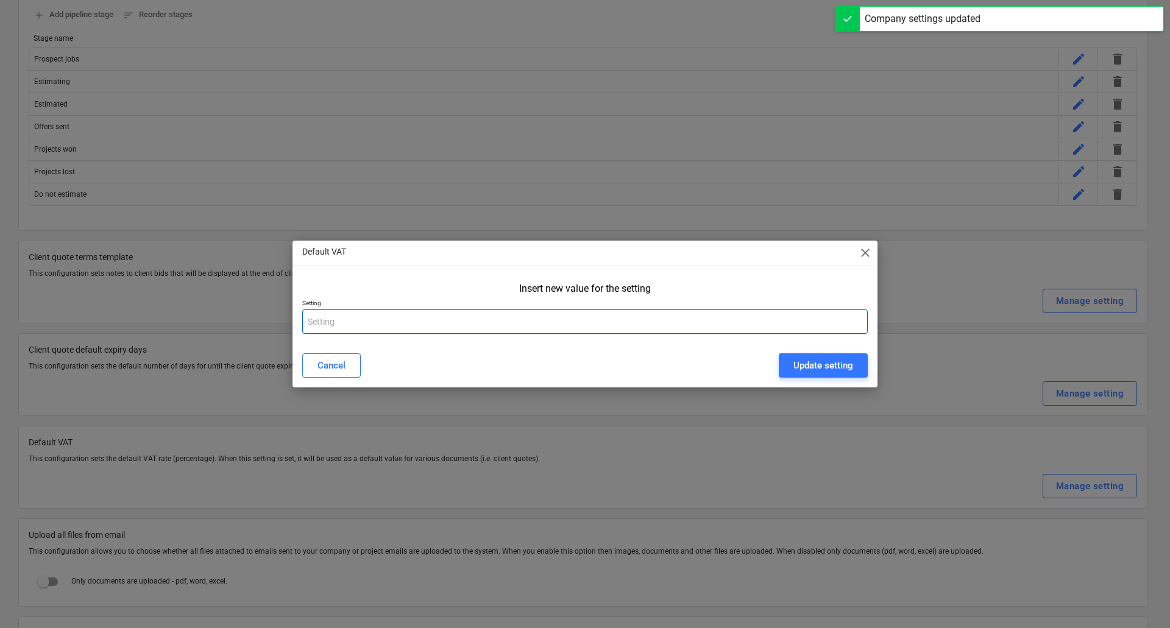
click at [332, 327] on input "text" at bounding box center [585, 322] width 566 height 24
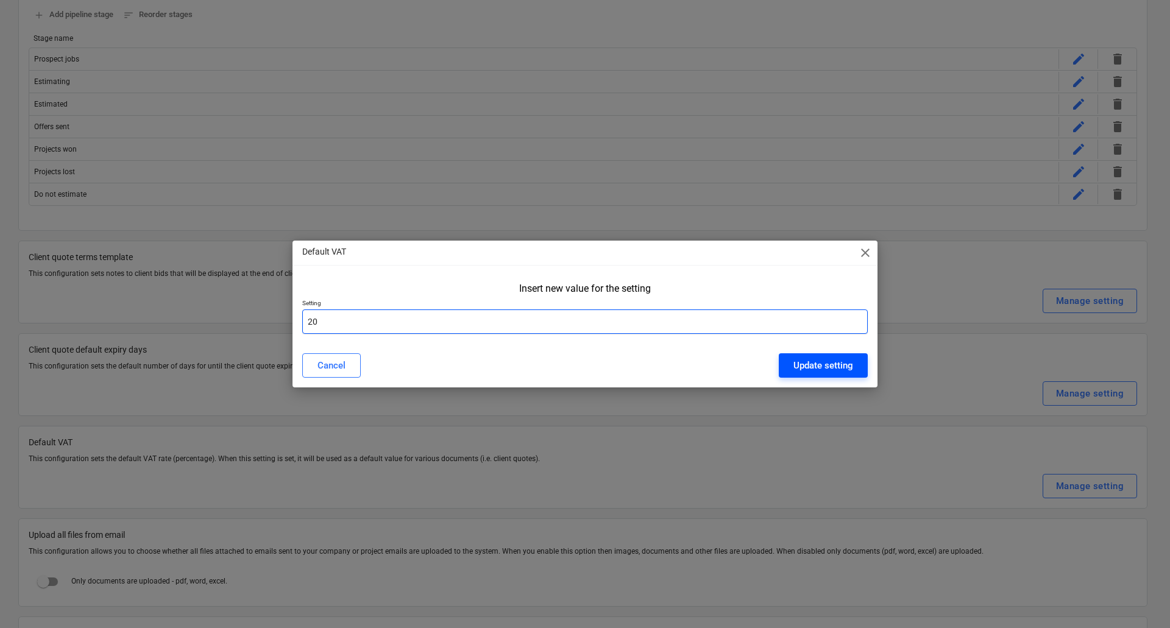
type input "20"
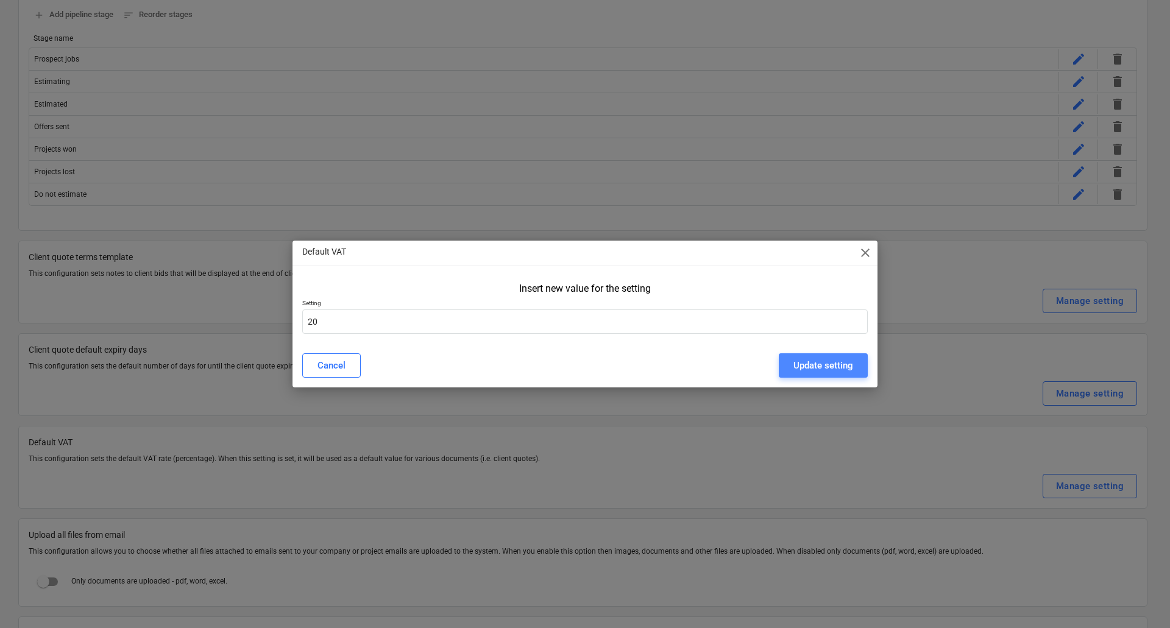
click at [823, 371] on div "Update setting" at bounding box center [824, 366] width 60 height 16
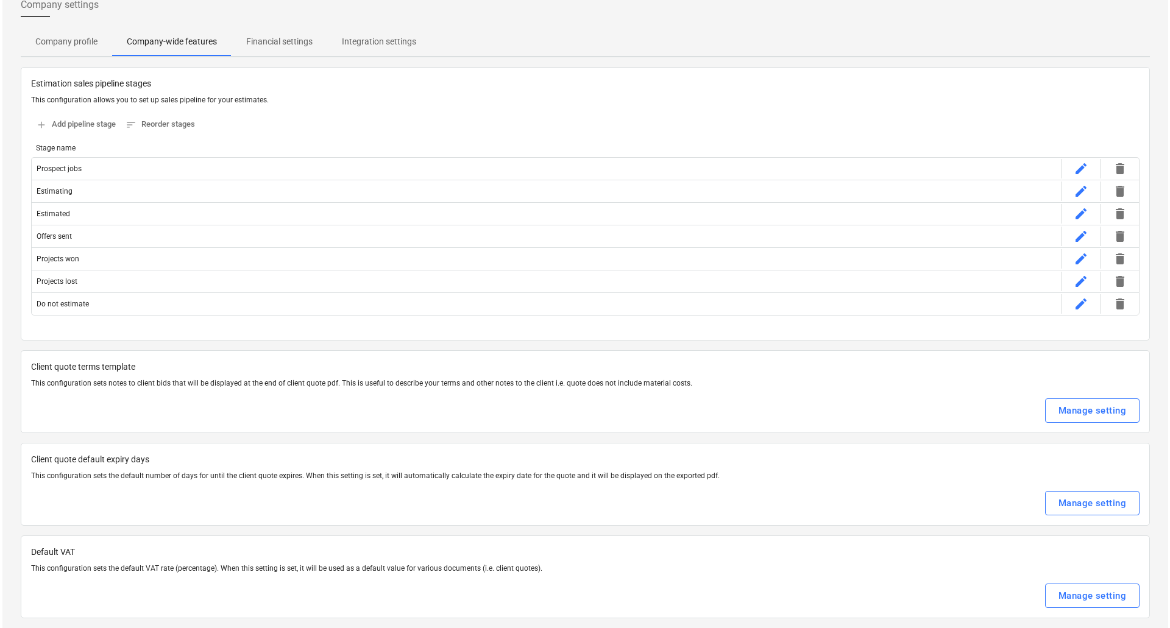
scroll to position [0, 0]
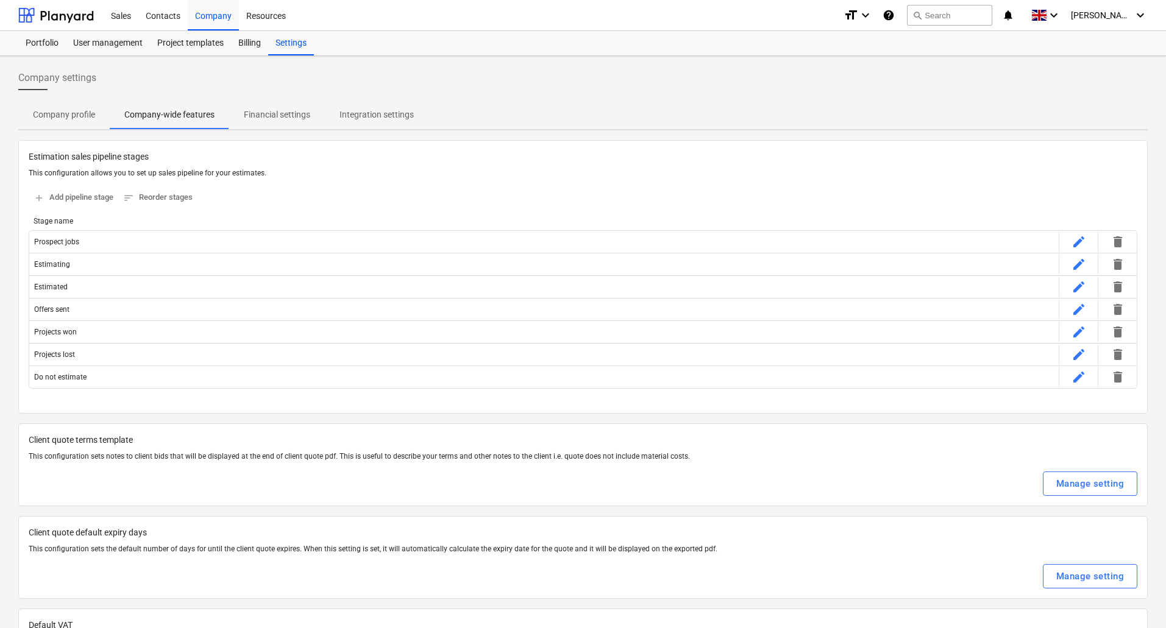
click at [304, 119] on p "Financial settings" at bounding box center [277, 114] width 66 height 13
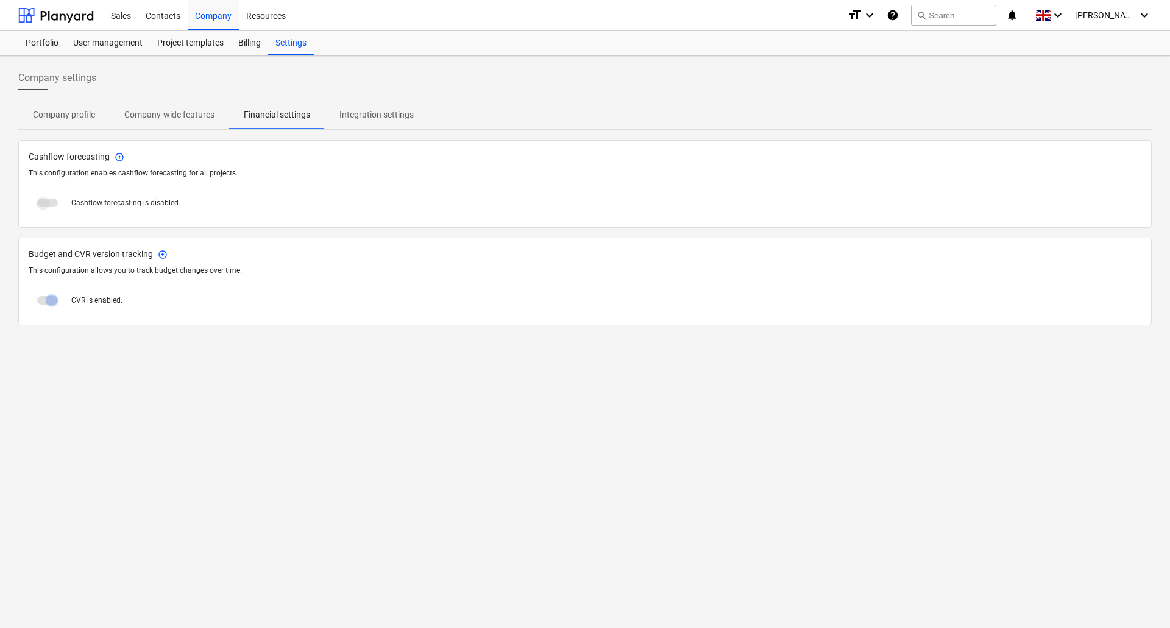
click at [374, 110] on p "Integration settings" at bounding box center [377, 114] width 74 height 13
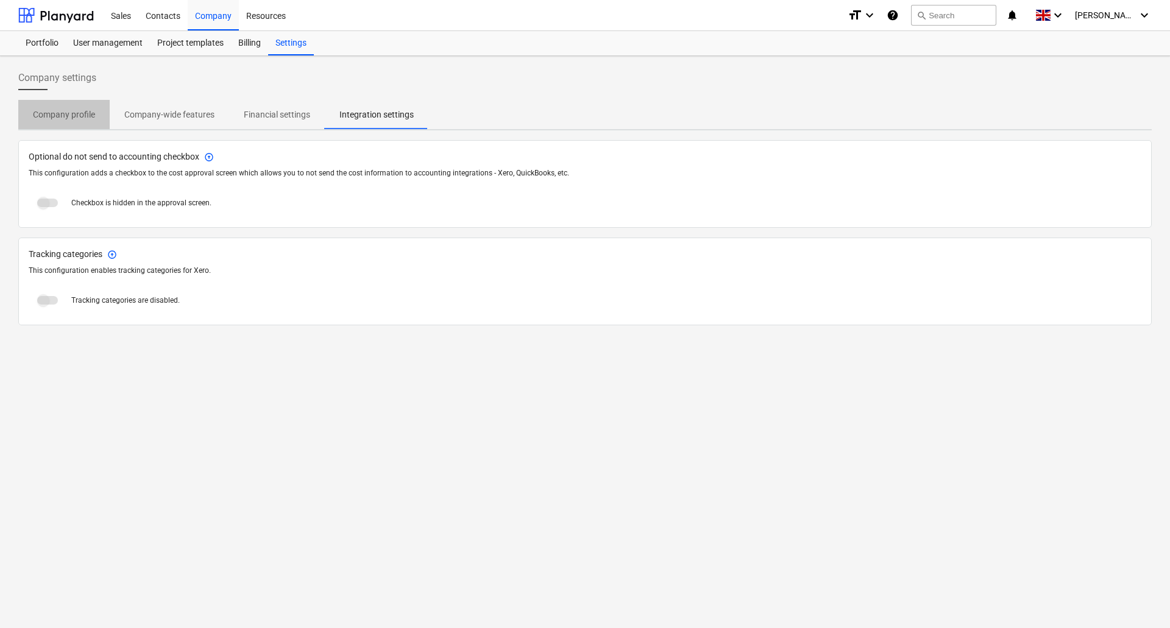
click at [80, 118] on p "Company profile" at bounding box center [64, 114] width 62 height 13
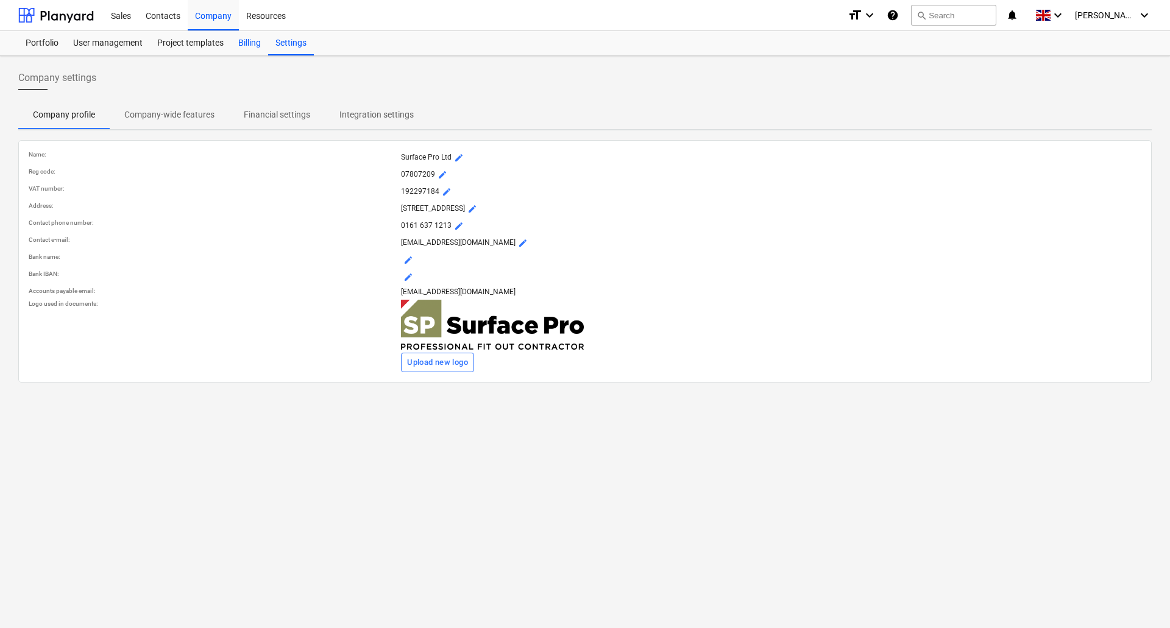
click at [252, 46] on div "Billing" at bounding box center [249, 43] width 37 height 24
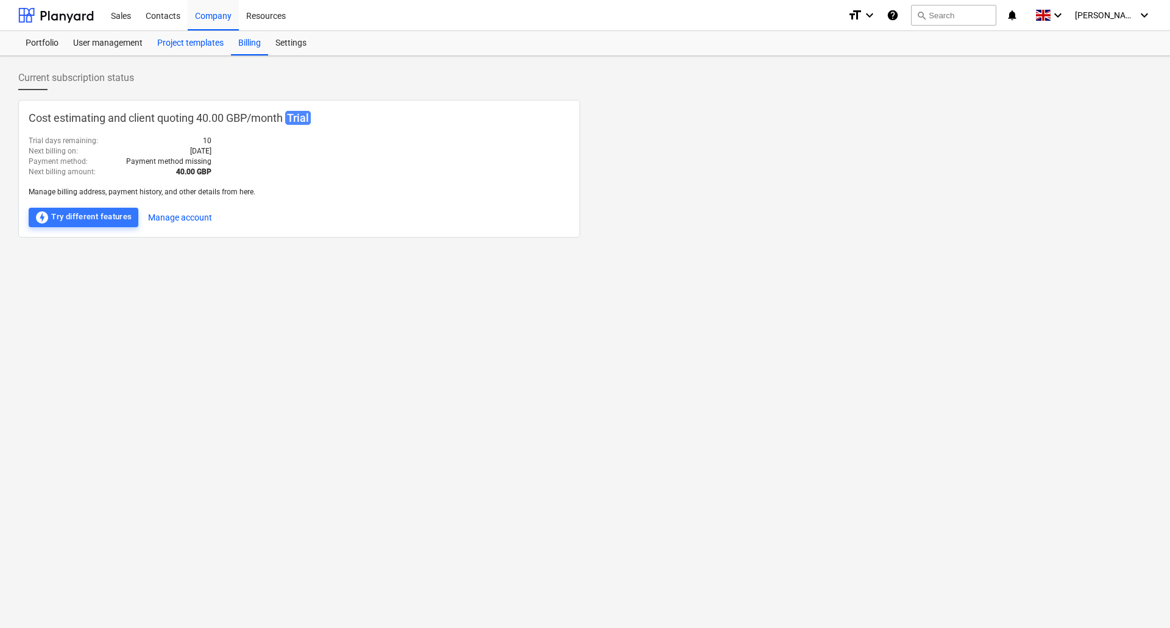
click at [201, 43] on div "Project templates" at bounding box center [190, 43] width 81 height 24
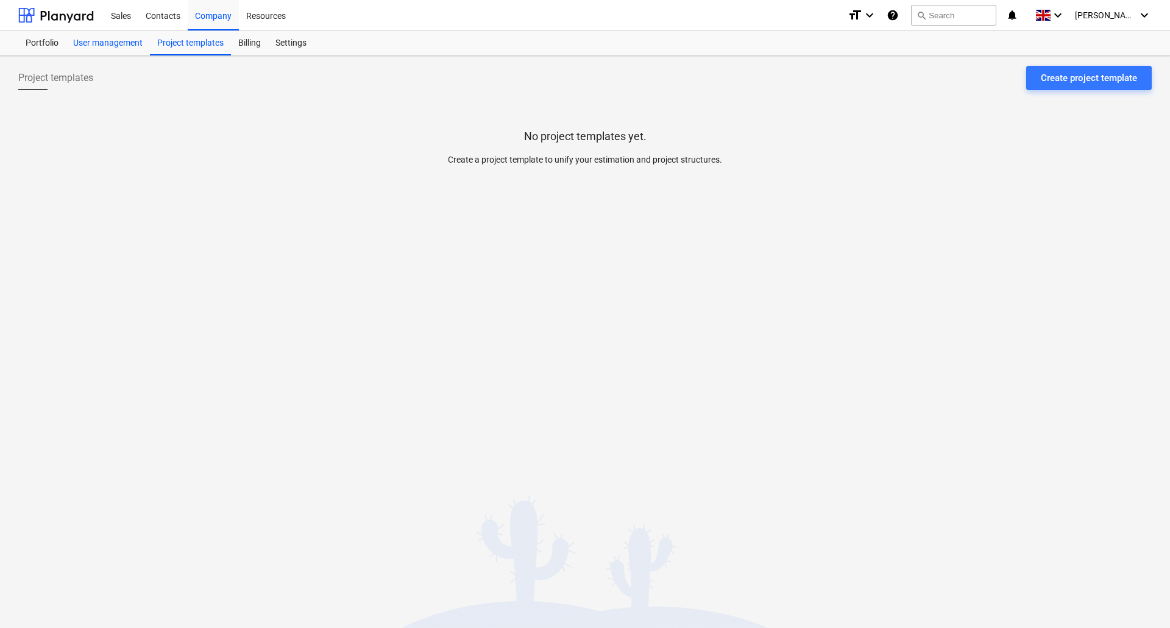
click at [118, 40] on div "User management" at bounding box center [108, 43] width 84 height 24
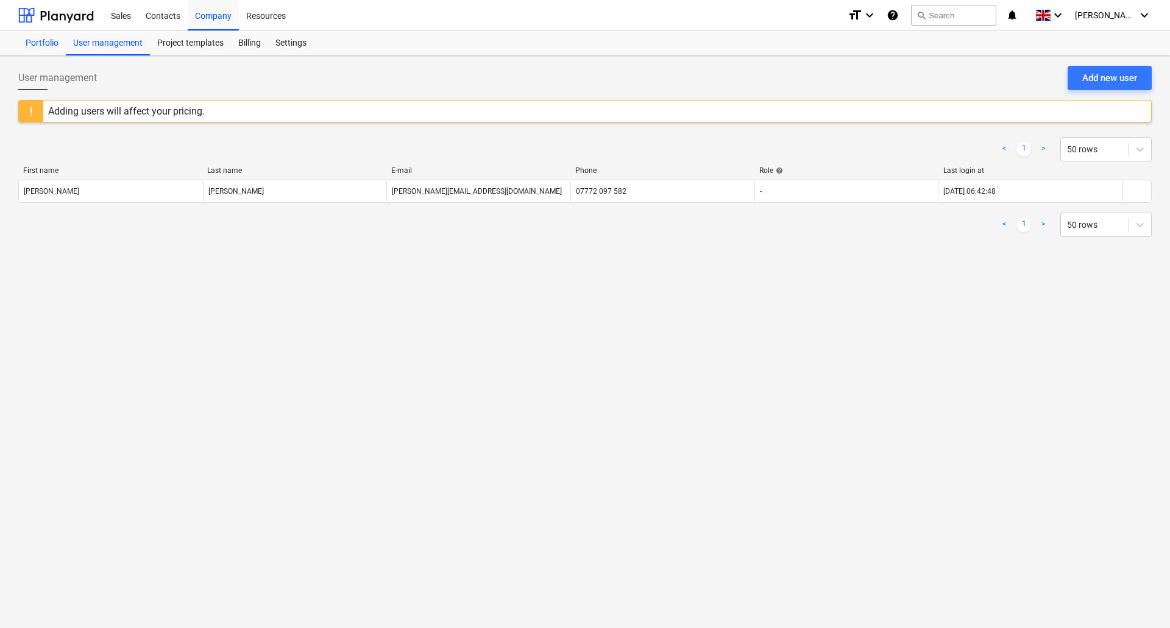
click at [43, 43] on div "Portfolio" at bounding box center [42, 43] width 48 height 24
click at [115, 14] on div "Sales" at bounding box center [121, 14] width 35 height 31
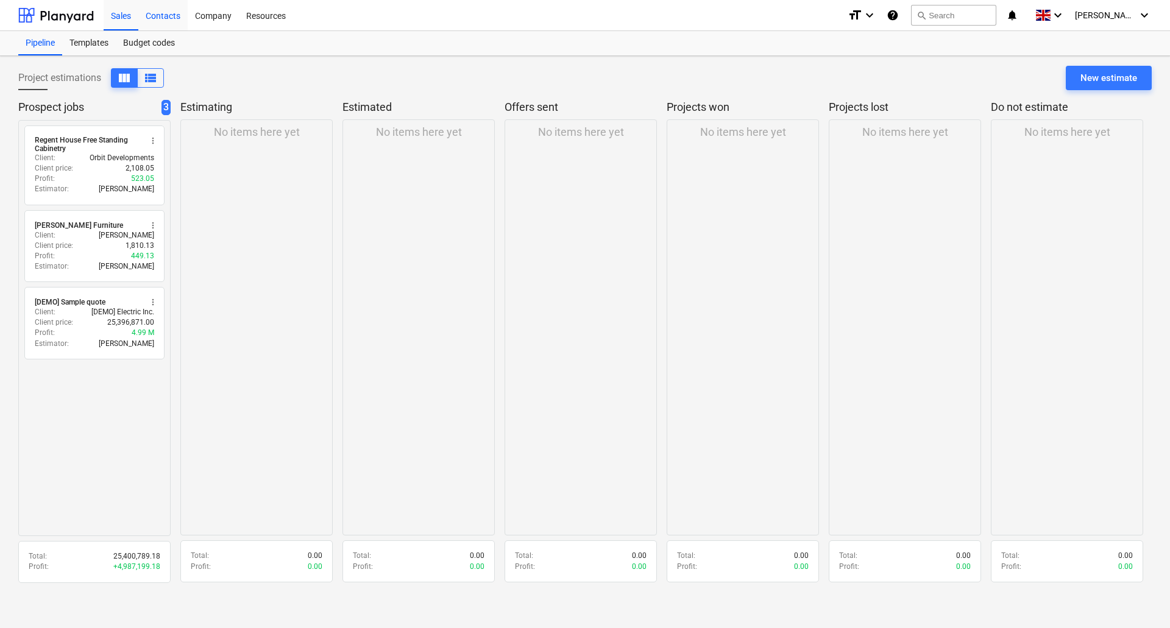
click at [158, 15] on div "Contacts" at bounding box center [162, 14] width 49 height 31
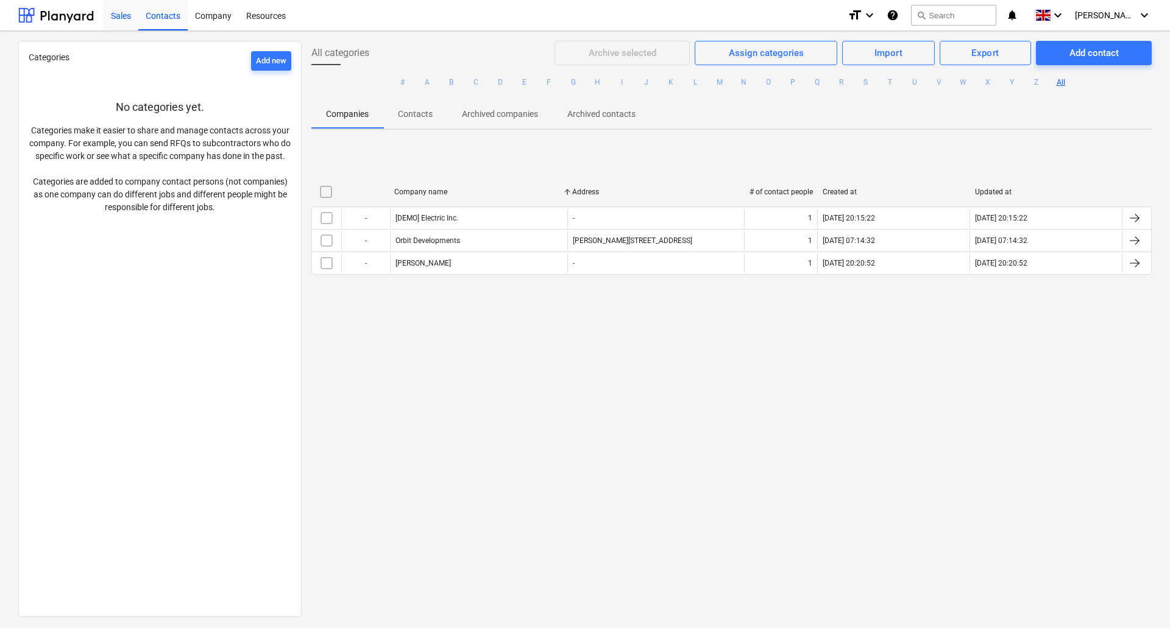
click at [118, 16] on div "Sales" at bounding box center [121, 14] width 35 height 31
